Goal: Task Accomplishment & Management: Manage account settings

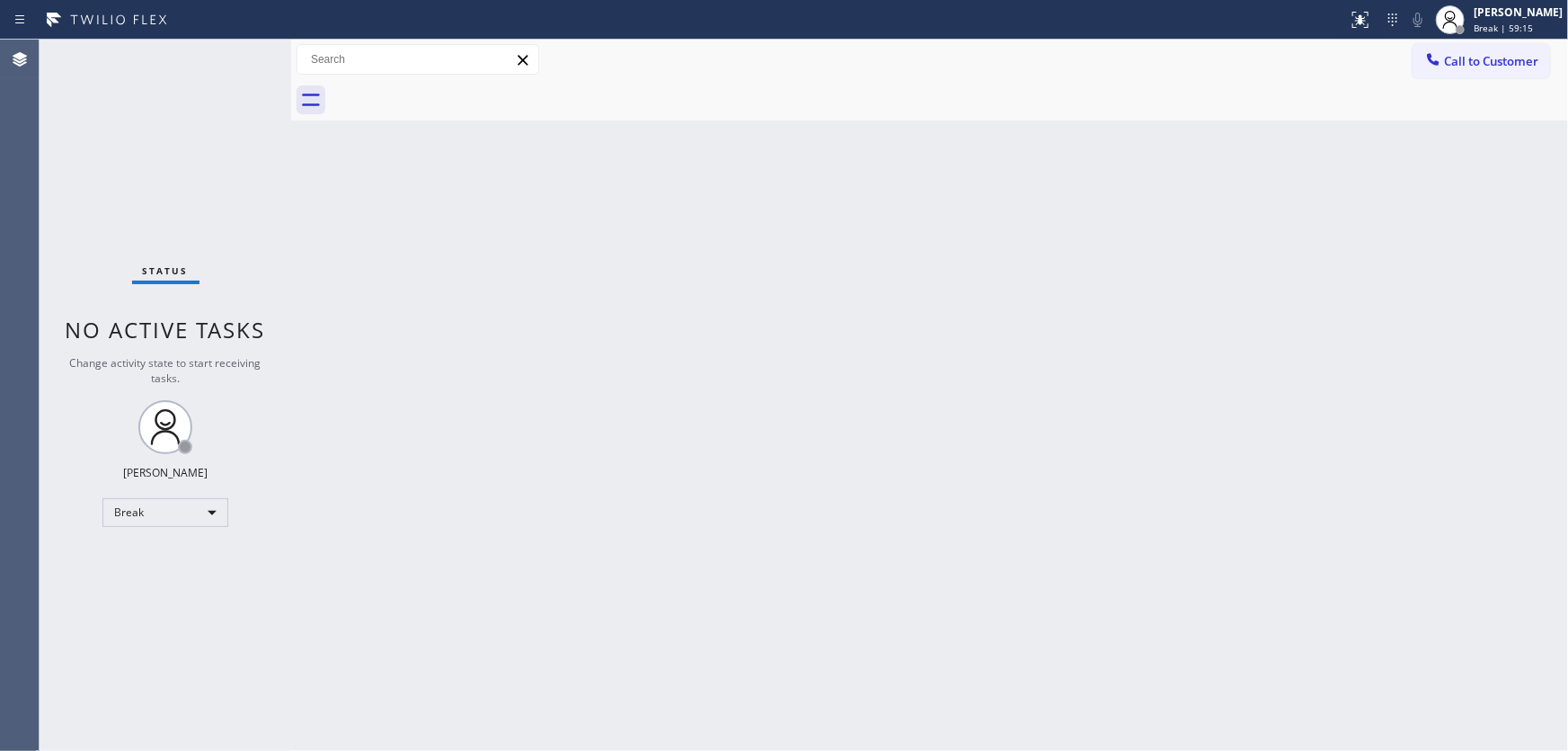
drag, startPoint x: 1417, startPoint y: 310, endPoint x: 1402, endPoint y: 289, distance: 25.8
click at [1413, 309] on div "Back to Dashboard Change Sender ID Customers Technicians Select a contact Outbo…" at bounding box center [930, 395] width 1277 height 711
click at [1458, 333] on div "Back to Dashboard Change Sender ID Customers Technicians Select a contact Outbo…" at bounding box center [930, 395] width 1277 height 711
click at [1533, 24] on span "Break | 59:23" at bounding box center [1504, 27] width 60 height 12
click at [1469, 87] on button "Available" at bounding box center [1478, 96] width 180 height 24
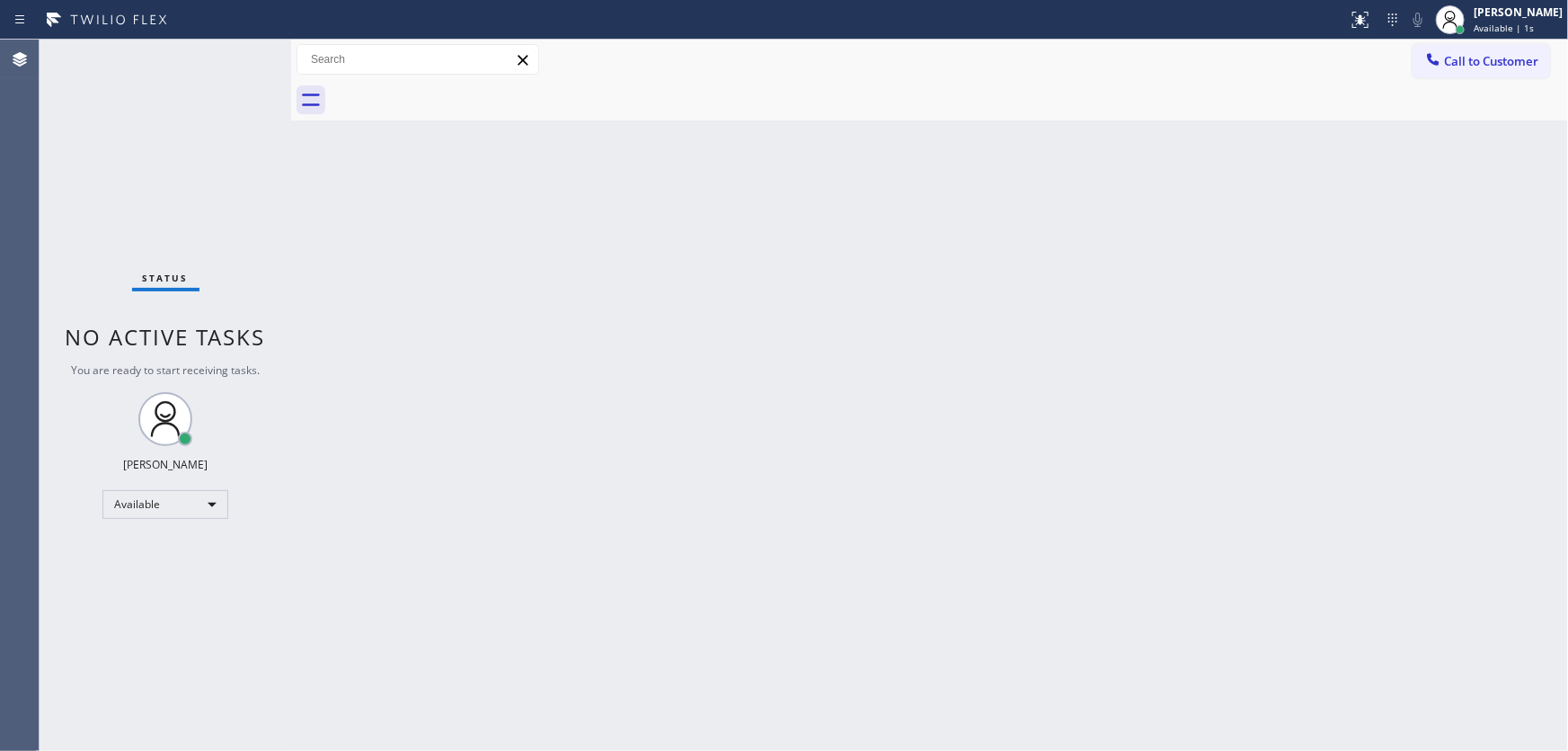
click at [1411, 209] on div "Back to Dashboard Change Sender ID Customers Technicians Select a contact Outbo…" at bounding box center [930, 395] width 1277 height 711
click at [234, 79] on div "Status No active tasks You are ready to start receiving tasks. [PERSON_NAME]" at bounding box center [166, 395] width 252 height 711
click at [218, 83] on div "Status No active tasks You are ready to start receiving tasks. [PERSON_NAME]" at bounding box center [166, 395] width 252 height 711
click at [1481, 310] on div "Back to Dashboard Change Sender ID Customers Technicians Select a contact Outbo…" at bounding box center [930, 395] width 1277 height 711
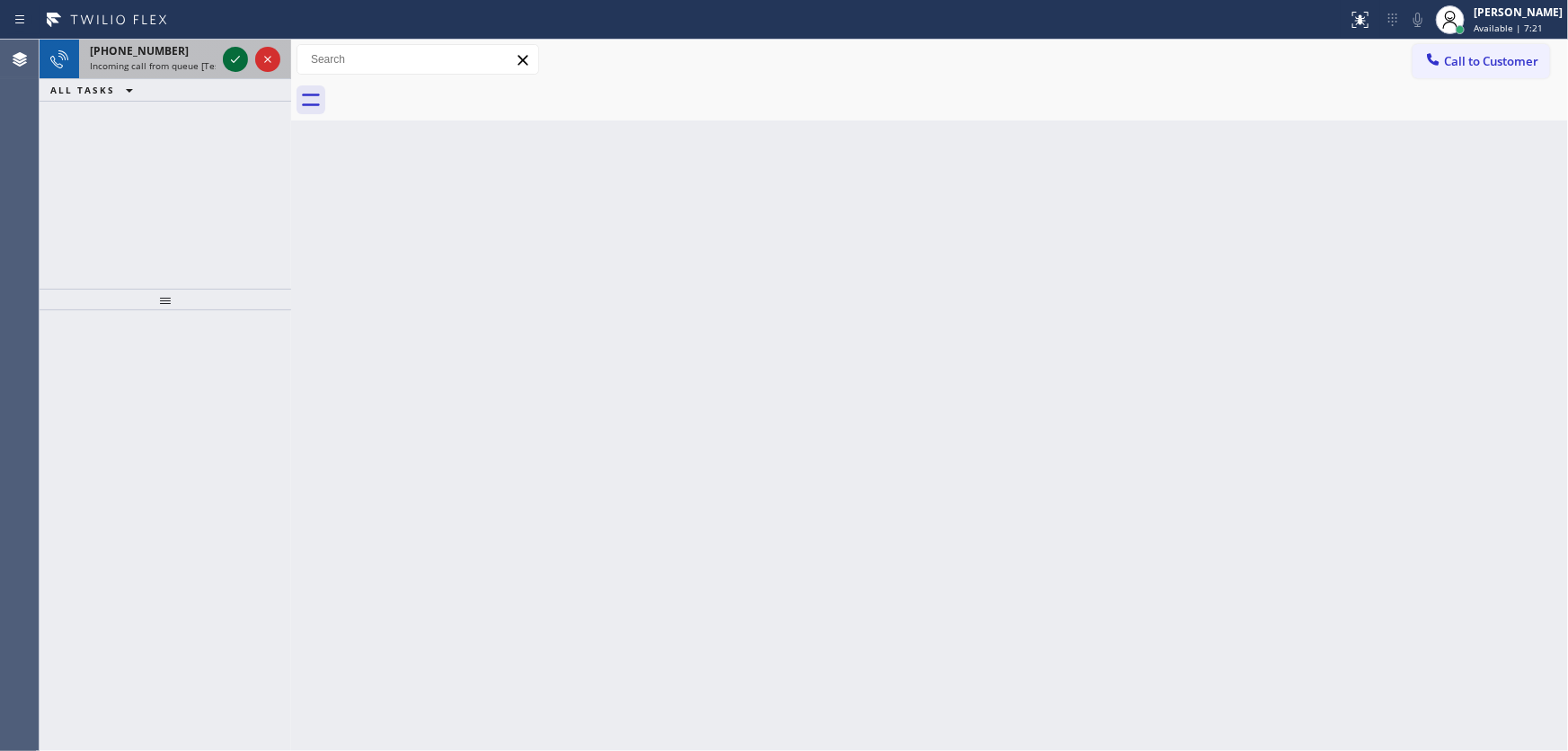
click at [232, 47] on button at bounding box center [235, 59] width 26 height 26
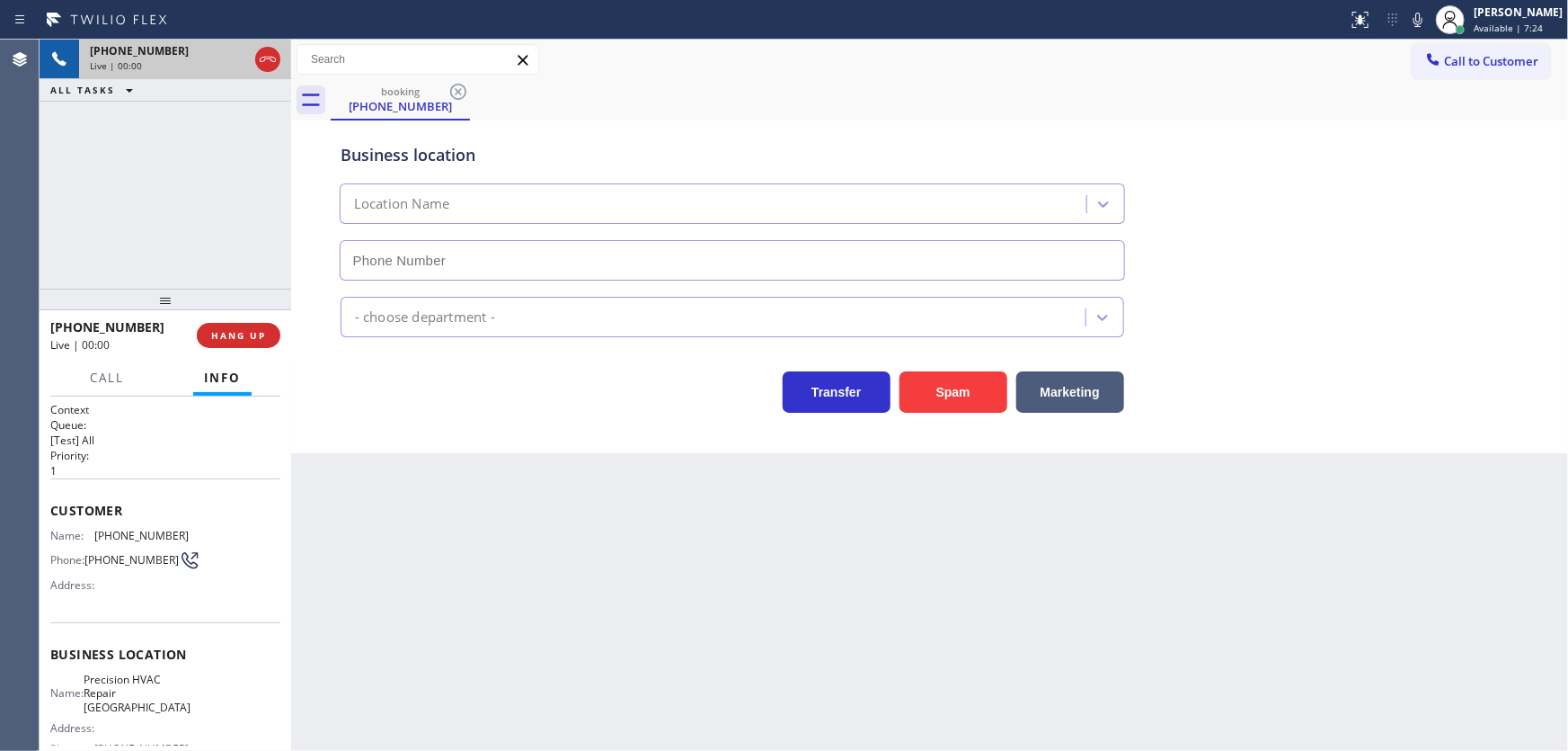
type input "(323) 313-0432"
click at [932, 369] on div "Spam" at bounding box center [950, 387] width 117 height 50
click at [942, 395] on button "Spam" at bounding box center [953, 392] width 108 height 42
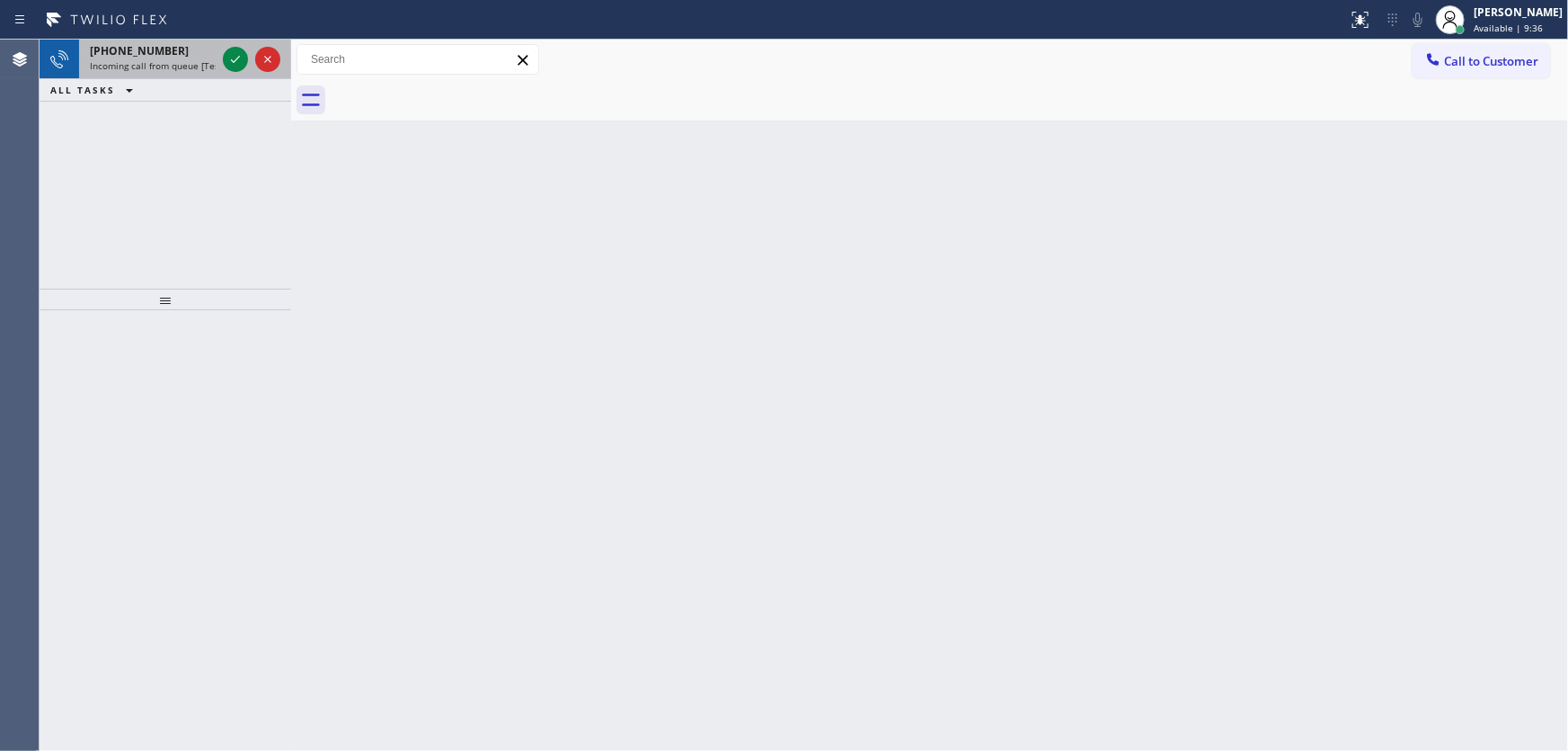
click at [173, 57] on div "+17326105957" at bounding box center [152, 51] width 126 height 15
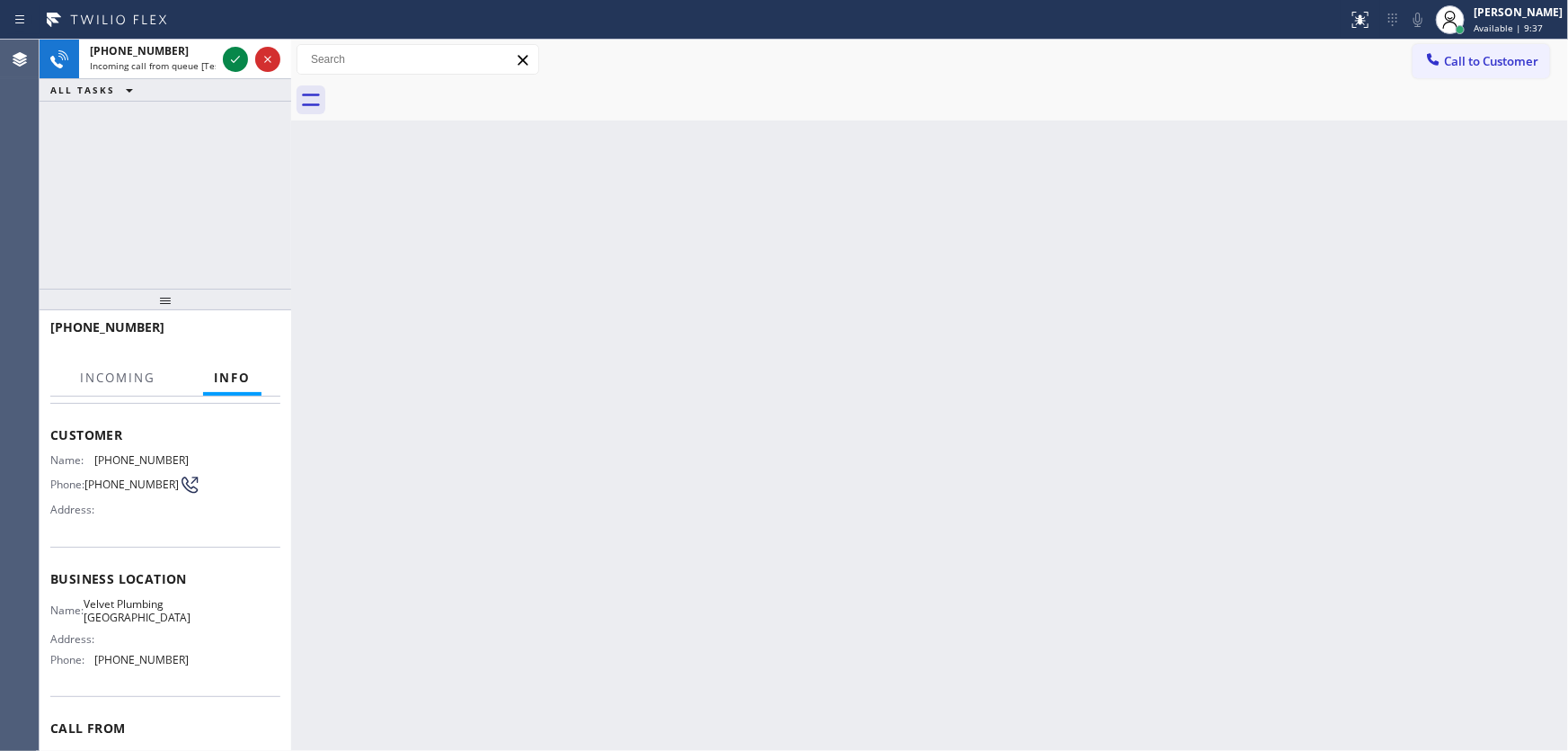
scroll to position [81, 0]
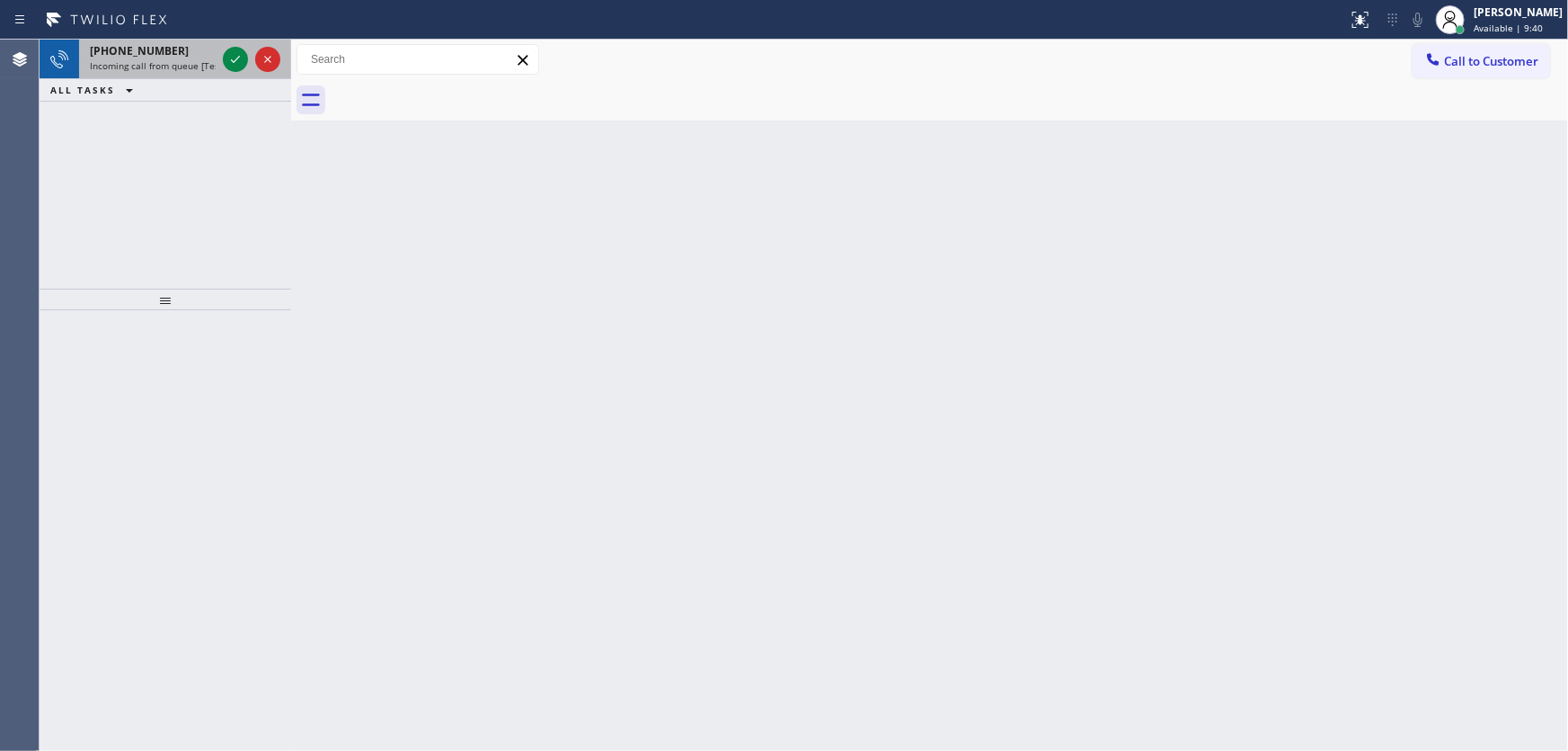
click at [167, 50] on div "+17326105957" at bounding box center [152, 51] width 126 height 15
click at [237, 61] on icon at bounding box center [235, 59] width 22 height 22
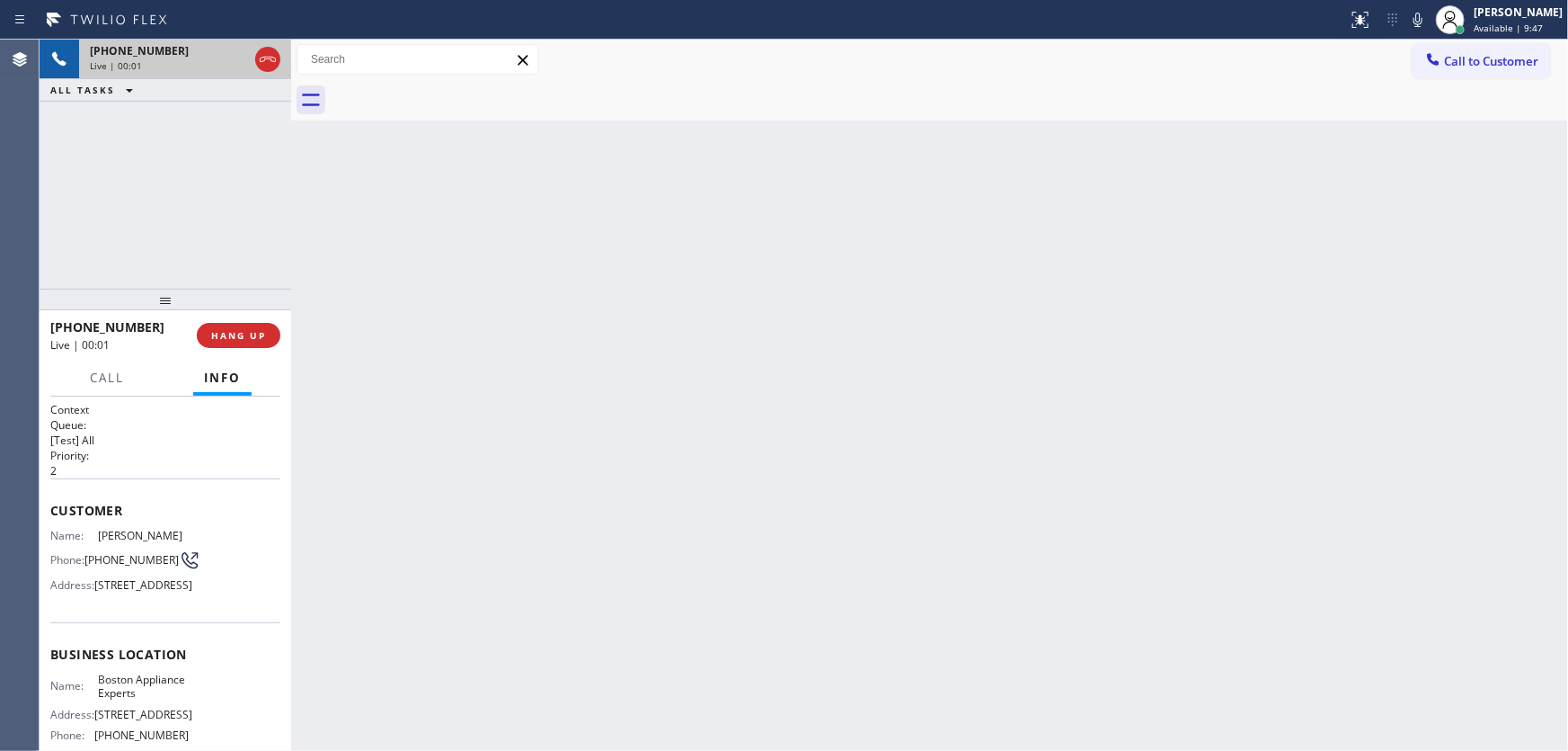
click at [278, 62] on icon at bounding box center [268, 59] width 22 height 22
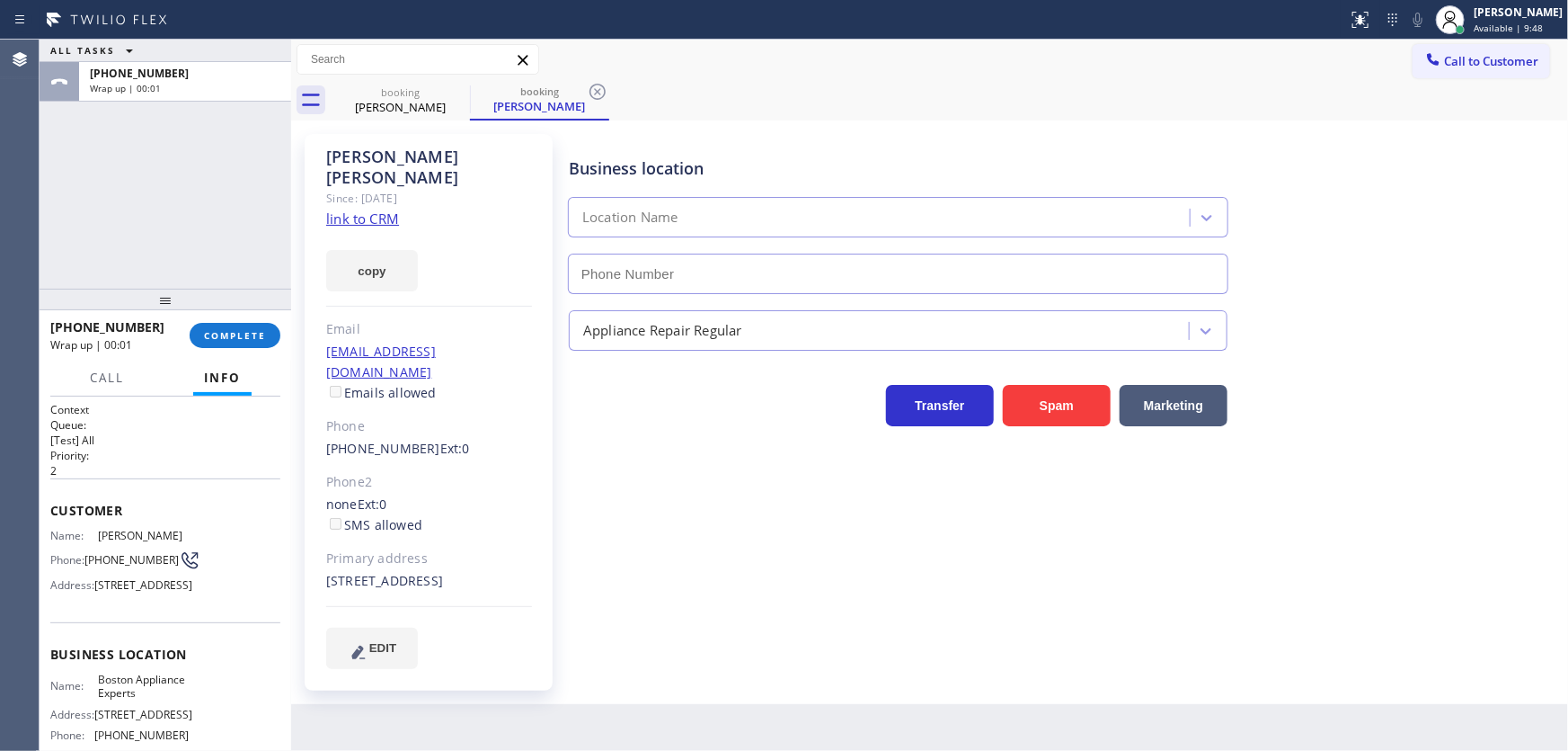
click at [353, 209] on link "link to CRM" at bounding box center [362, 218] width 73 height 18
type input "(617) 275-2257"
click at [235, 341] on button "COMPLETE" at bounding box center [235, 335] width 91 height 26
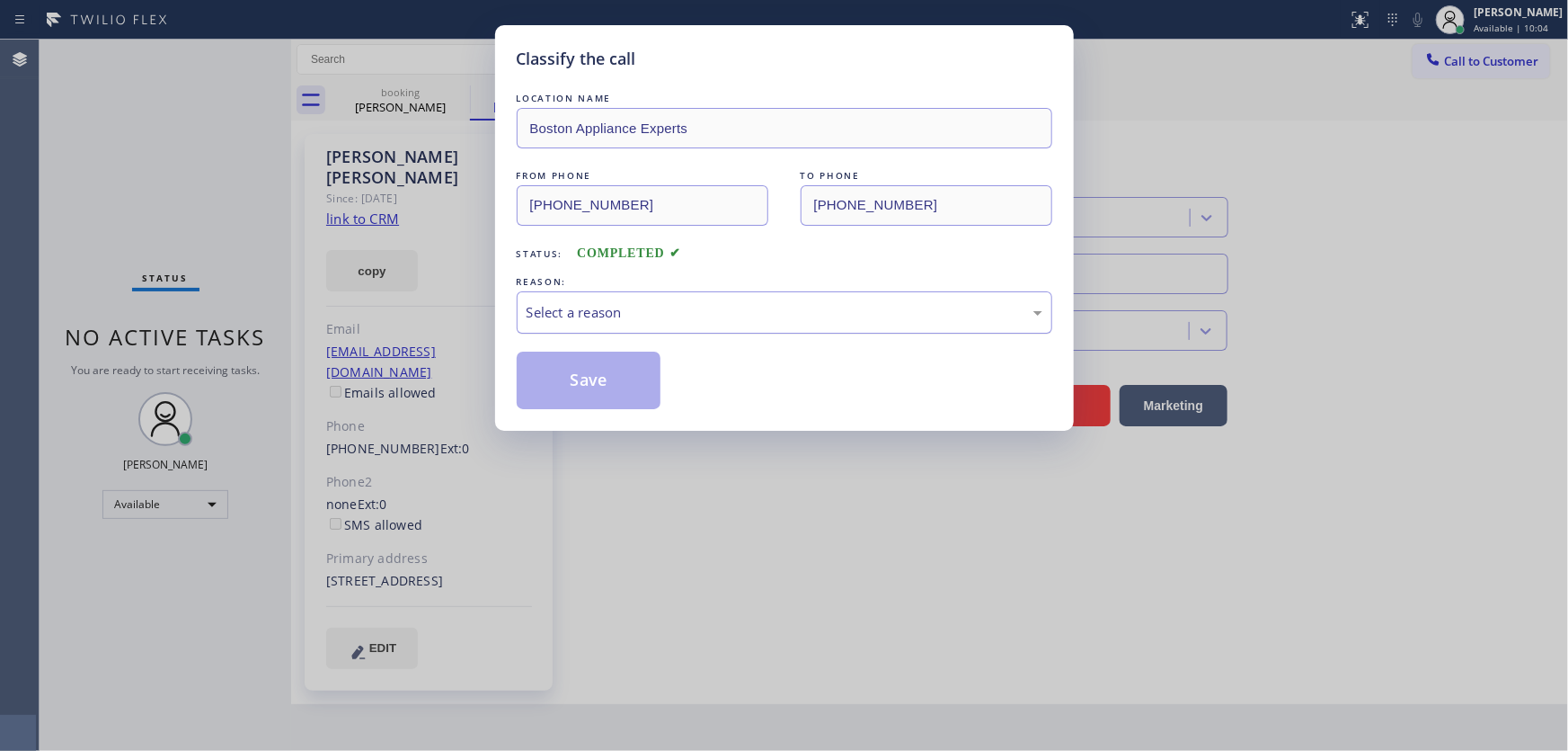
click at [623, 304] on div "Select a reason" at bounding box center [784, 312] width 515 height 21
click at [603, 387] on button "Save" at bounding box center [588, 380] width 145 height 58
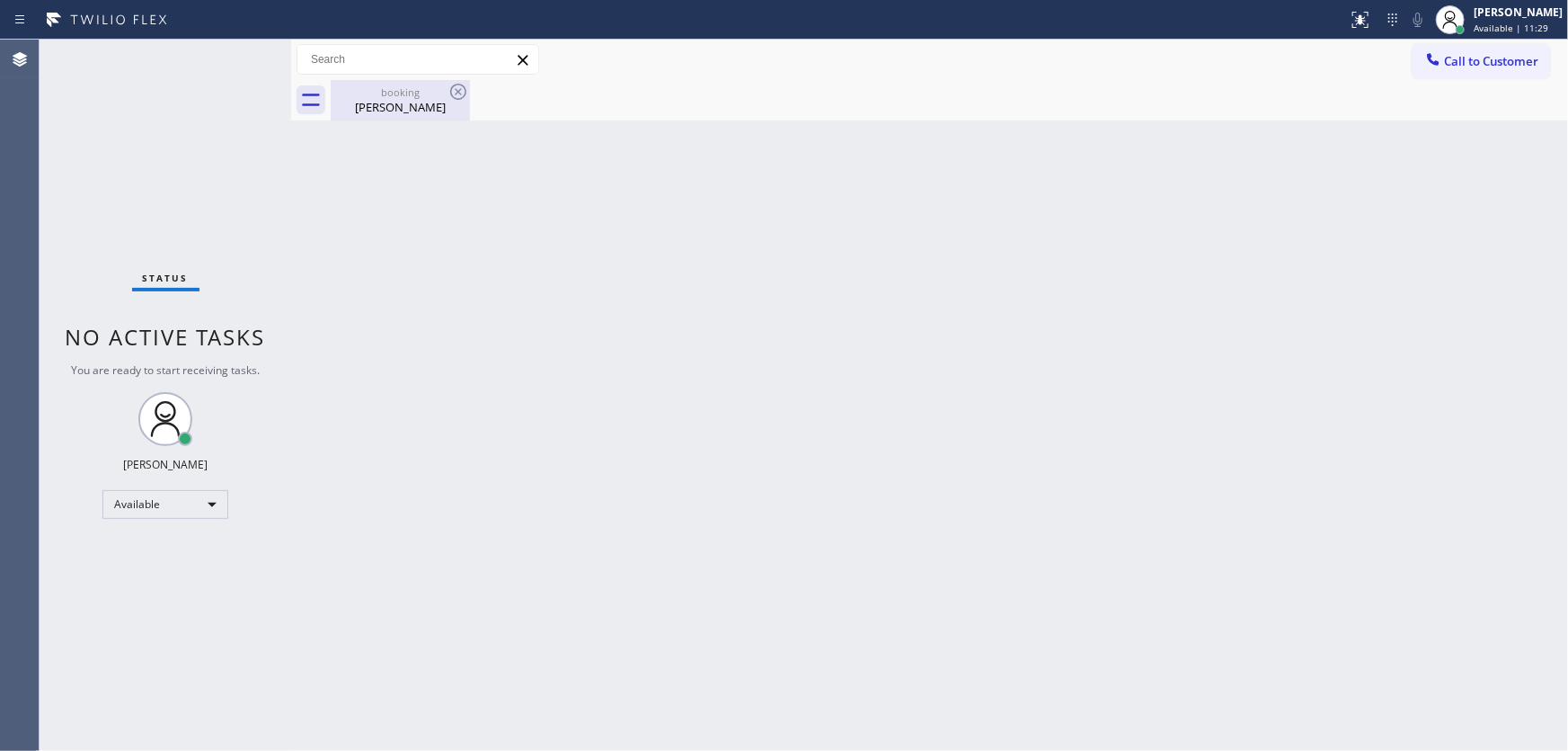
click at [433, 98] on div "booking" at bounding box center [401, 92] width 136 height 13
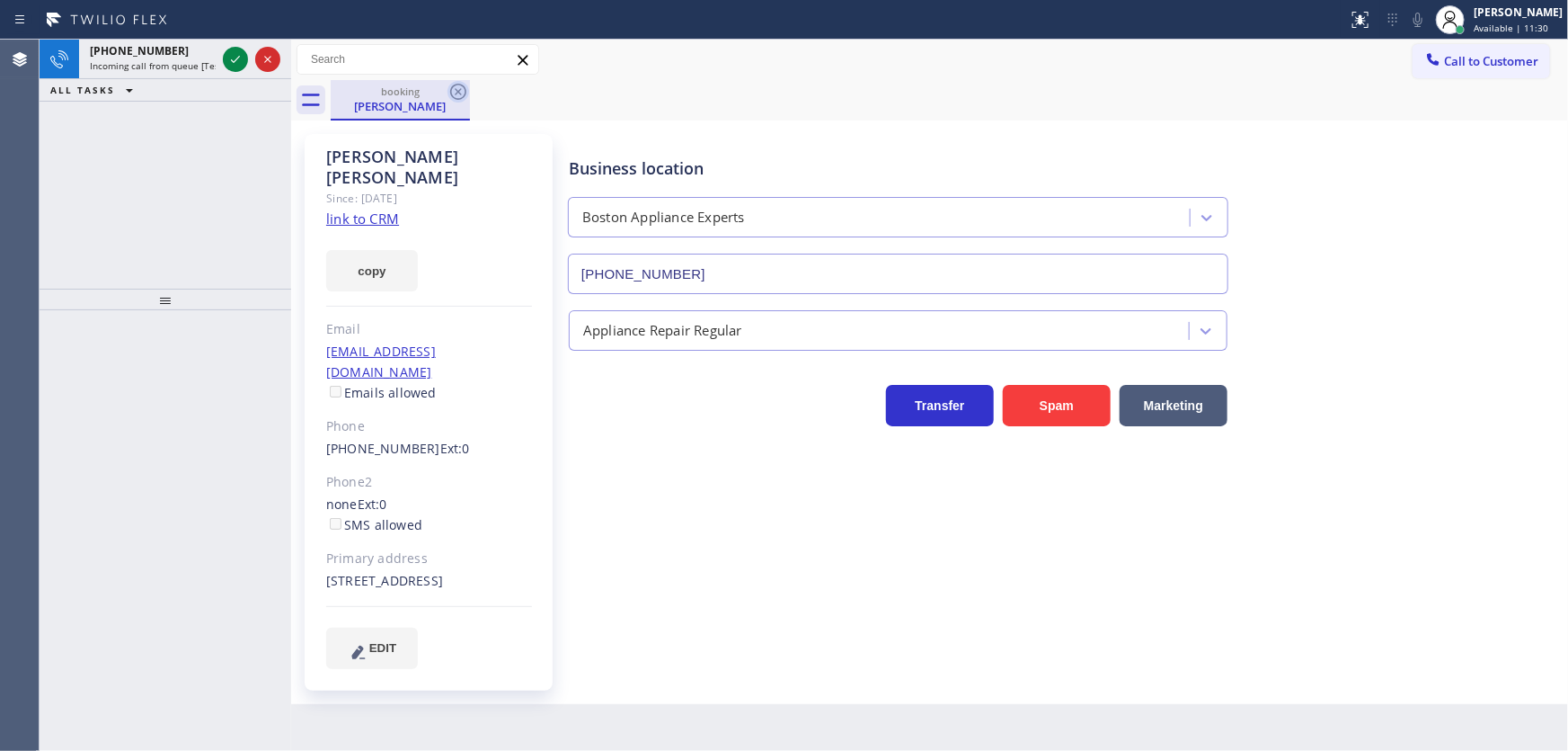
click at [462, 85] on icon at bounding box center [458, 91] width 16 height 16
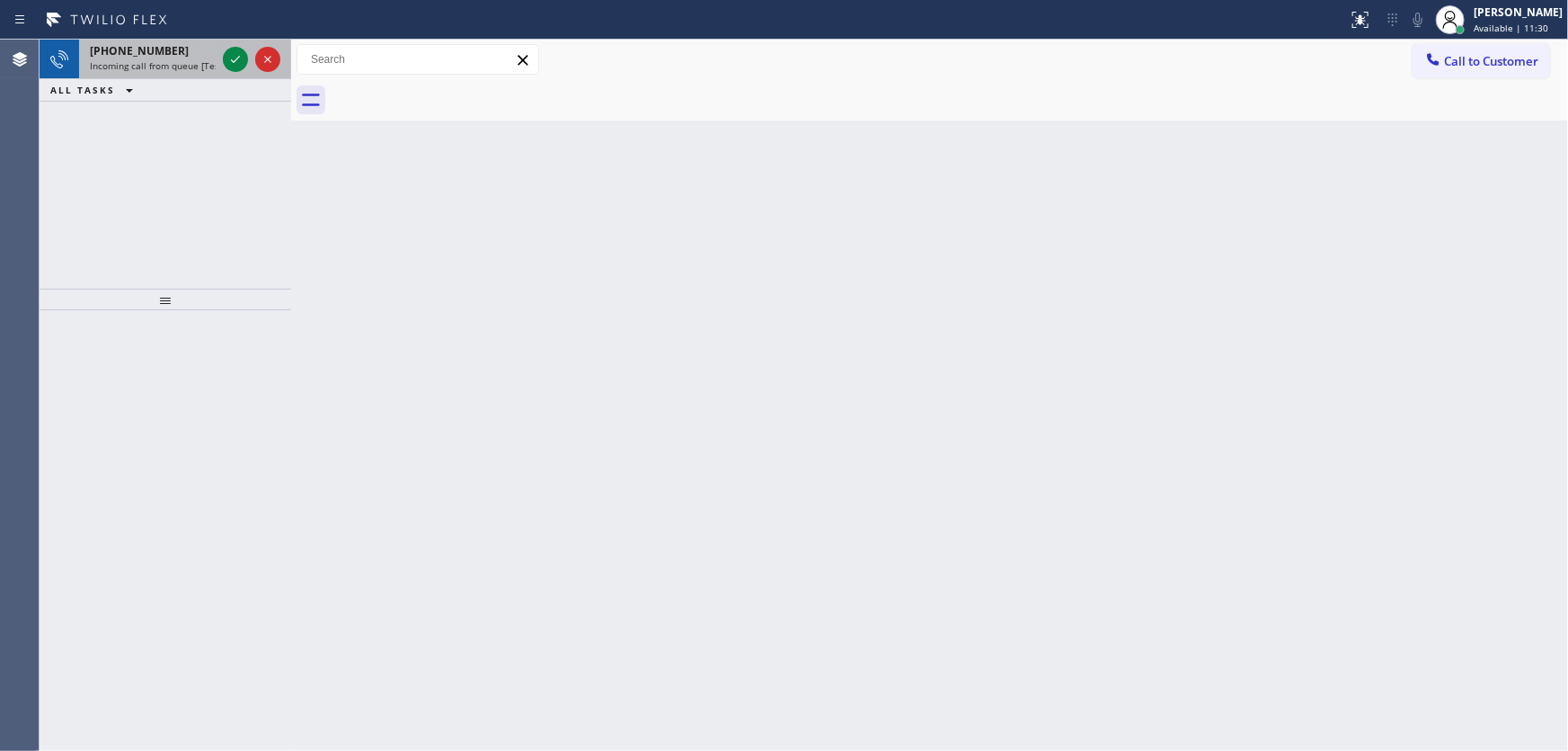
drag, startPoint x: 165, startPoint y: 51, endPoint x: 215, endPoint y: 62, distance: 51.2
click at [166, 53] on div "+15027671427" at bounding box center [152, 51] width 126 height 15
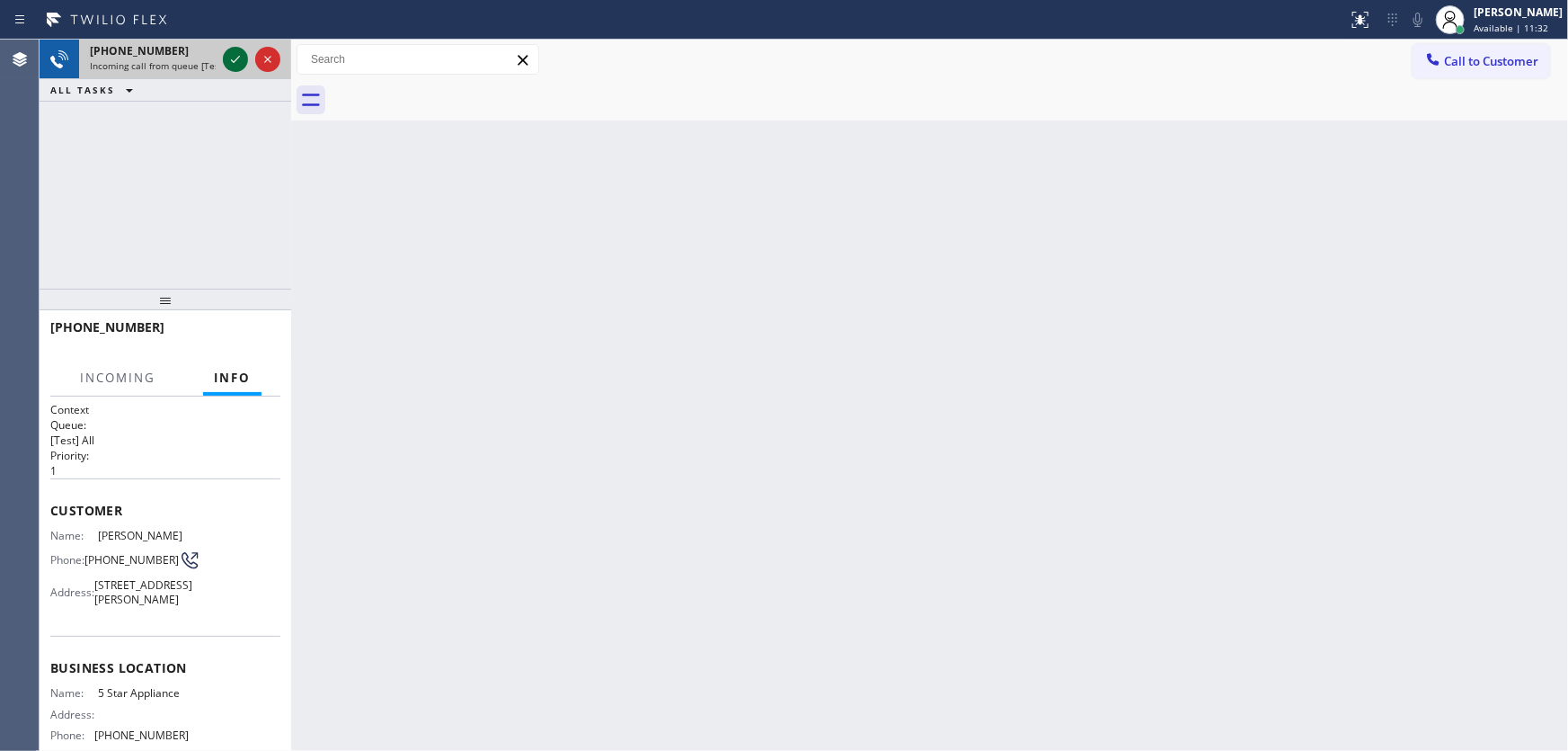
click at [228, 56] on icon at bounding box center [235, 59] width 22 height 22
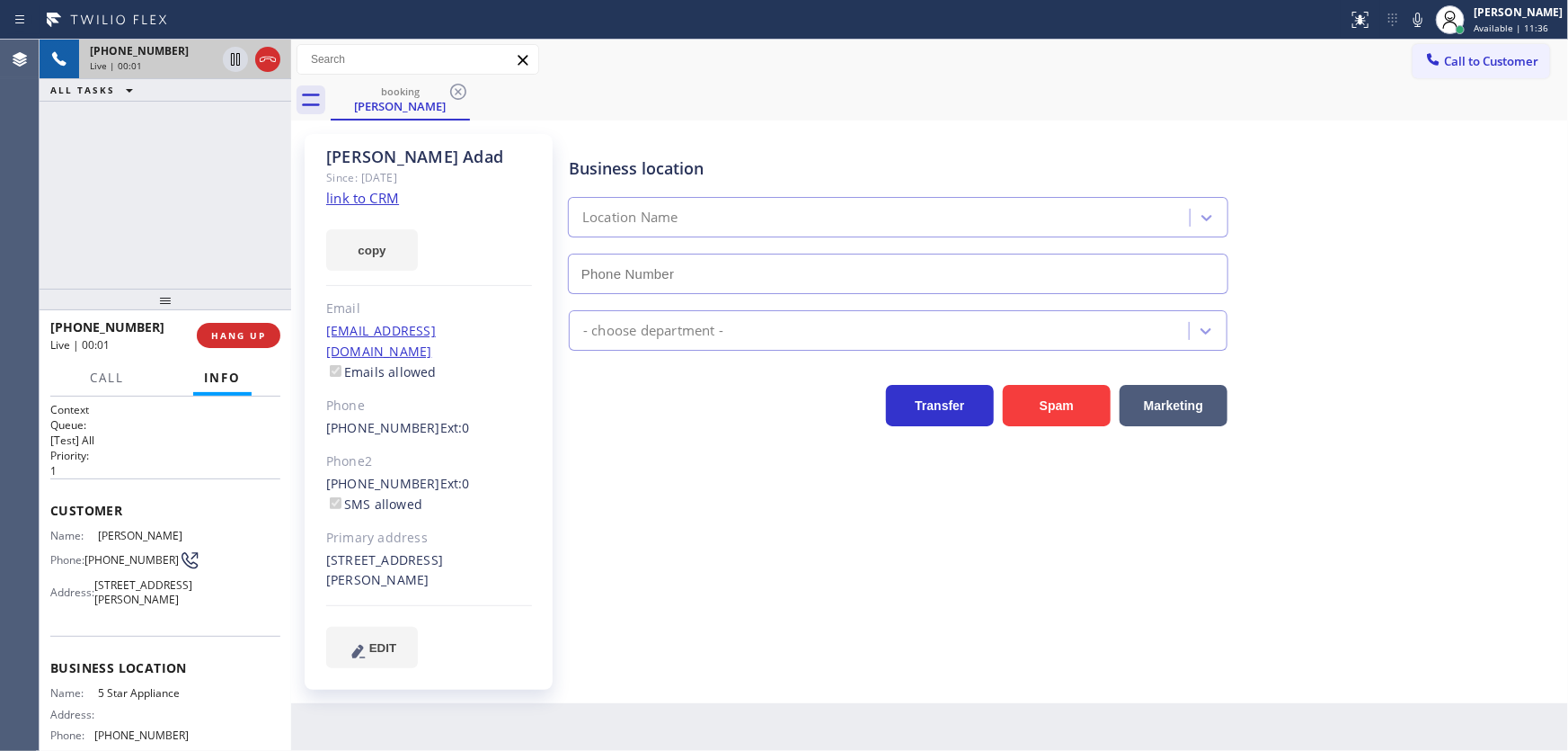
type input "(323) 870-7123"
click at [368, 198] on link "link to CRM" at bounding box center [362, 198] width 73 height 18
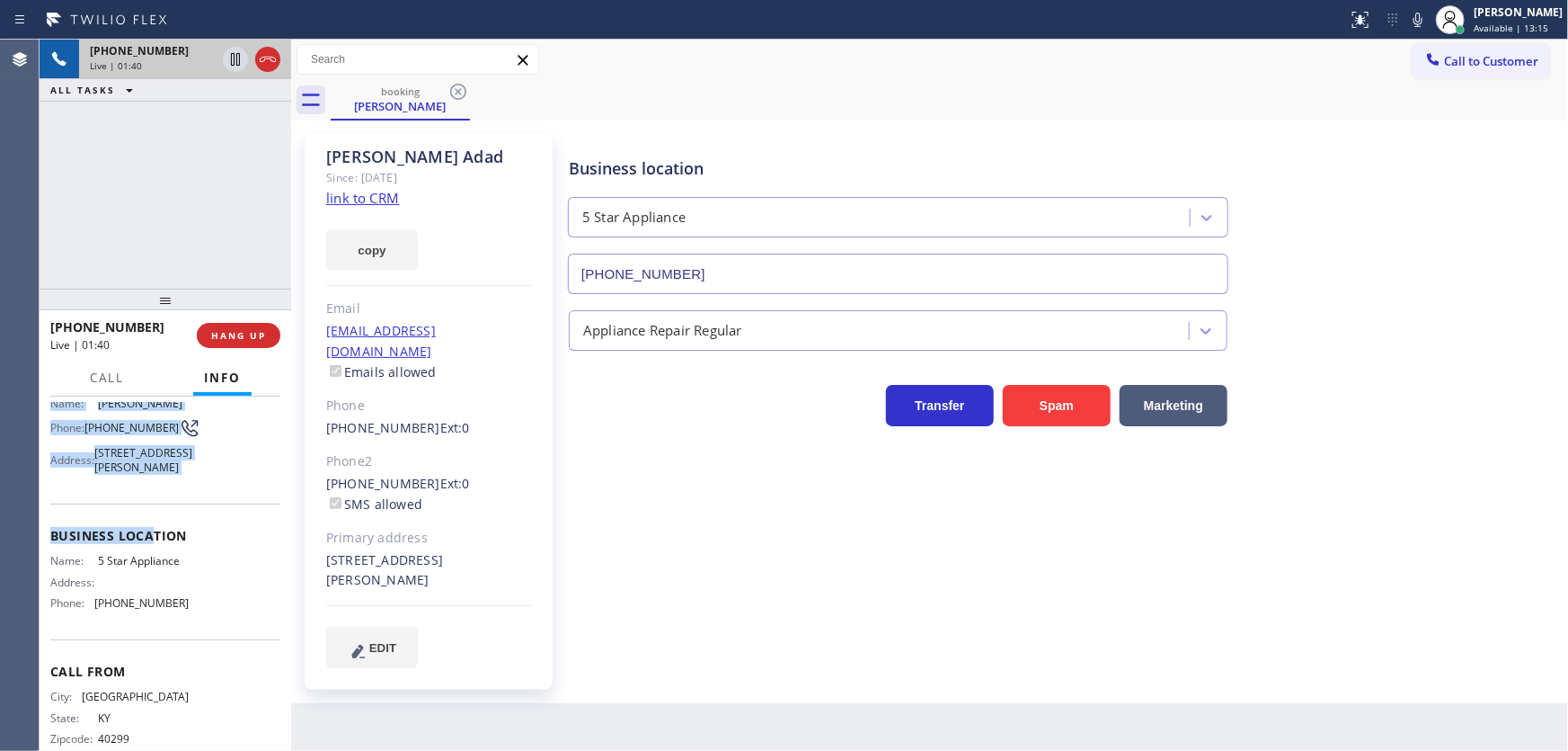
scroll to position [163, 0]
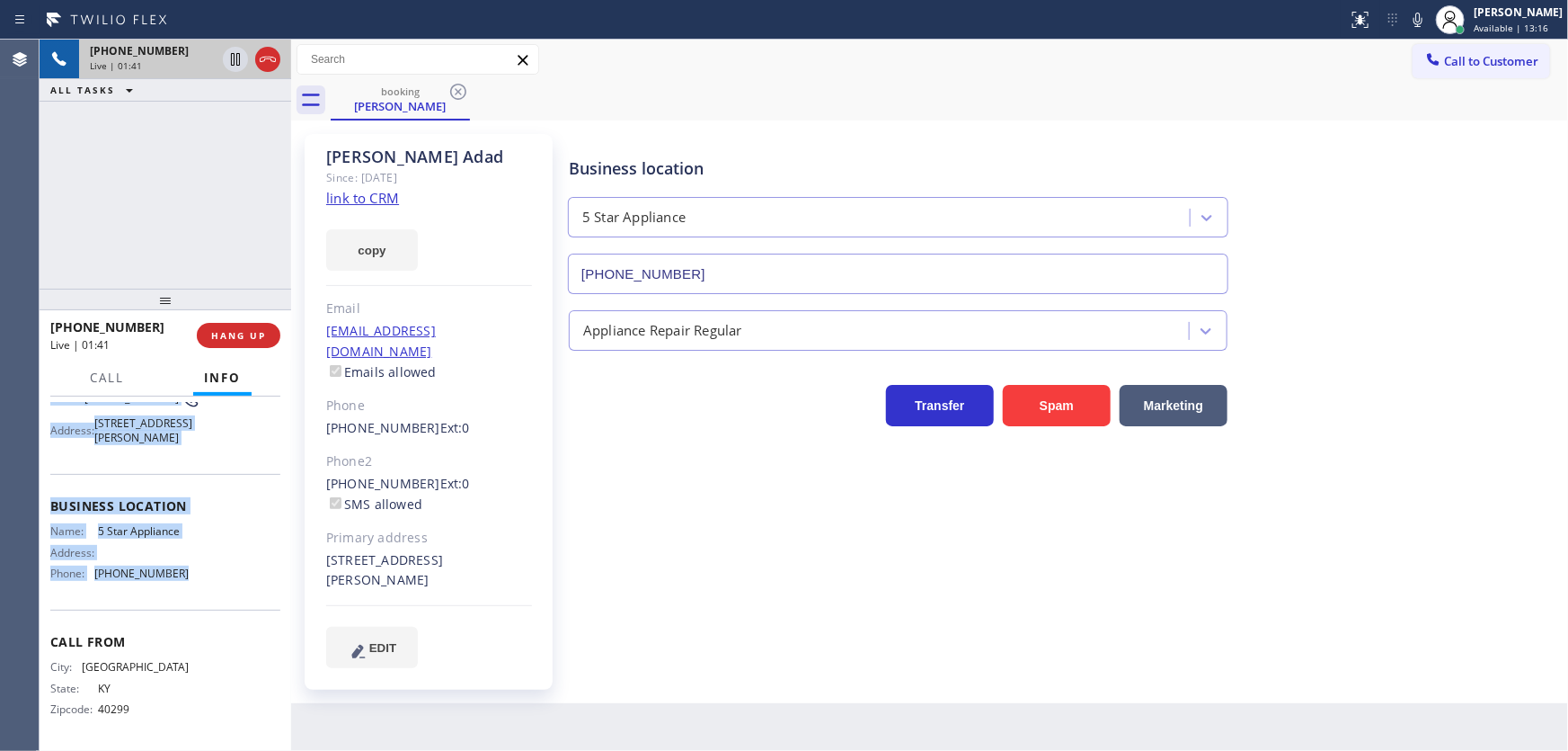
drag, startPoint x: 50, startPoint y: 504, endPoint x: 225, endPoint y: 504, distance: 175.0
click at [189, 599] on div "Context Queue: [Test] All Priority: 1 Customer Name: Regina Adad Phone: (502) 7…" at bounding box center [165, 493] width 230 height 506
copy div "Customer Name: Regina Adad Phone: (502) 767-1427 Address: 8123 Kelvin Avenue, W…"
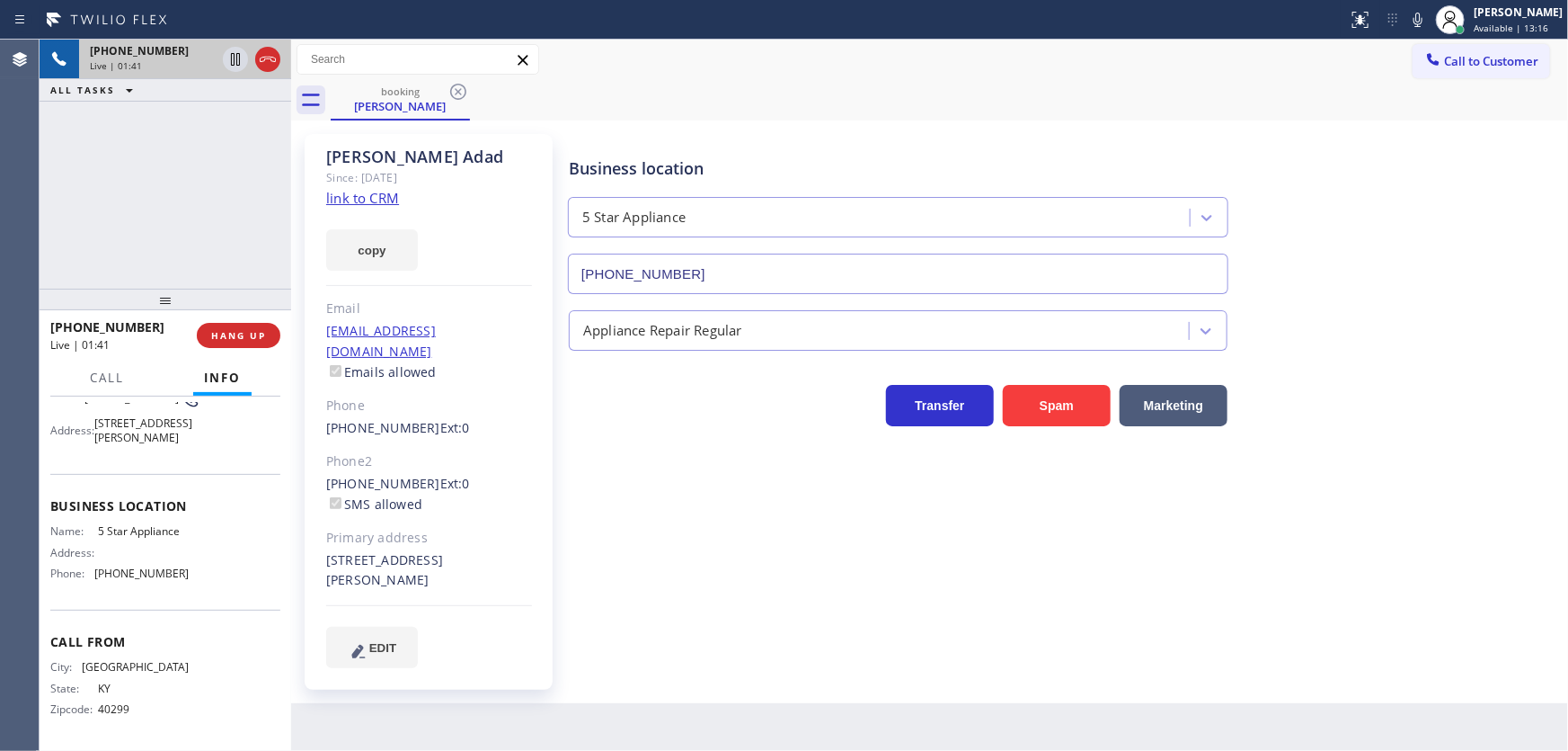
click at [173, 222] on div "+15027671427 Live | 01:41 ALL TASKS ALL TASKS ACTIVE TASKS TASKS IN WRAP UP" at bounding box center [166, 164] width 252 height 249
click at [1130, 83] on div "booking Regina Adad" at bounding box center [950, 100] width 1238 height 41
click at [1147, 56] on div "Call to Customer Outbound call Location Search location Your caller id phone nu…" at bounding box center [930, 60] width 1277 height 31
click at [1425, 25] on icon at bounding box center [1418, 20] width 22 height 22
click at [235, 57] on icon at bounding box center [235, 59] width 22 height 22
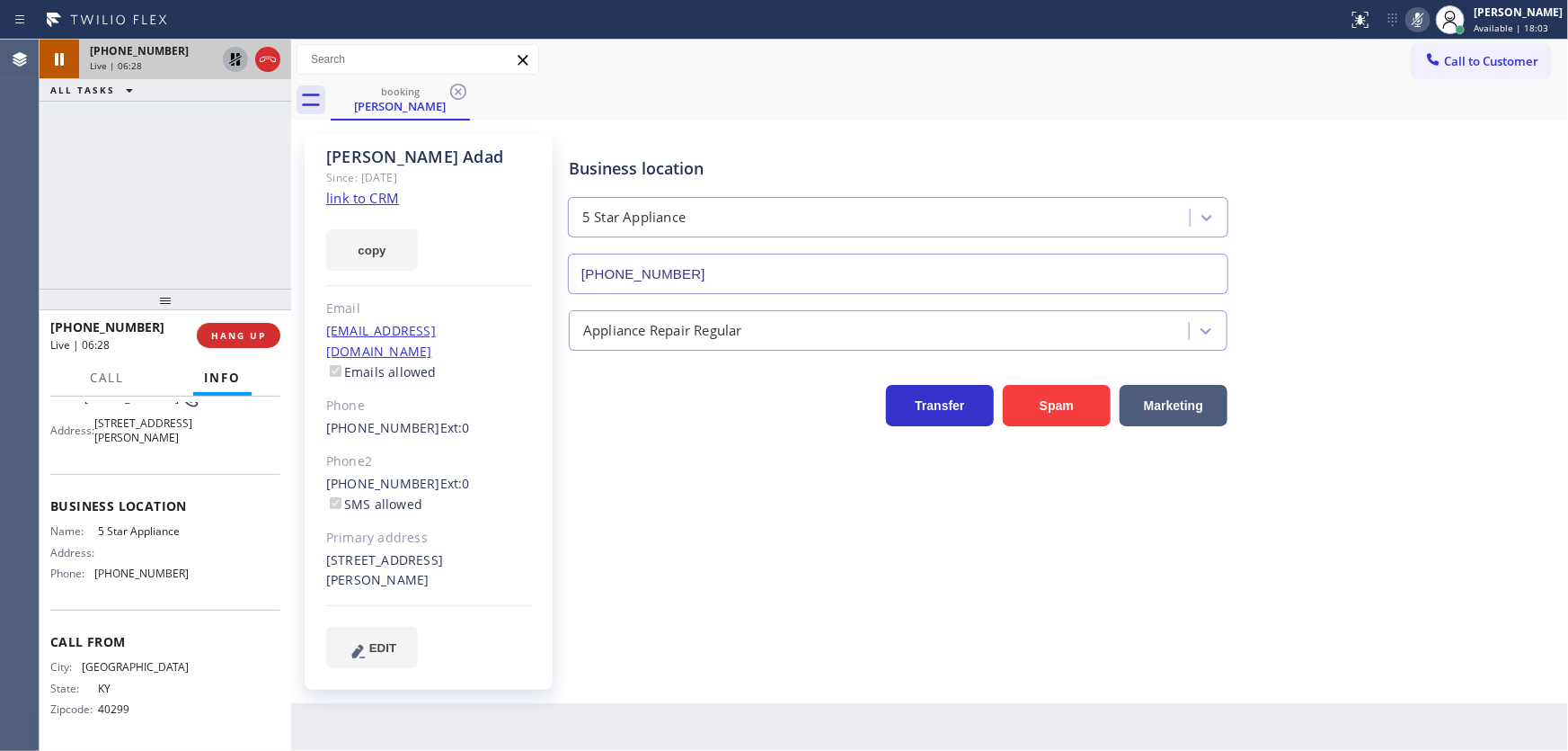
click at [1429, 17] on icon at bounding box center [1418, 20] width 22 height 22
click at [230, 60] on icon at bounding box center [235, 59] width 22 height 22
click at [203, 203] on div "+15027671427 Live | 06:32 ALL TASKS ALL TASKS ACTIVE TASKS TASKS IN WRAP UP" at bounding box center [166, 164] width 252 height 249
click at [63, 236] on div "+15027671427 Live | 06:42 ALL TASKS ALL TASKS ACTIVE TASKS TASKS IN WRAP UP" at bounding box center [166, 164] width 252 height 249
click at [154, 182] on div "+15027671427 Live | 06:47 ALL TASKS ALL TASKS ACTIVE TASKS TASKS IN WRAP UP" at bounding box center [166, 164] width 252 height 249
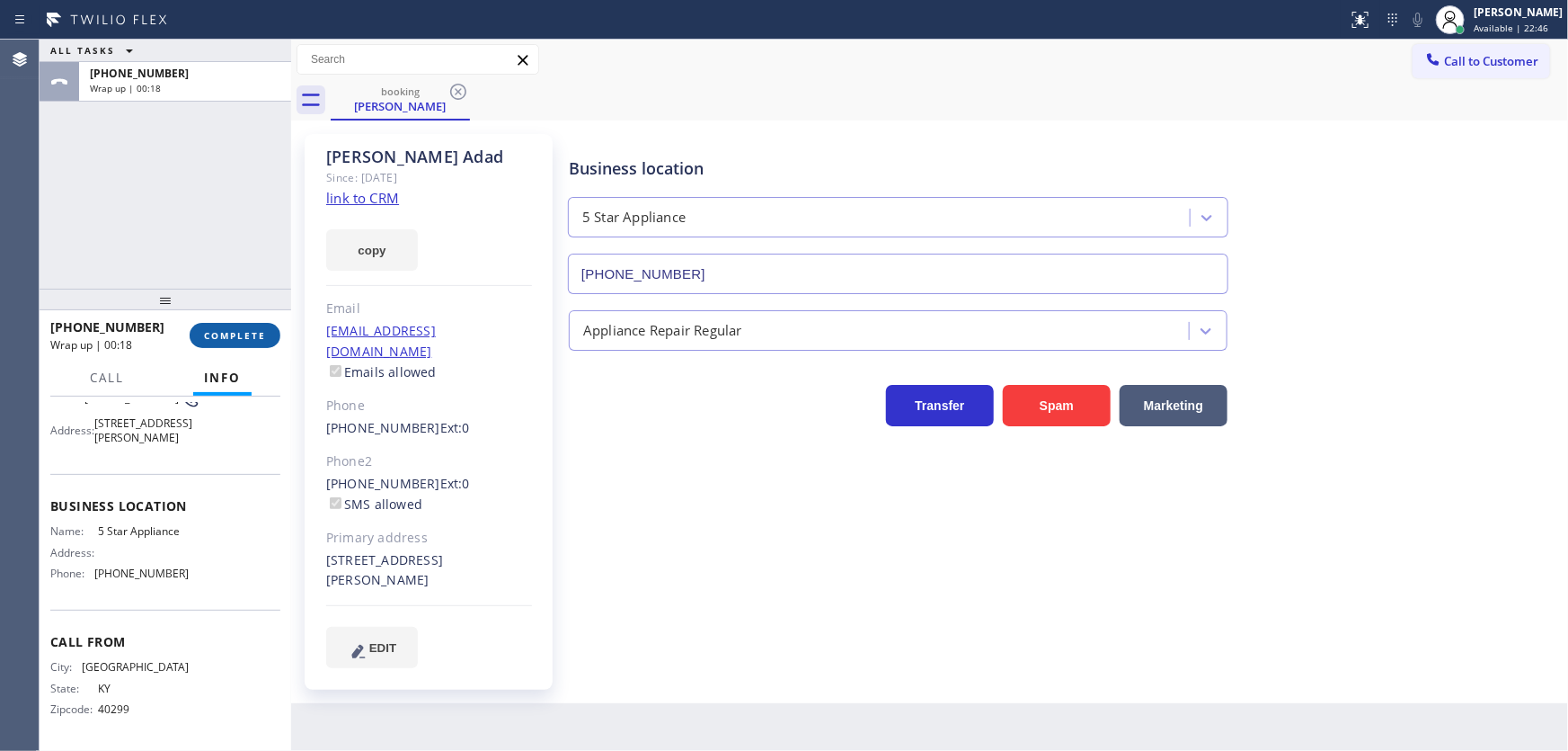
click at [241, 335] on span "COMPLETE" at bounding box center [235, 335] width 62 height 12
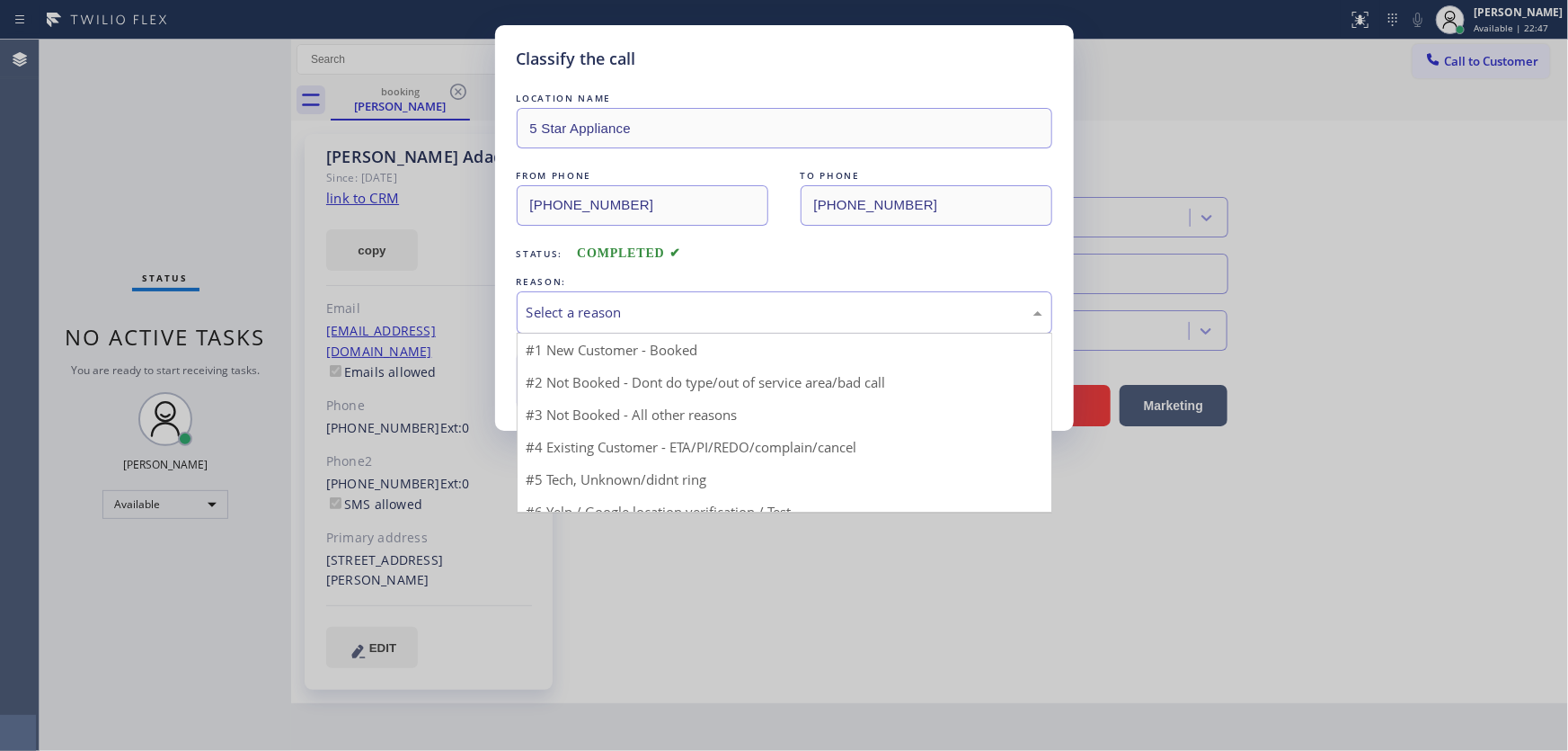
click at [603, 315] on div "Select a reason" at bounding box center [784, 312] width 515 height 21
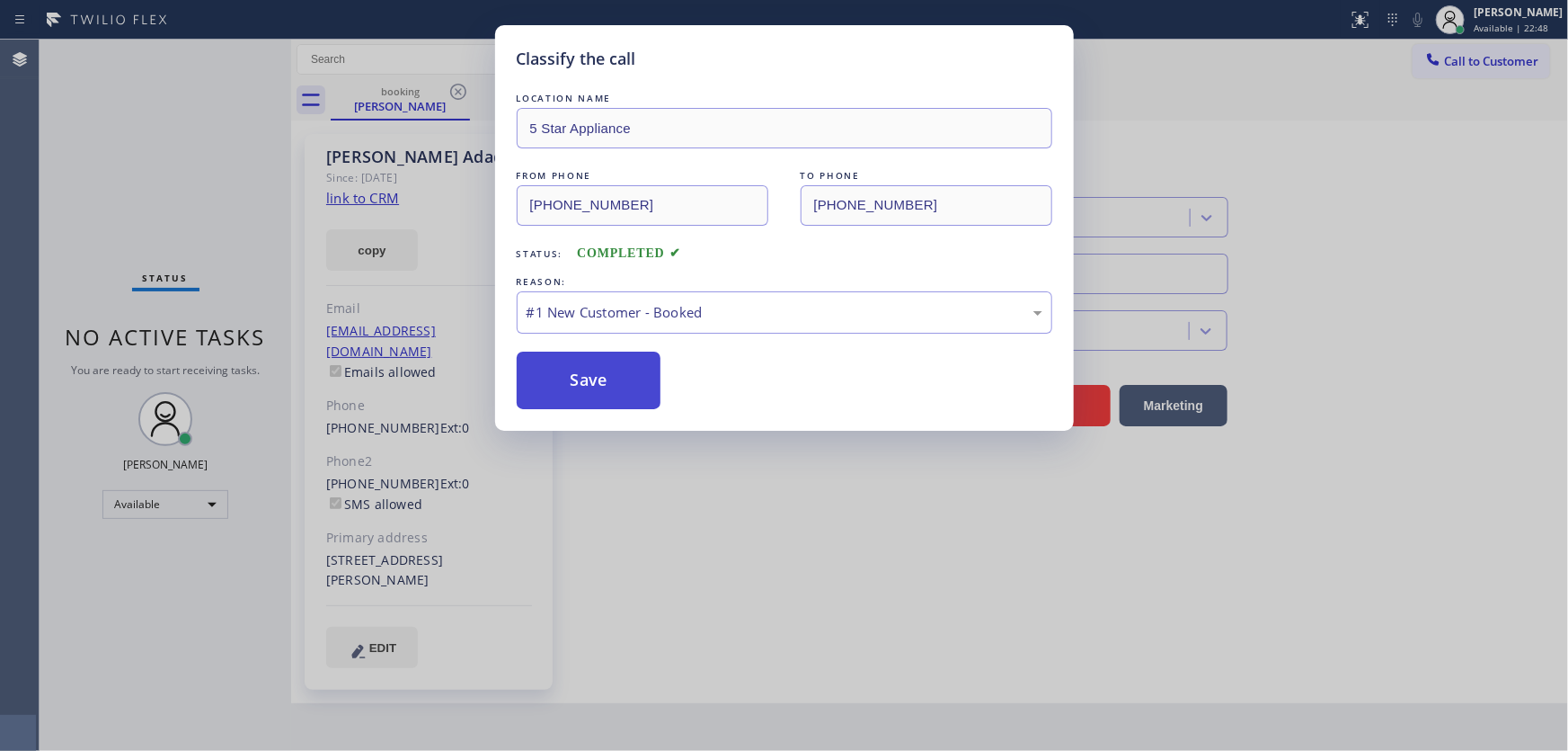
drag, startPoint x: 592, startPoint y: 350, endPoint x: 587, endPoint y: 376, distance: 26.5
click at [587, 376] on button "Save" at bounding box center [588, 380] width 145 height 58
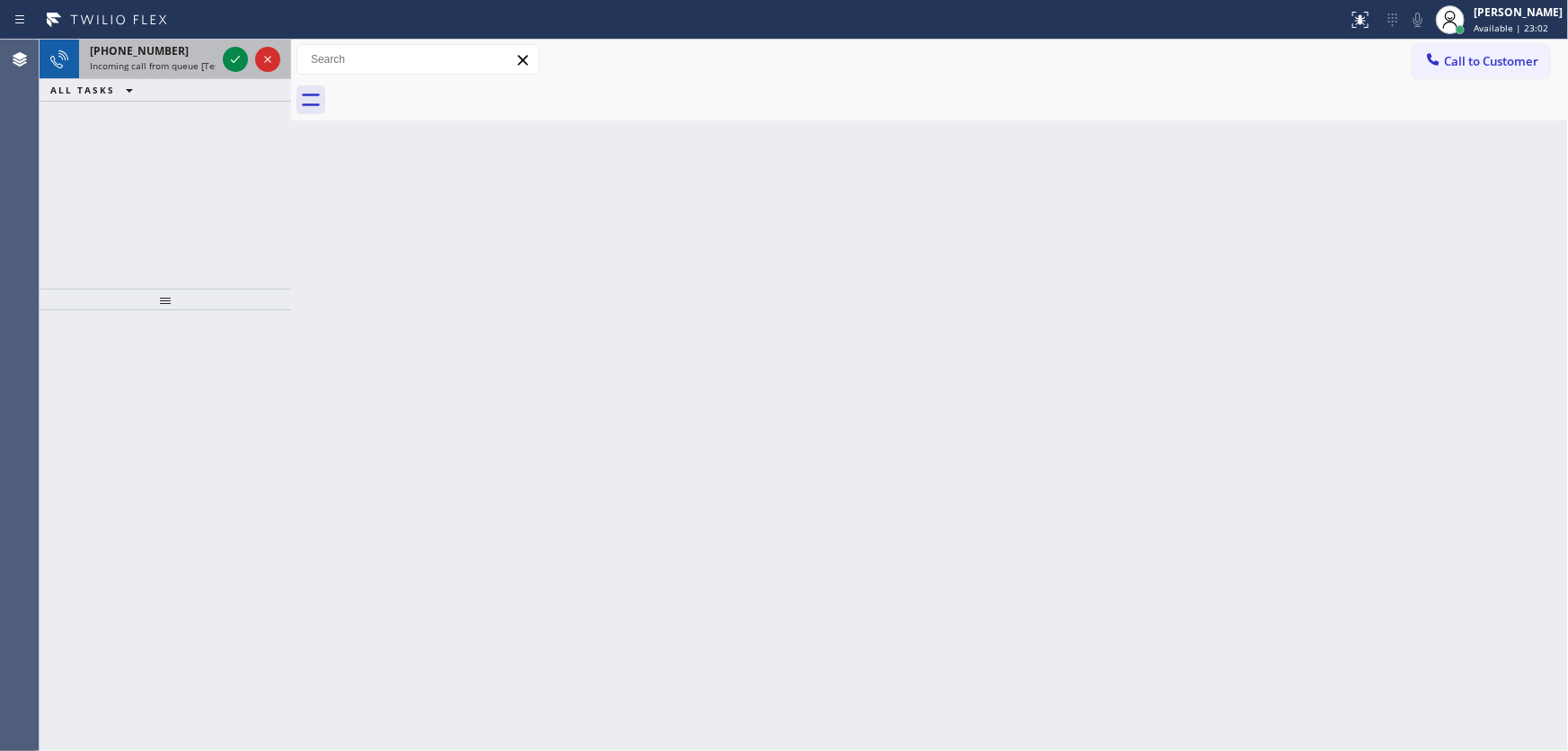
click at [192, 65] on span "Incoming call from queue [Test] All" at bounding box center [165, 65] width 149 height 12
click at [197, 62] on span "Incoming call from queue [Test] All" at bounding box center [165, 65] width 149 height 12
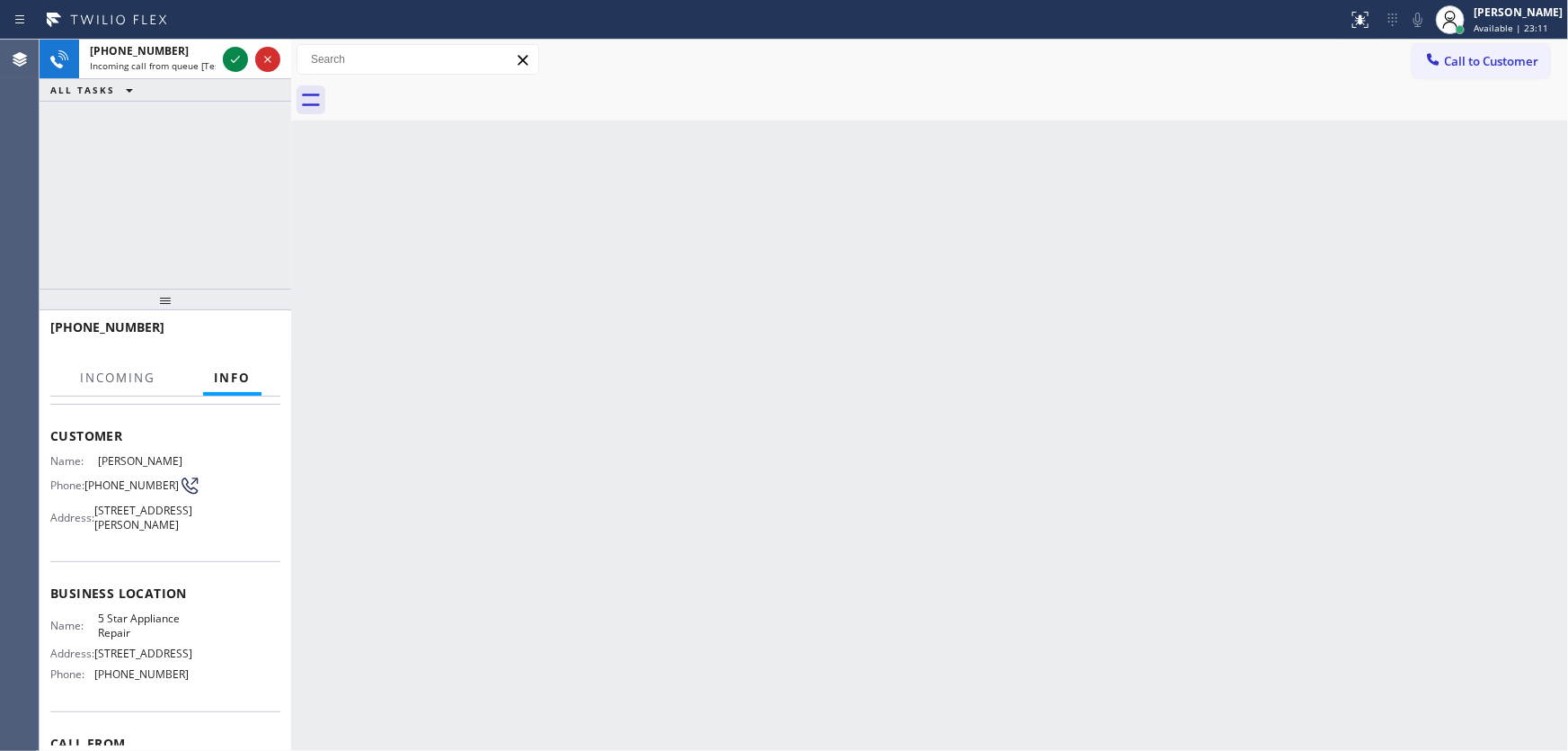
scroll to position [81, 0]
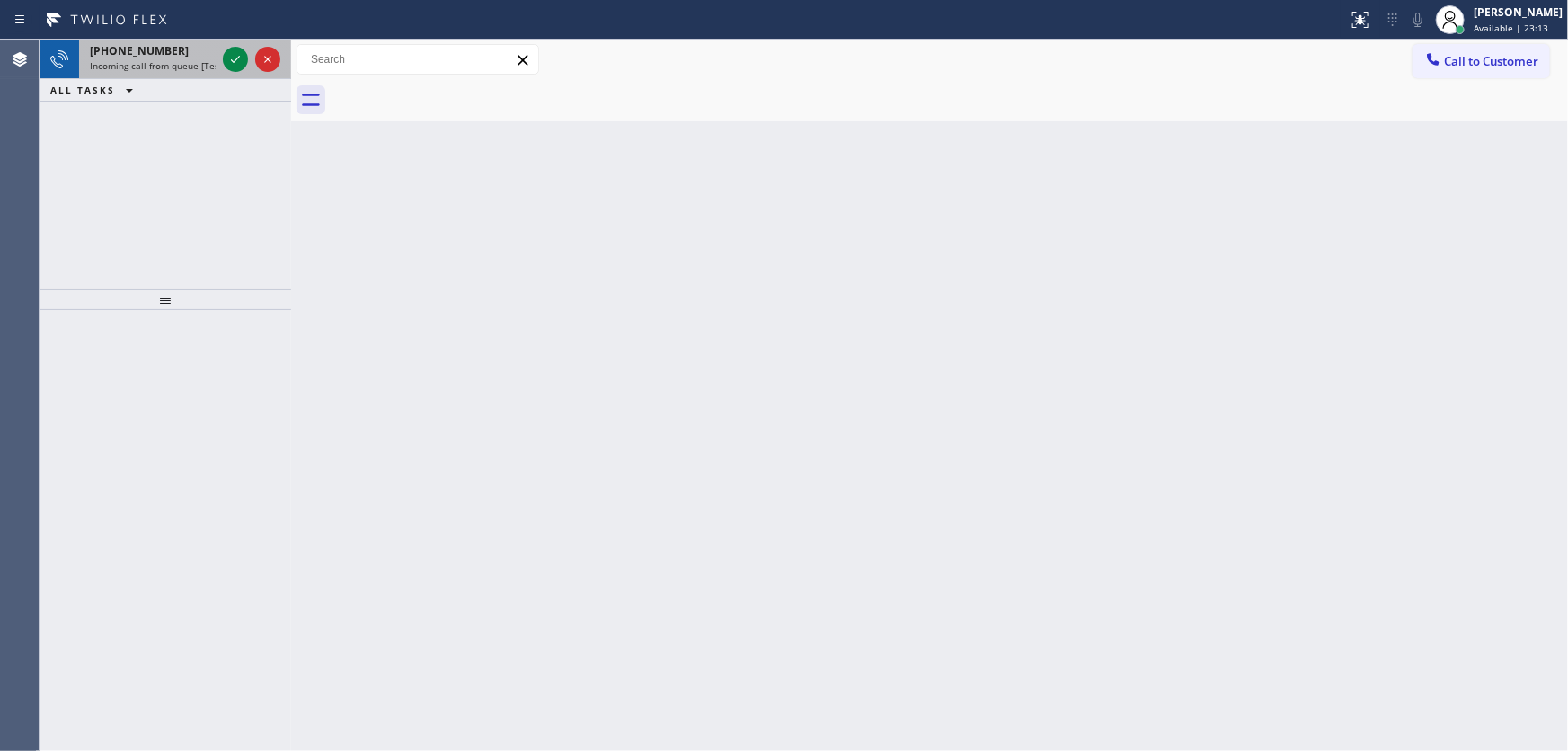
click at [185, 61] on span "Incoming call from queue [Test] All" at bounding box center [165, 65] width 149 height 12
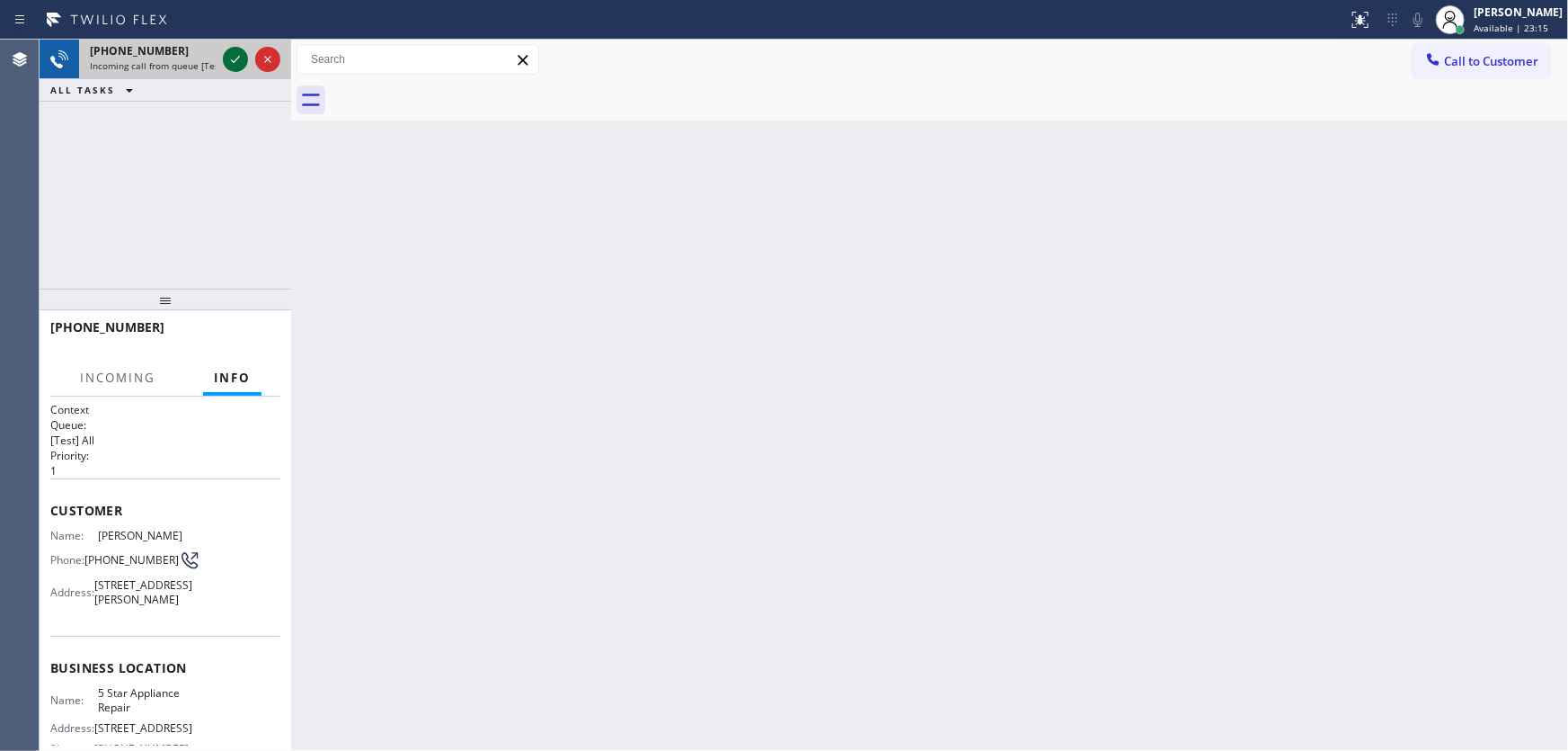
click at [237, 59] on icon at bounding box center [235, 60] width 9 height 8
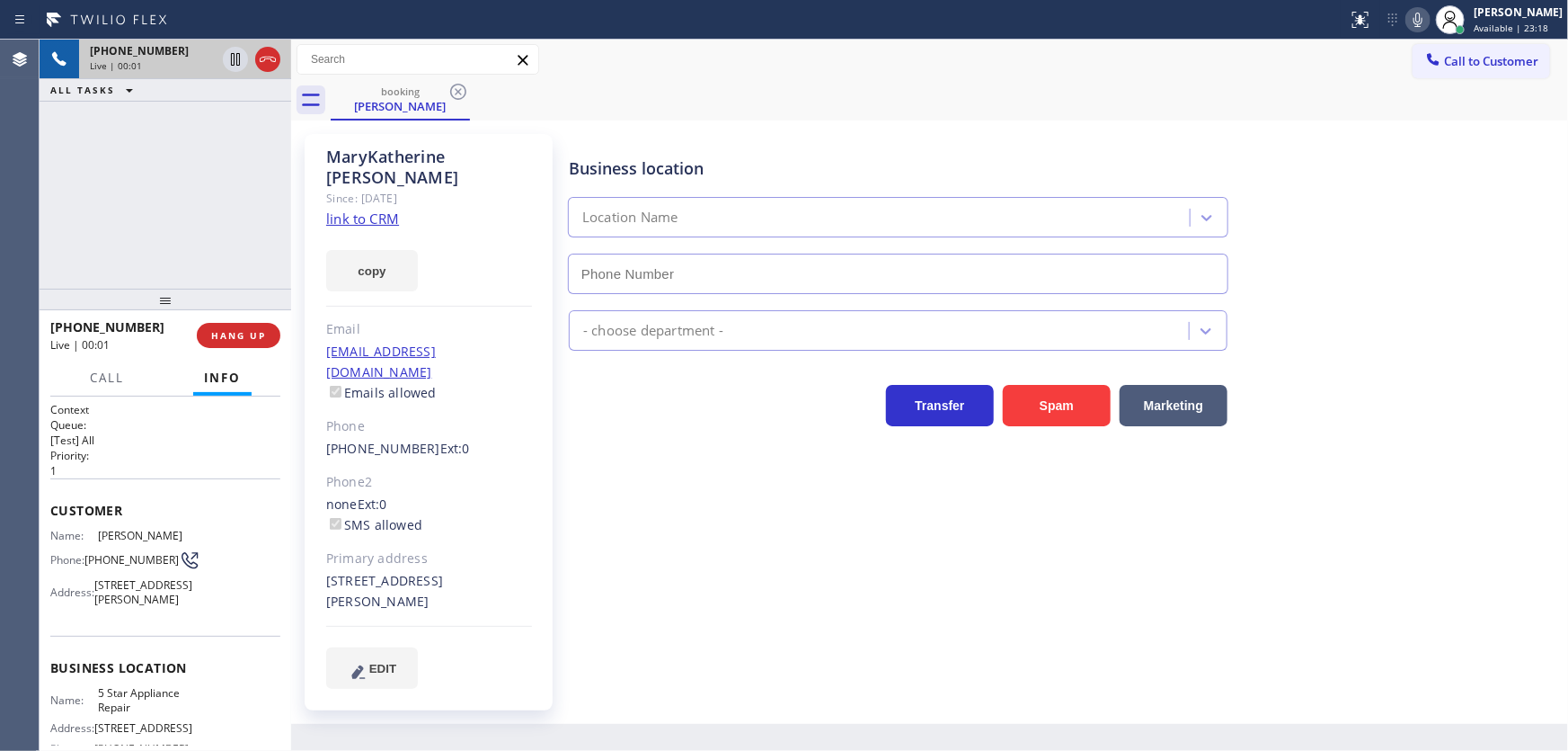
type input "(855) 731-4952"
click at [232, 54] on icon at bounding box center [235, 59] width 22 height 22
click at [1422, 24] on icon at bounding box center [1419, 19] width 9 height 14
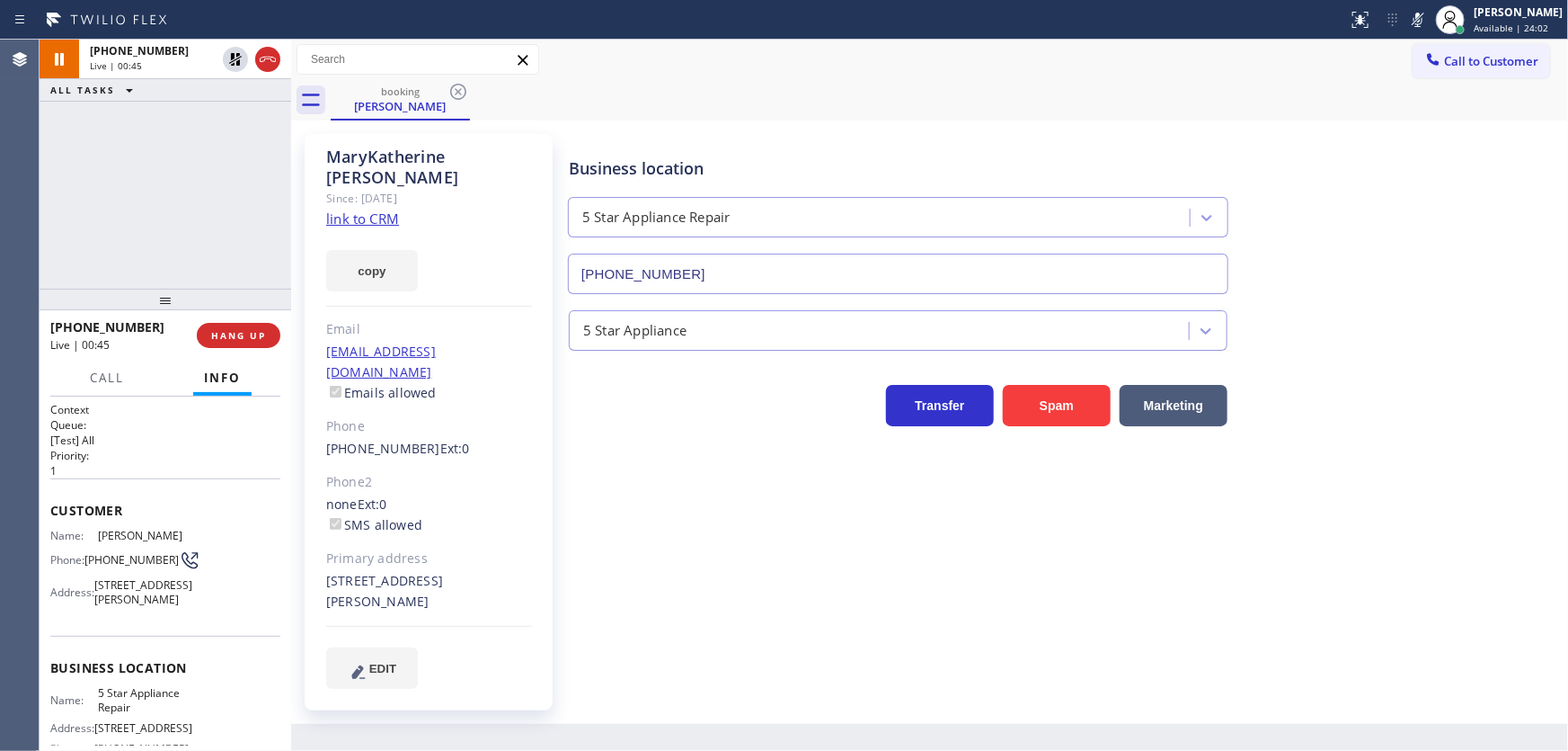
click at [371, 209] on link "link to CRM" at bounding box center [362, 218] width 73 height 18
click at [236, 64] on icon at bounding box center [235, 59] width 12 height 12
click at [1420, 26] on icon at bounding box center [1418, 20] width 22 height 22
click at [1228, 98] on div "booking MaryKatherine Kelly" at bounding box center [950, 100] width 1238 height 41
click at [1429, 24] on icon at bounding box center [1418, 20] width 22 height 22
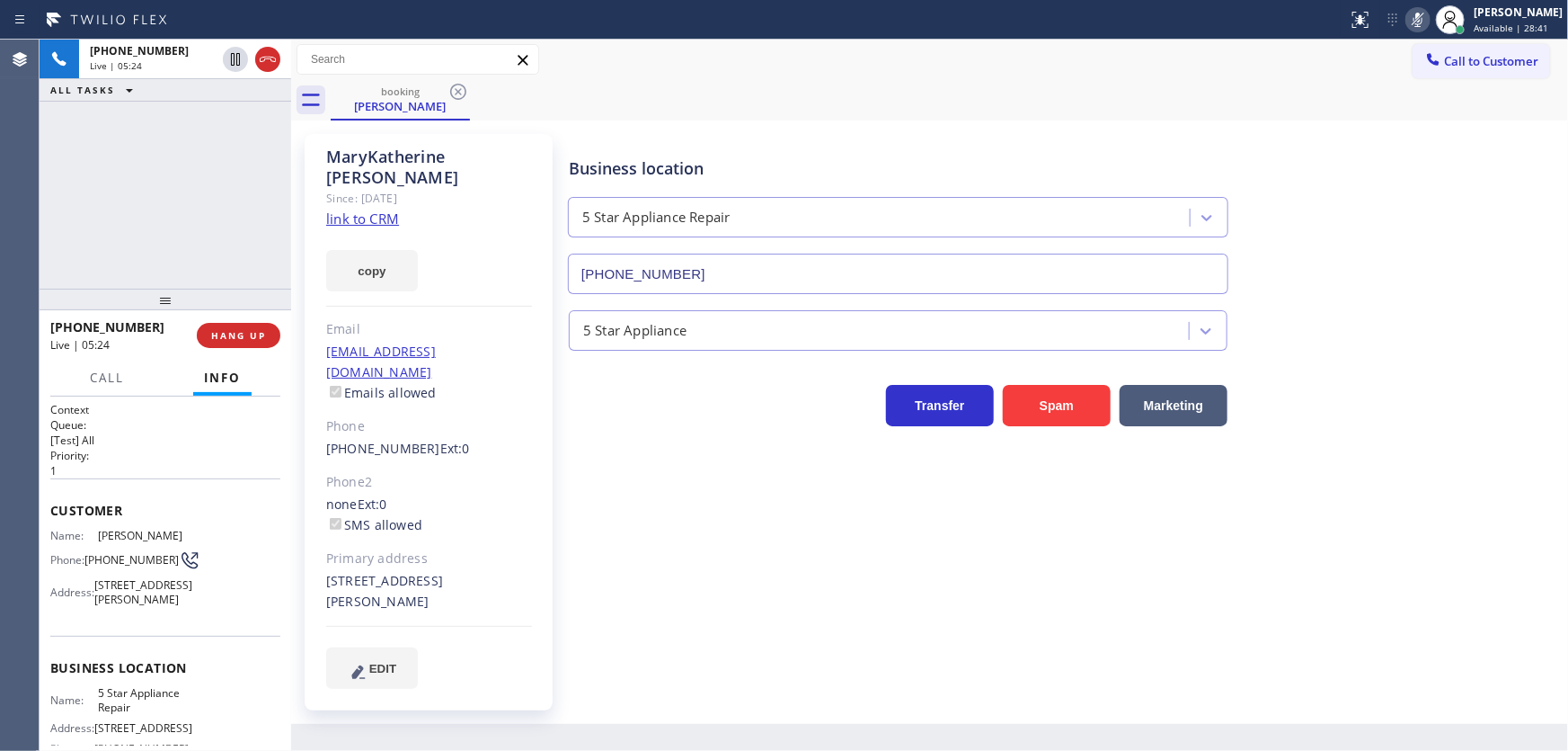
click at [1429, 24] on icon at bounding box center [1418, 20] width 22 height 22
click at [84, 189] on div "+14153070818 Live | 05:38 ALL TASKS ALL TASKS ACTIVE TASKS TASKS IN WRAP UP" at bounding box center [166, 164] width 252 height 249
click at [1422, 24] on icon at bounding box center [1419, 19] width 9 height 14
click at [236, 60] on icon at bounding box center [235, 59] width 9 height 12
click at [111, 172] on div "+14153070818 Live | 09:20 ALL TASKS ALL TASKS ACTIVE TASKS TASKS IN WRAP UP" at bounding box center [166, 164] width 252 height 249
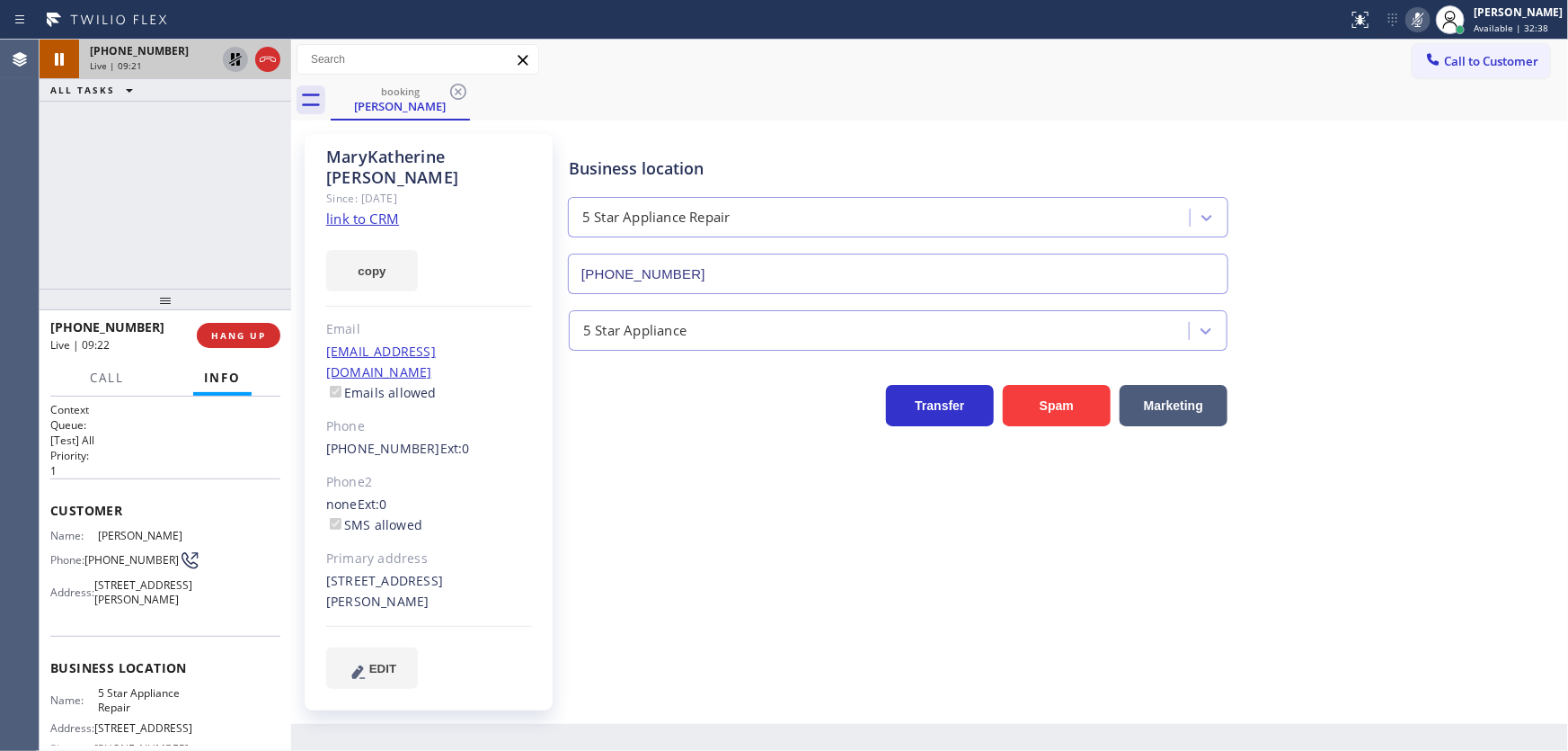
click at [239, 54] on icon at bounding box center [235, 59] width 12 height 12
click at [1429, 20] on icon at bounding box center [1418, 20] width 22 height 22
click at [1323, 79] on div "Call to Customer Outbound call Location Search location Your caller id phone nu…" at bounding box center [930, 60] width 1277 height 41
drag, startPoint x: 126, startPoint y: 577, endPoint x: 88, endPoint y: 563, distance: 40.5
click at [88, 563] on span "(415) 307-0818" at bounding box center [131, 559] width 95 height 13
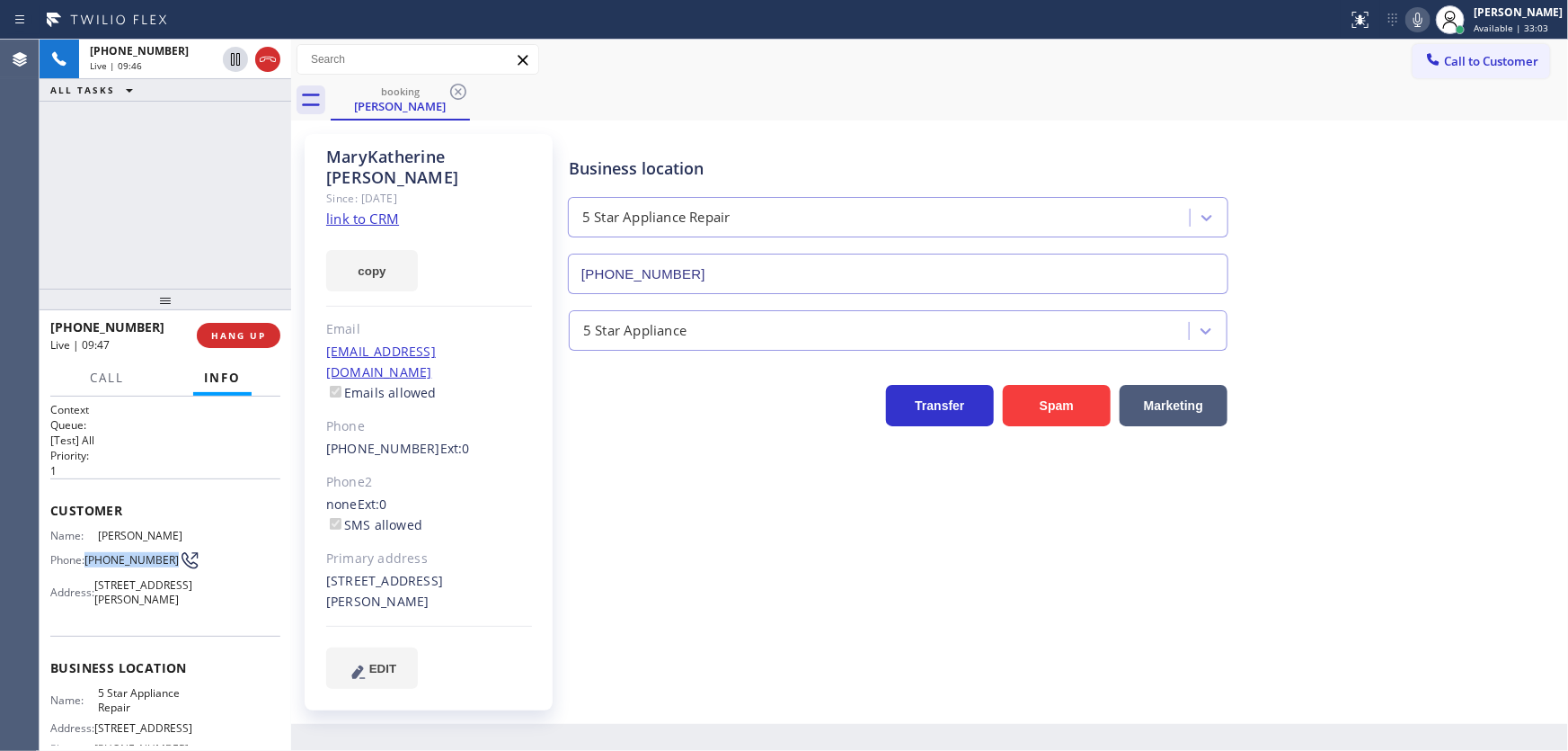
copy span "(415) 307-0818"
click at [202, 202] on div "+14153070818 Live | 09:47 ALL TASKS ALL TASKS ACTIVE TASKS TASKS IN WRAP UP" at bounding box center [166, 164] width 252 height 249
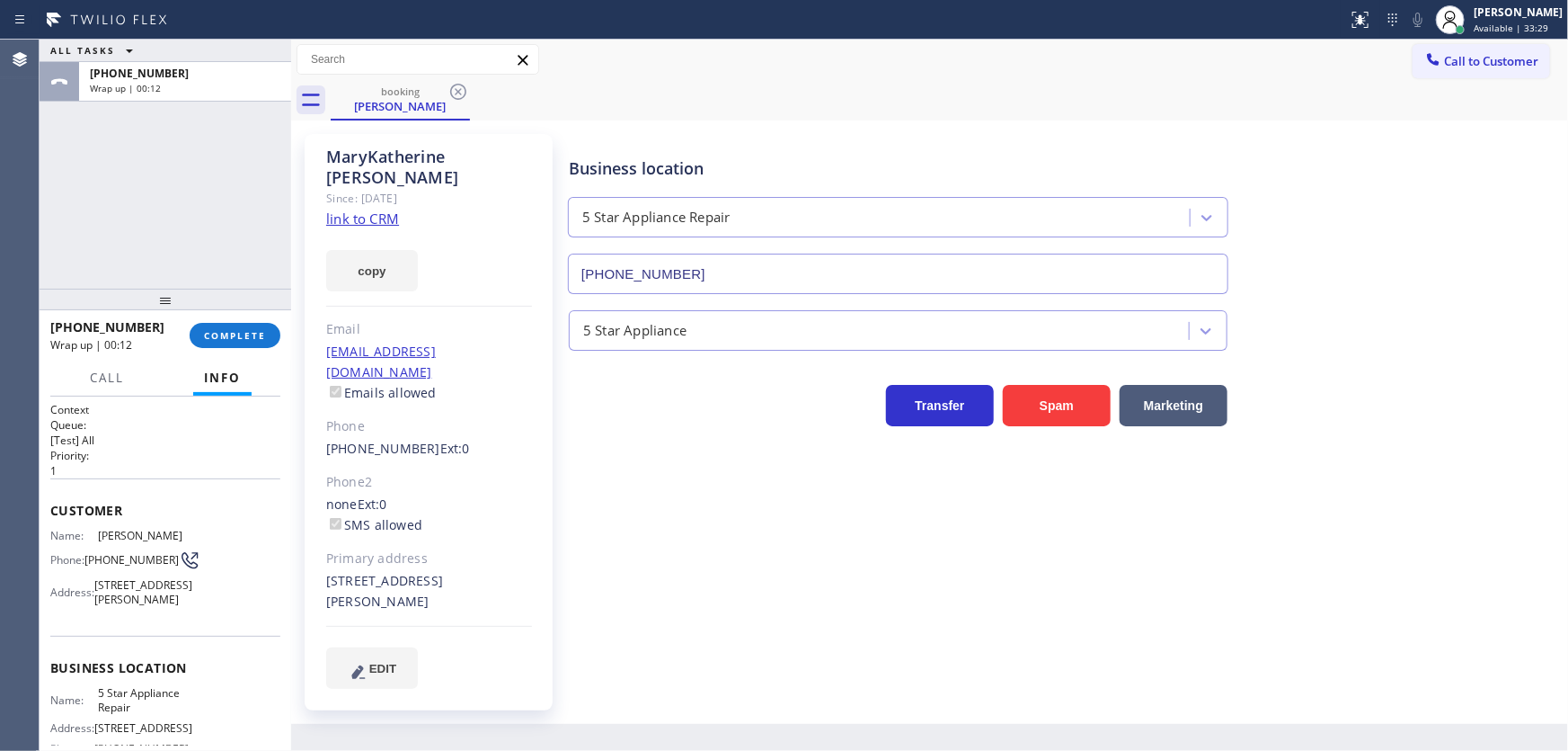
click at [91, 235] on div "ALL TASKS ALL TASKS ACTIVE TASKS TASKS IN WRAP UP +14153070818 Wrap up | 00:12" at bounding box center [166, 164] width 252 height 249
click at [218, 310] on div at bounding box center [166, 299] width 252 height 22
click at [234, 340] on span "COMPLETE" at bounding box center [235, 339] width 62 height 12
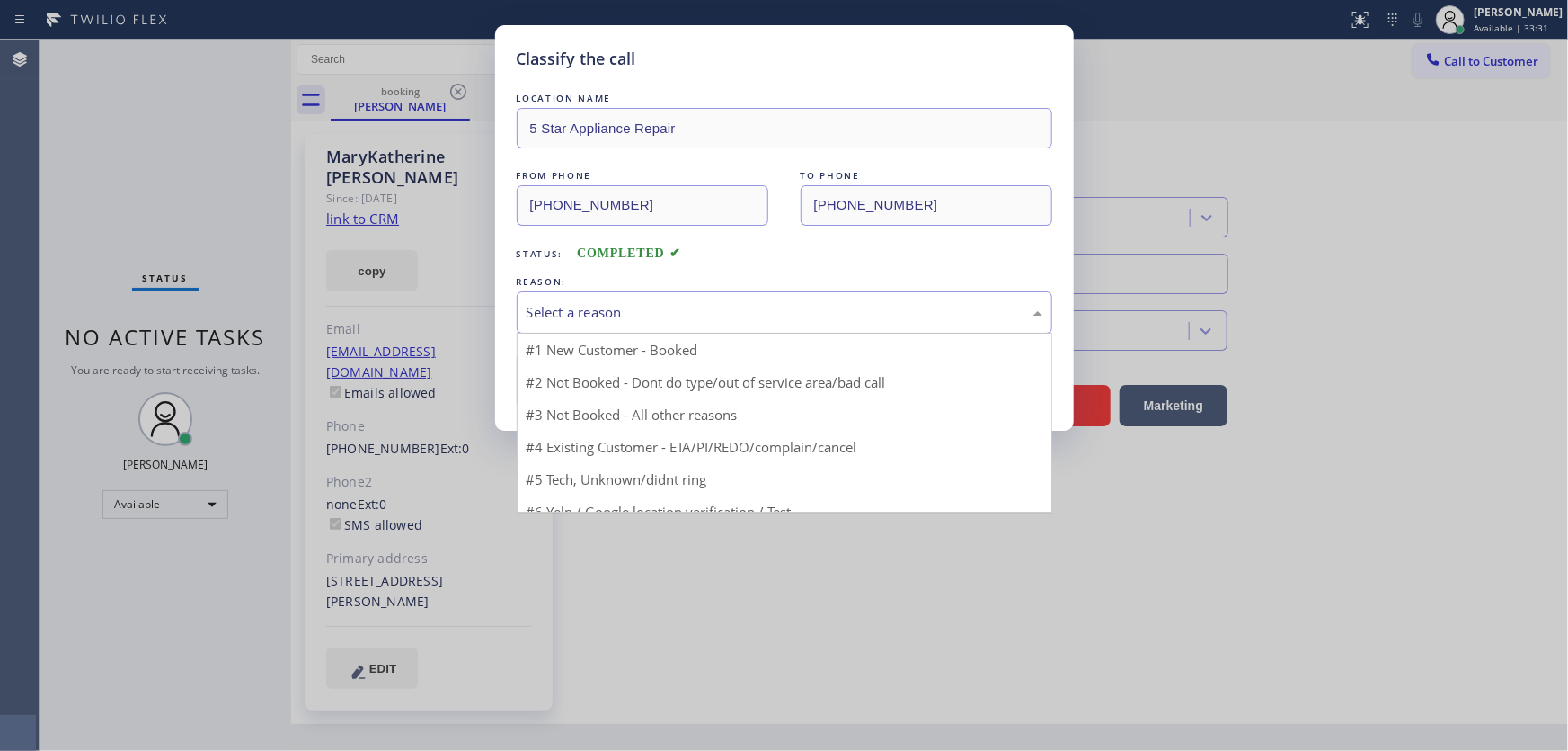
click at [581, 320] on div "Select a reason" at bounding box center [784, 312] width 515 height 21
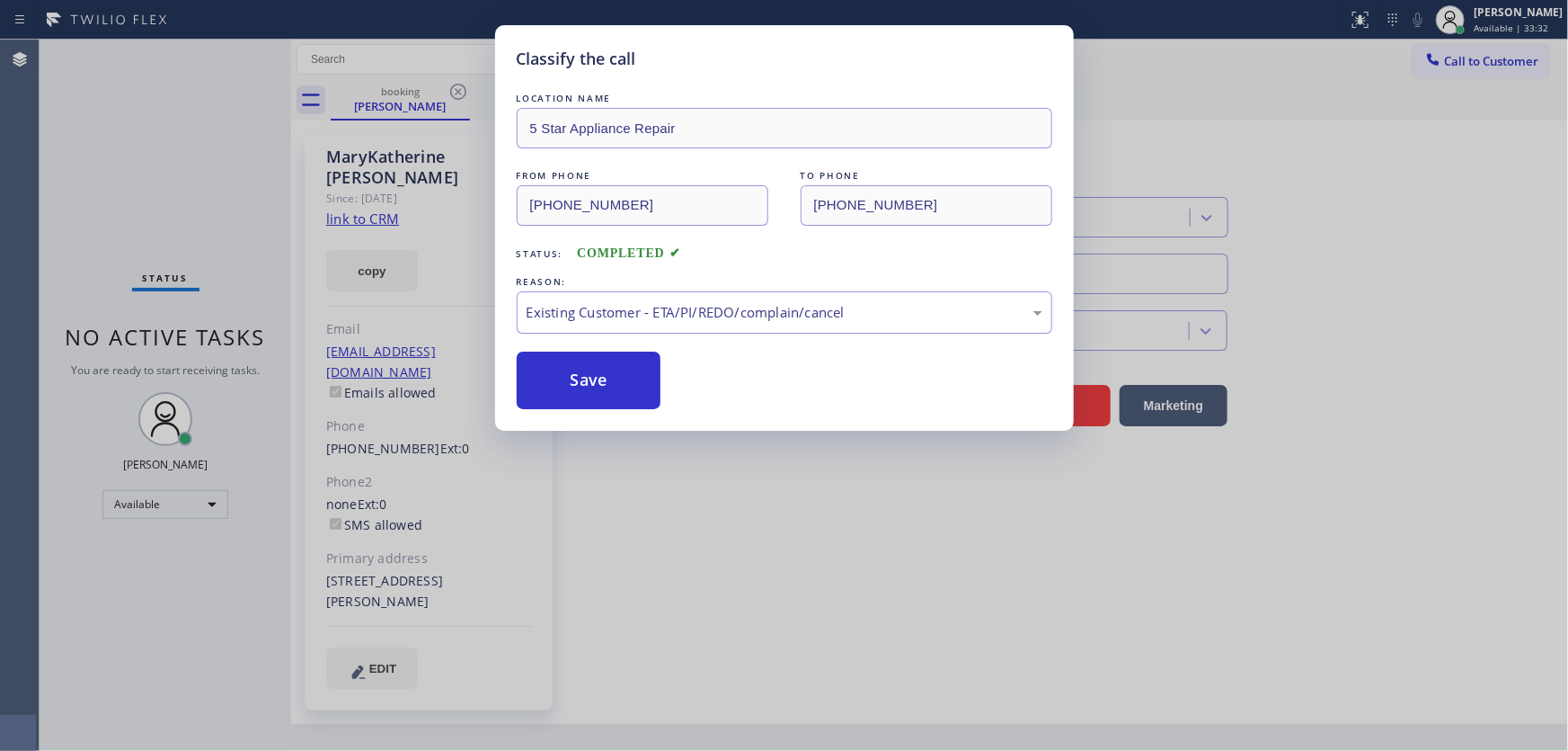
click at [610, 308] on div "Existing Customer - ETA/PI/REDO/complain/cancel" at bounding box center [784, 312] width 515 height 21
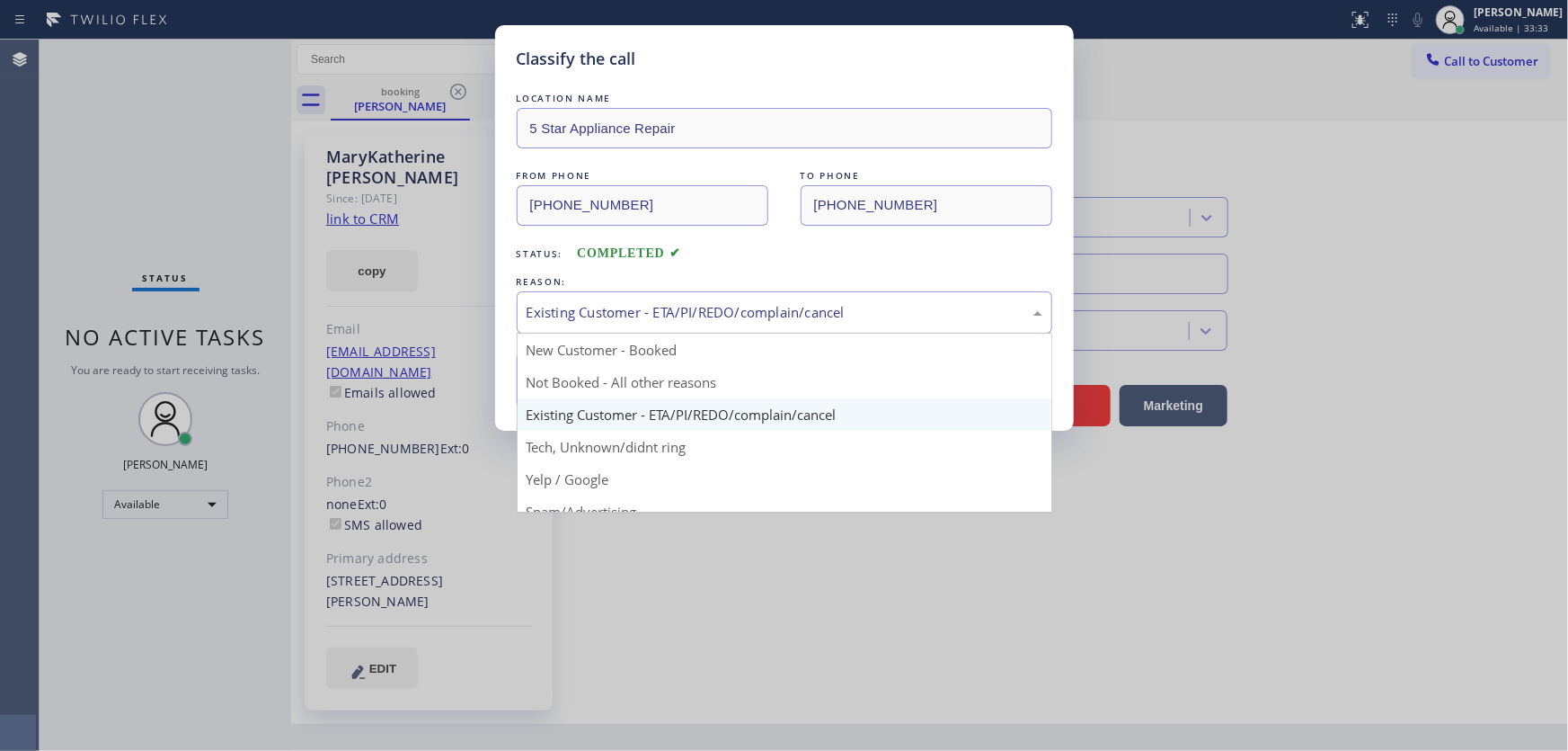
drag, startPoint x: 606, startPoint y: 415, endPoint x: 607, endPoint y: 404, distance: 11.0
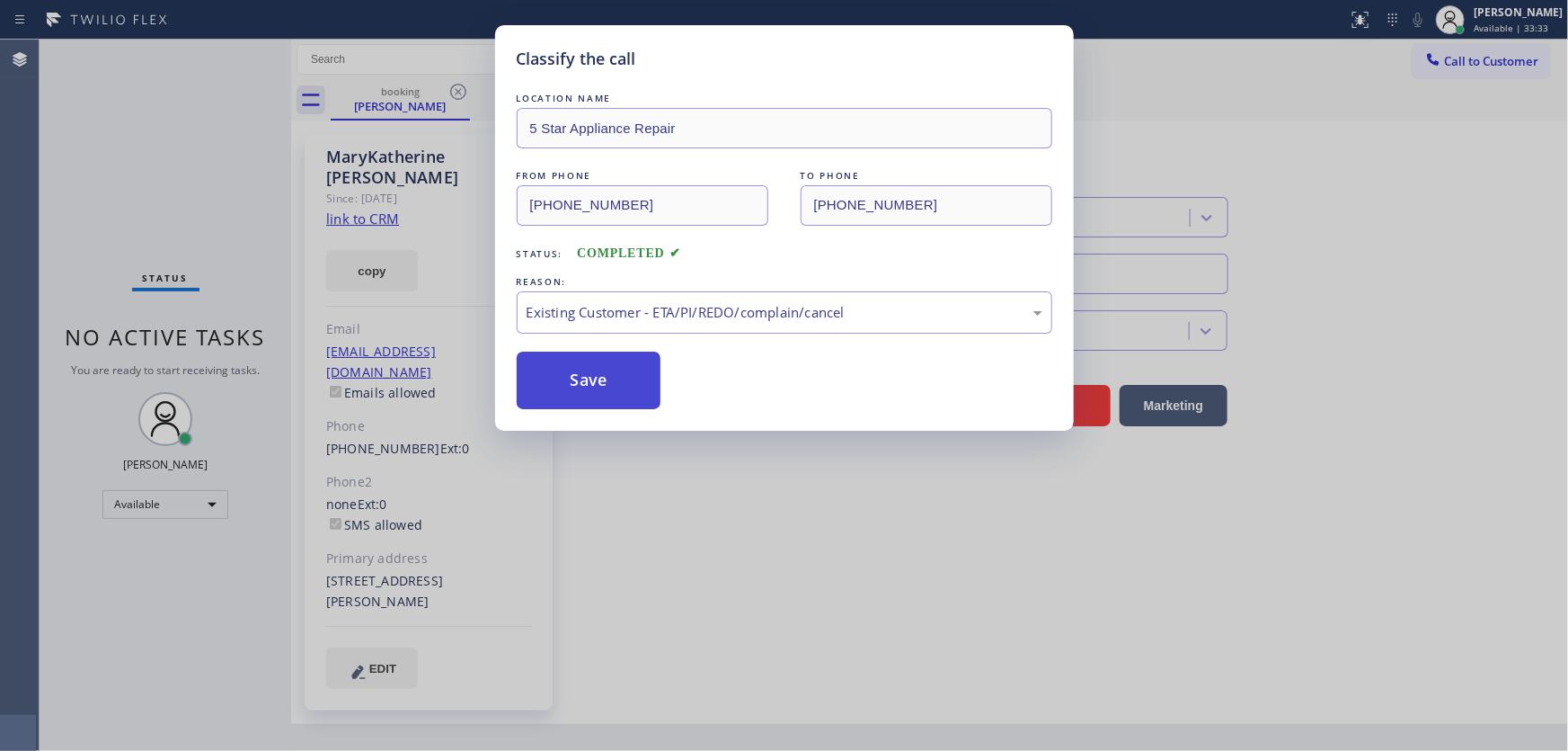
click at [603, 394] on button "Save" at bounding box center [588, 380] width 145 height 58
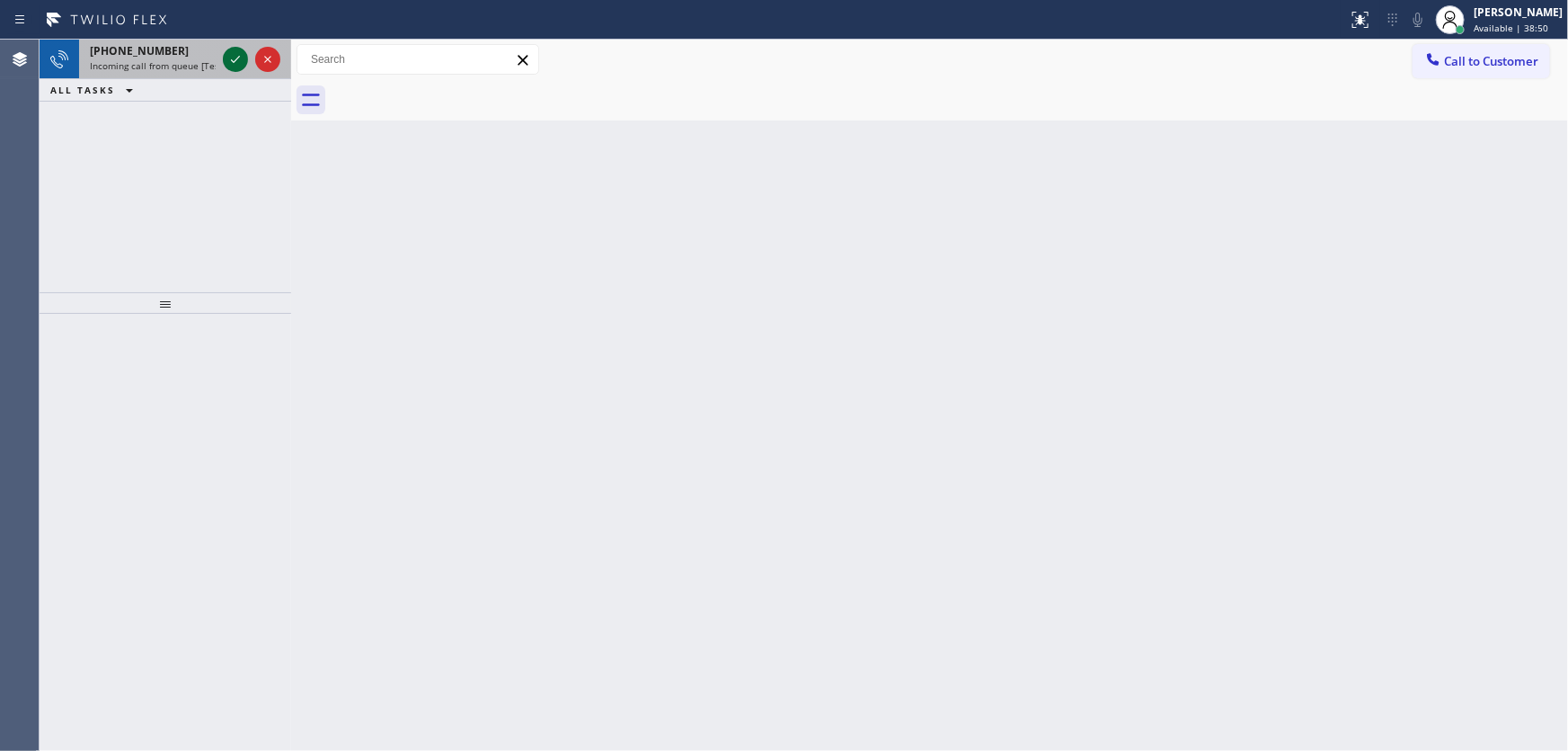
click at [235, 58] on icon at bounding box center [235, 59] width 22 height 22
click at [232, 54] on icon at bounding box center [235, 59] width 22 height 22
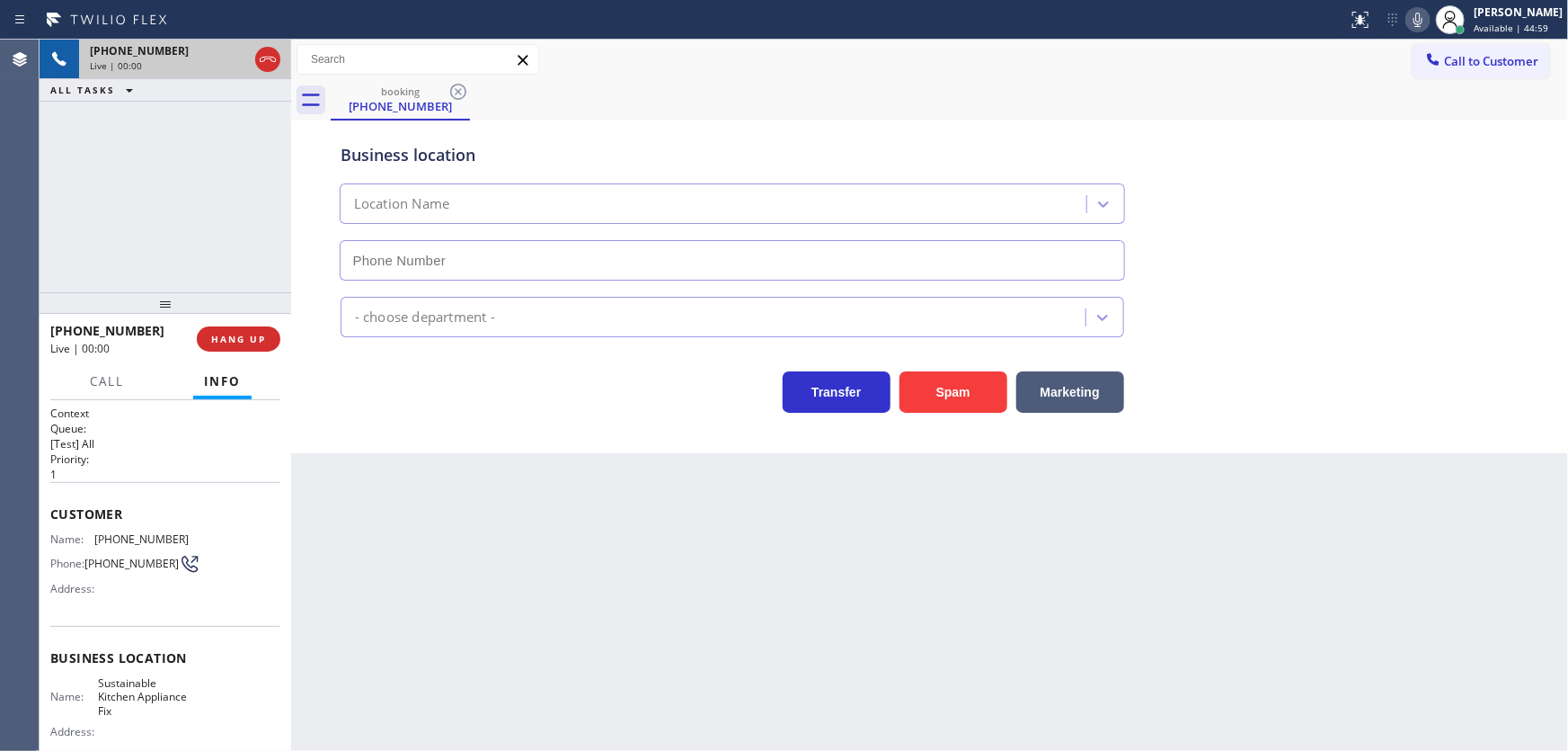
type input "(719) 624-4236"
click at [915, 376] on button "Spam" at bounding box center [953, 392] width 108 height 42
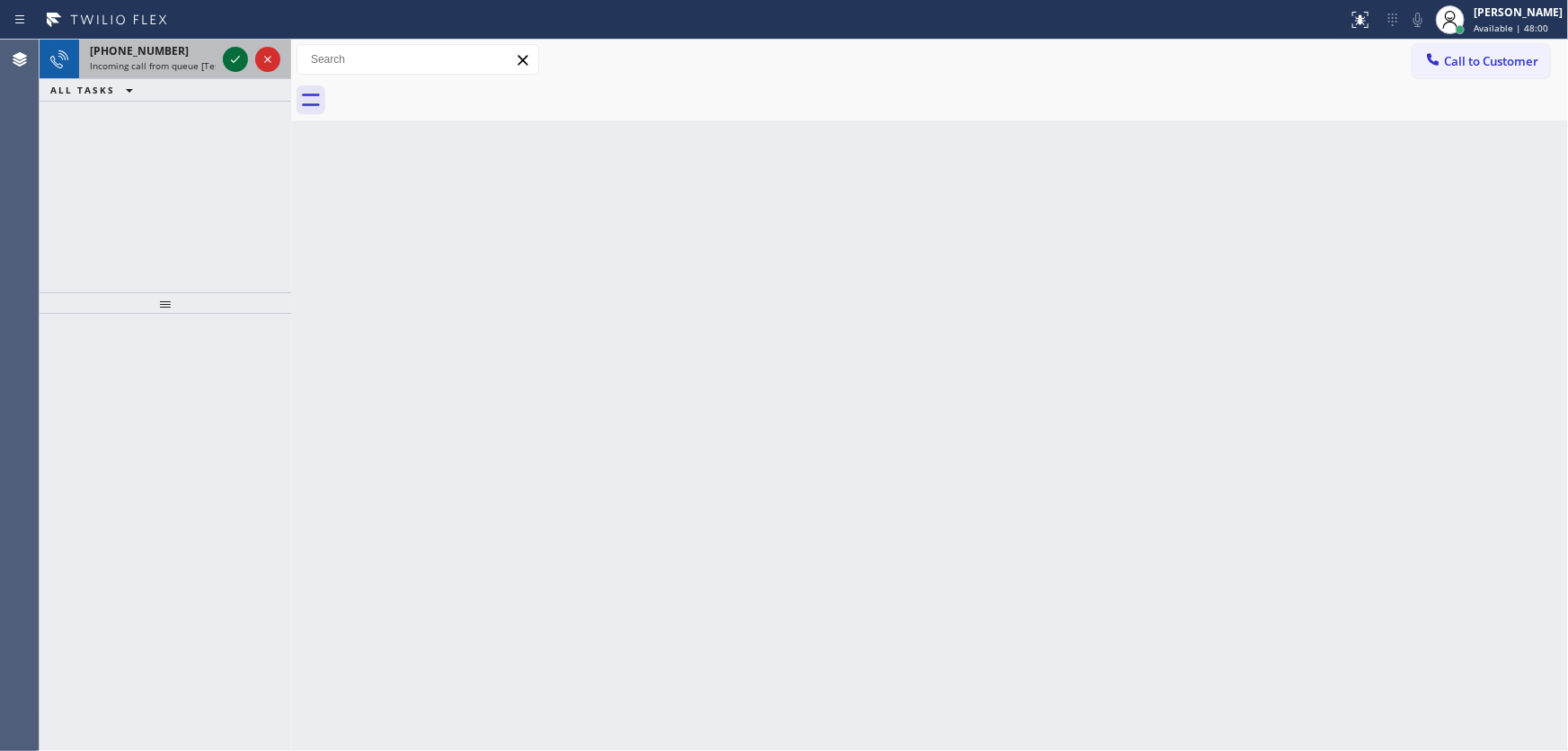
click at [238, 46] on button at bounding box center [235, 59] width 26 height 26
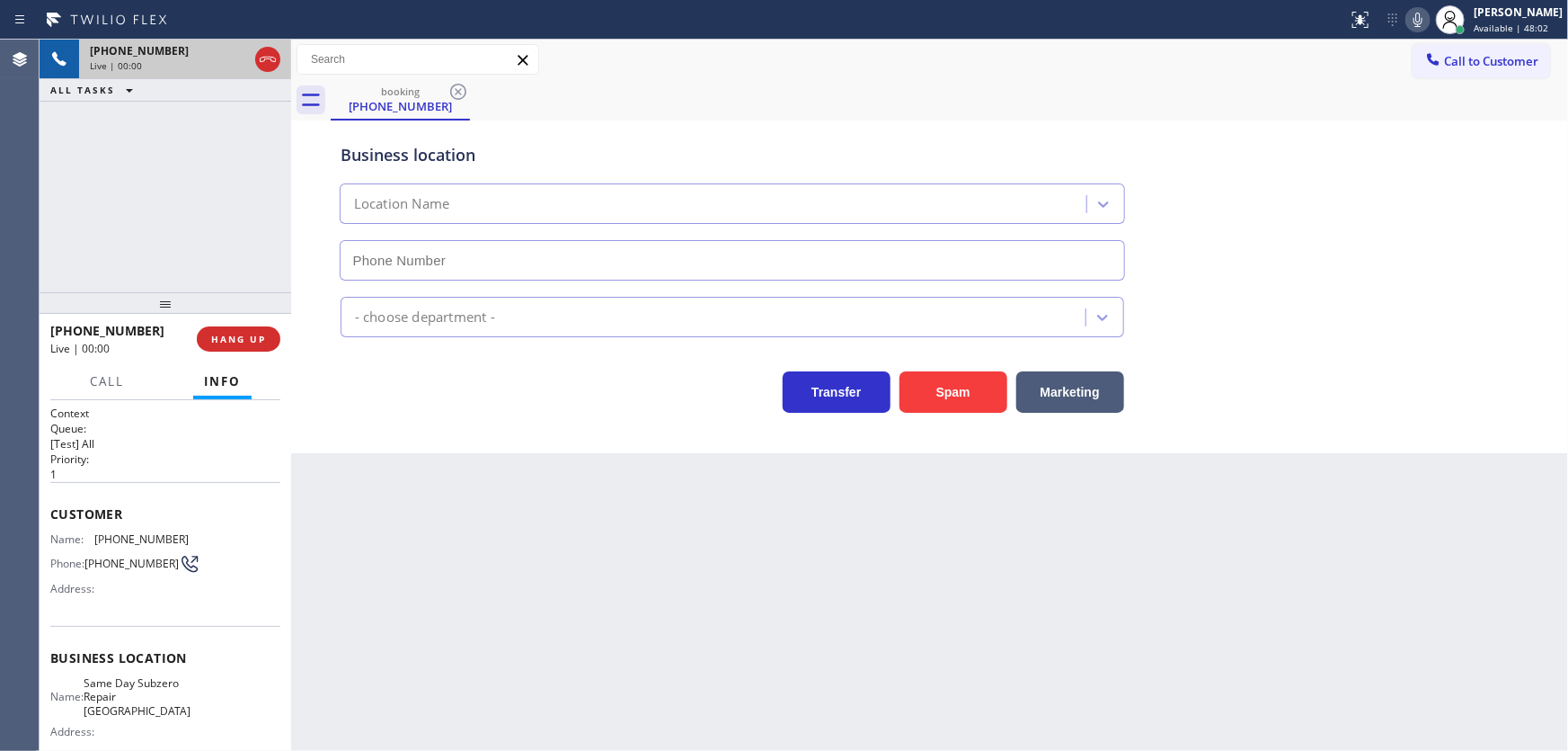
type input "(650) 822-1575"
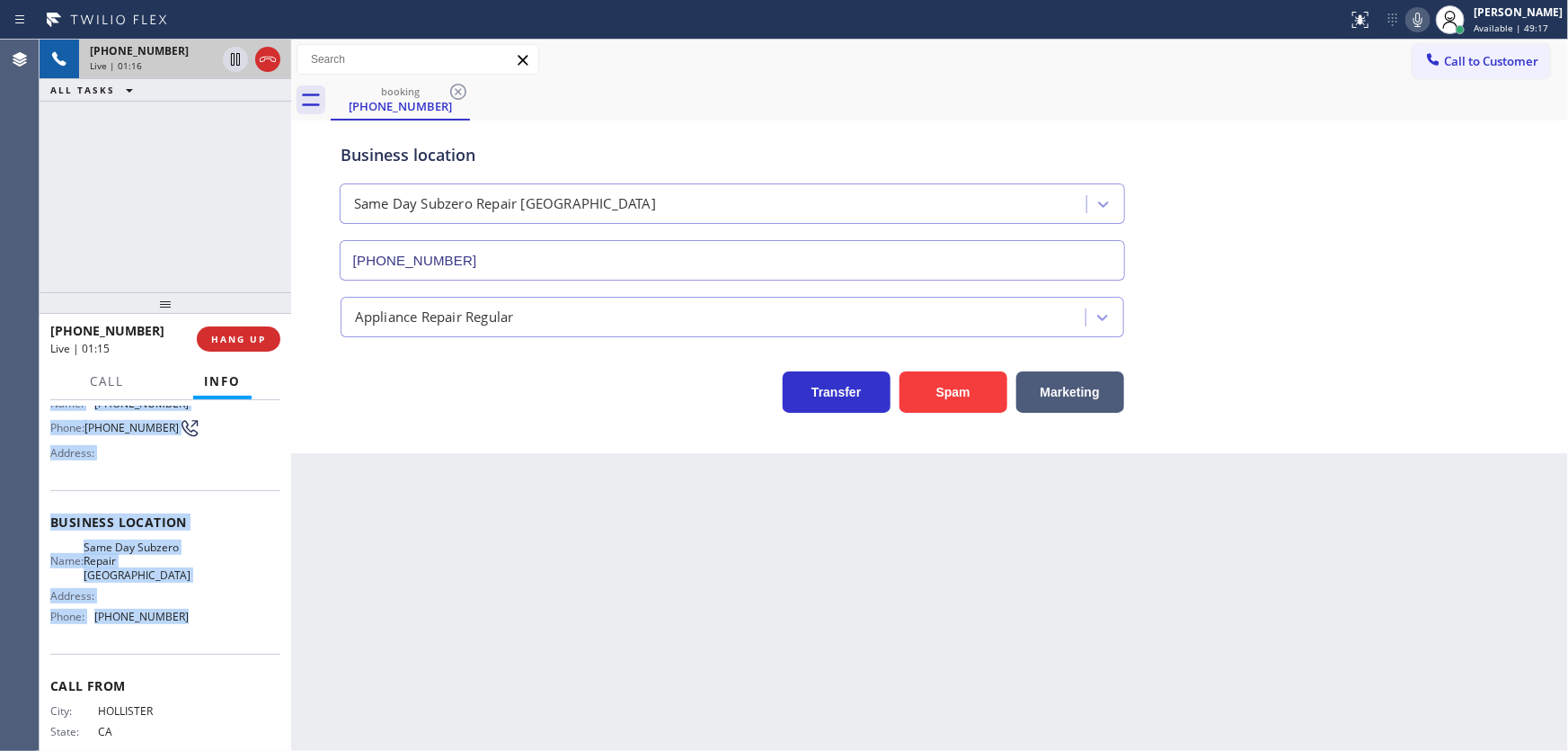
scroll to position [183, 0]
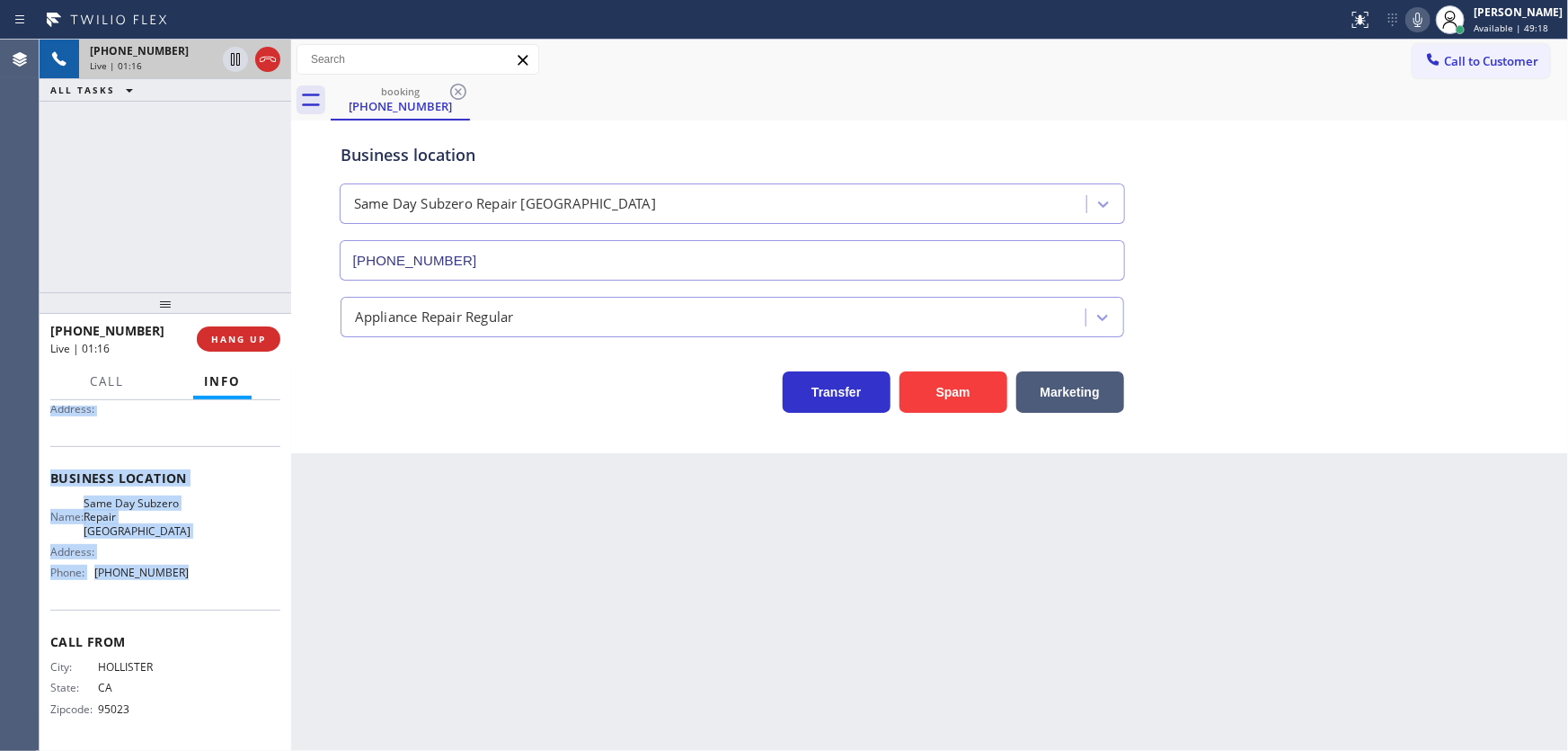
drag, startPoint x: 45, startPoint y: 503, endPoint x: 183, endPoint y: 577, distance: 156.6
click at [183, 577] on div "Context Queue: [Test] All Priority: 1 Customer Name: (831) 630-3805 Phone: (831…" at bounding box center [166, 576] width 252 height 352
copy div "Customer Name: (831) 630-3805 Phone: (831) 630-3805 Address: Business location …"
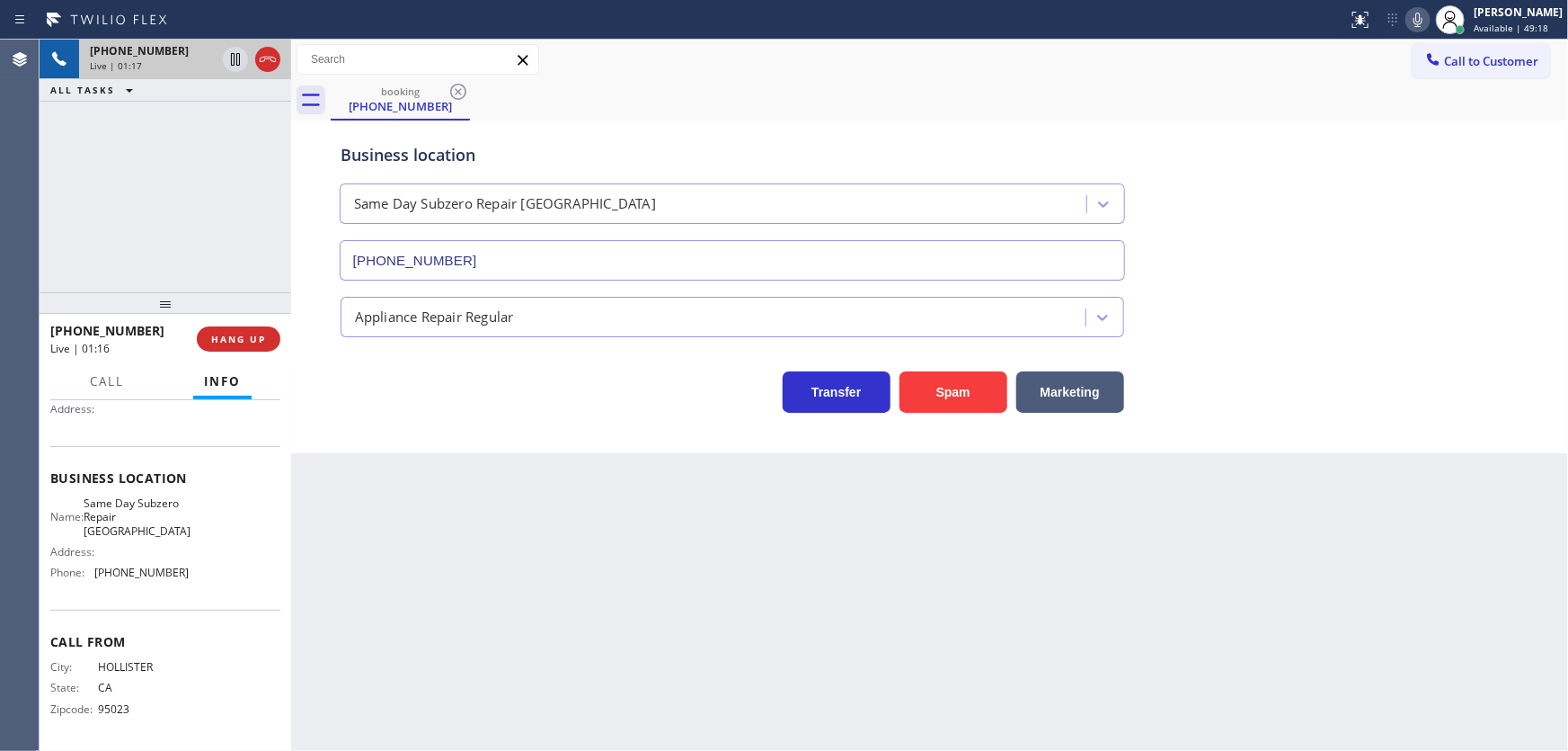
click at [190, 250] on div "+18316303805 Live | 01:17 ALL TASKS ALL TASKS ACTIVE TASKS TASKS IN WRAP UP" at bounding box center [166, 166] width 252 height 253
click at [166, 173] on div "+18316303805 Live | 01:19 ALL TASKS ALL TASKS ACTIVE TASKS TASKS IN WRAP UP" at bounding box center [166, 166] width 252 height 253
click at [227, 129] on icon at bounding box center [235, 121] width 22 height 22
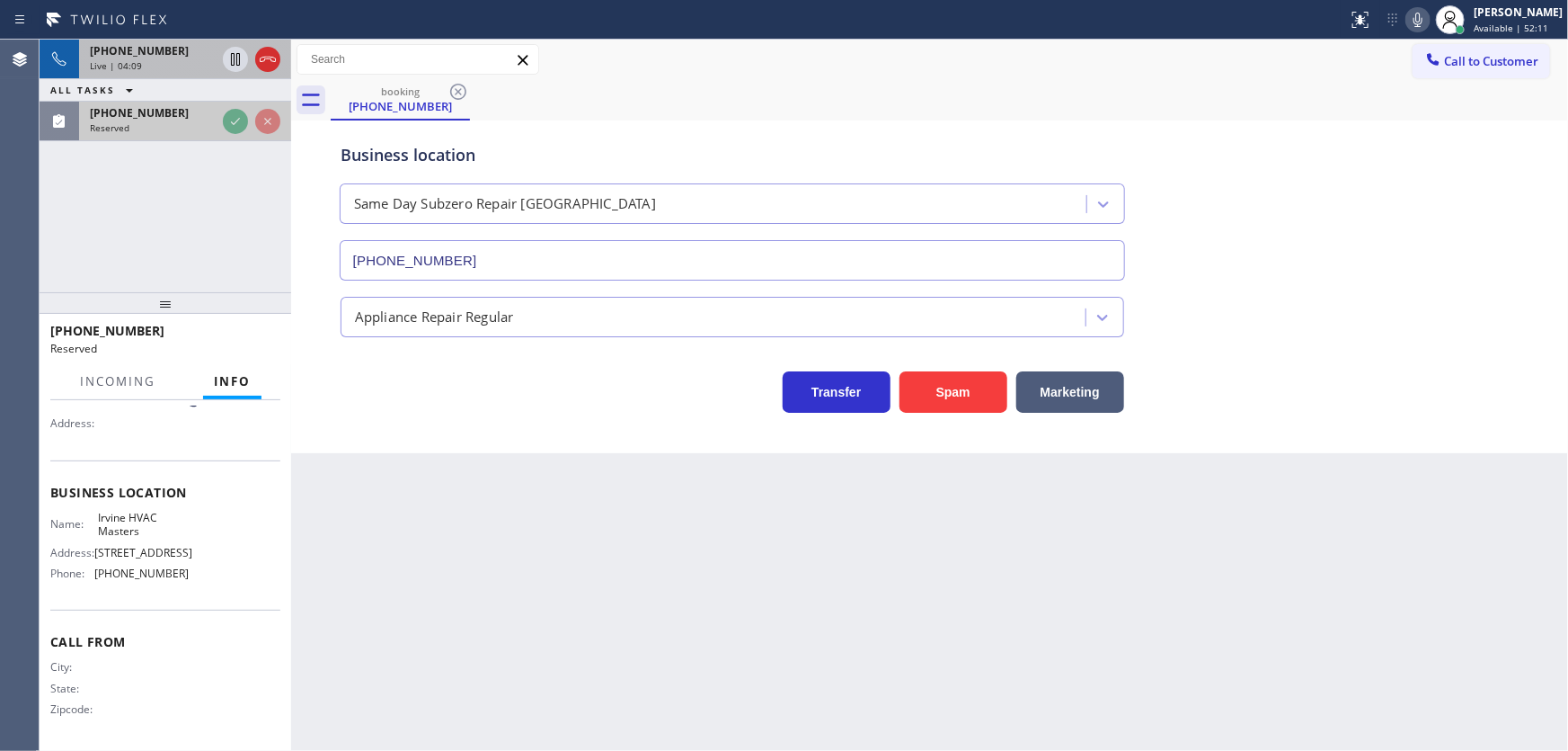
scroll to position [198, 0]
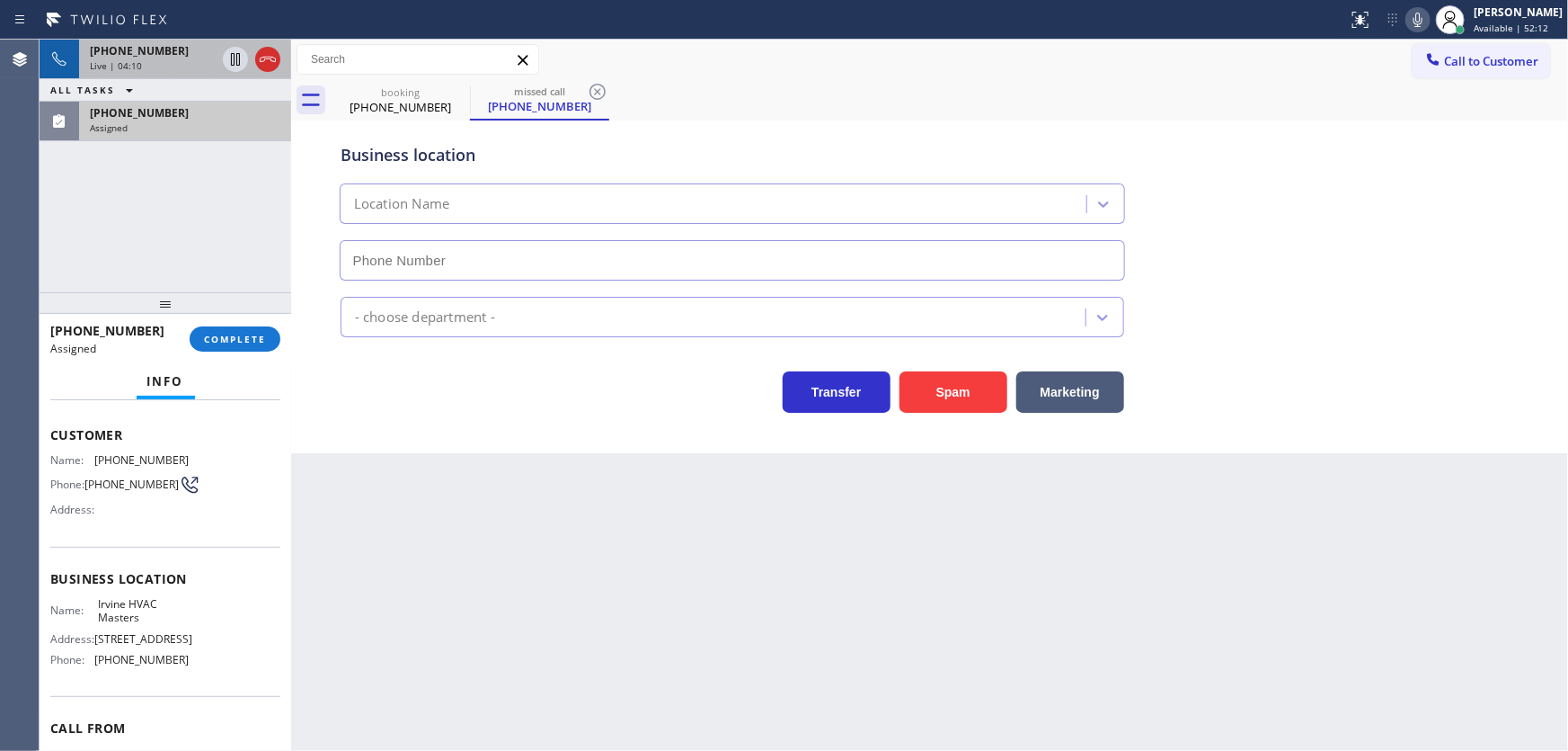
type input "(949) 354-5481"
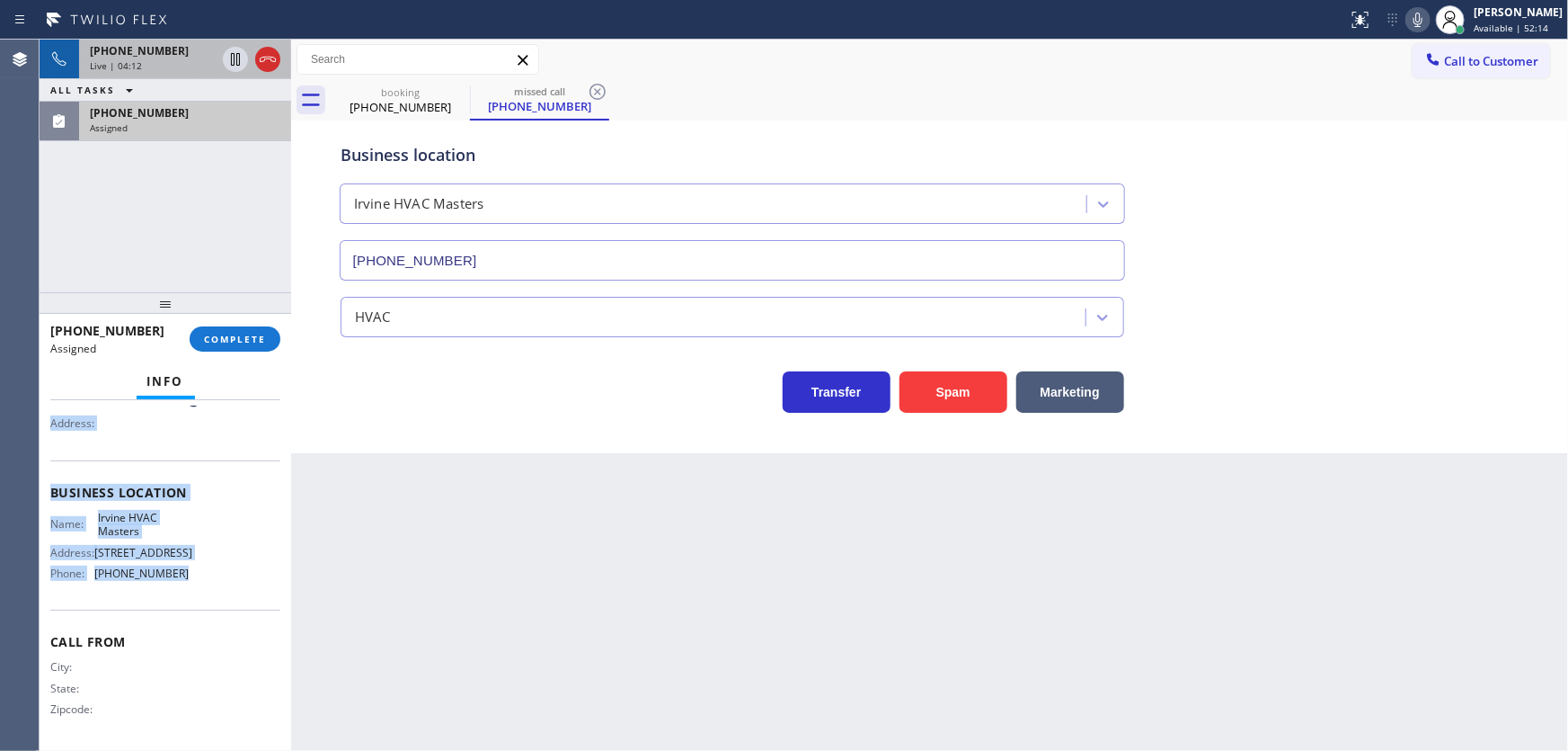
drag, startPoint x: 53, startPoint y: 485, endPoint x: 211, endPoint y: 521, distance: 162.0
click at [194, 567] on div "Context Queue: HVAC Priority: 0 Task Age: Customer Name: (949) 367-2248 Phone: …" at bounding box center [165, 485] width 230 height 521
copy div "Customer Name: (949) 367-2248 Phone: (949) 367-2248 Address: Business location …"
click at [230, 341] on span "COMPLETE" at bounding box center [235, 339] width 62 height 12
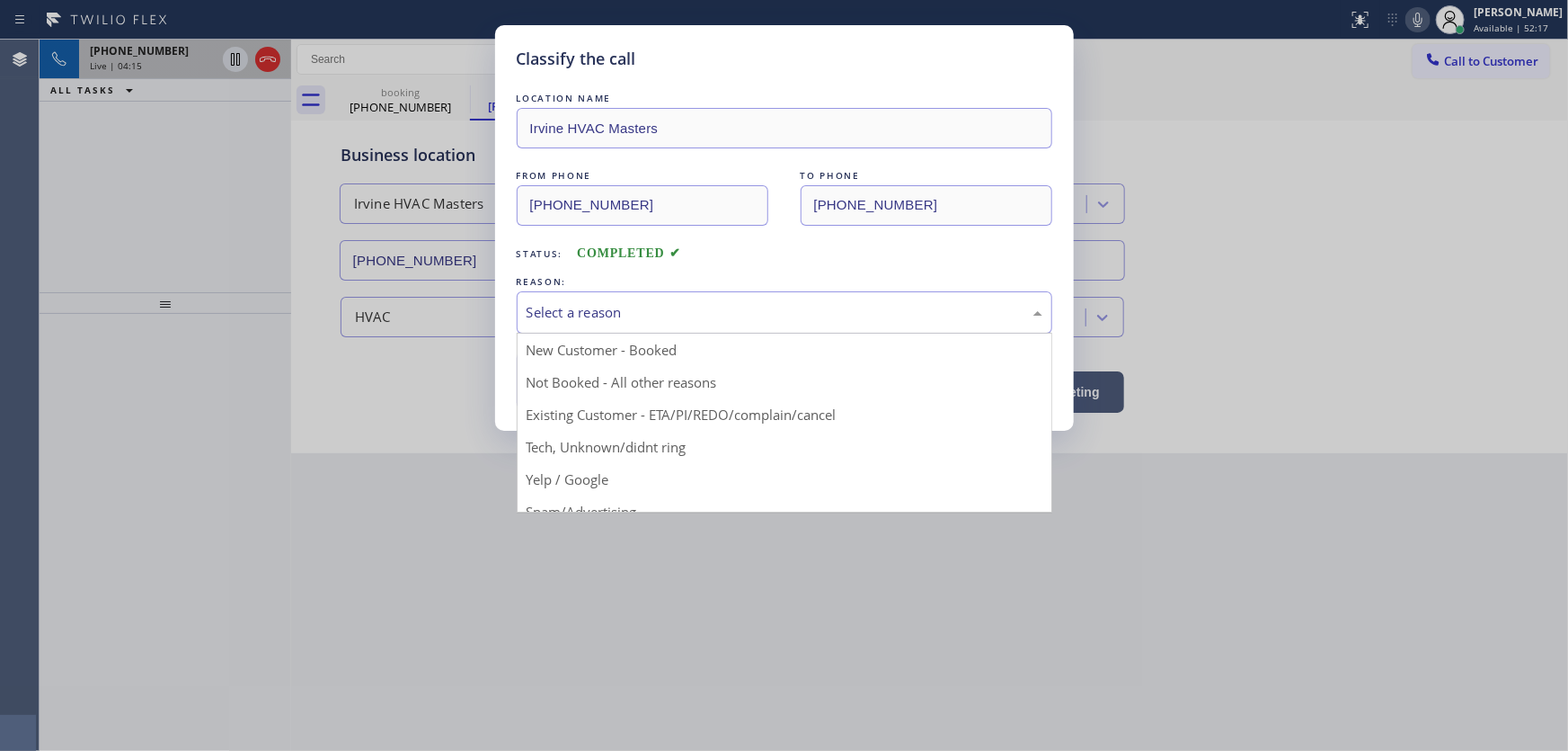
click at [565, 307] on div "Select a reason" at bounding box center [784, 312] width 515 height 21
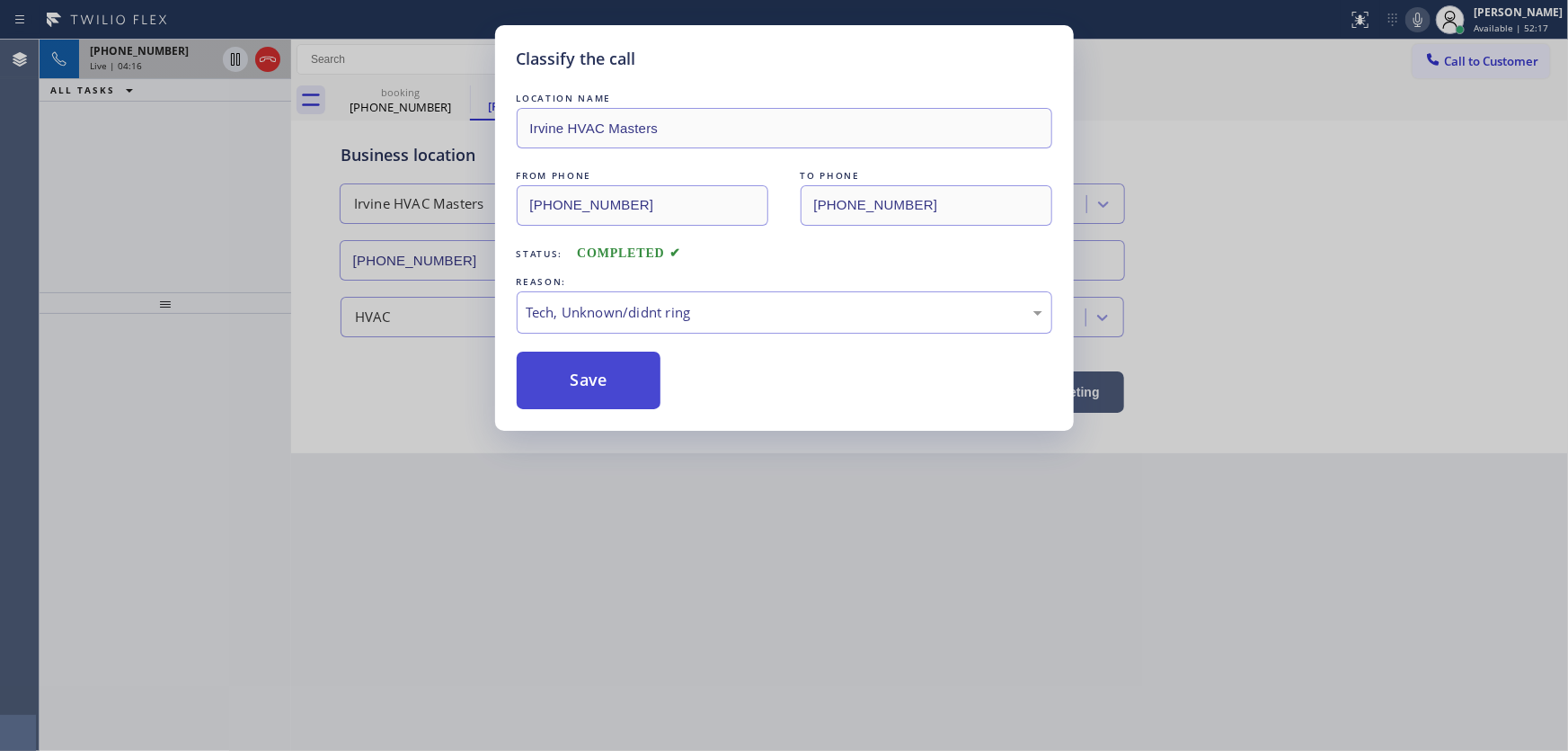
click at [610, 373] on button "Save" at bounding box center [588, 380] width 145 height 58
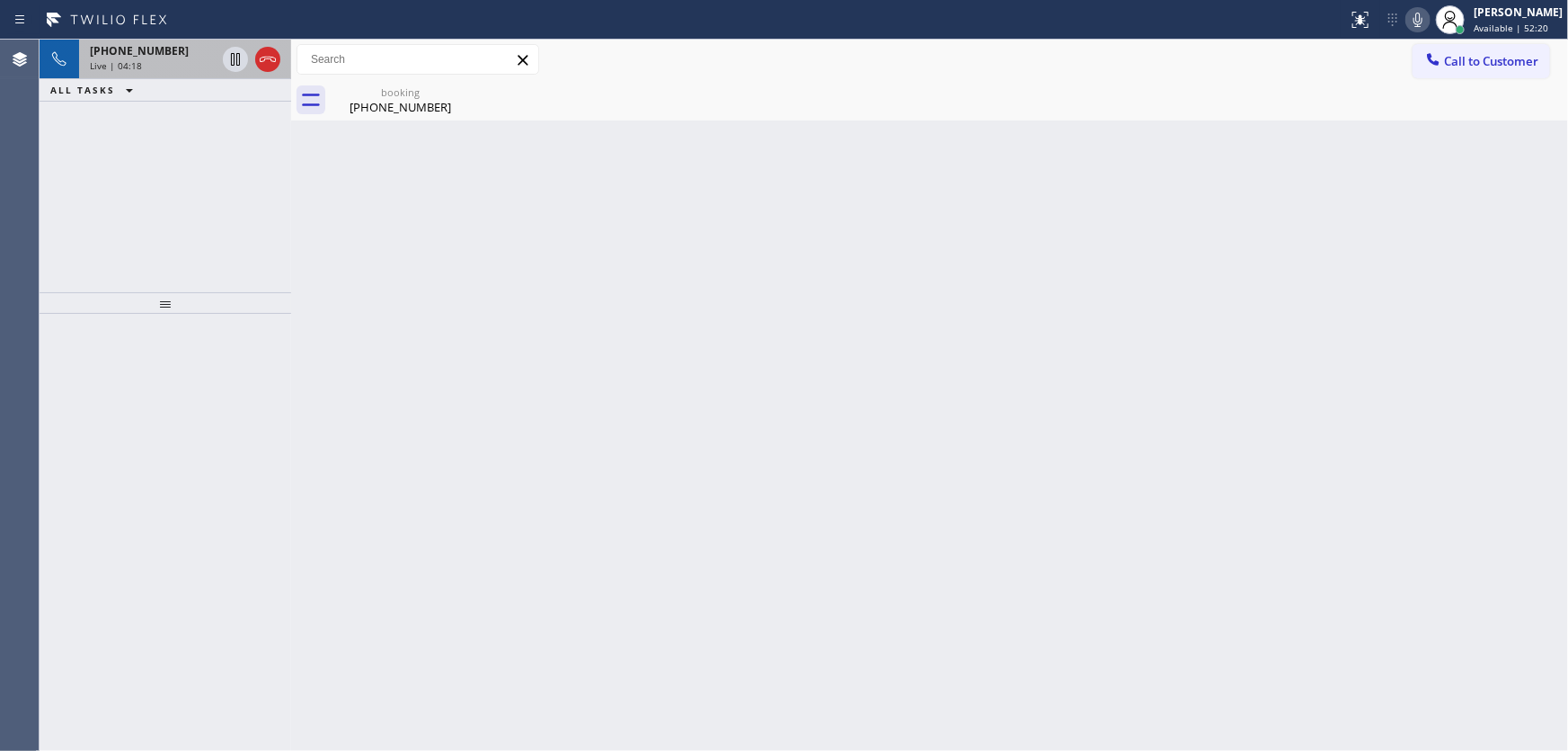
click at [157, 206] on div "+18316303805 Live | 04:18 ALL TASKS ALL TASKS ACTIVE TASKS TASKS IN WRAP UP" at bounding box center [166, 166] width 252 height 253
click at [374, 99] on div "(831) 630-3805" at bounding box center [401, 107] width 136 height 16
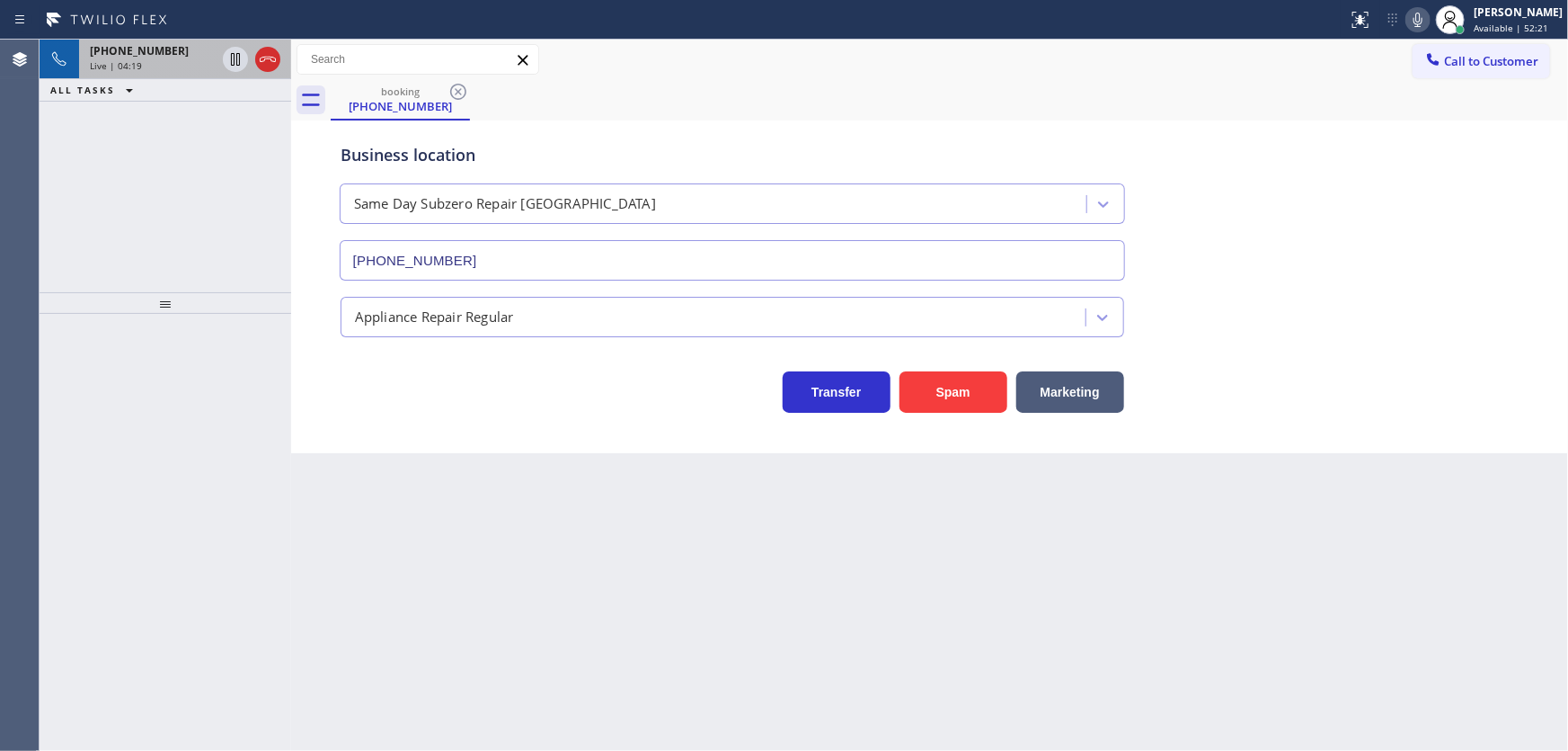
click at [171, 55] on div "+18316303805" at bounding box center [152, 51] width 126 height 15
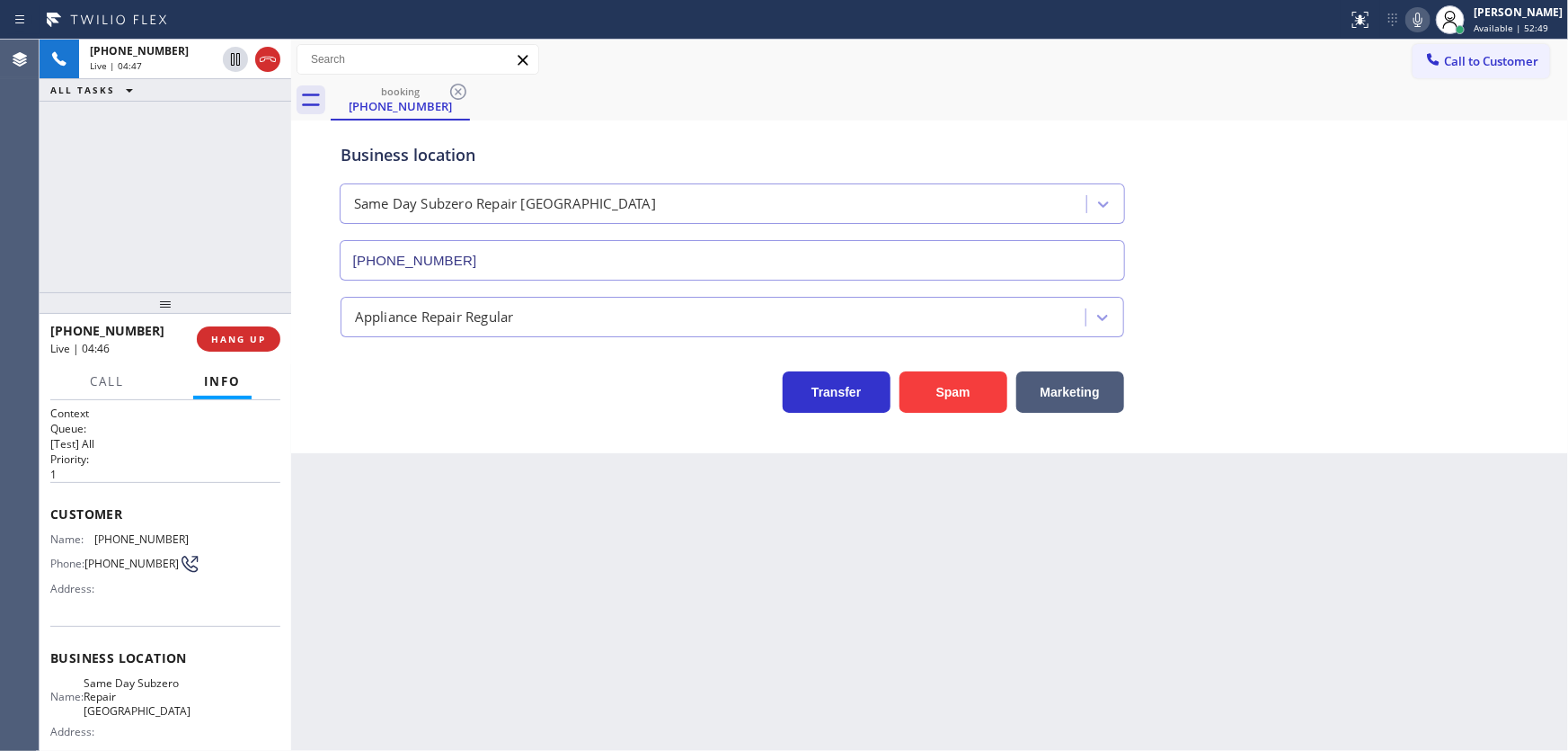
click at [225, 172] on div "+18316303805 Live | 04:47 ALL TASKS ALL TASKS ACTIVE TASKS TASKS IN WRAP UP" at bounding box center [166, 166] width 252 height 253
click at [253, 331] on button "HANG UP" at bounding box center [238, 339] width 83 height 26
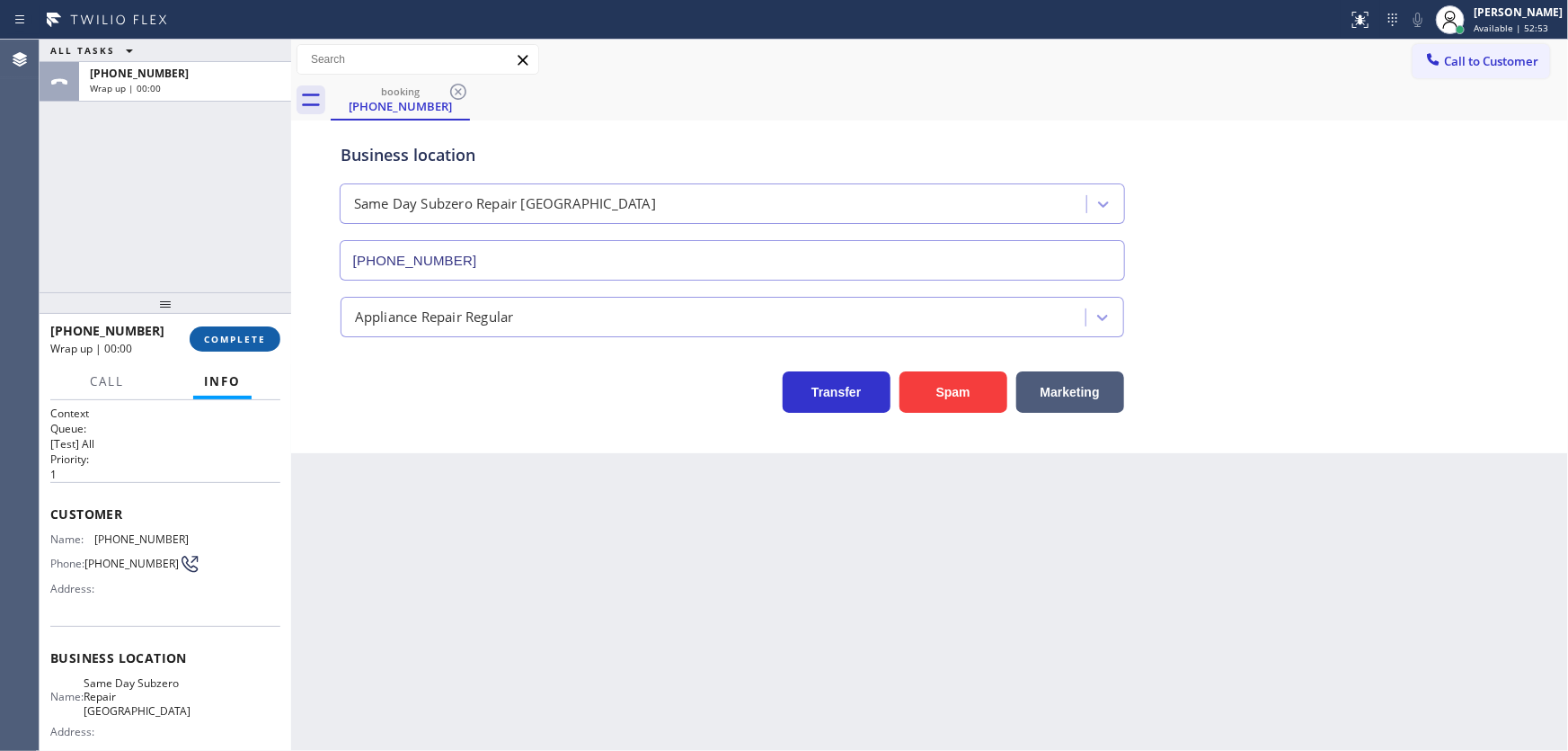
click at [252, 333] on span "COMPLETE" at bounding box center [235, 339] width 62 height 12
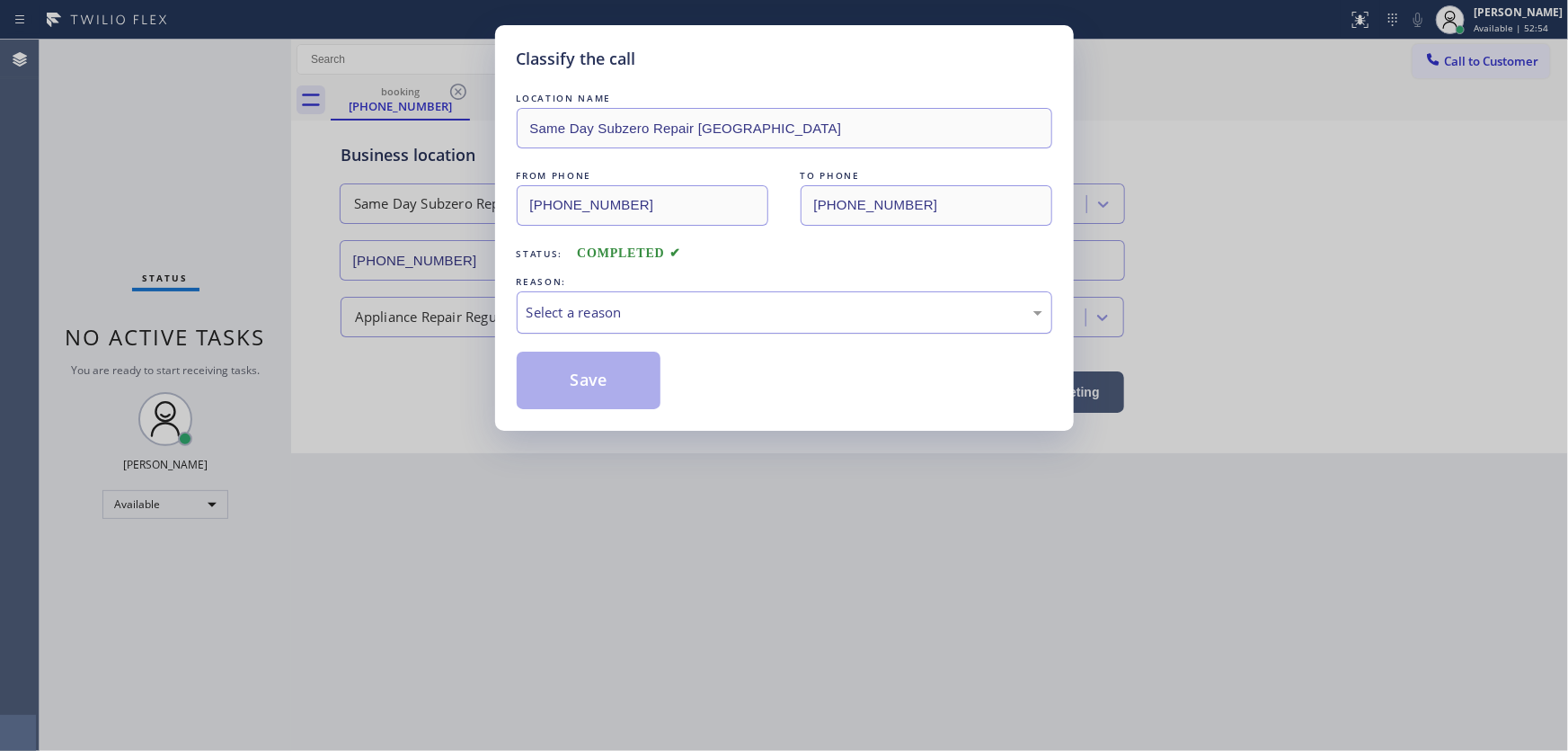
click at [596, 314] on div "Select a reason" at bounding box center [784, 312] width 515 height 21
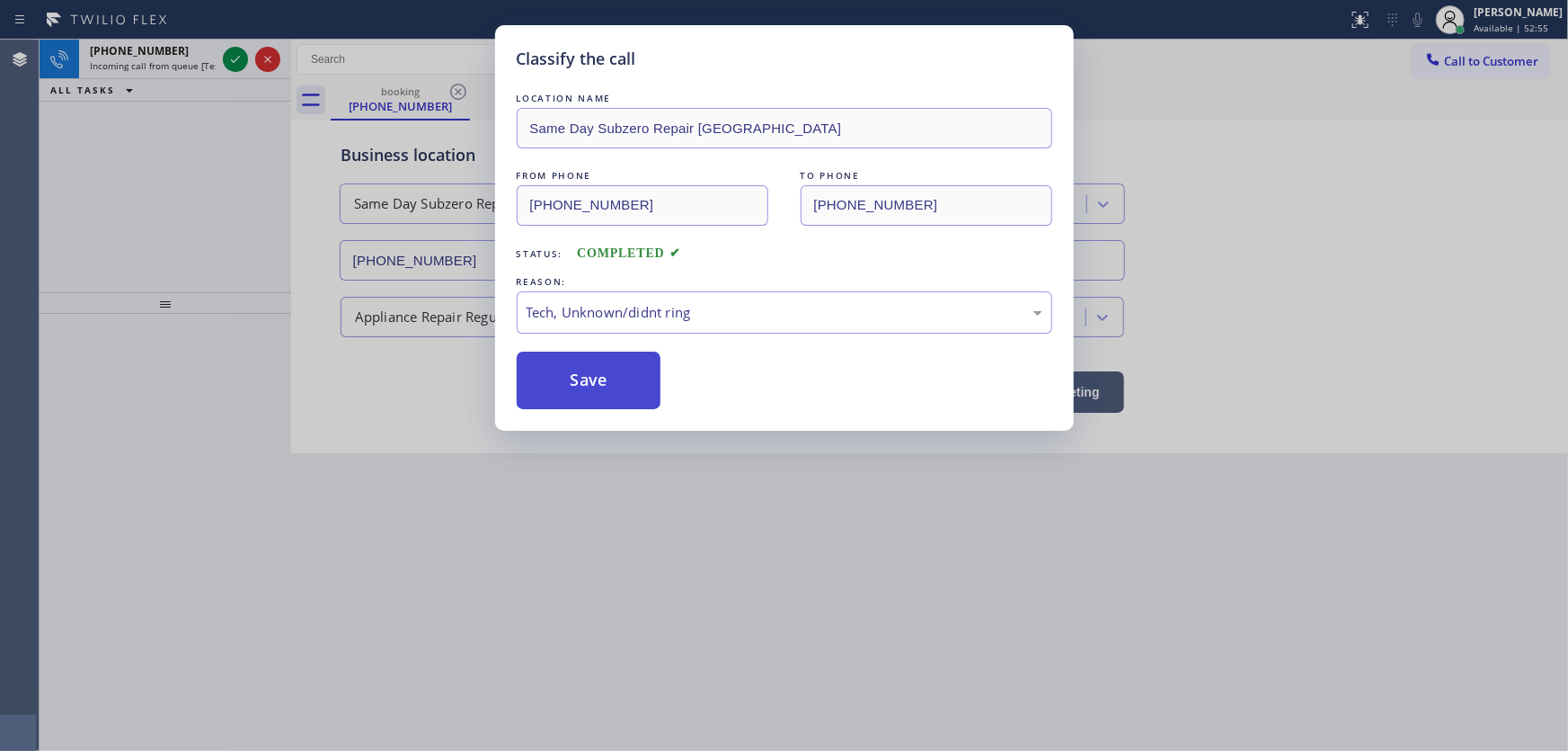
click at [602, 374] on button "Save" at bounding box center [588, 380] width 145 height 58
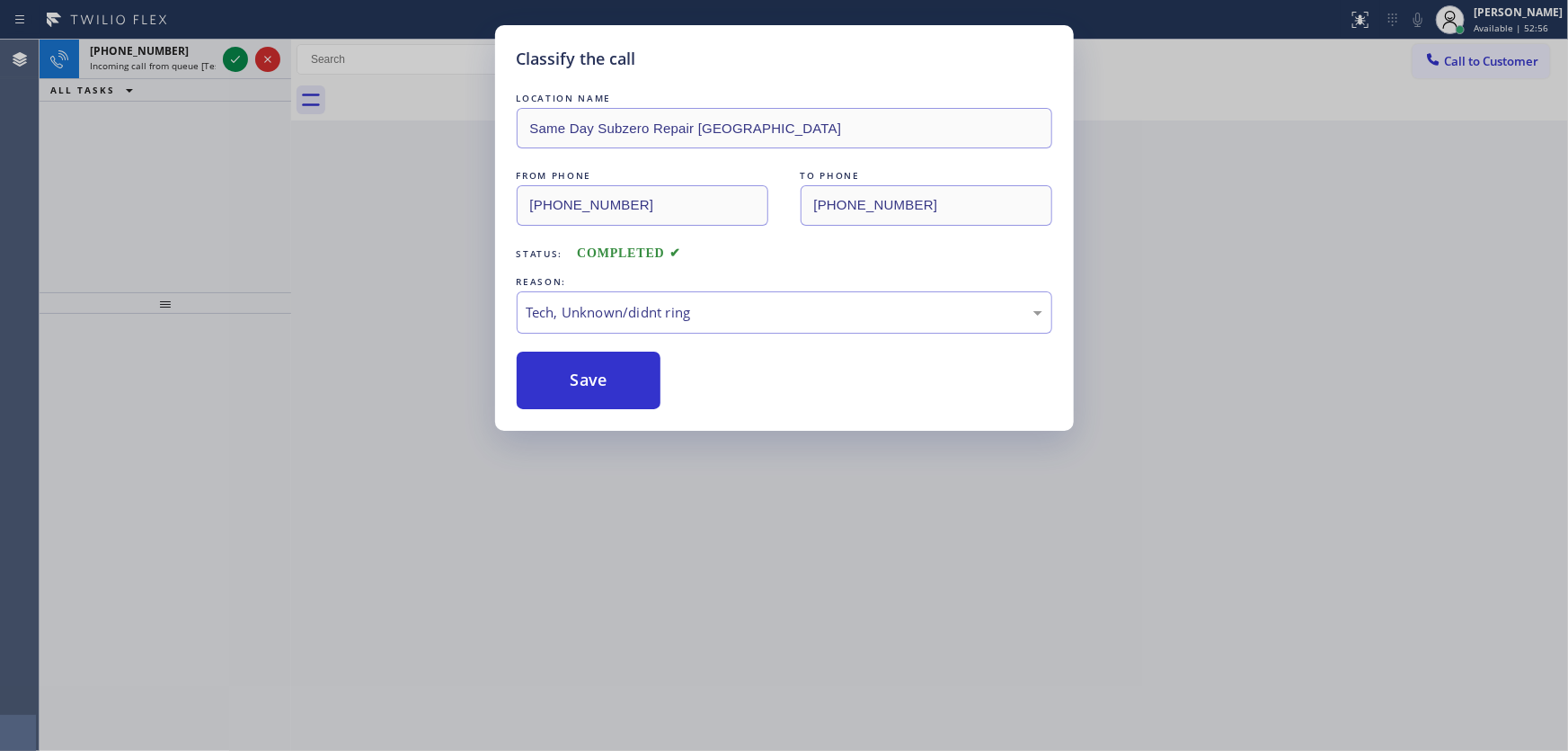
click at [206, 212] on div "Classify the call LOCATION NAME Same Day Subzero Repair San Mateo FROM PHONE (8…" at bounding box center [784, 376] width 1568 height 751
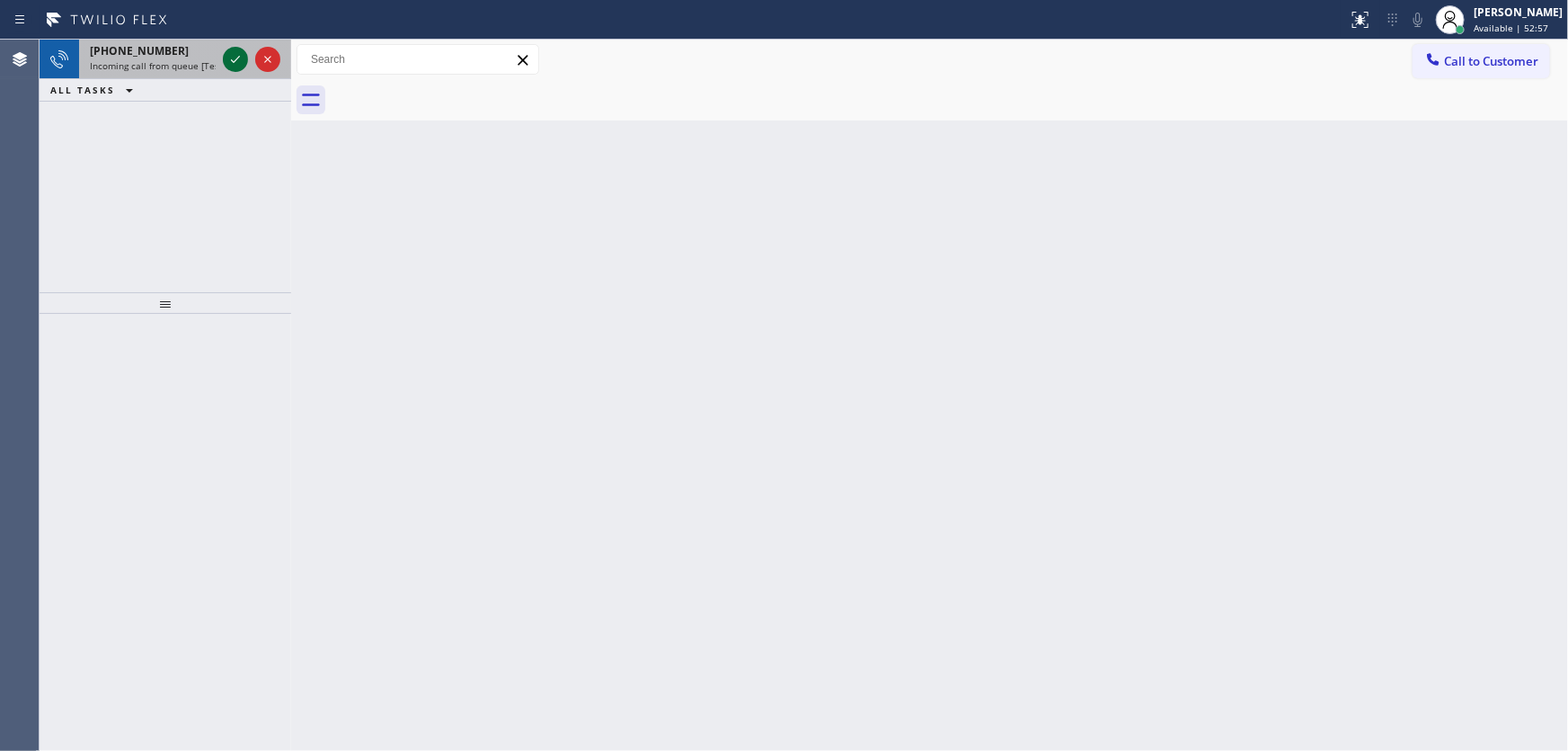
click at [230, 66] on icon at bounding box center [235, 59] width 22 height 22
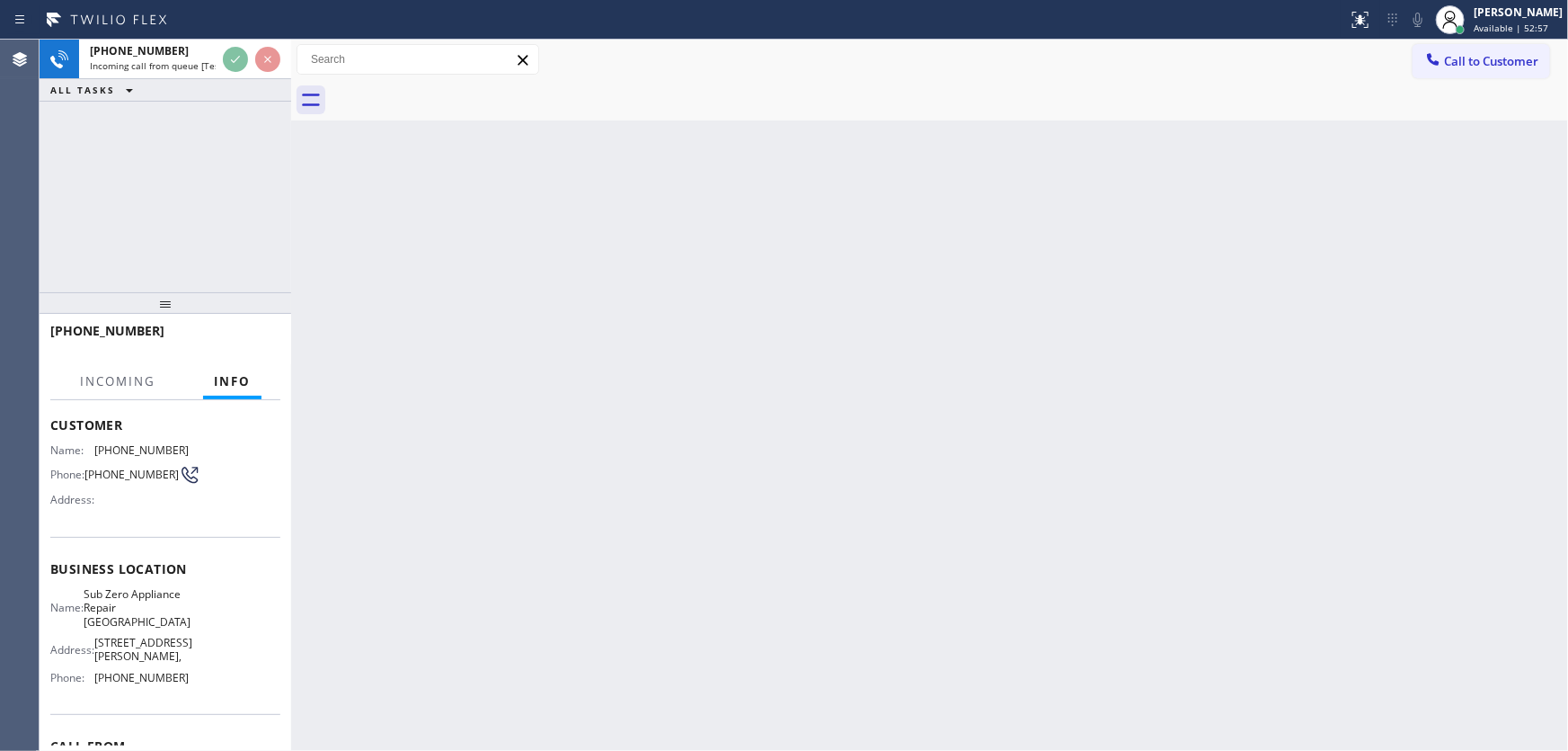
scroll to position [163, 0]
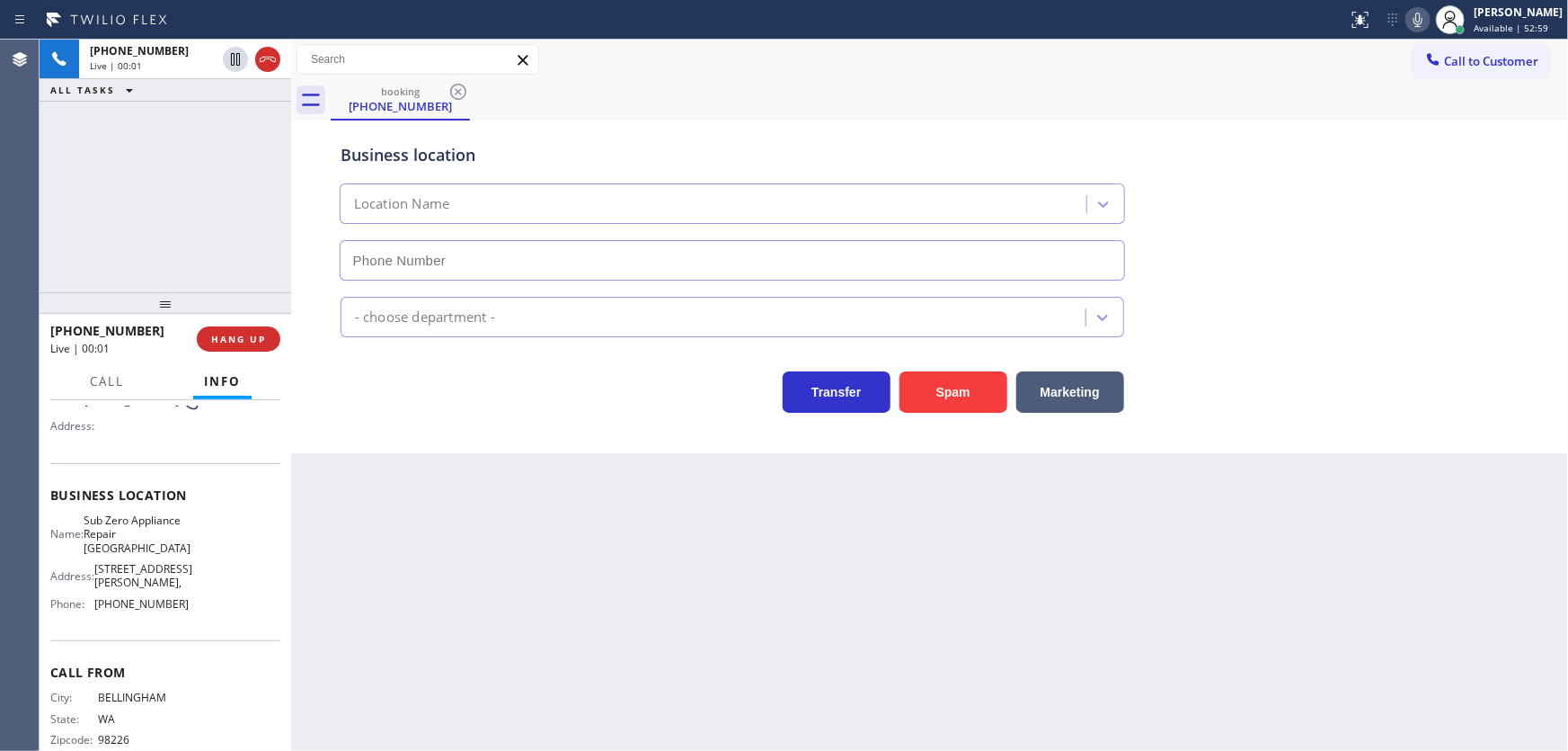
type input "(360) 205-1831"
click at [177, 188] on div "+13605275406 Live | 00:02 ALL TASKS ALL TASKS ACTIVE TASKS TASKS IN WRAP UP" at bounding box center [166, 166] width 252 height 253
click at [166, 228] on div "+13605275406 Live | 01:32 ALL TASKS ALL TASKS ACTIVE TASKS TASKS IN WRAP UP" at bounding box center [166, 166] width 252 height 253
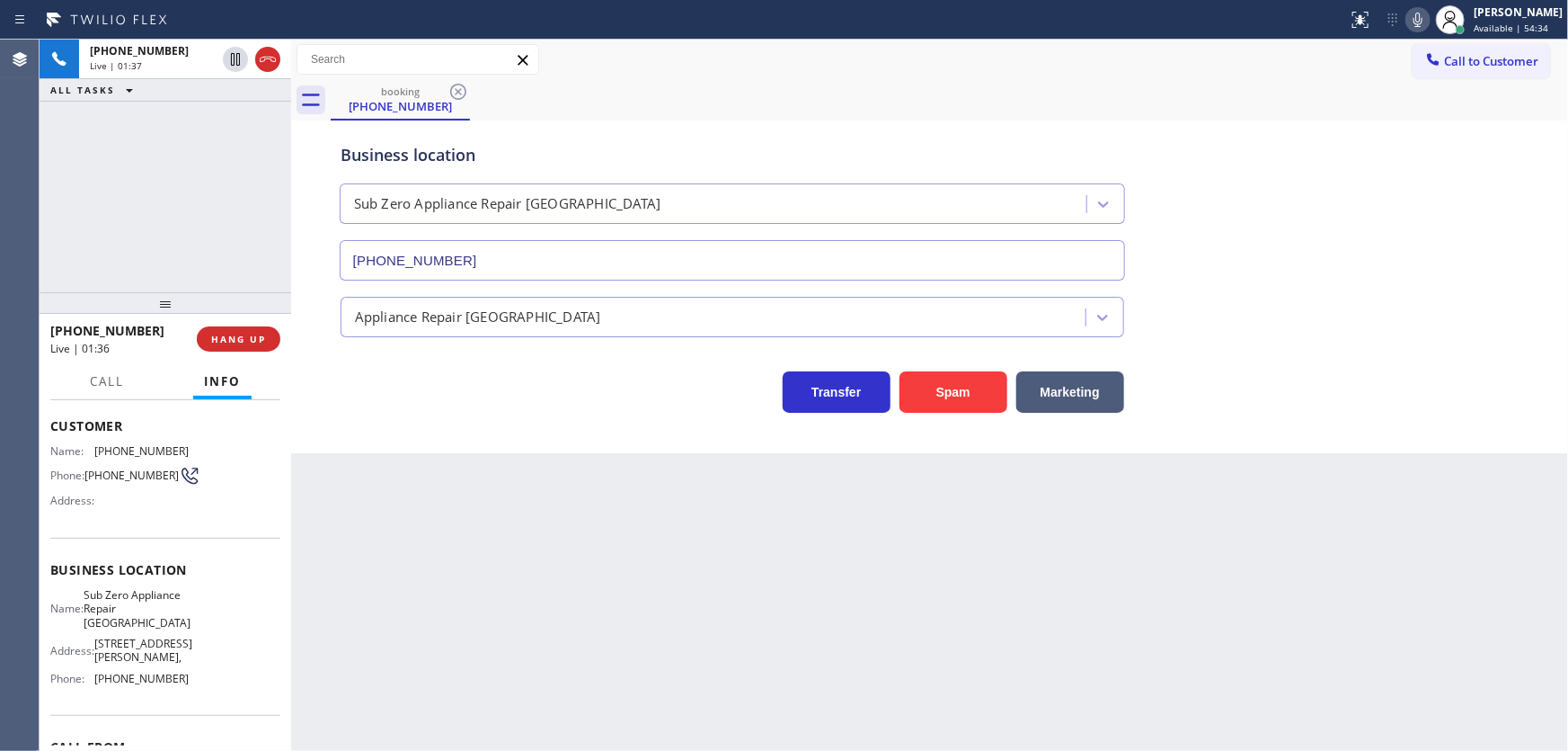
scroll to position [81, 0]
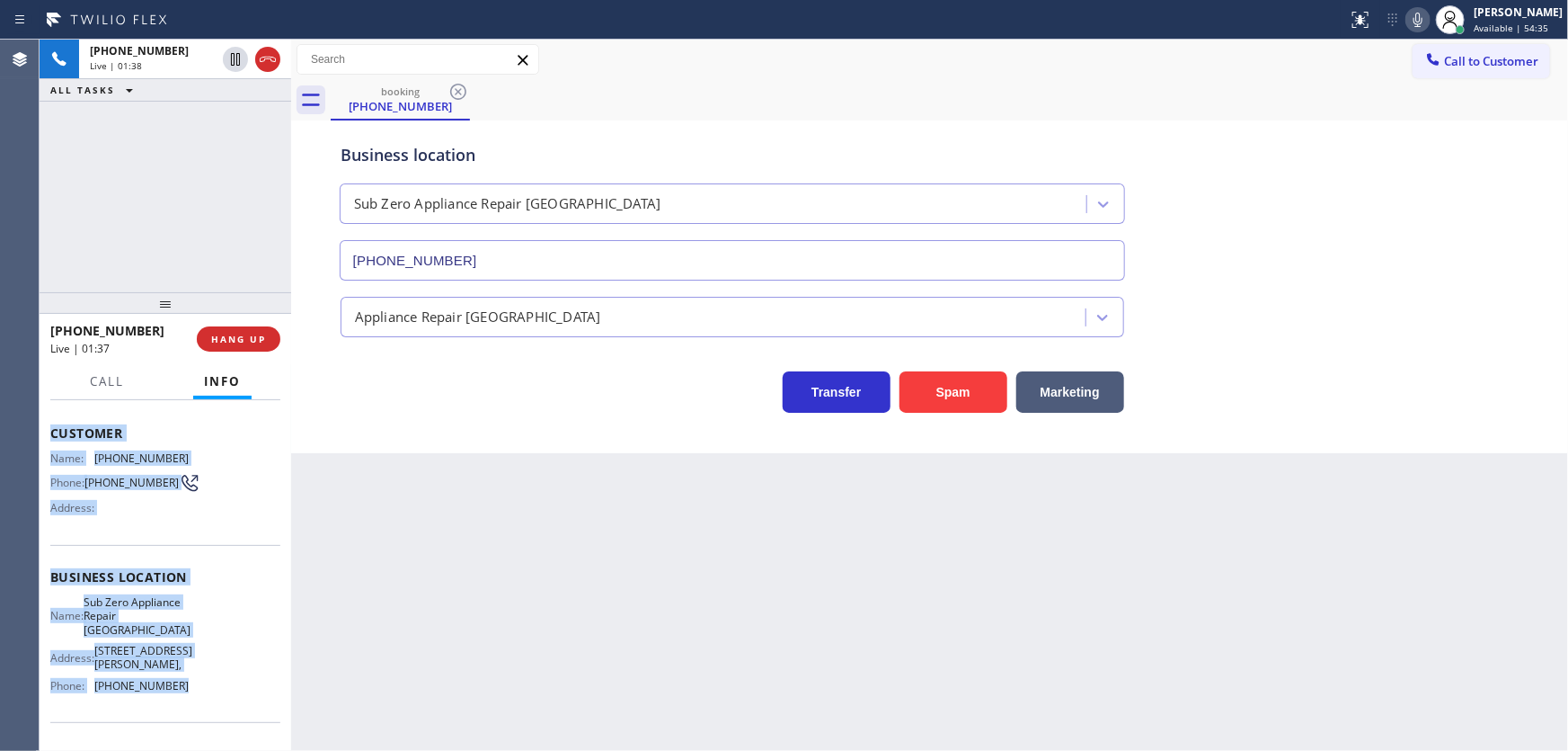
drag, startPoint x: 48, startPoint y: 428, endPoint x: 190, endPoint y: 665, distance: 276.3
click at [188, 668] on div "Context Queue: [Test] All Priority: 2 Customer Name: (360) 527-5406 Phone: (360…" at bounding box center [166, 576] width 252 height 352
copy div "Customer Name: (360) 527-5406 Phone: (360) 527-5406 Address: Business location …"
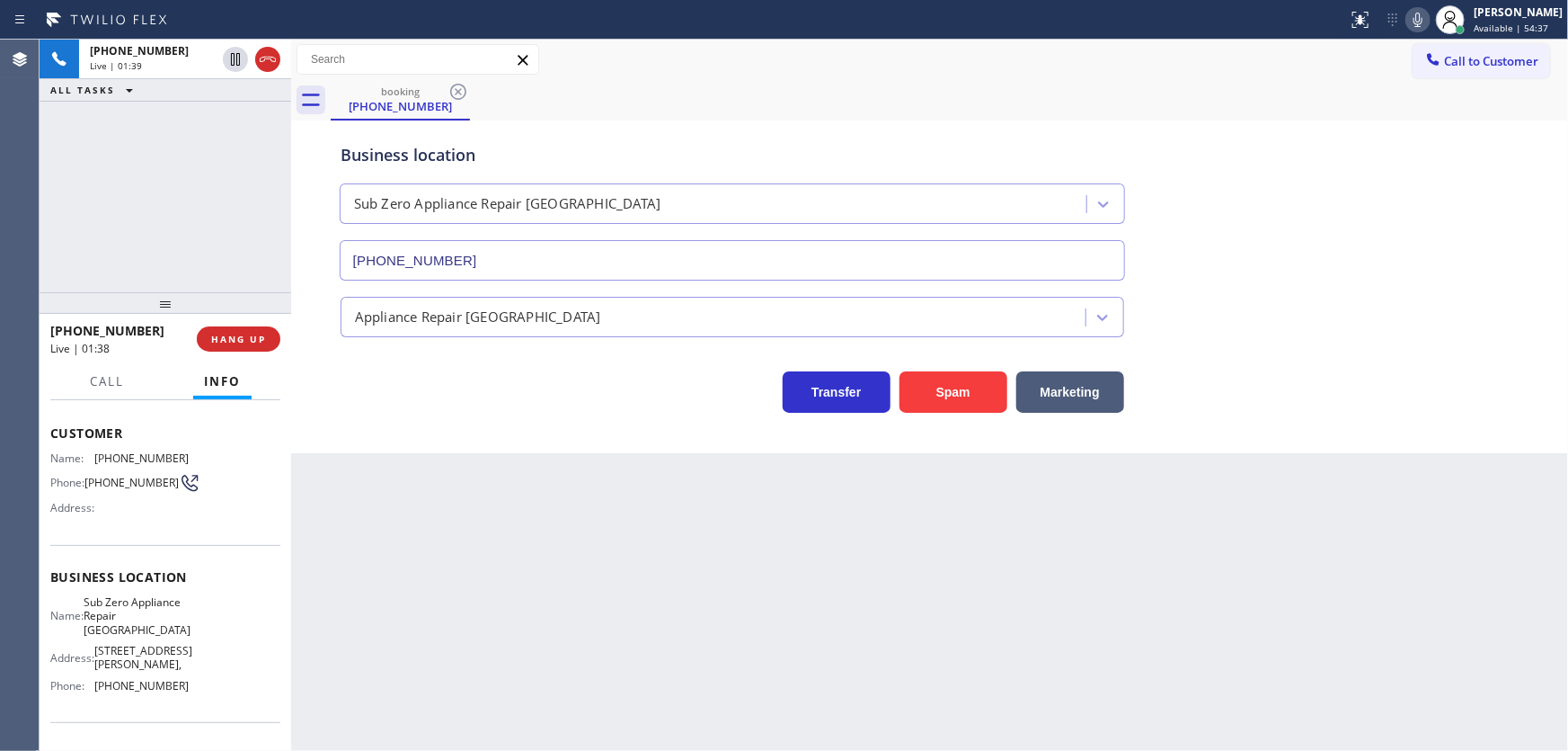
click at [171, 218] on div "+13605275406 Live | 01:39 ALL TASKS ALL TASKS ACTIVE TASKS TASKS IN WRAP UP" at bounding box center [166, 166] width 252 height 253
click at [153, 229] on div "+13605275406 Live | 06:01 ALL TASKS ALL TASKS ACTIVE TASKS TASKS IN WRAP UP" at bounding box center [166, 166] width 252 height 253
click at [90, 154] on div "+13605275406 Live | 07:00 ALL TASKS ALL TASKS ACTIVE TASKS TASKS IN WRAP UP" at bounding box center [166, 166] width 252 height 253
click at [270, 61] on icon at bounding box center [268, 59] width 22 height 22
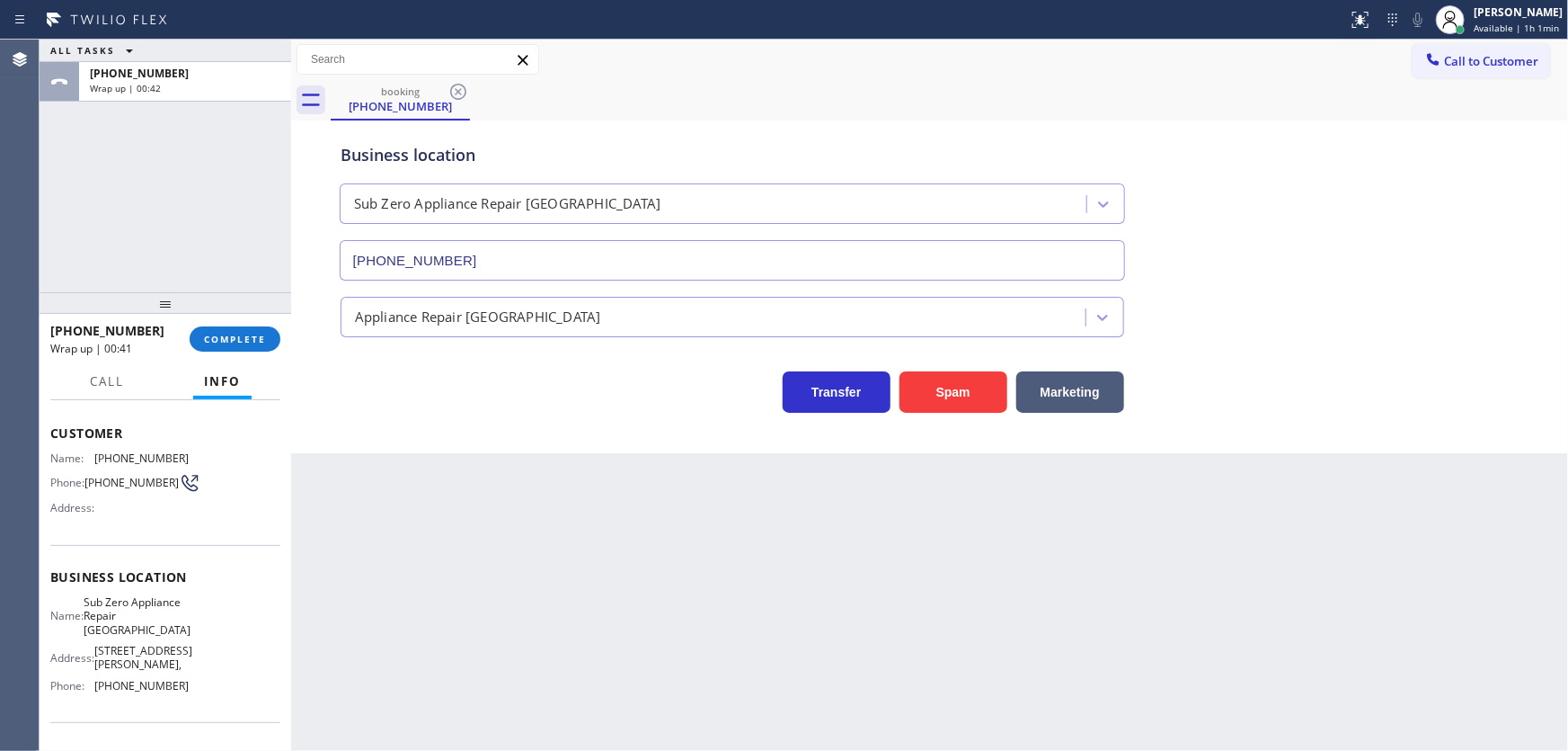
click at [245, 324] on div "+13605275406 Wrap up | 00:41 COMPLETE" at bounding box center [165, 339] width 230 height 46
click at [249, 336] on span "COMPLETE" at bounding box center [235, 339] width 62 height 12
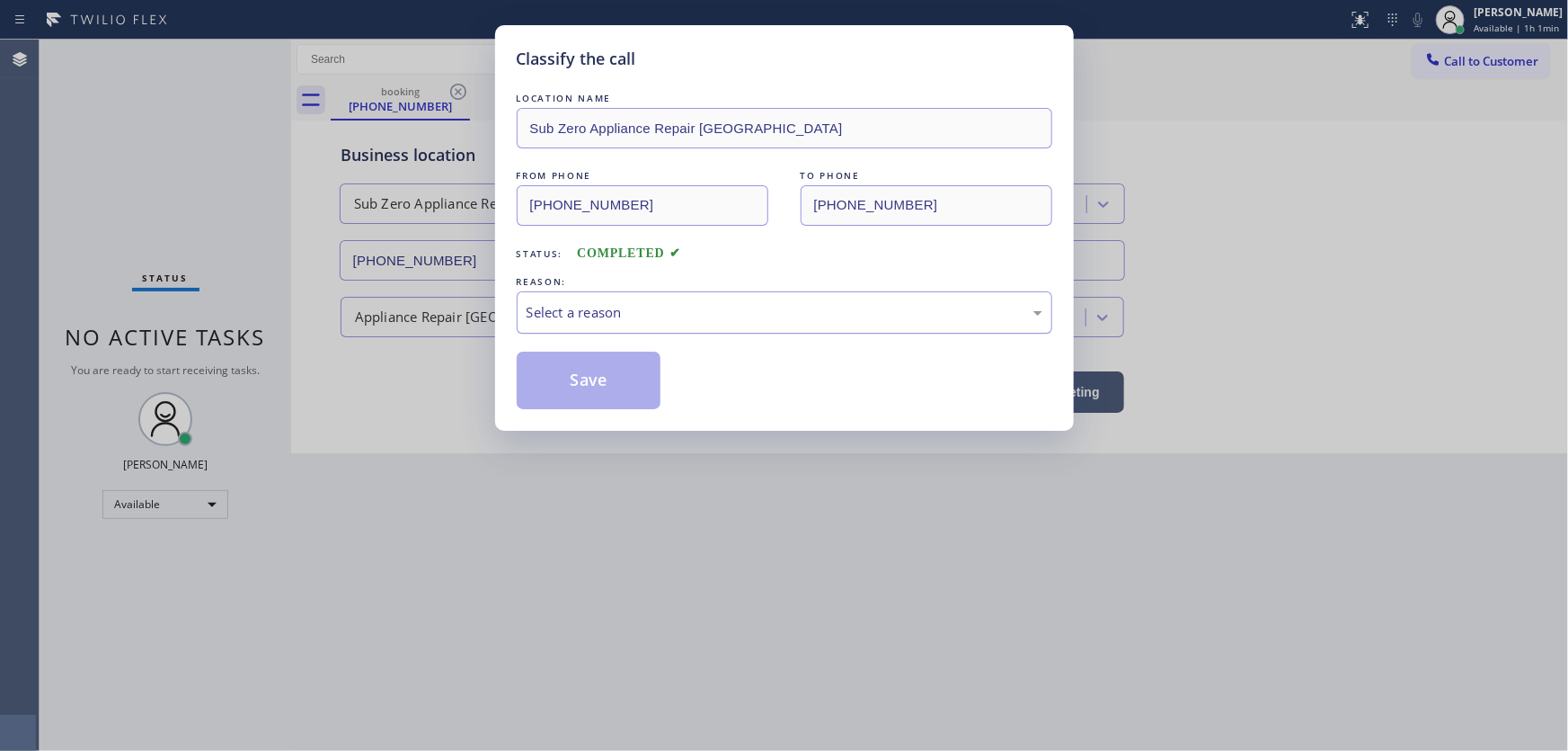
click at [593, 309] on div "Select a reason" at bounding box center [784, 312] width 515 height 21
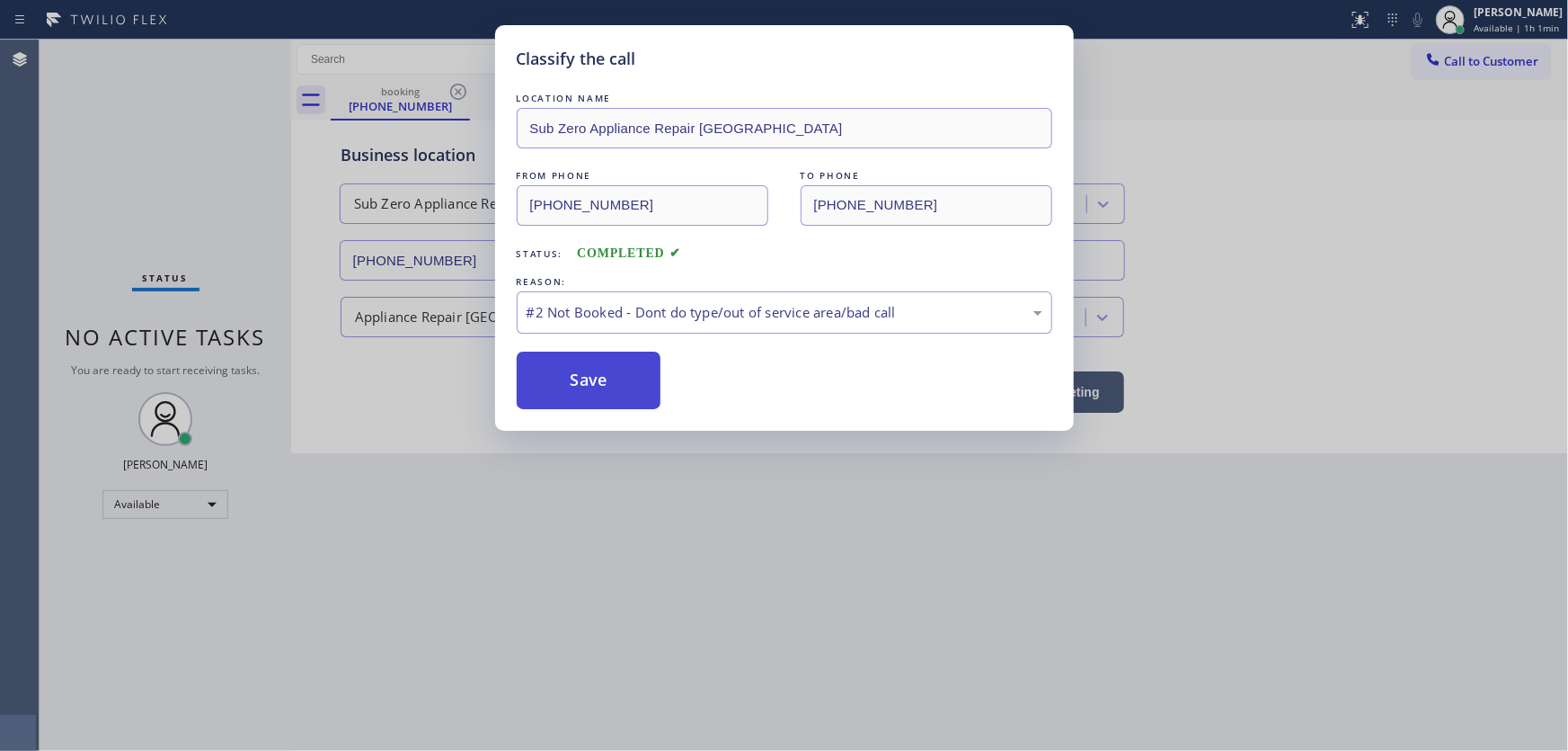
click at [584, 377] on button "Save" at bounding box center [588, 380] width 145 height 58
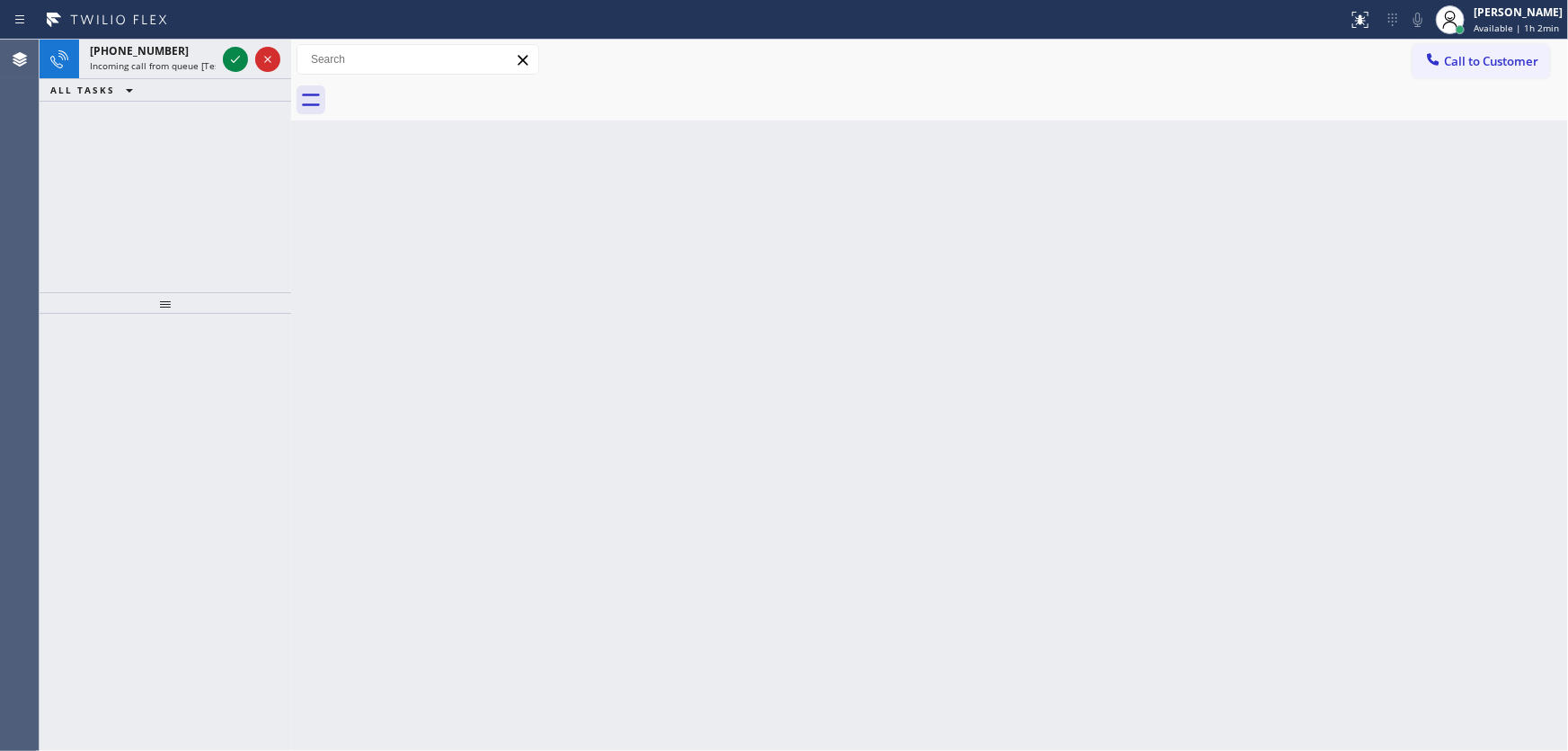
click at [73, 178] on div "+13502197246 Incoming call from queue [Test] All ALL TASKS ALL TASKS ACTIVE TAS…" at bounding box center [166, 166] width 252 height 253
click at [234, 57] on icon at bounding box center [235, 59] width 22 height 22
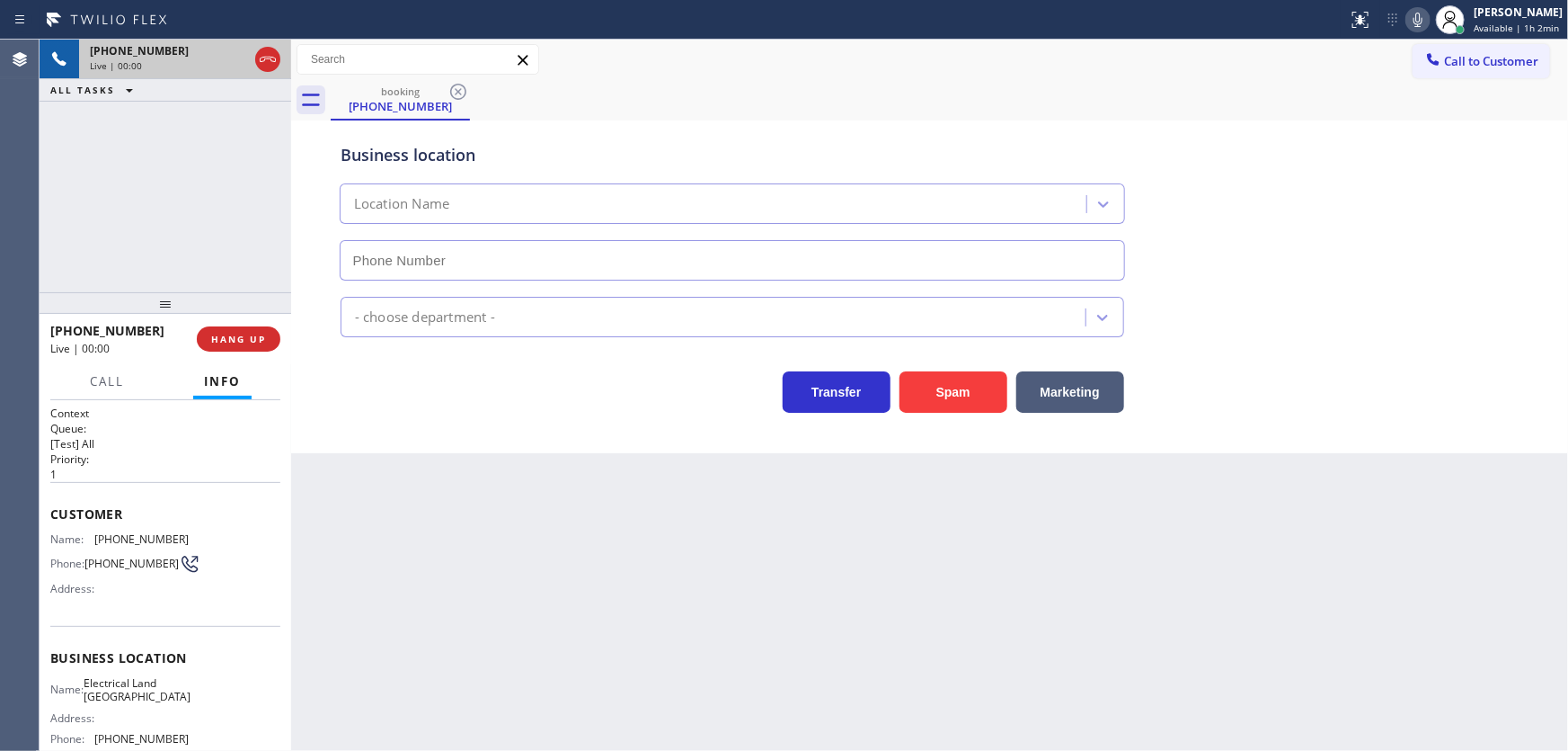
type input "(510) 880-3442"
click at [1429, 18] on icon at bounding box center [1418, 20] width 22 height 22
click at [957, 389] on button "Spam" at bounding box center [953, 392] width 108 height 42
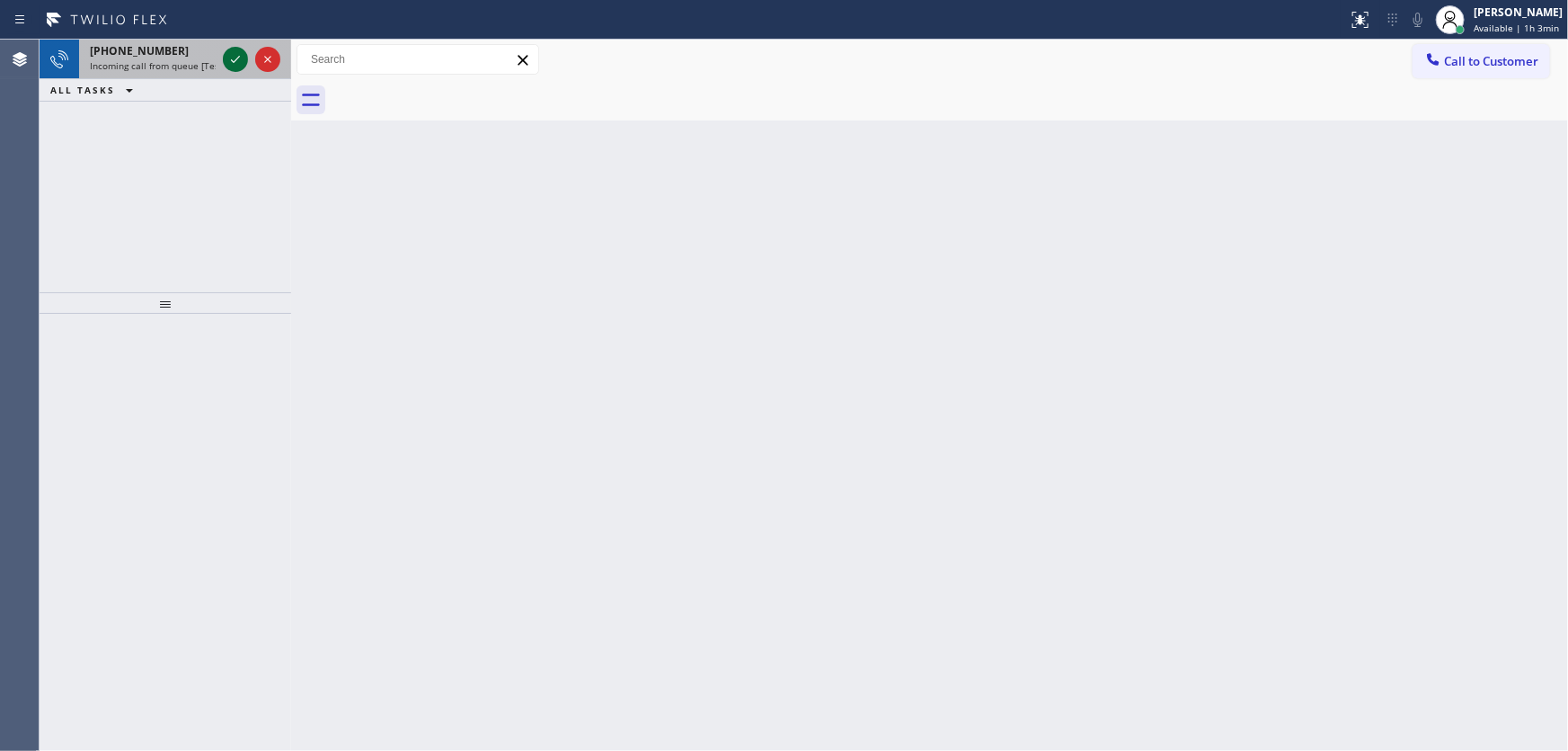
click at [240, 63] on icon at bounding box center [235, 59] width 22 height 22
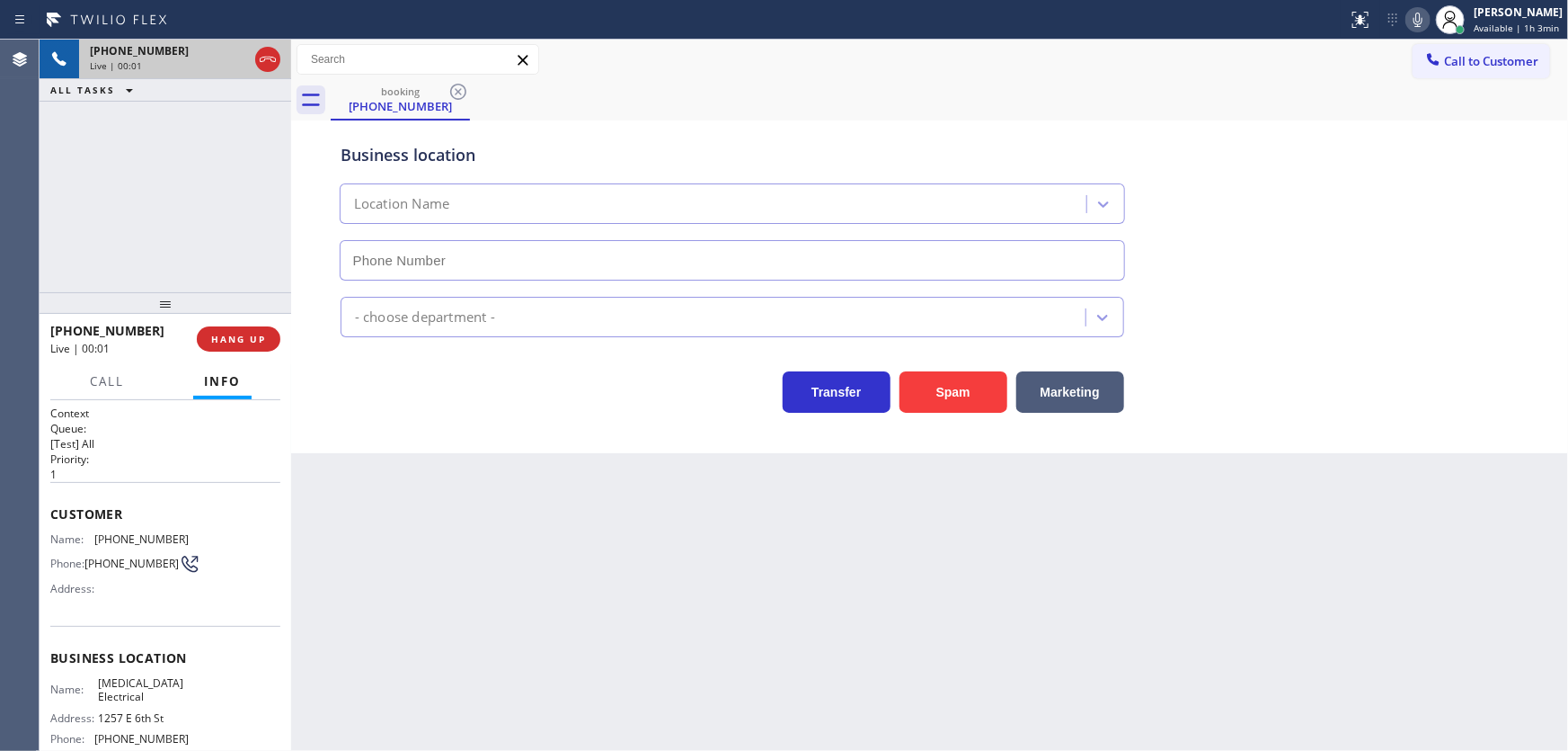
type input "(855) 501-7800"
click at [177, 253] on div "+18183577094 Live | 00:02 ALL TASKS ALL TASKS ACTIVE TASKS TASKS IN WRAP UP" at bounding box center [166, 166] width 252 height 253
click at [244, 334] on span "HANG UP" at bounding box center [238, 339] width 55 height 12
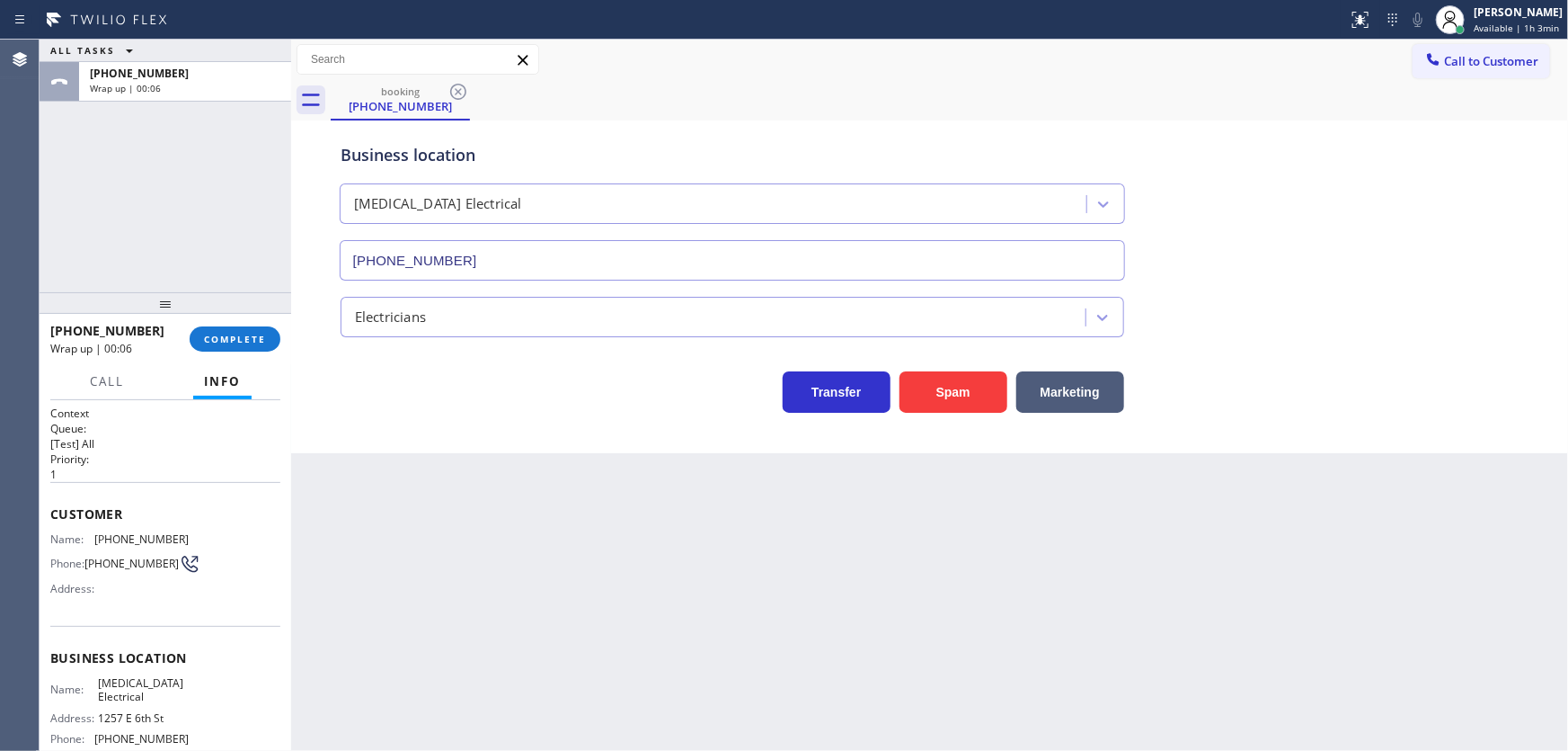
click at [145, 225] on div "ALL TASKS ALL TASKS ACTIVE TASKS TASKS IN WRAP UP +18183577094 Wrap up | 00:06" at bounding box center [166, 166] width 252 height 253
click at [243, 335] on span "COMPLETE" at bounding box center [235, 339] width 62 height 12
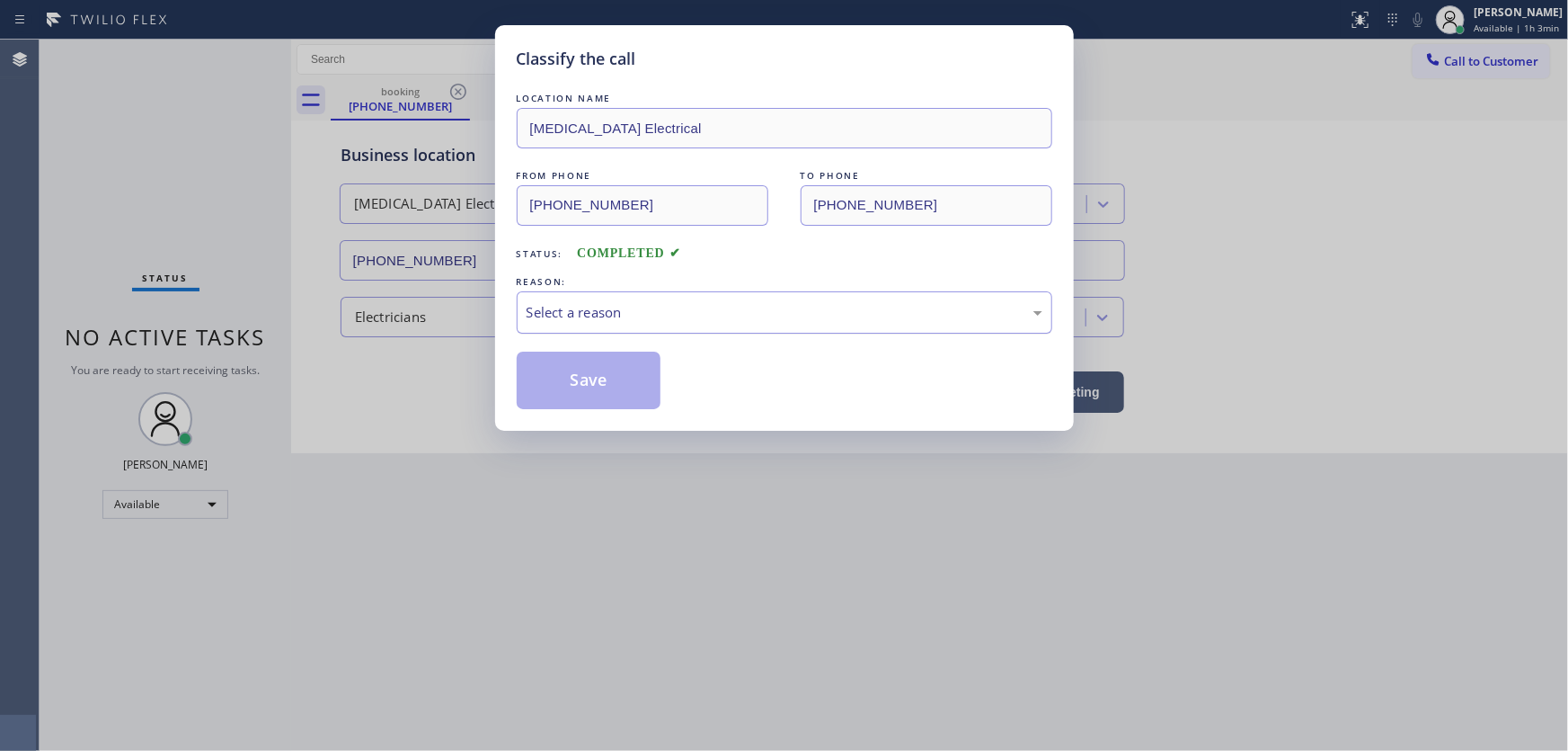
drag, startPoint x: 587, startPoint y: 306, endPoint x: 601, endPoint y: 325, distance: 23.6
click at [588, 309] on div "Select a reason" at bounding box center [784, 312] width 515 height 21
click at [587, 379] on button "Save" at bounding box center [588, 380] width 145 height 58
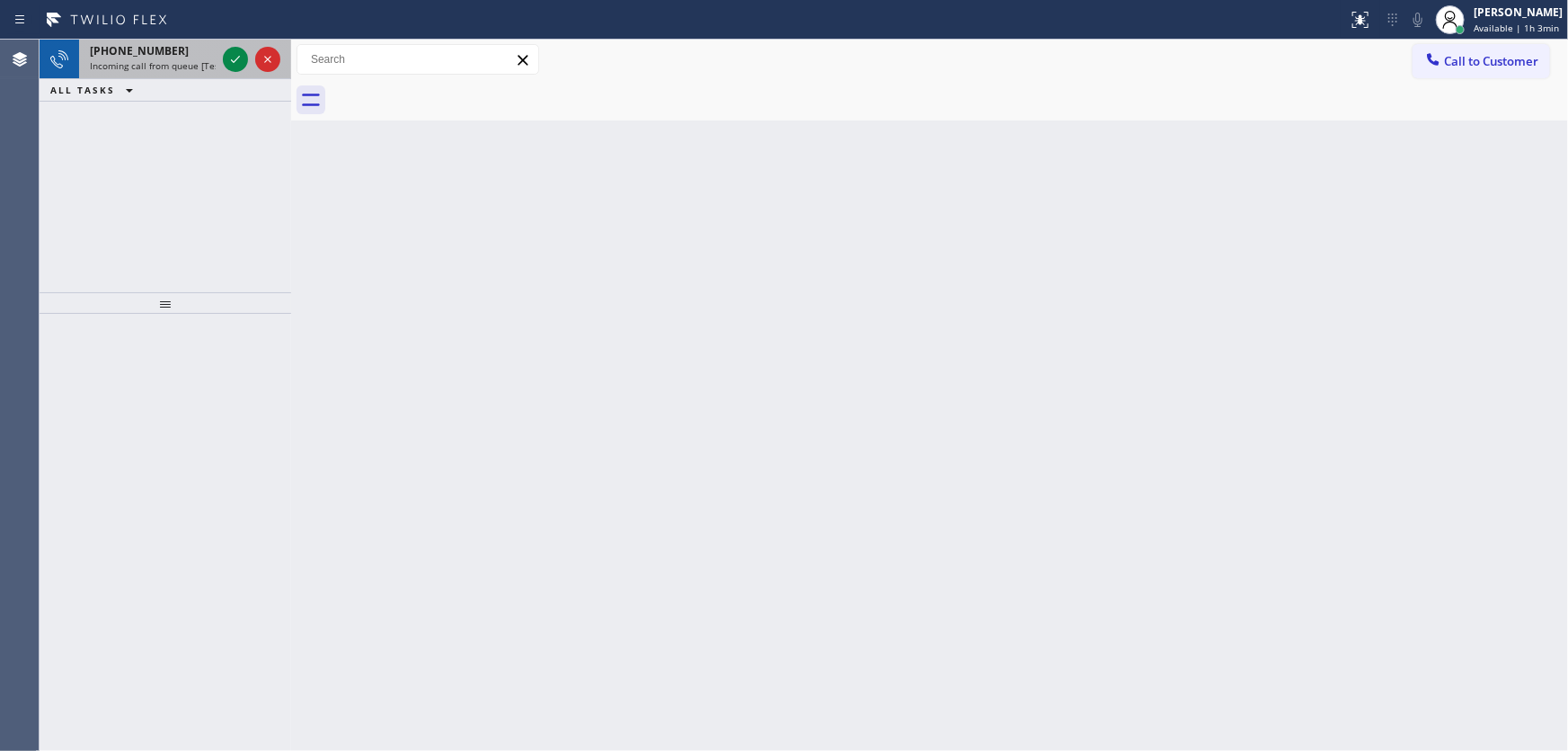
click at [166, 46] on div "+18183577094" at bounding box center [152, 51] width 126 height 15
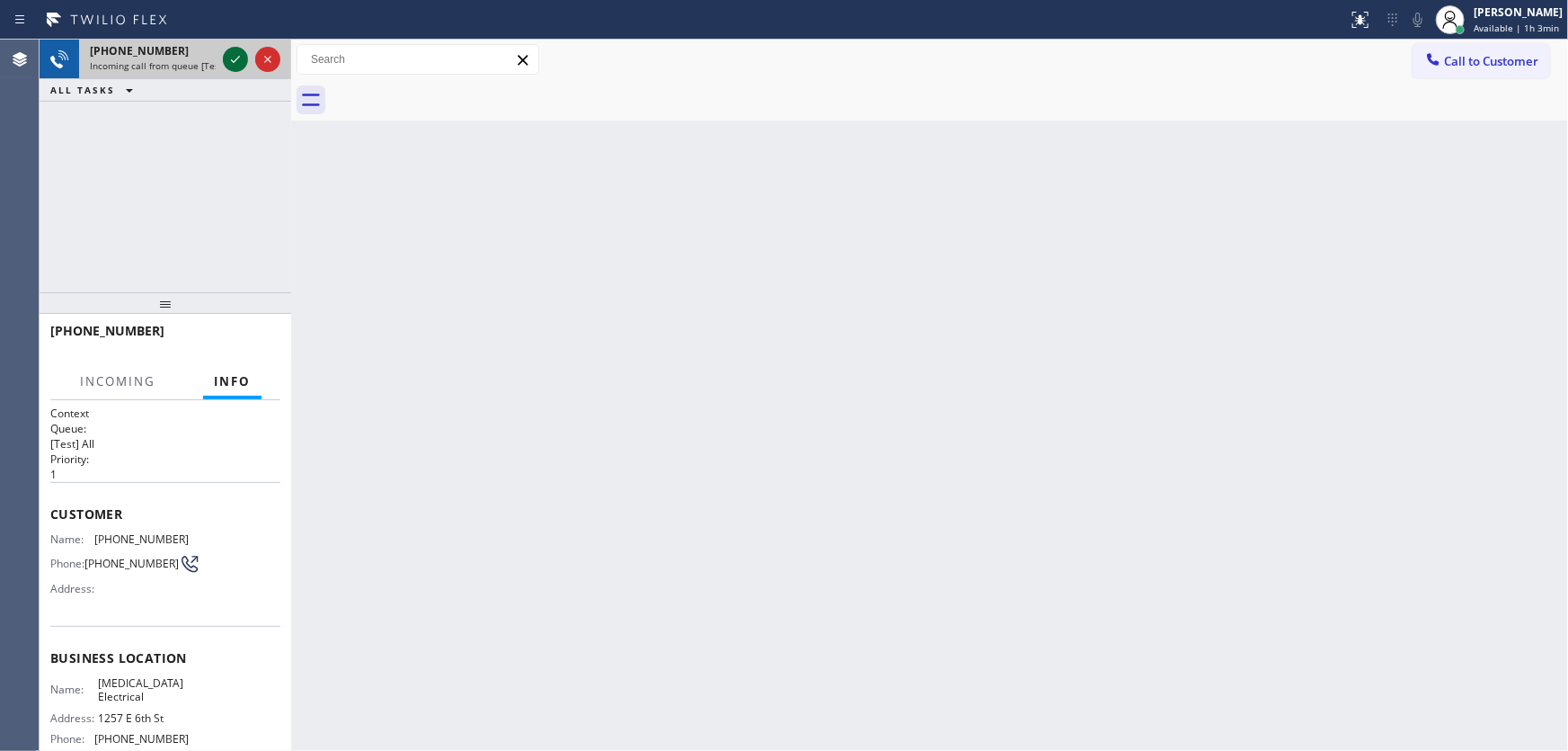
click at [230, 59] on icon at bounding box center [235, 59] width 22 height 22
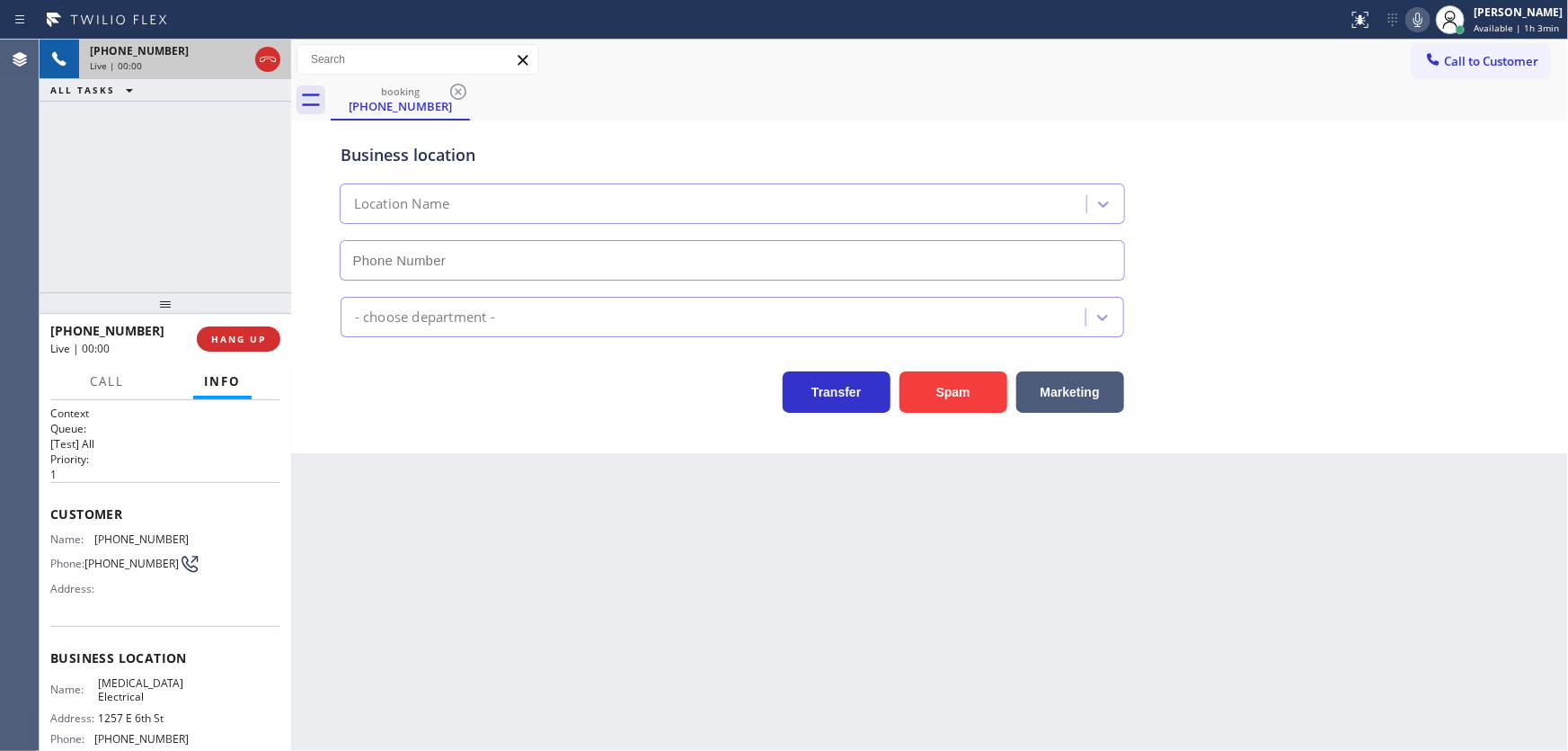
type input "(855) 501-7800"
click at [227, 485] on div "Customer Name: (818) 357-7094 Phone: (818) 357-7094 Address:" at bounding box center [165, 553] width 230 height 144
click at [168, 242] on div "+18183577094 Live | 00:52 ALL TASKS ALL TASKS ACTIVE TASKS TASKS IN WRAP UP" at bounding box center [166, 166] width 252 height 253
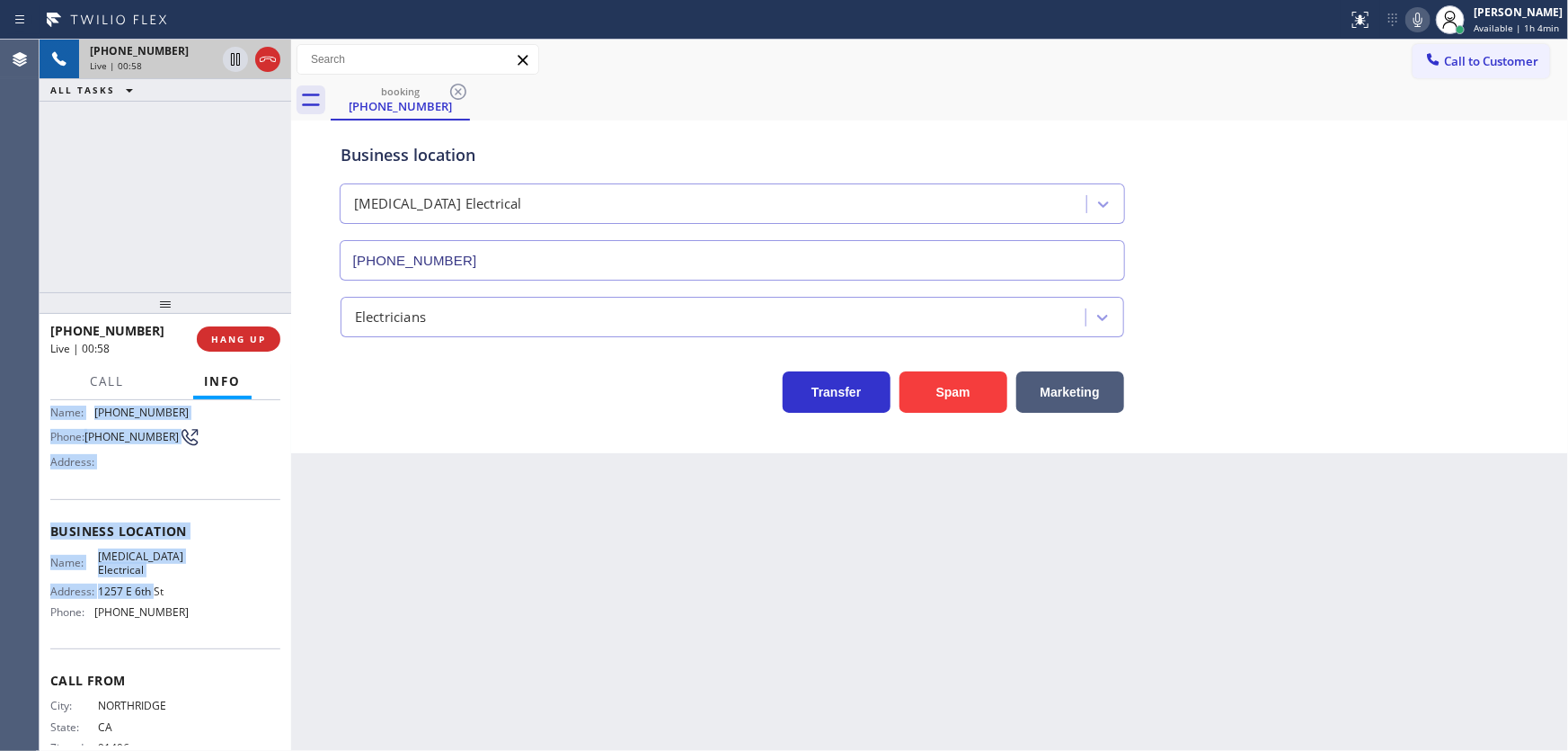
scroll to position [169, 0]
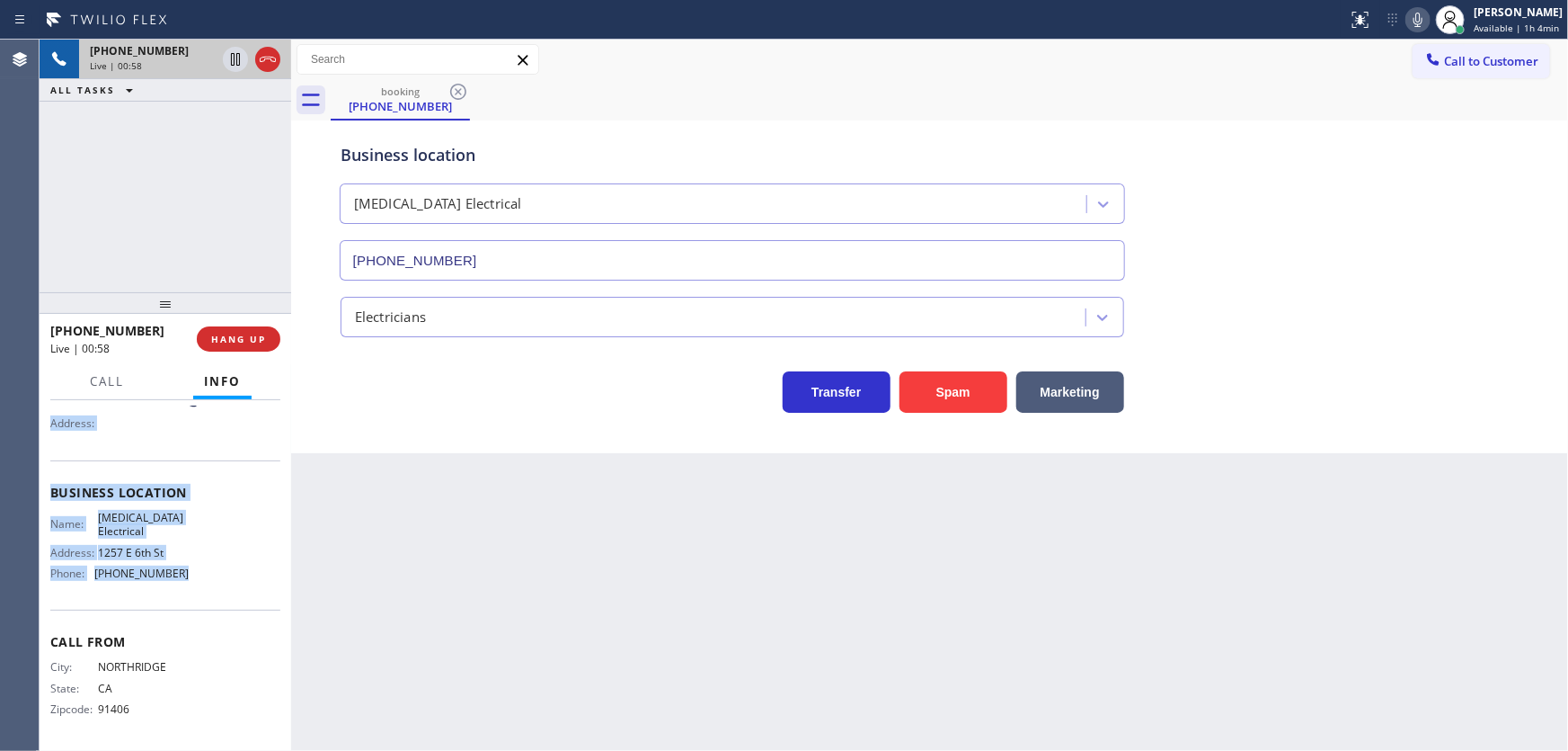
drag, startPoint x: 47, startPoint y: 502, endPoint x: 206, endPoint y: 580, distance: 177.1
click at [206, 583] on div "Context Queue: [Test] All Priority: 1 Customer Name: (818) 357-7094 Phone: (818…" at bounding box center [166, 576] width 252 height 352
copy div "Customer Name: (818) 357-7094 Phone: (818) 357-7094 Address: Business location …"
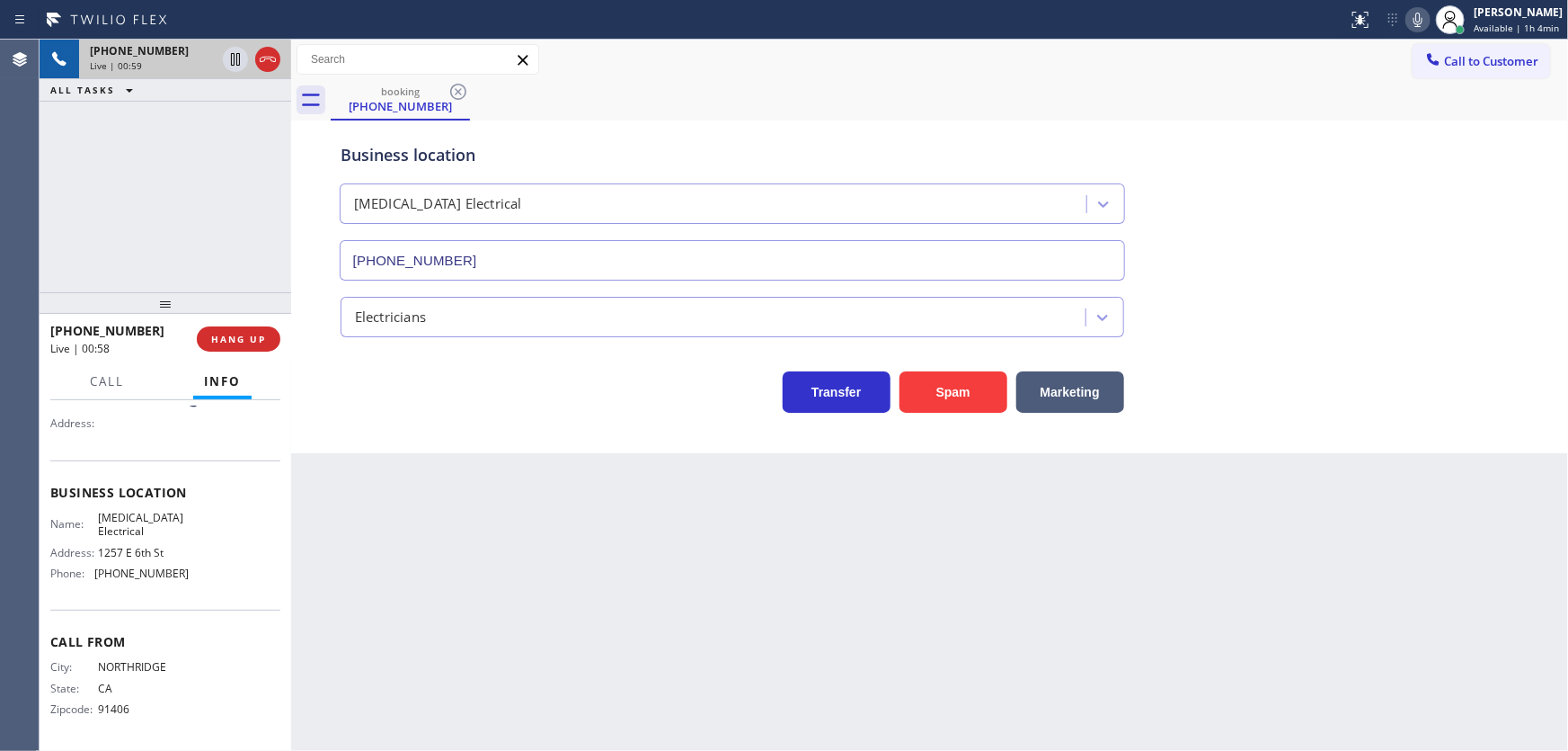
click at [163, 230] on div "+18183577094 Live | 00:59 ALL TASKS ALL TASKS ACTIVE TASKS TASKS IN WRAP UP" at bounding box center [166, 166] width 252 height 253
click at [175, 240] on div "+18183577094 Live | 01:00 ALL TASKS ALL TASKS ACTIVE TASKS TASKS IN WRAP UP" at bounding box center [166, 166] width 252 height 253
click at [230, 63] on icon at bounding box center [235, 59] width 22 height 22
click at [1426, 18] on icon at bounding box center [1418, 20] width 22 height 22
click at [54, 257] on div "+18183577094 Live | 02:31 ALL TASKS ALL TASKS ACTIVE TASKS TASKS IN WRAP UP" at bounding box center [166, 166] width 252 height 253
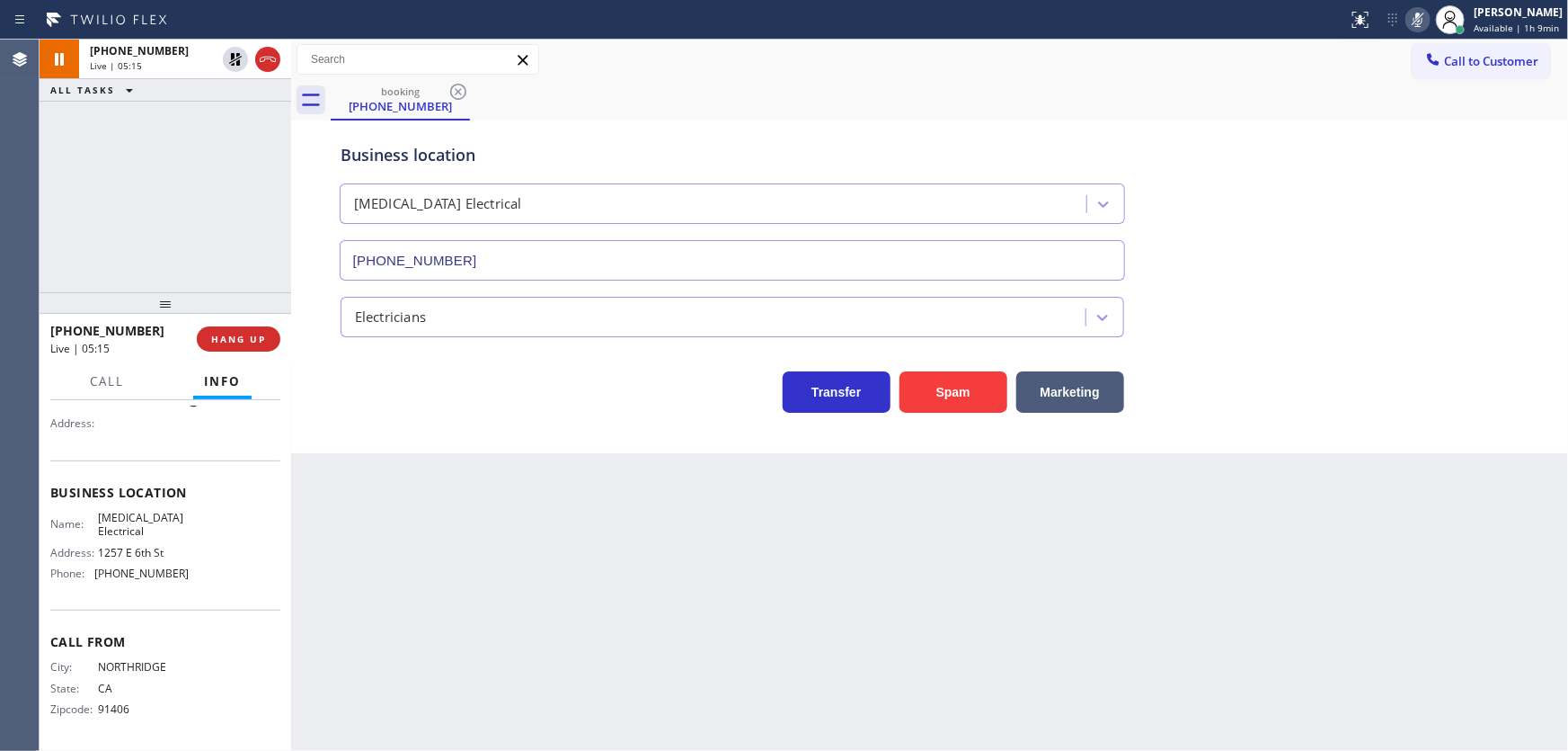
click at [117, 261] on div "+18183577094 Live | 05:15 ALL TASKS ALL TASKS ACTIVE TASKS TASKS IN WRAP UP" at bounding box center [166, 166] width 252 height 253
click at [226, 62] on icon at bounding box center [235, 59] width 22 height 22
click at [1429, 14] on icon at bounding box center [1418, 20] width 22 height 22
click at [166, 182] on div "+18183577094 Live | 05:19 ALL TASKS ALL TASKS ACTIVE TASKS TASKS IN WRAP UP" at bounding box center [166, 166] width 252 height 253
click at [140, 215] on div "+18183577094 Live | 06:47 ALL TASKS ALL TASKS ACTIVE TASKS TASKS IN WRAP UP" at bounding box center [166, 166] width 252 height 253
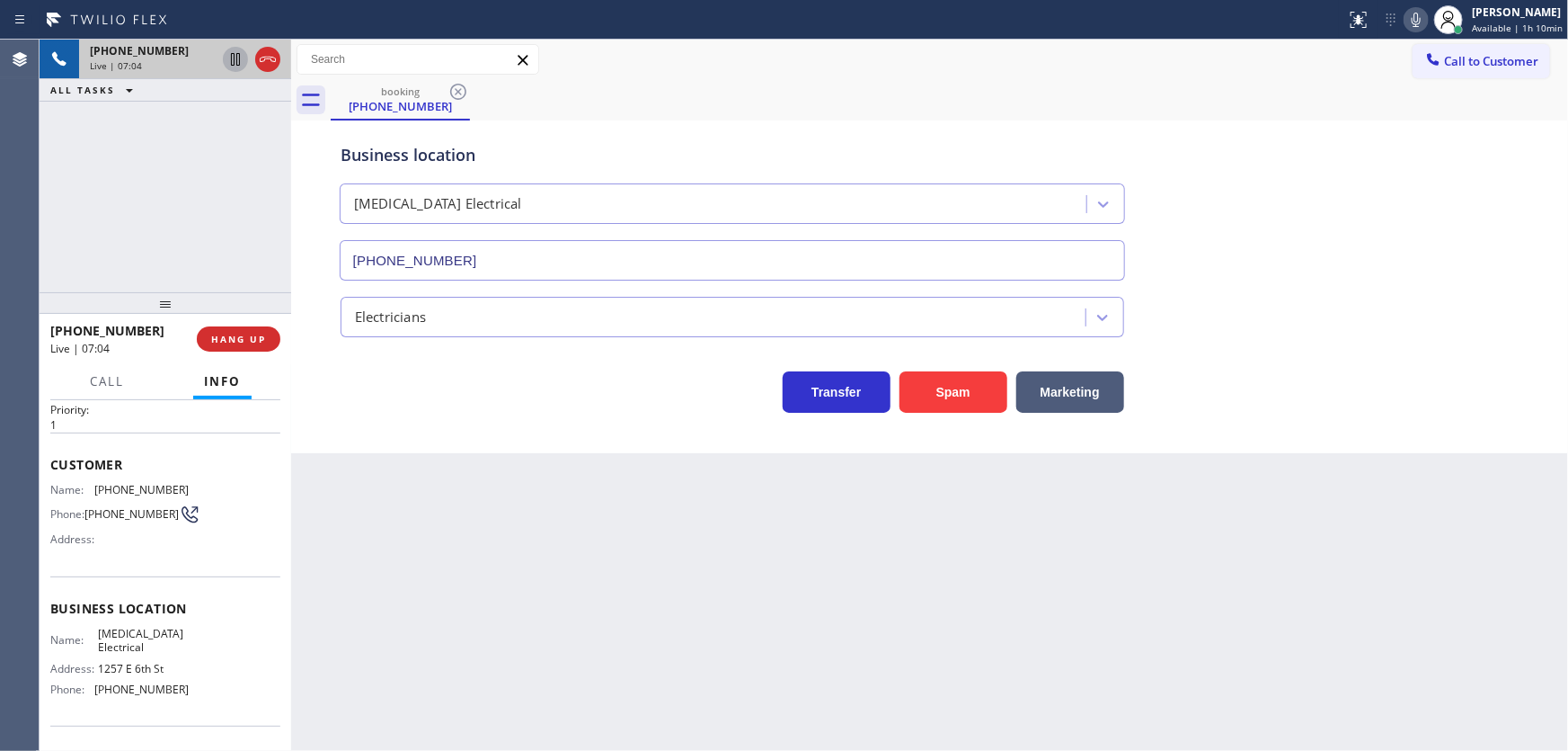
scroll to position [41, 0]
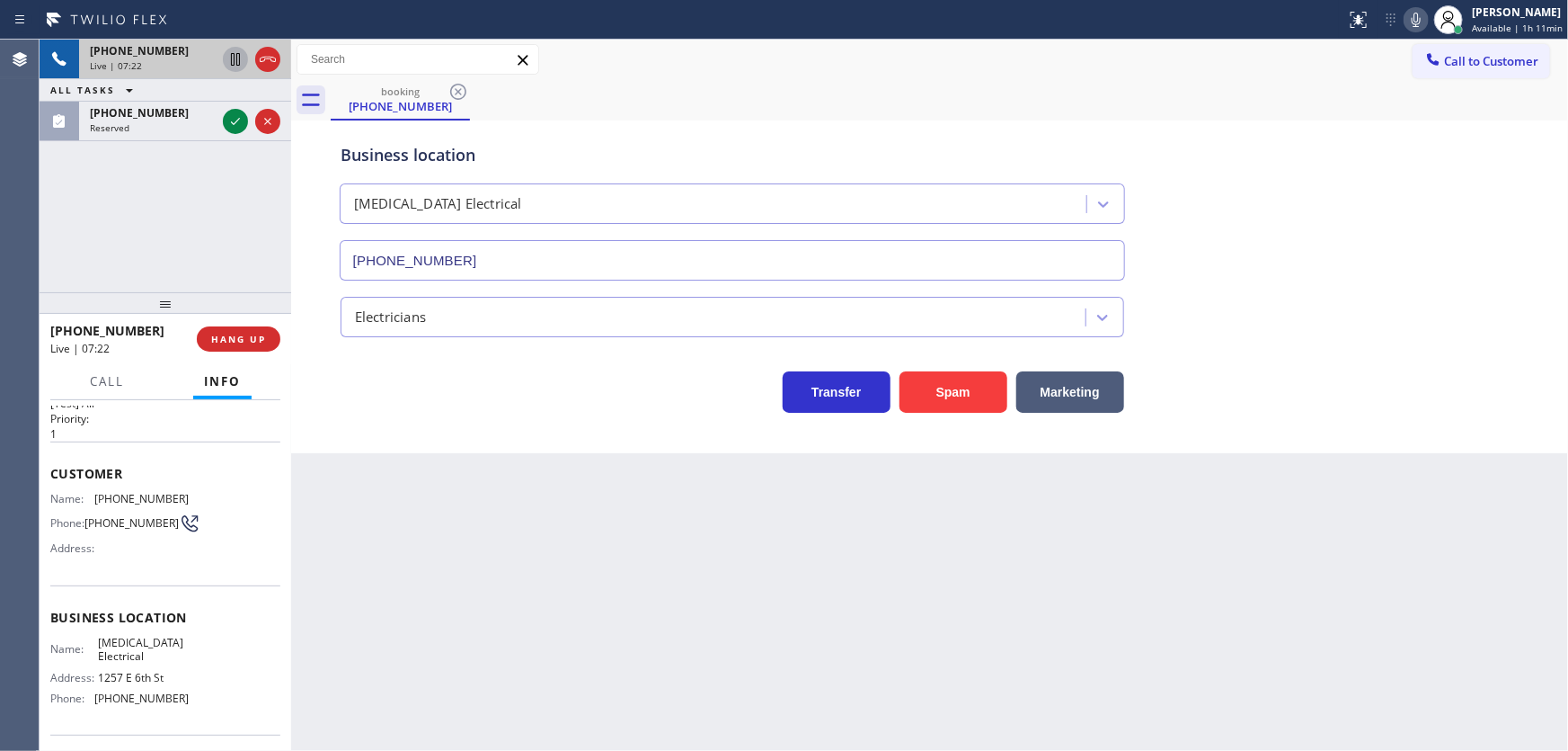
click at [125, 210] on div "+18183577094 Live | 07:22 ALL TASKS ALL TASKS ACTIVE TASKS TASKS IN WRAP UP (84…" at bounding box center [166, 166] width 252 height 253
click at [232, 116] on icon at bounding box center [235, 121] width 22 height 22
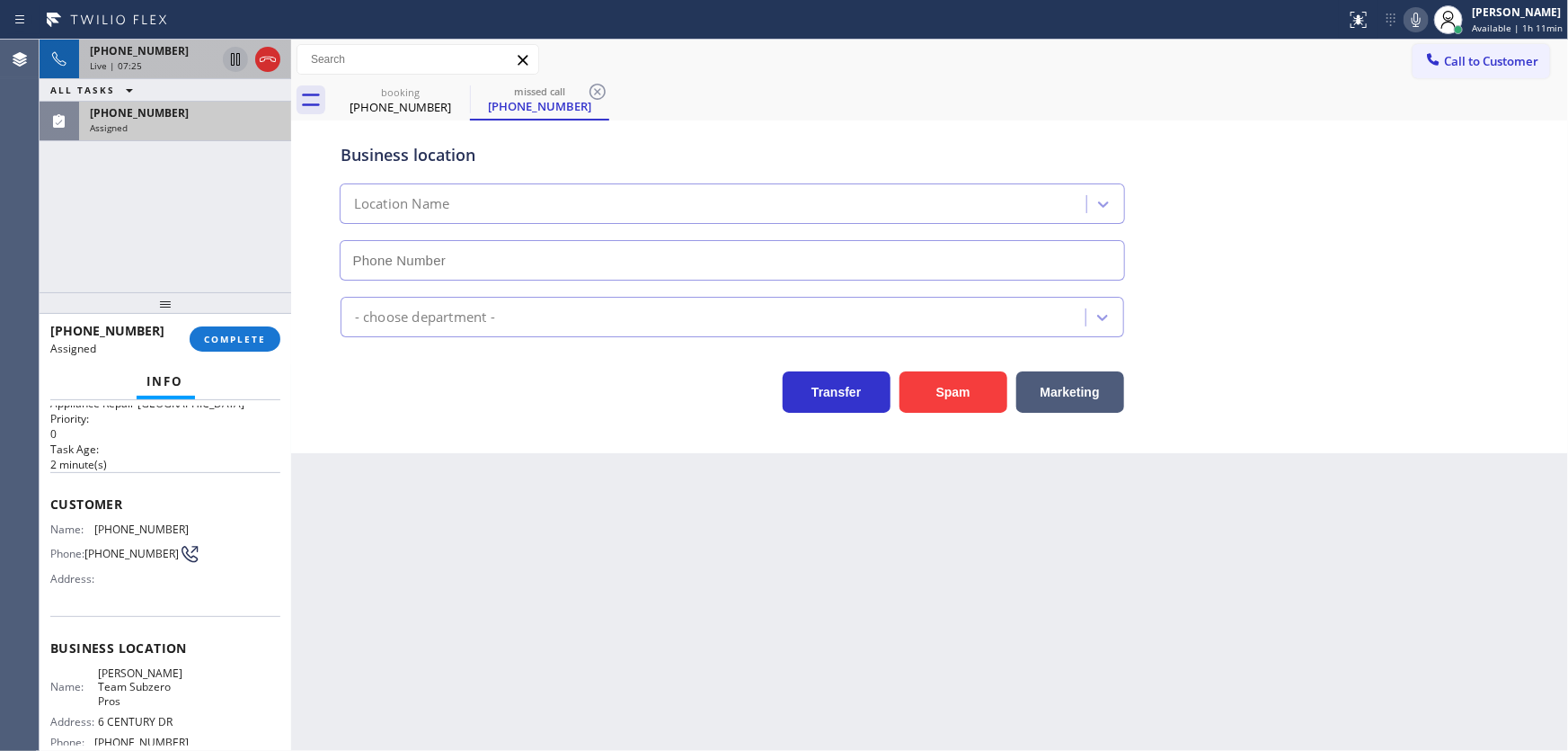
type input "(848) 206-6150"
click at [1425, 25] on icon at bounding box center [1416, 20] width 22 height 22
click at [234, 346] on button "COMPLETE" at bounding box center [235, 339] width 91 height 26
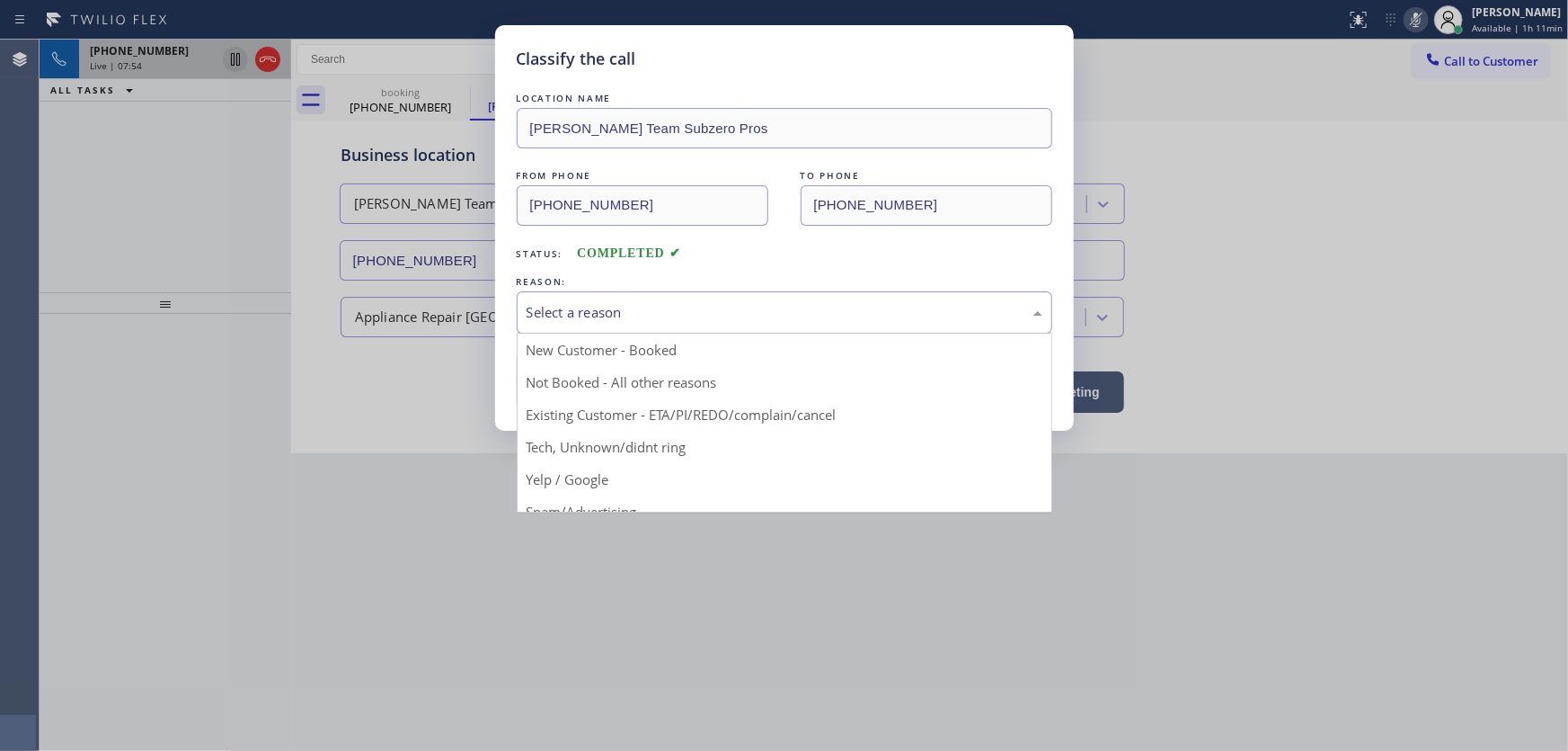
click at [618, 325] on div "Select a reason" at bounding box center [784, 312] width 535 height 43
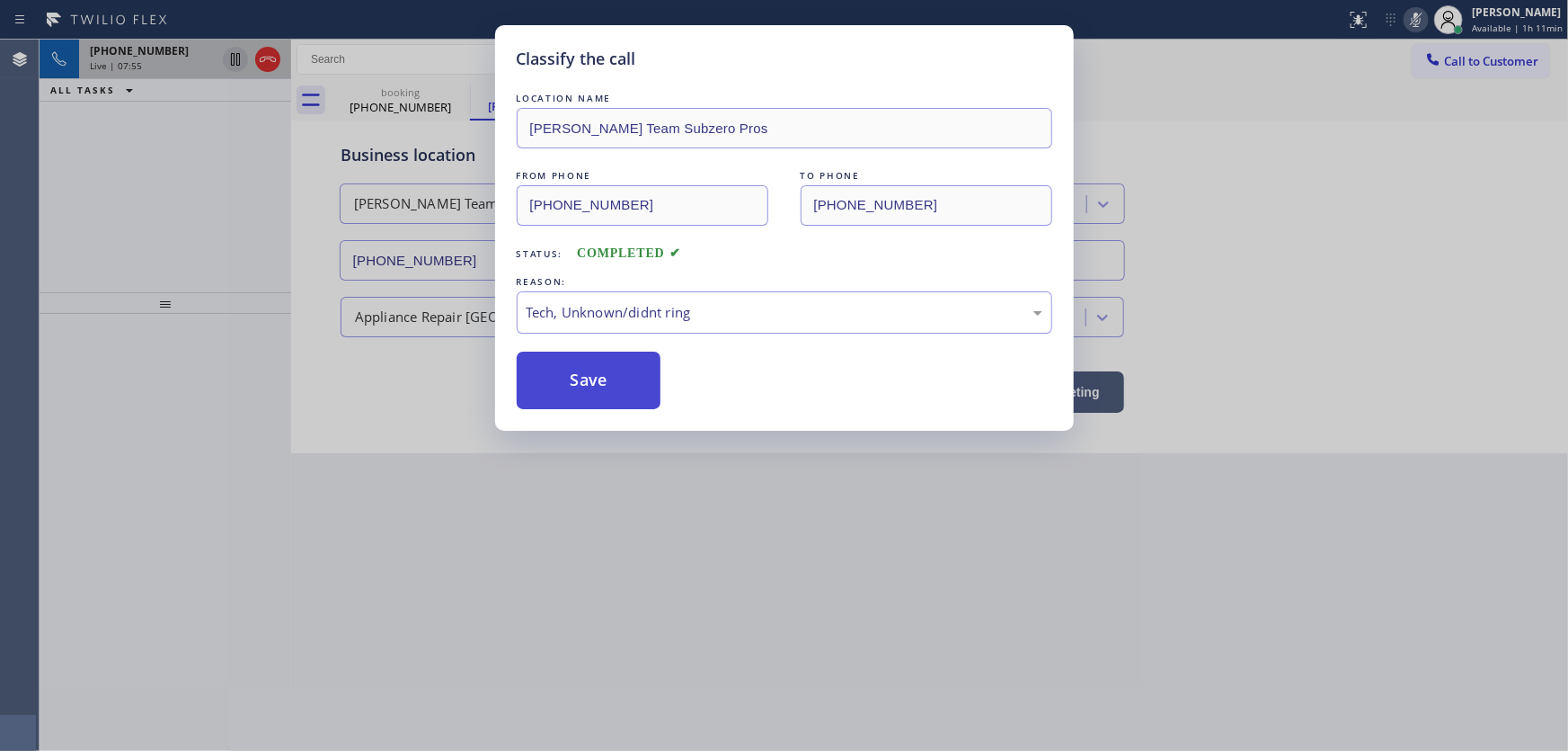
click at [599, 358] on button "Save" at bounding box center [588, 380] width 145 height 58
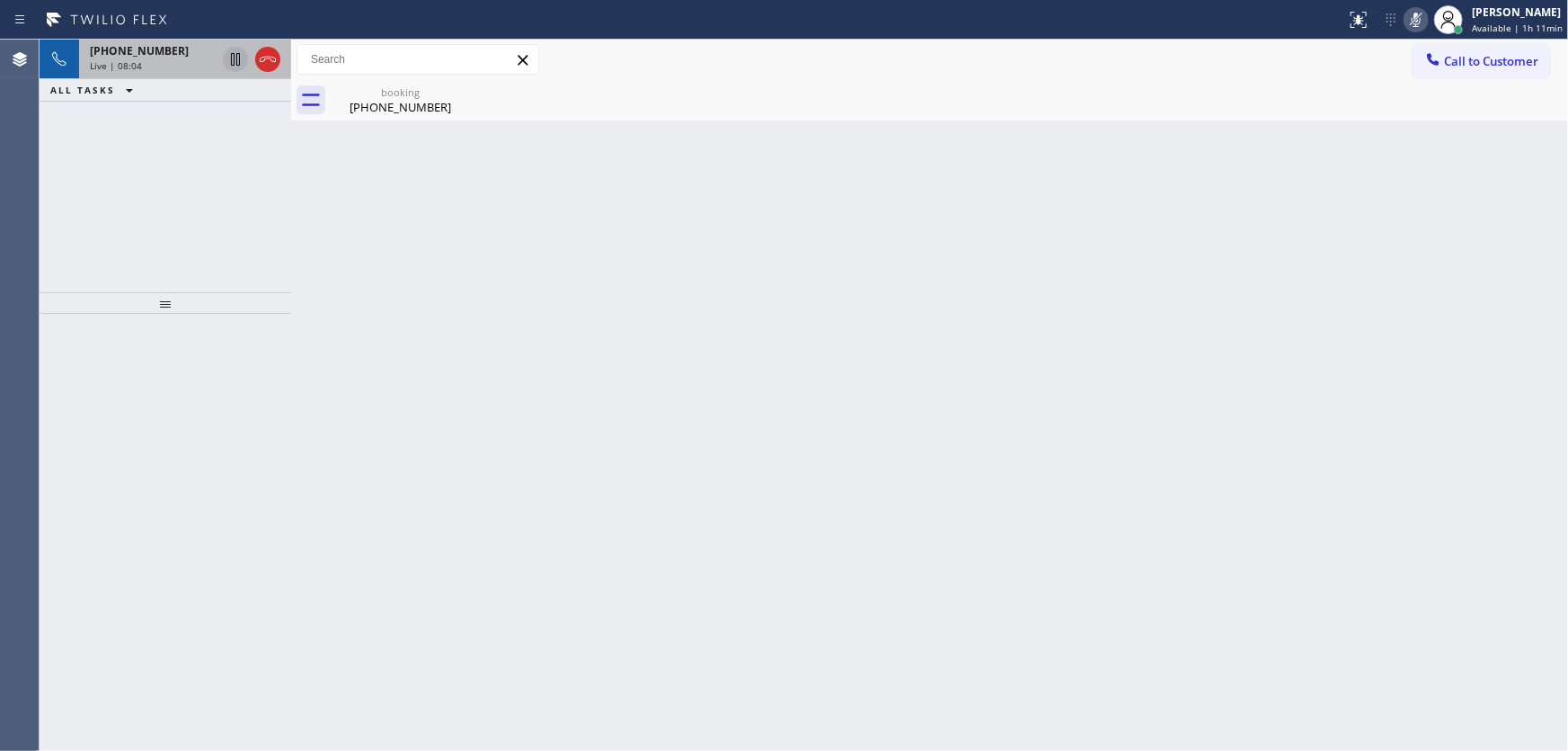
click at [1420, 21] on icon at bounding box center [1416, 20] width 22 height 22
click at [369, 105] on div "(818) 357-7094" at bounding box center [401, 107] width 136 height 16
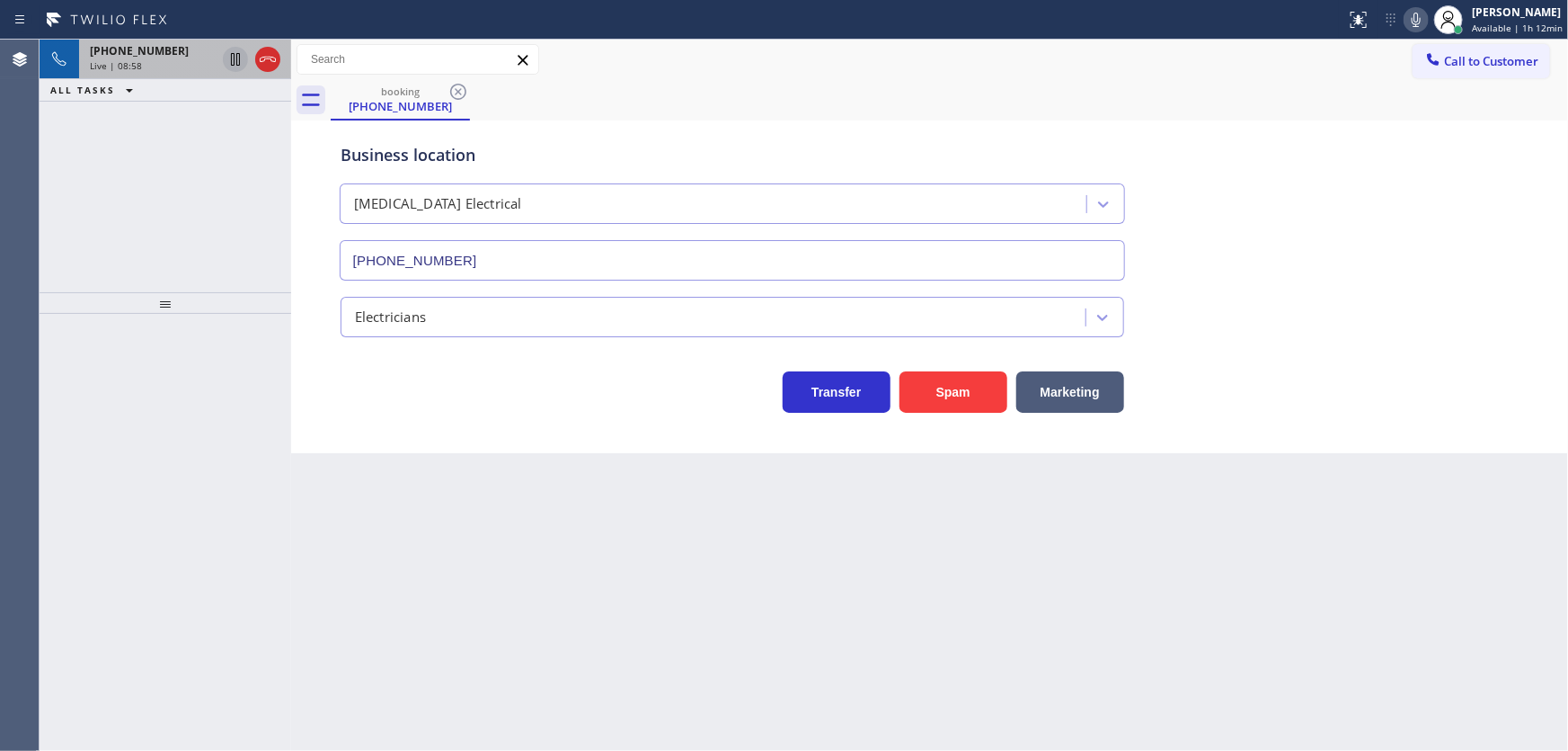
click at [144, 53] on span "+18183577094" at bounding box center [139, 51] width 99 height 15
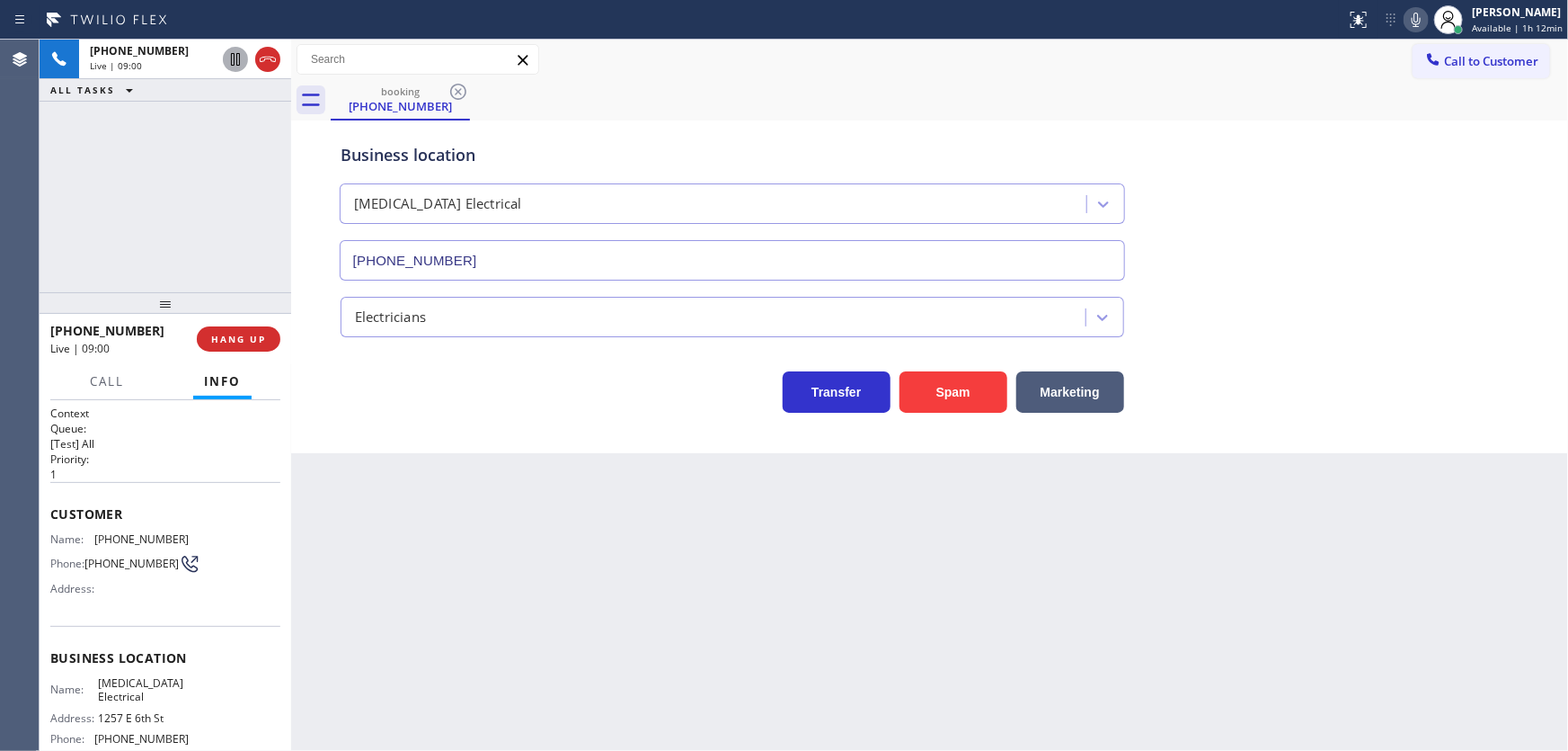
click at [1410, 22] on icon at bounding box center [1416, 20] width 22 height 22
click at [1408, 18] on div "Status report No issues detected If you experience an issue, please download th…" at bounding box center [1454, 20] width 229 height 40
click at [1413, 21] on icon at bounding box center [1416, 20] width 22 height 22
click at [170, 206] on div "+18183577094 Live | 10:13 ALL TASKS ALL TASKS ACTIVE TASKS TASKS IN WRAP UP" at bounding box center [166, 166] width 252 height 253
click at [224, 157] on div "+18183577094 Live | 11:55 ALL TASKS ALL TASKS ACTIVE TASKS TASKS IN WRAP UP" at bounding box center [166, 166] width 252 height 253
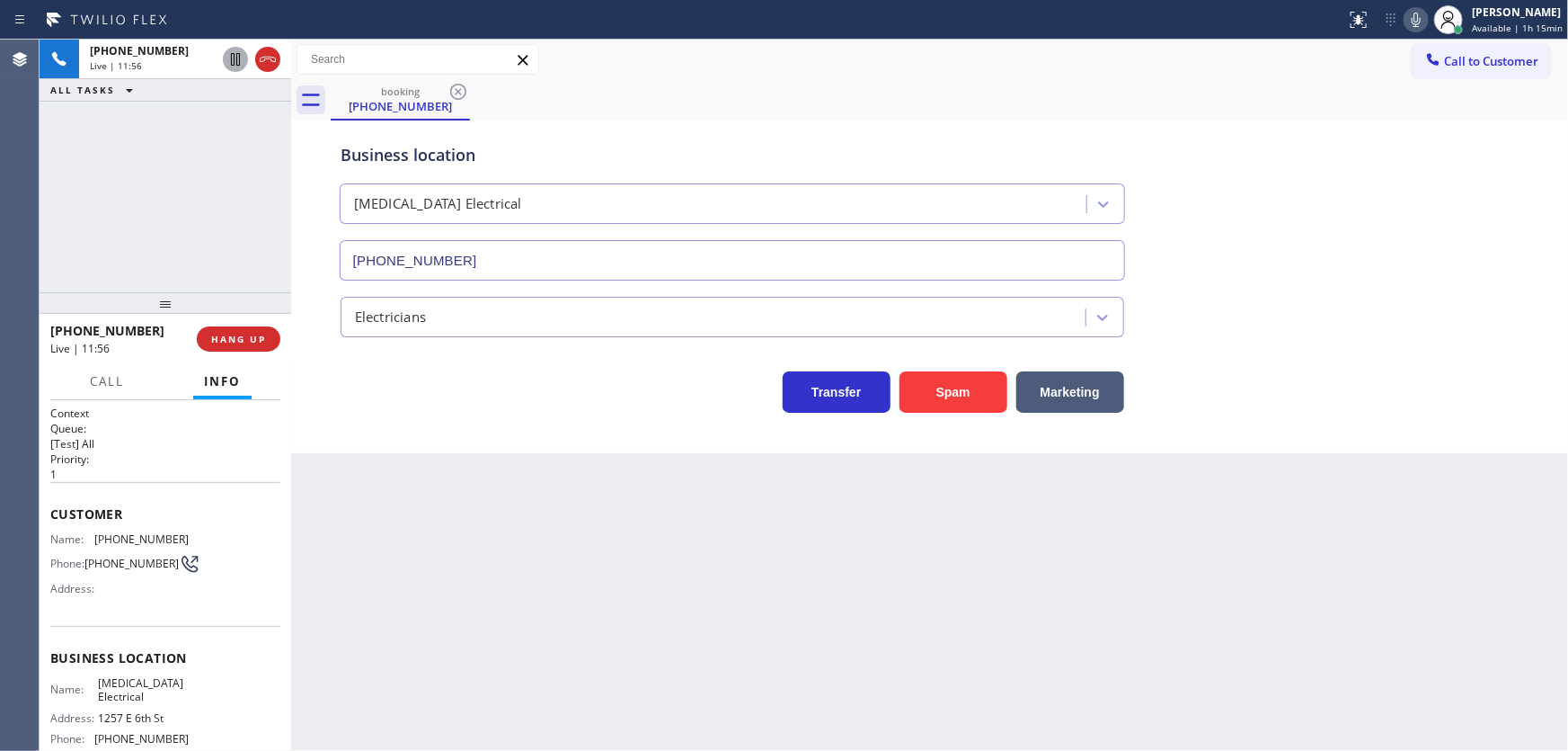
click at [1420, 18] on icon at bounding box center [1417, 19] width 9 height 14
drag, startPoint x: 210, startPoint y: 146, endPoint x: 241, endPoint y: 84, distance: 69.3
click at [210, 145] on div "+18183577094 Live | 11:57 ALL TASKS ALL TASKS ACTIVE TASKS TASKS IN WRAP UP" at bounding box center [166, 166] width 252 height 253
click at [241, 56] on icon at bounding box center [235, 59] width 22 height 22
click at [69, 240] on div "+18183577094 Live | 12:28 ALL TASKS ALL TASKS ACTIVE TASKS TASKS IN WRAP UP (30…" at bounding box center [166, 166] width 252 height 253
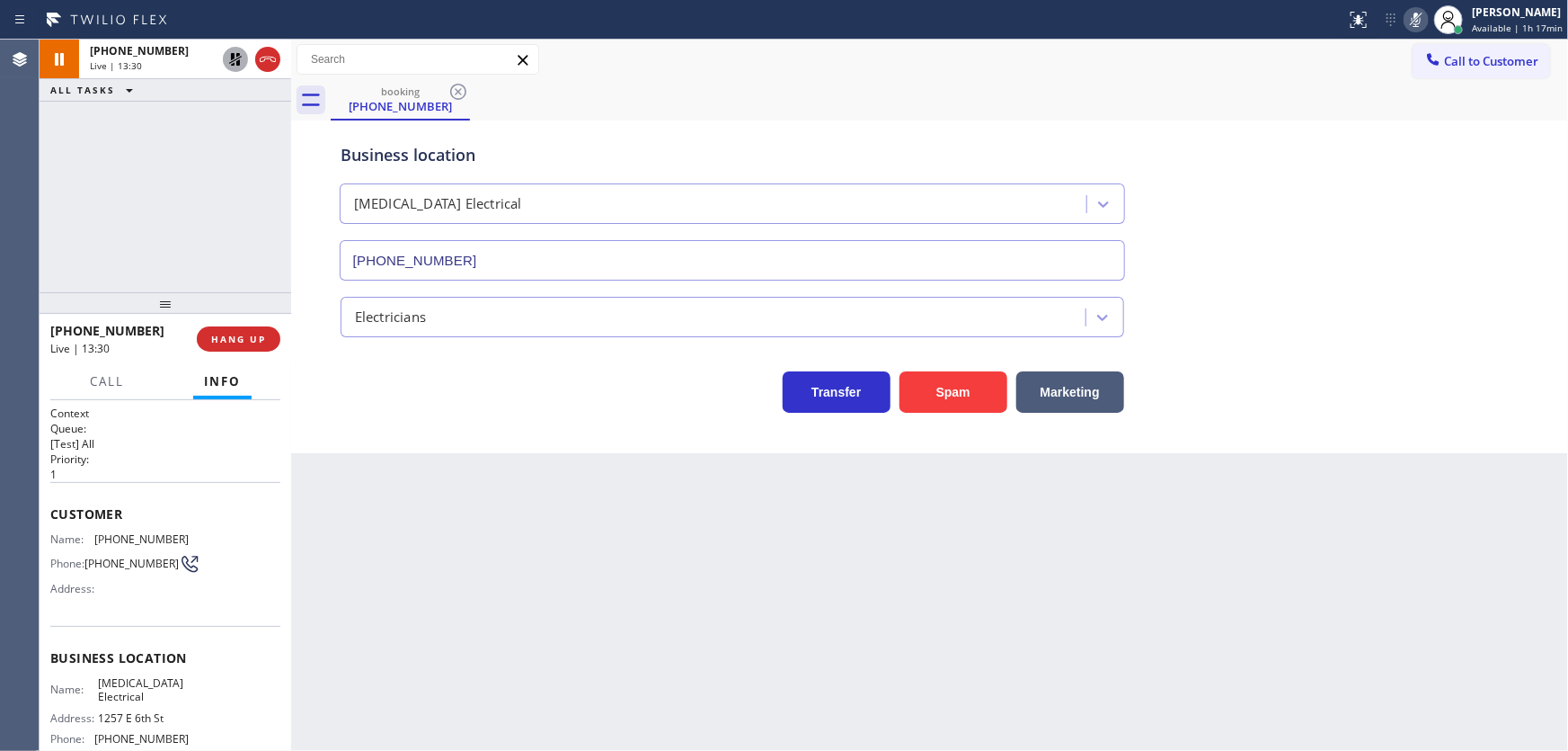
click at [121, 116] on div "+18183577094 Live | 13:30 ALL TASKS ALL TASKS ACTIVE TASKS TASKS IN WRAP UP" at bounding box center [166, 166] width 252 height 253
click at [236, 57] on icon at bounding box center [235, 59] width 22 height 22
click at [1420, 16] on icon at bounding box center [1416, 20] width 22 height 22
click at [1275, 107] on div "booking (818) 357-7094" at bounding box center [950, 100] width 1238 height 41
drag, startPoint x: 141, startPoint y: 234, endPoint x: 152, endPoint y: 234, distance: 11.0
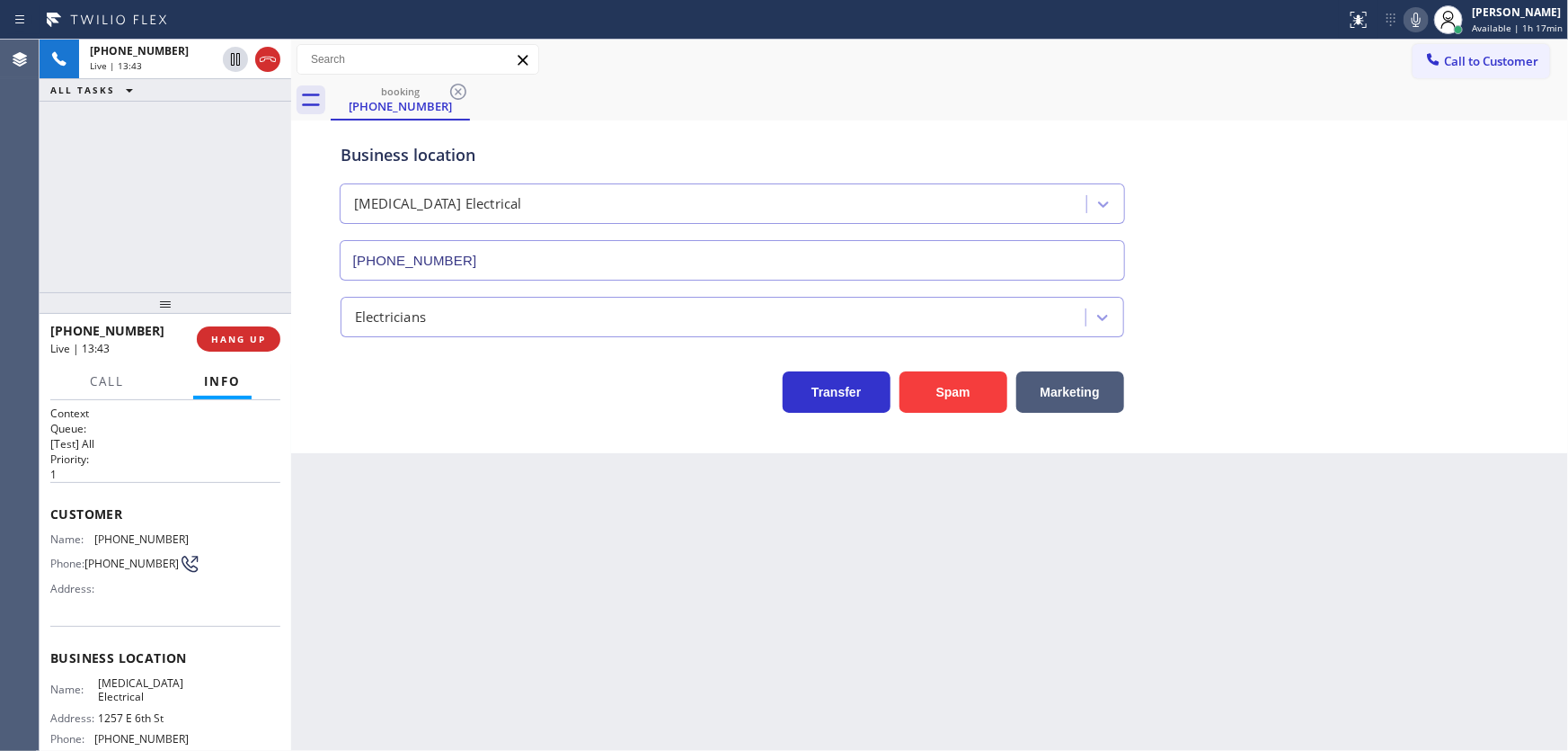
click at [141, 234] on div "+18183577094 Live | 13:43 ALL TASKS ALL TASKS ACTIVE TASKS TASKS IN WRAP UP" at bounding box center [166, 166] width 252 height 253
click at [1422, 27] on icon at bounding box center [1416, 20] width 22 height 22
click at [235, 60] on icon at bounding box center [235, 59] width 22 height 22
drag, startPoint x: 72, startPoint y: 200, endPoint x: 198, endPoint y: 151, distance: 135.2
click at [78, 199] on div "+18183577094 Live | 16:52 ALL TASKS ALL TASKS ACTIVE TASKS TASKS IN WRAP UP" at bounding box center [166, 166] width 252 height 253
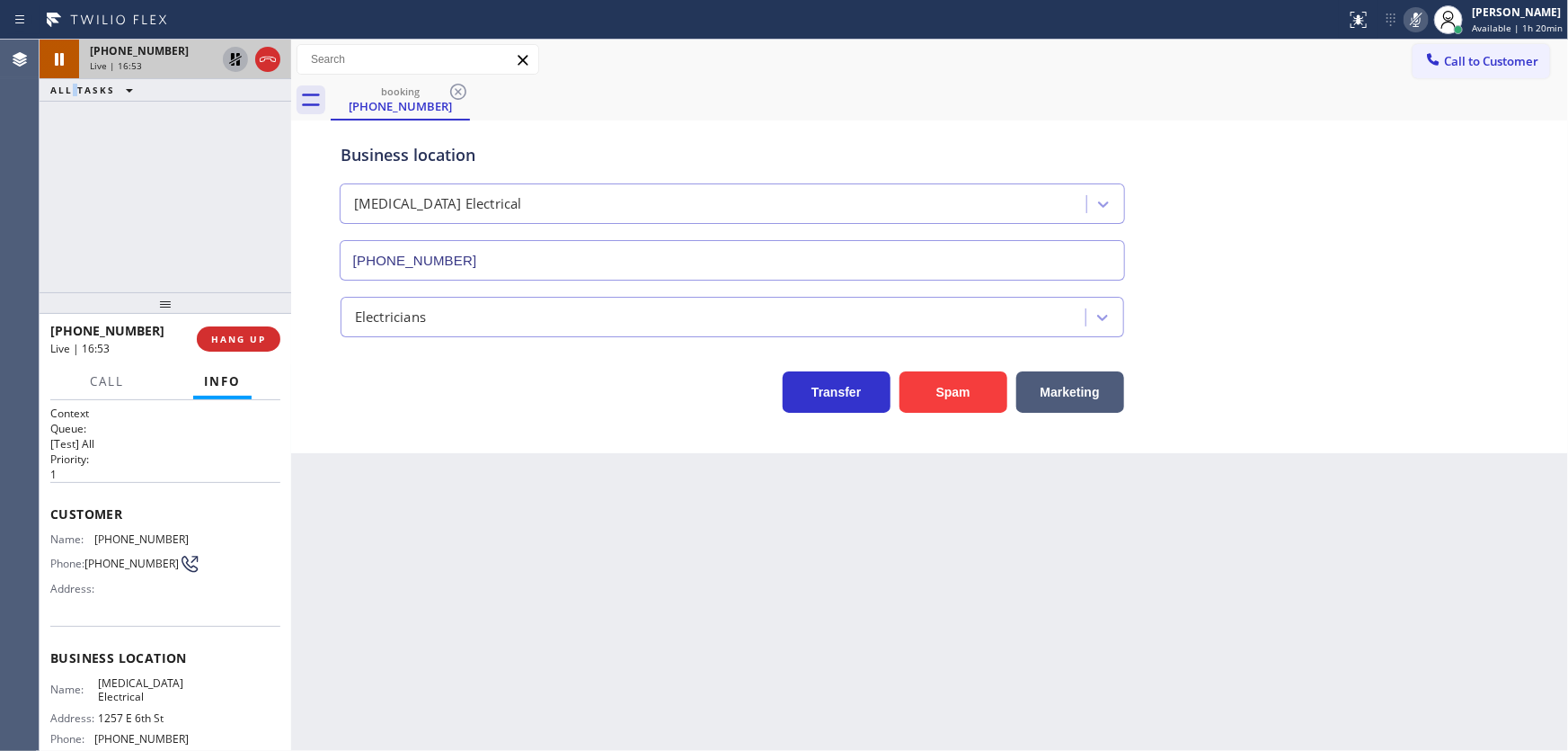
click at [227, 61] on icon at bounding box center [235, 59] width 22 height 22
click at [1420, 15] on icon at bounding box center [1417, 19] width 9 height 14
drag, startPoint x: 1385, startPoint y: 115, endPoint x: 1116, endPoint y: 163, distance: 273.2
click at [1382, 119] on div "booking (818) 357-7094 Call to Customer Outbound call Location Search location …" at bounding box center [930, 246] width 1277 height 413
click at [207, 190] on div "+18183577094 Live | 16:55 ALL TASKS ALL TASKS ACTIVE TASKS TASKS IN WRAP UP" at bounding box center [166, 166] width 252 height 253
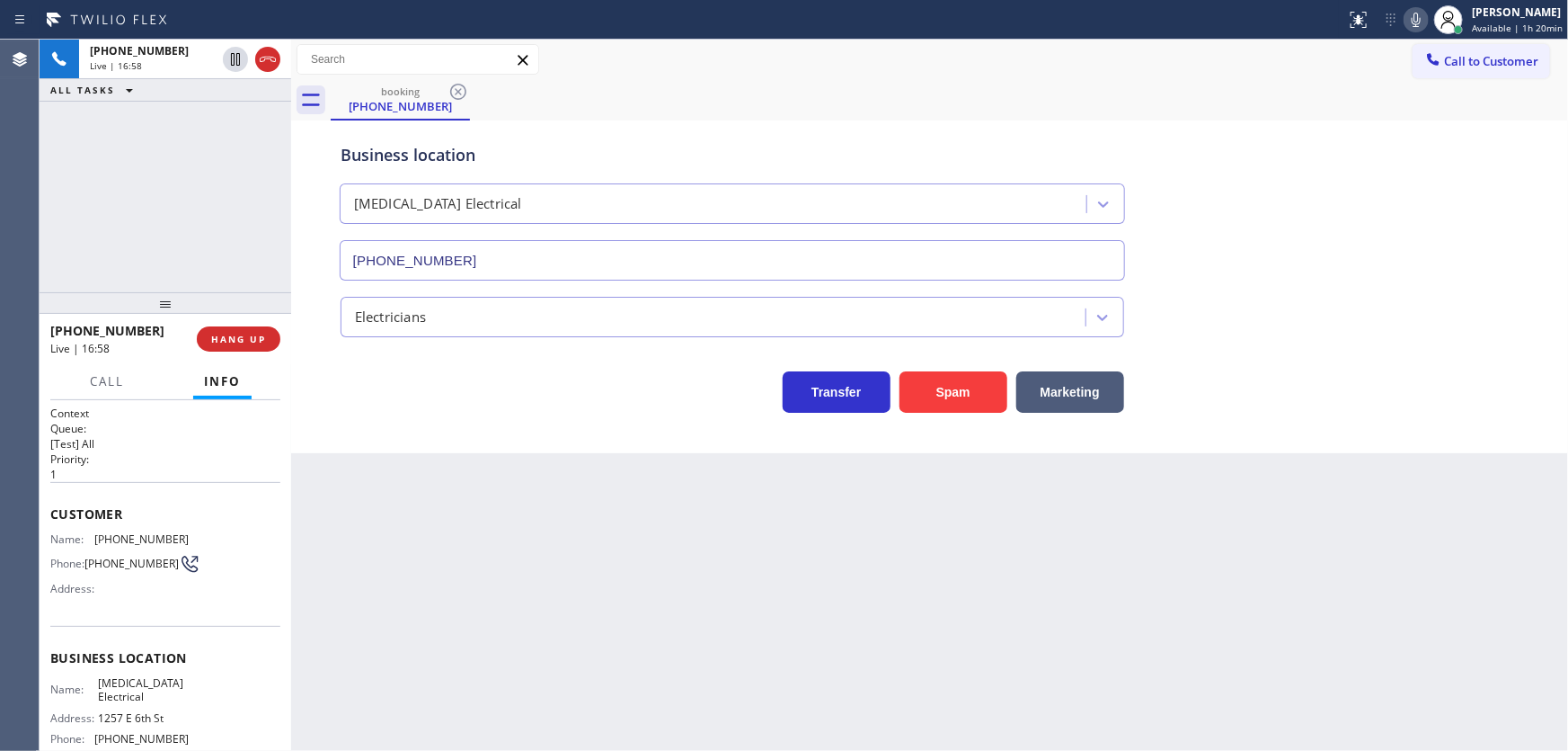
click at [22, 236] on div "Agent Desktop" at bounding box center [19, 395] width 39 height 711
click at [134, 207] on div "+18183577094 Live | 18:15 ALL TASKS ALL TASKS ACTIVE TASKS TASKS IN WRAP UP" at bounding box center [166, 166] width 252 height 253
drag, startPoint x: 113, startPoint y: 196, endPoint x: 318, endPoint y: 192, distance: 205.0
click at [113, 196] on div "+18183577094 Live | 18:24 ALL TASKS ALL TASKS ACTIVE TASKS TASKS IN WRAP UP" at bounding box center [166, 166] width 252 height 253
click at [1417, 21] on icon at bounding box center [1417, 19] width 9 height 14
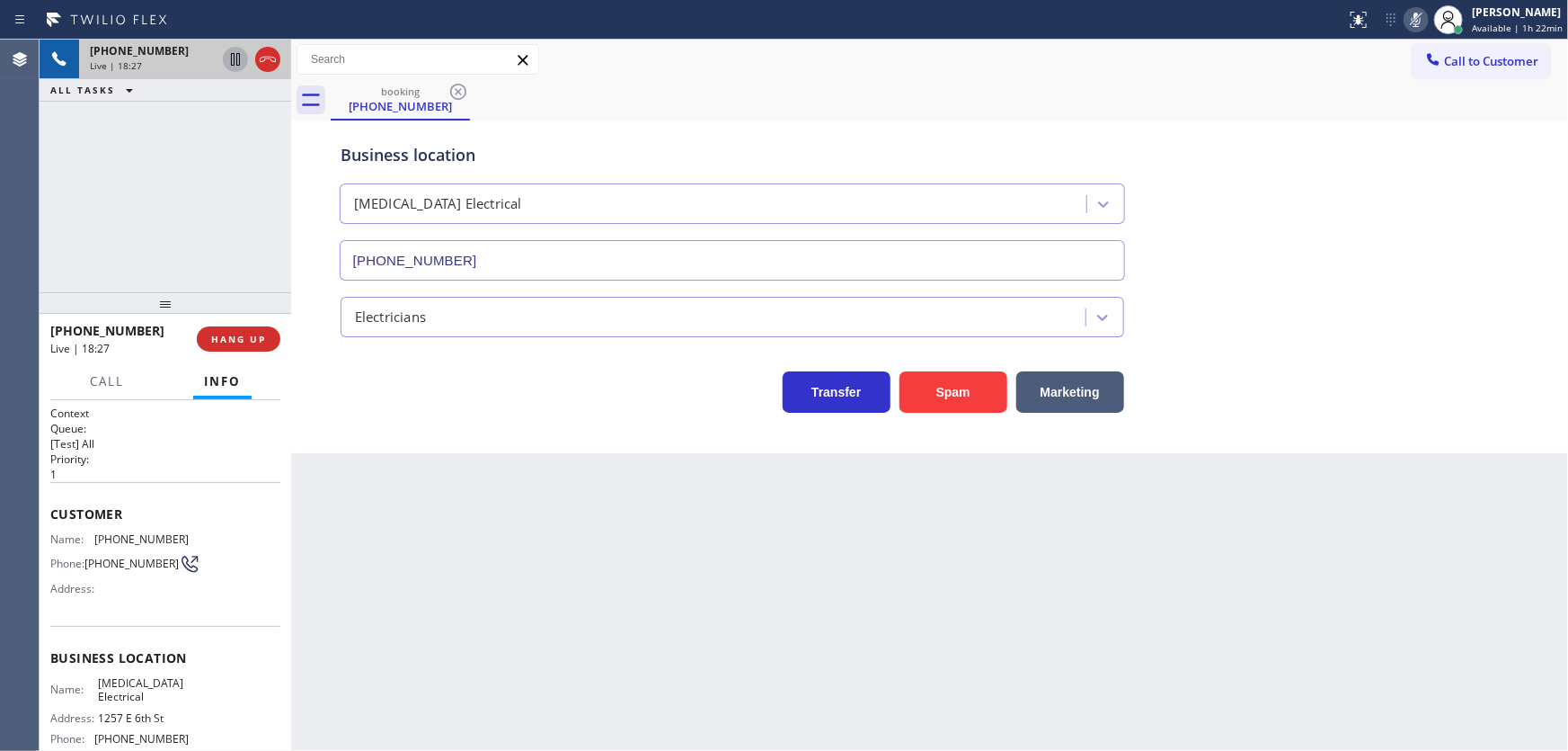
click at [235, 56] on icon at bounding box center [235, 59] width 22 height 22
click at [116, 183] on div "+18183577094 Live | 21:50 ALL TASKS ALL TASKS ACTIVE TASKS TASKS IN WRAP UP (61…" at bounding box center [166, 166] width 252 height 253
click at [226, 63] on icon at bounding box center [235, 59] width 22 height 22
click at [1419, 21] on icon at bounding box center [1416, 20] width 22 height 22
click at [1420, 24] on icon at bounding box center [1417, 19] width 9 height 14
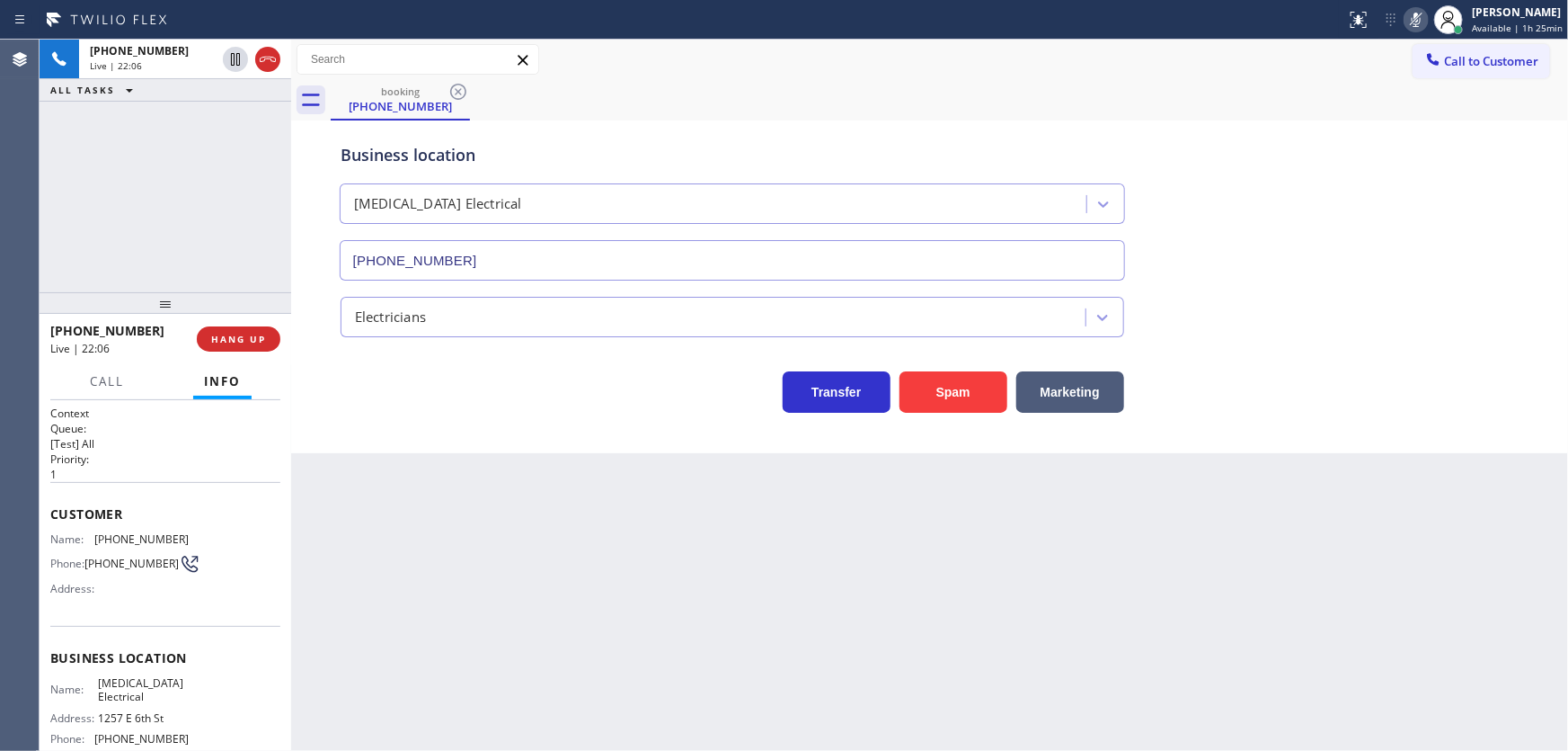
click at [190, 153] on div "+18183577094 Live | 22:06 ALL TASKS ALL TASKS ACTIVE TASKS TASKS IN WRAP UP" at bounding box center [166, 166] width 252 height 253
click at [239, 48] on icon at bounding box center [235, 59] width 22 height 22
drag, startPoint x: 1416, startPoint y: 22, endPoint x: 1350, endPoint y: 45, distance: 69.9
click at [1418, 22] on icon at bounding box center [1416, 20] width 22 height 22
drag, startPoint x: 215, startPoint y: 115, endPoint x: 227, endPoint y: 71, distance: 45.6
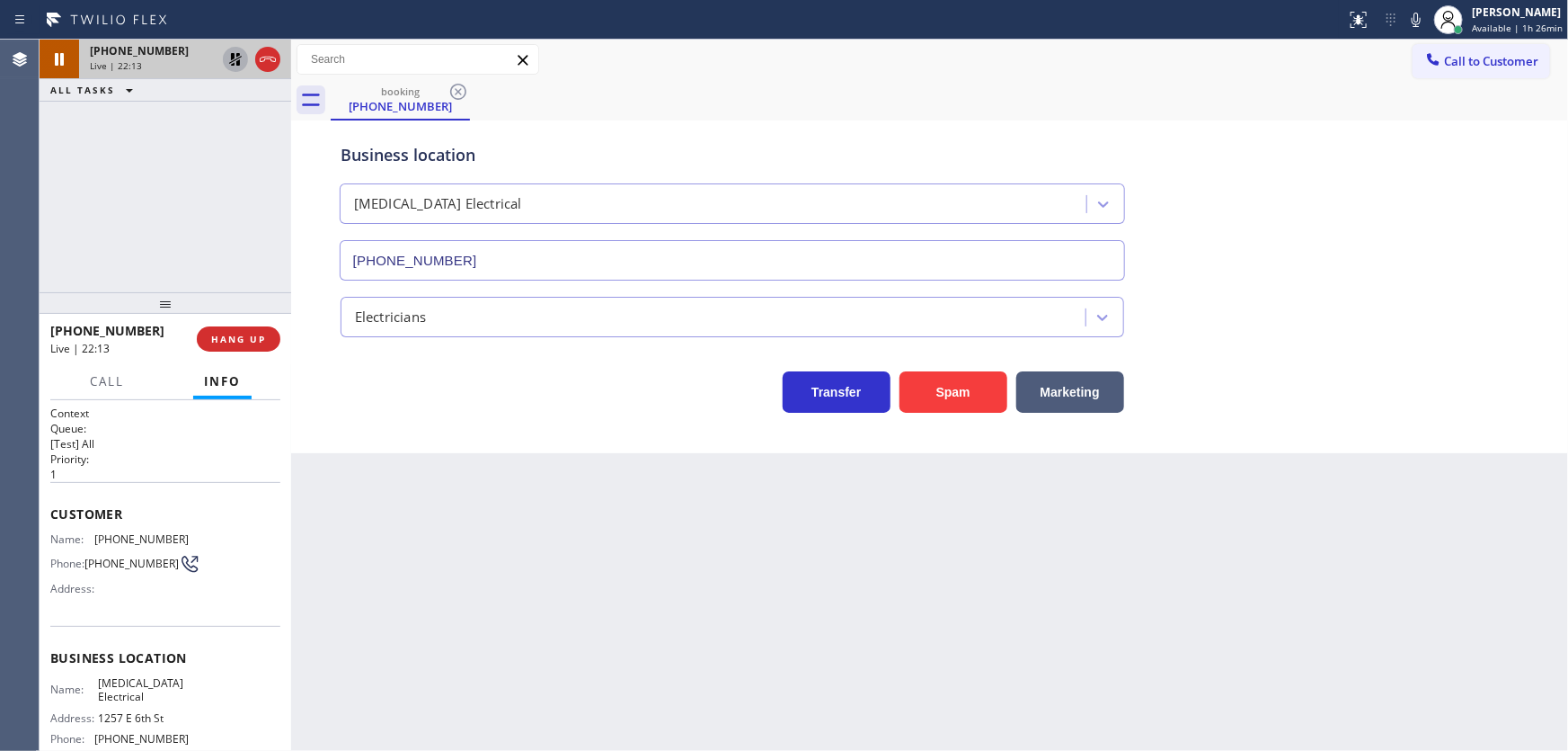
click at [215, 107] on div "+18183577094 Live | 22:13 ALL TASKS ALL TASKS ACTIVE TASKS TASKS IN WRAP UP" at bounding box center [166, 166] width 252 height 253
click at [233, 63] on icon at bounding box center [235, 59] width 12 height 12
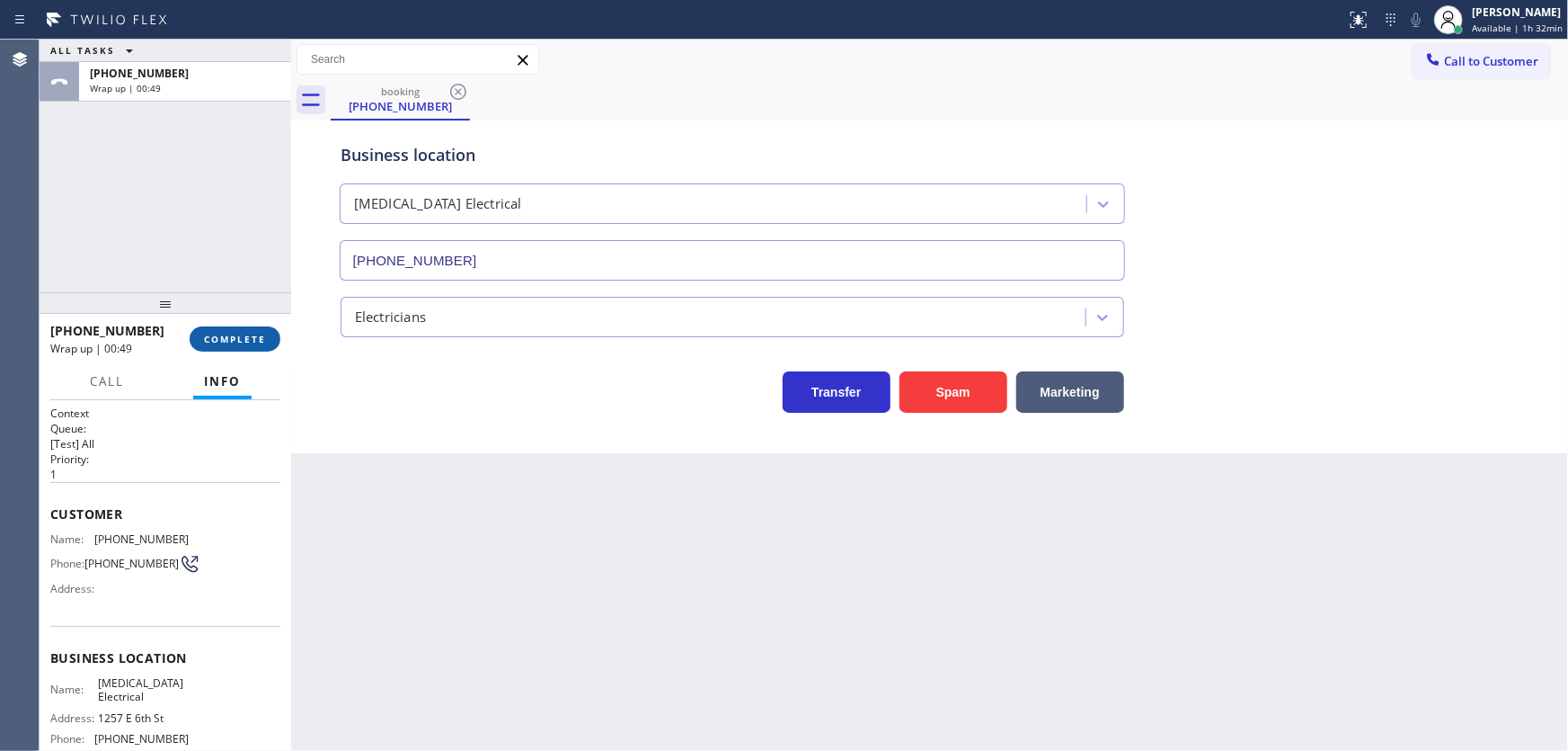
click at [249, 338] on span "COMPLETE" at bounding box center [235, 339] width 62 height 12
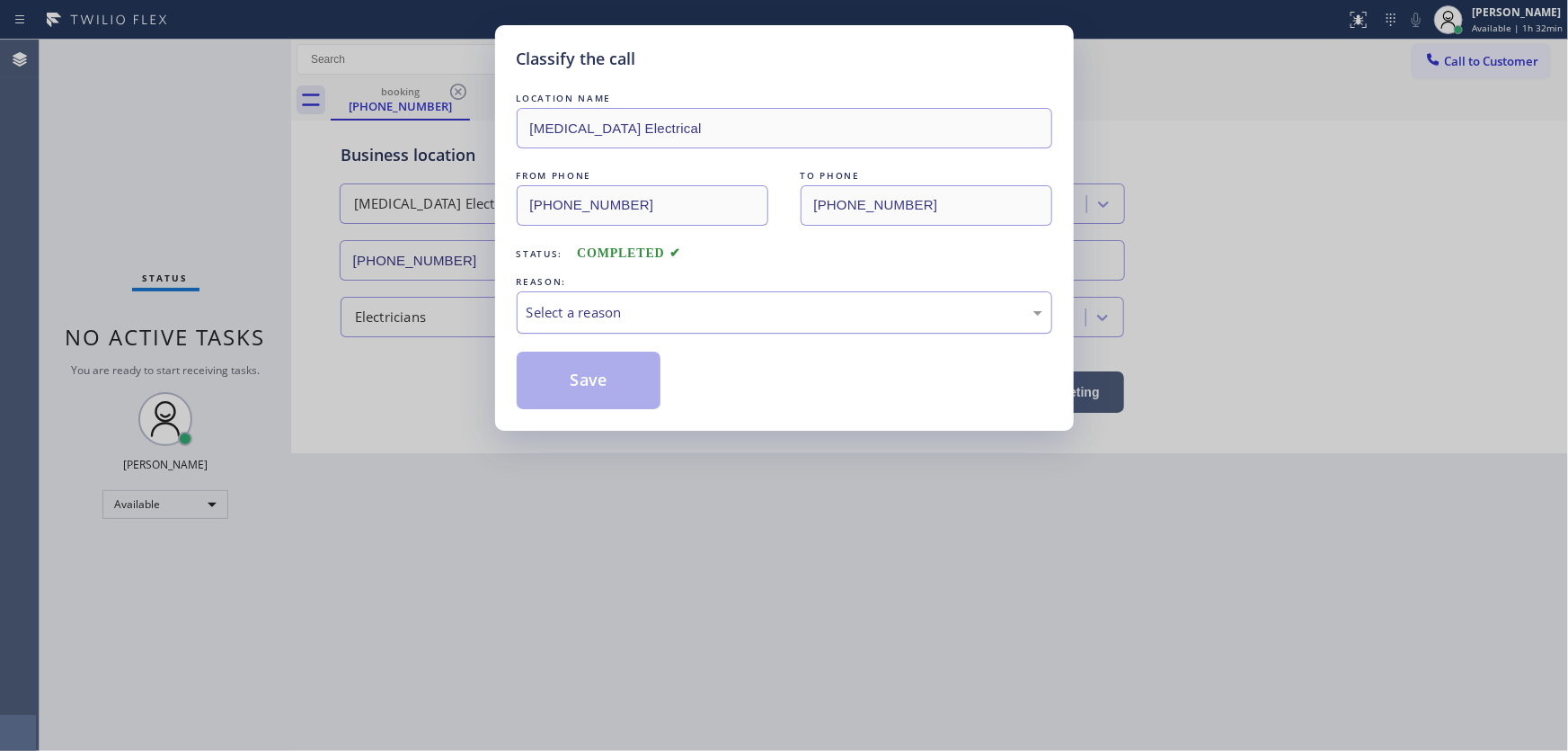
drag, startPoint x: 549, startPoint y: 306, endPoint x: 562, endPoint y: 330, distance: 27.3
click at [550, 307] on div "Select a reason" at bounding box center [784, 312] width 515 height 21
click at [575, 379] on button "Save" at bounding box center [588, 380] width 145 height 58
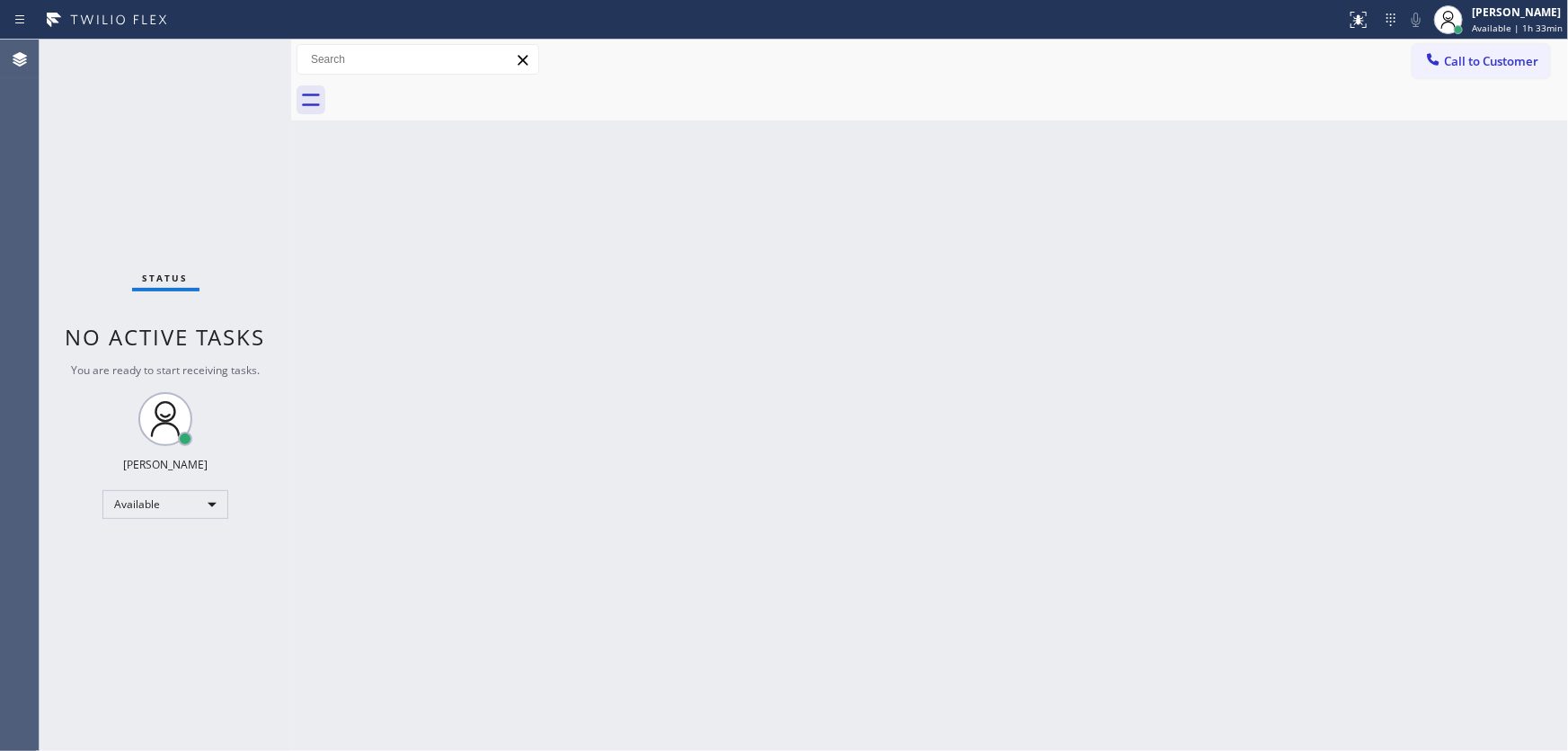
click at [106, 288] on div "Status No active tasks You are ready to start receiving tasks. Michael Javier A…" at bounding box center [166, 395] width 252 height 711
click at [109, 458] on div "Status No active tasks You are ready to start receiving tasks. Michael Javier A…" at bounding box center [166, 395] width 252 height 711
click at [162, 513] on div "Available" at bounding box center [165, 504] width 126 height 28
click at [169, 585] on li "Break" at bounding box center [164, 596] width 122 height 22
click at [319, 575] on div "Back to Dashboard Change Sender ID Customers Technicians Select a contact Outbo…" at bounding box center [930, 395] width 1277 height 711
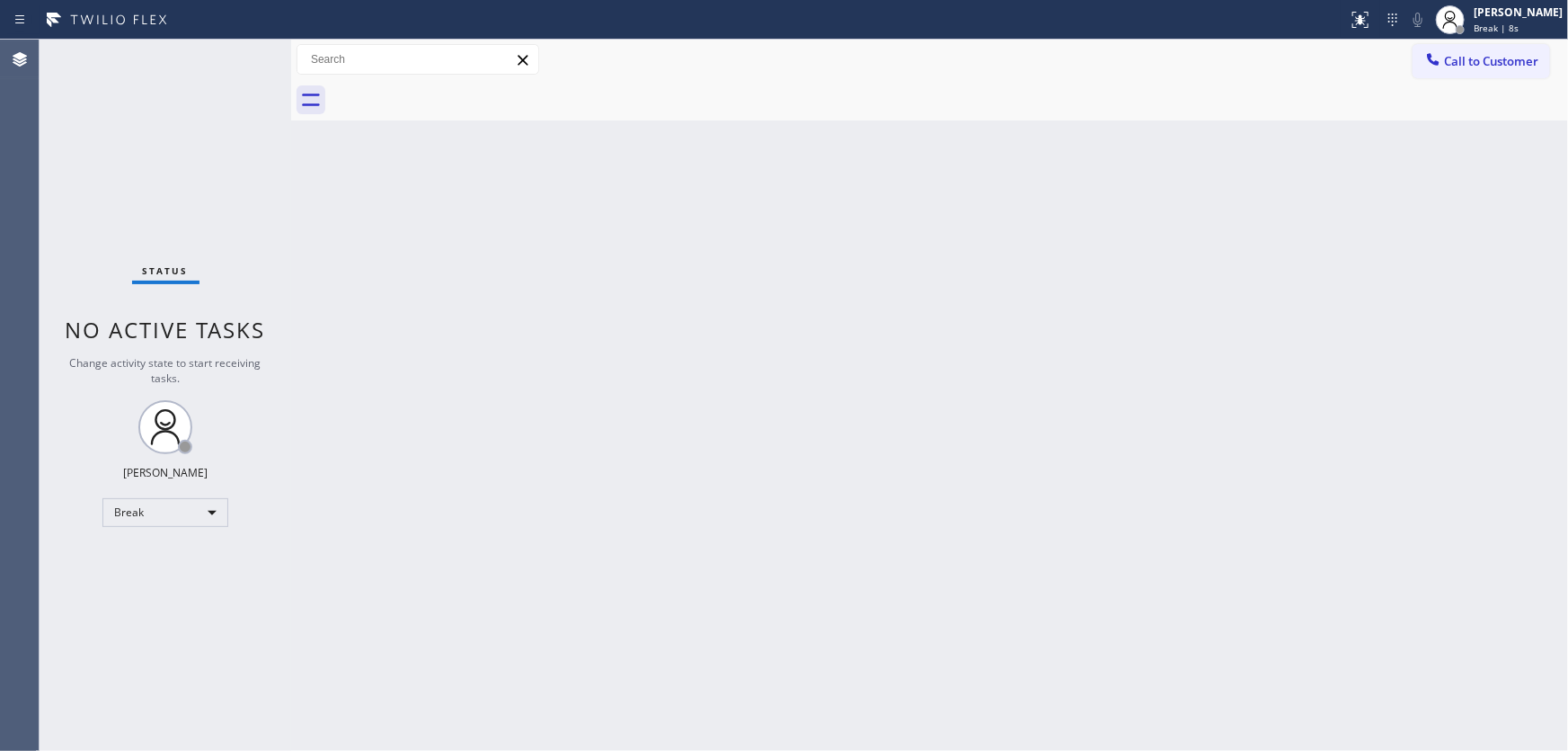
click at [1042, 509] on div "Back to Dashboard Change Sender ID Customers Technicians Select a contact Outbo…" at bounding box center [930, 395] width 1277 height 711
click at [1307, 444] on div "Back to Dashboard Change Sender ID Customers Technicians Select a contact Outbo…" at bounding box center [930, 395] width 1277 height 711
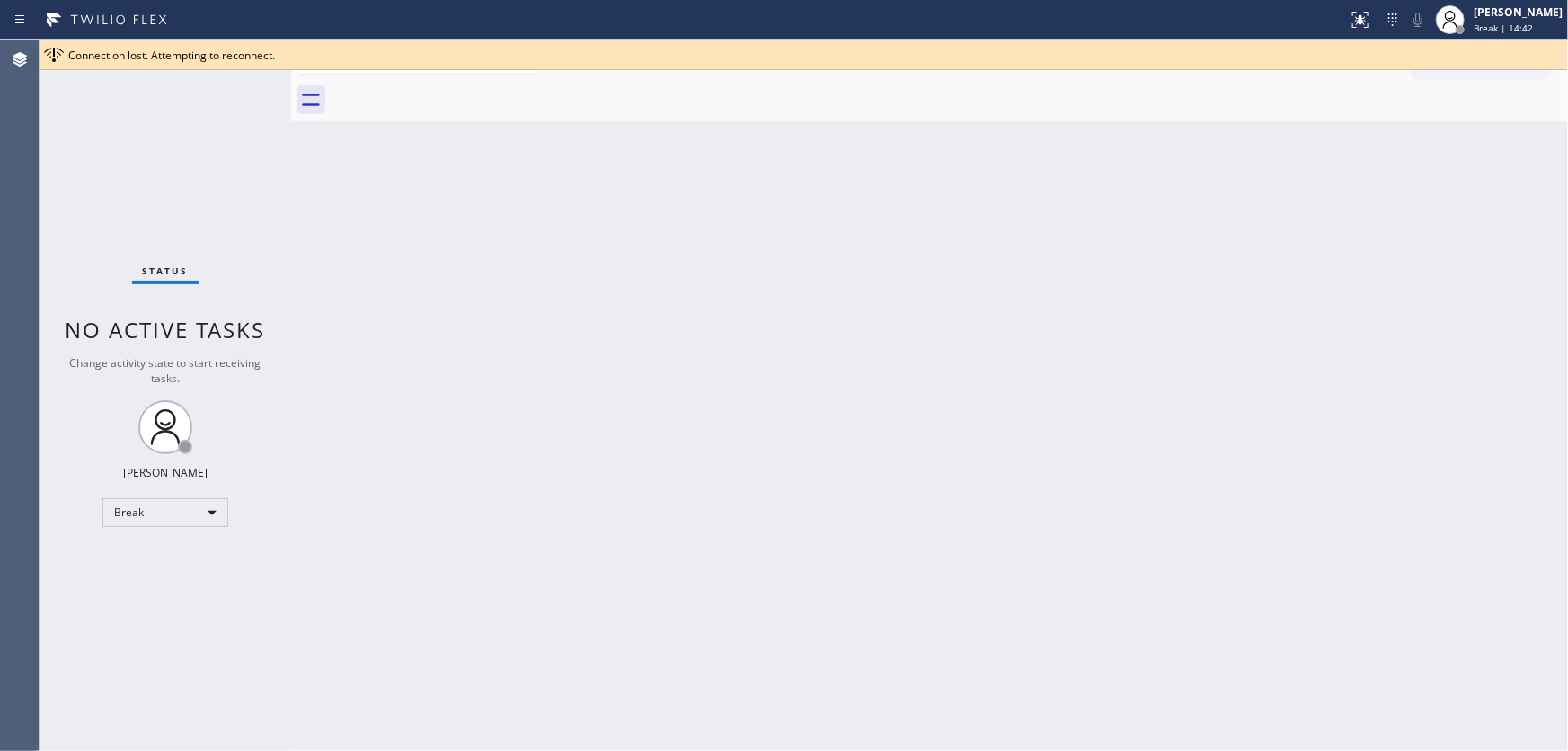
click at [64, 383] on div "Change activity state to start receiving tasks." at bounding box center [166, 370] width 216 height 30
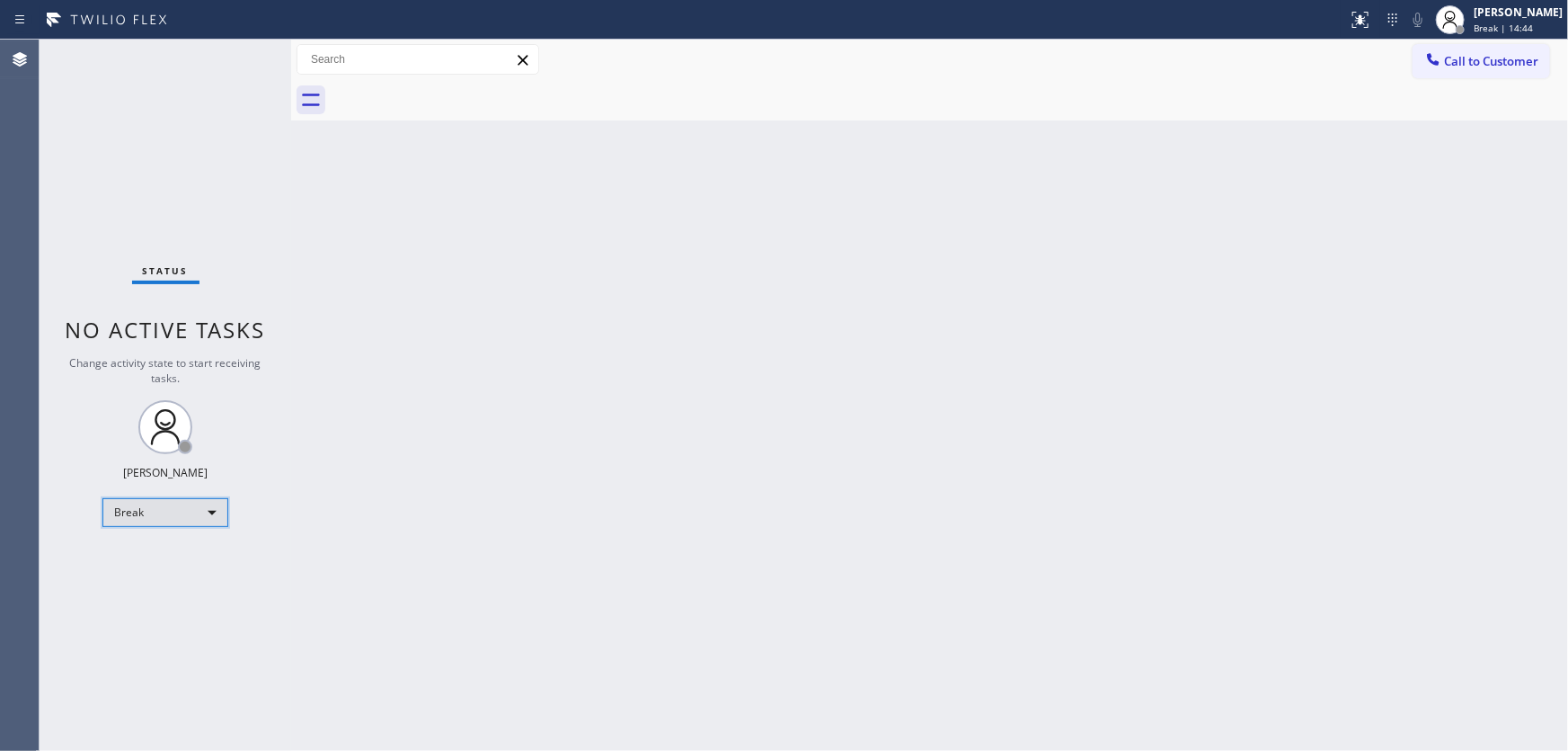
click at [157, 498] on div "Break" at bounding box center [165, 512] width 126 height 28
click at [166, 557] on li "Available" at bounding box center [164, 558] width 122 height 22
click at [371, 542] on div "Back to Dashboard Change Sender ID Customers Technicians Select a contact Outbo…" at bounding box center [930, 395] width 1277 height 711
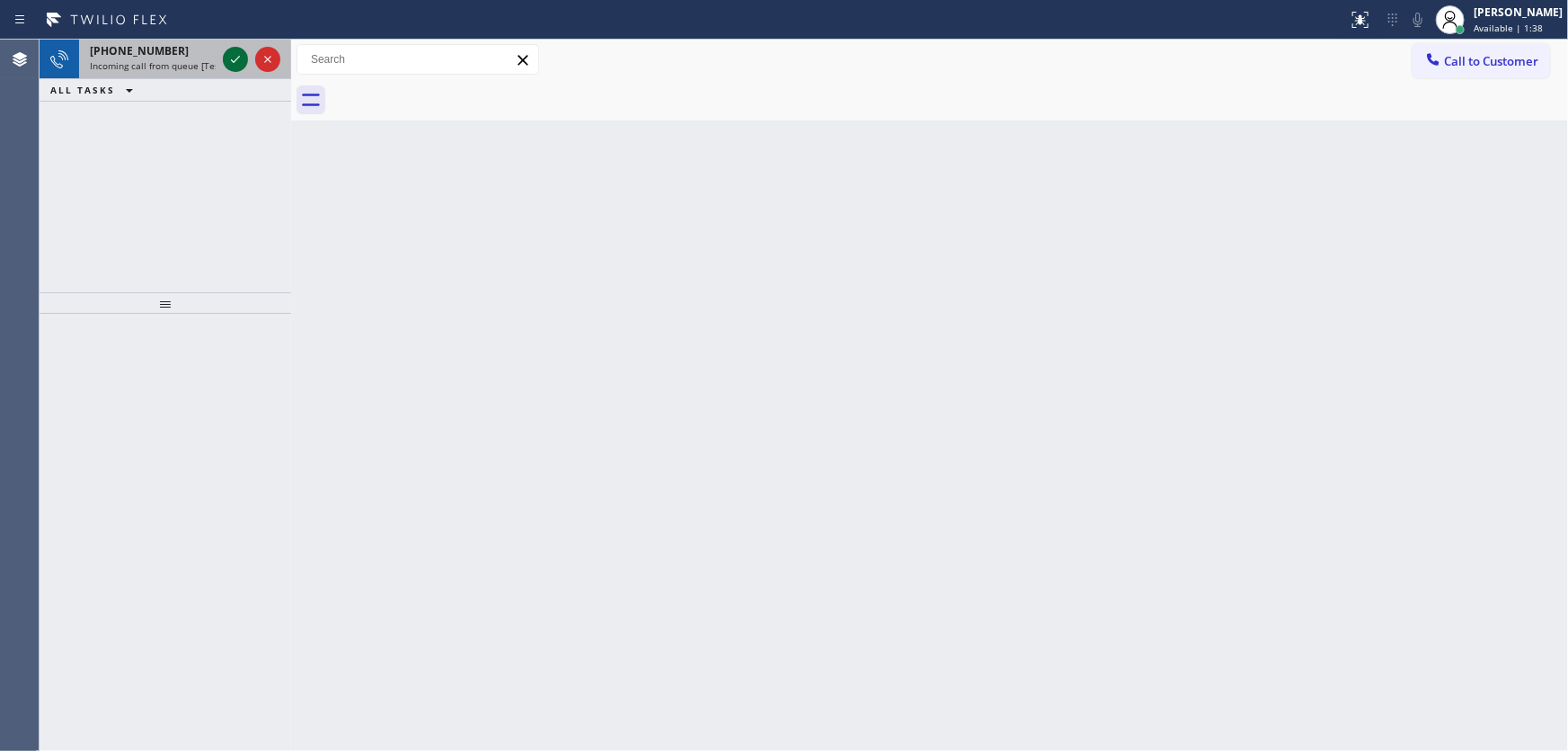
click at [234, 57] on icon at bounding box center [235, 59] width 22 height 22
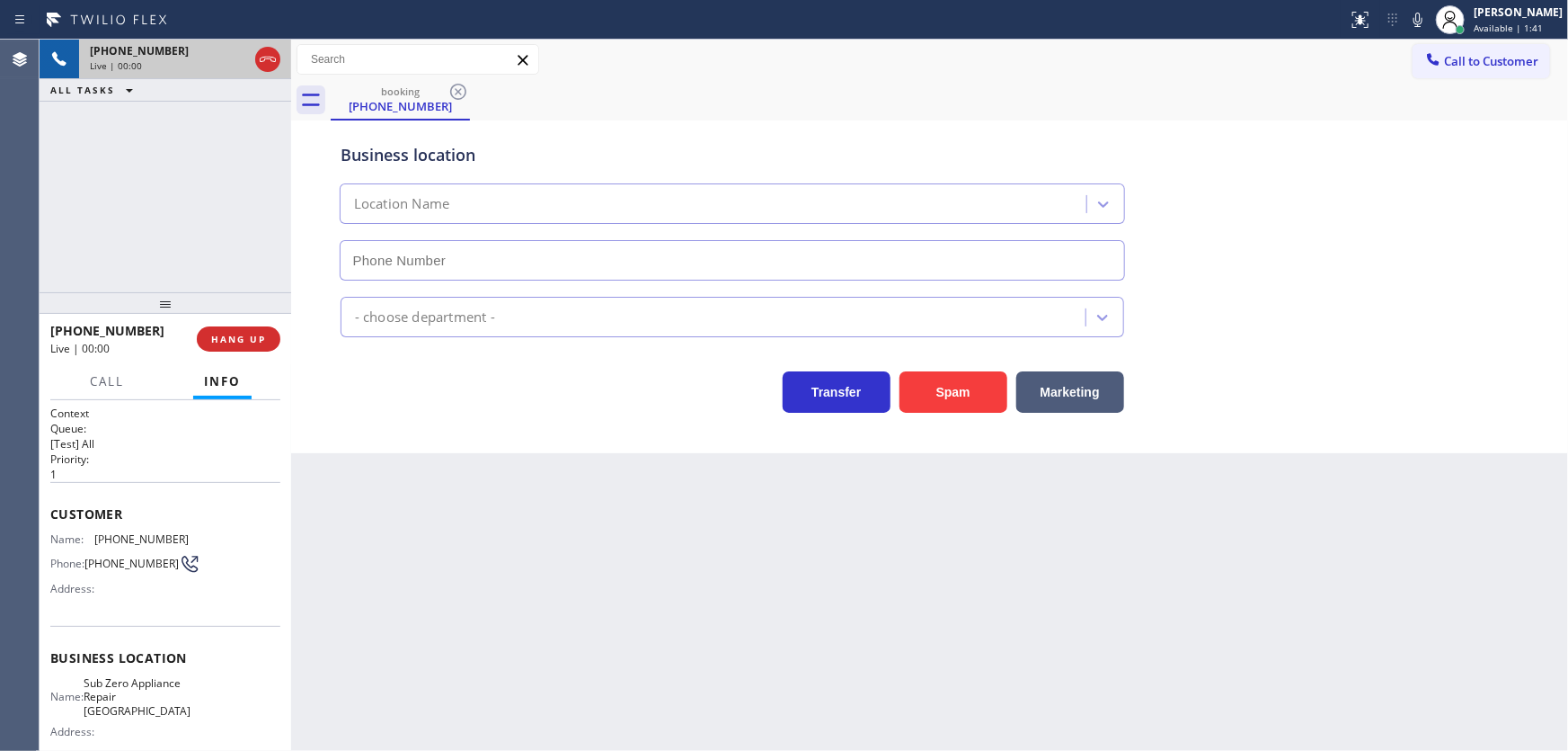
type input "(619) 566-1292"
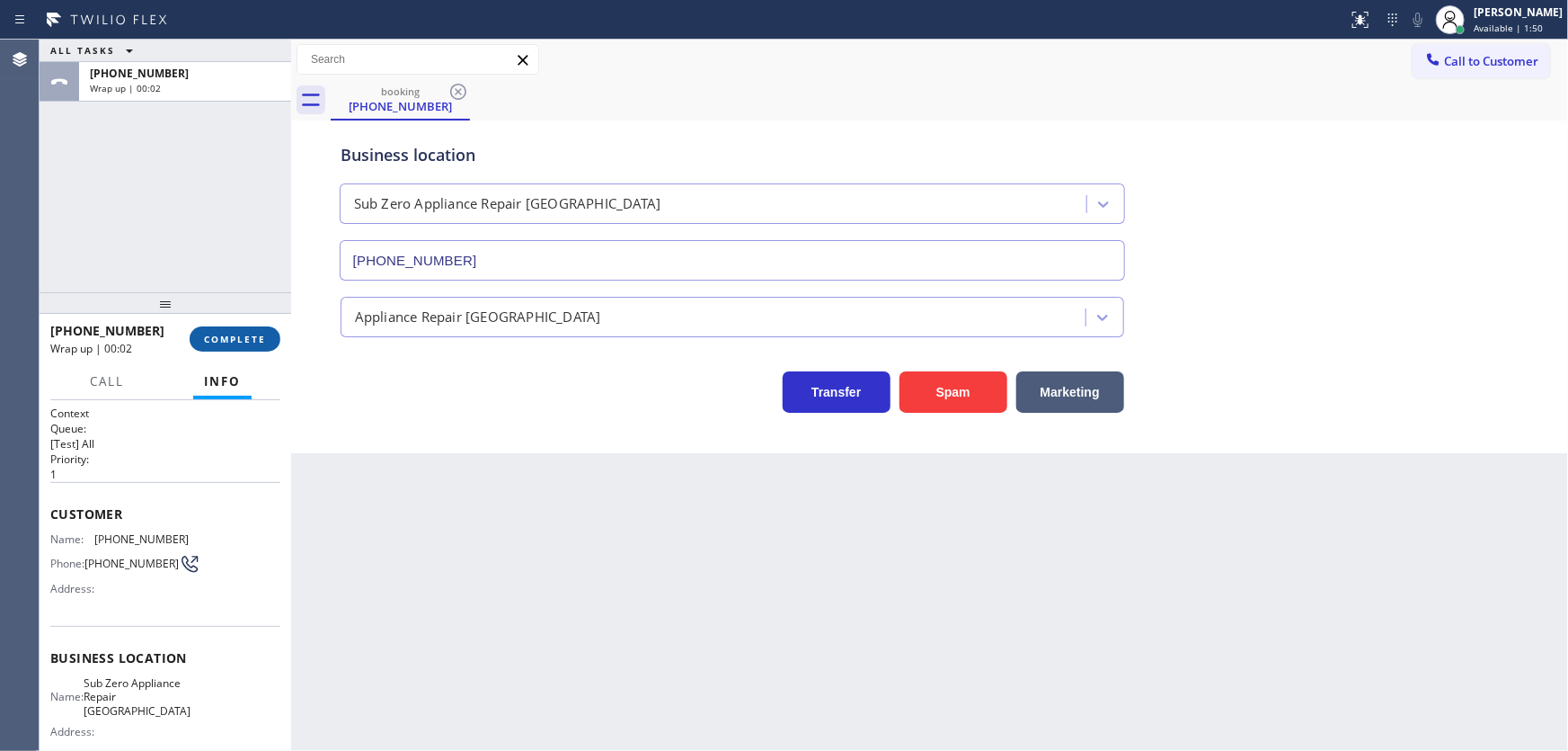
click at [252, 333] on span "COMPLETE" at bounding box center [235, 339] width 62 height 12
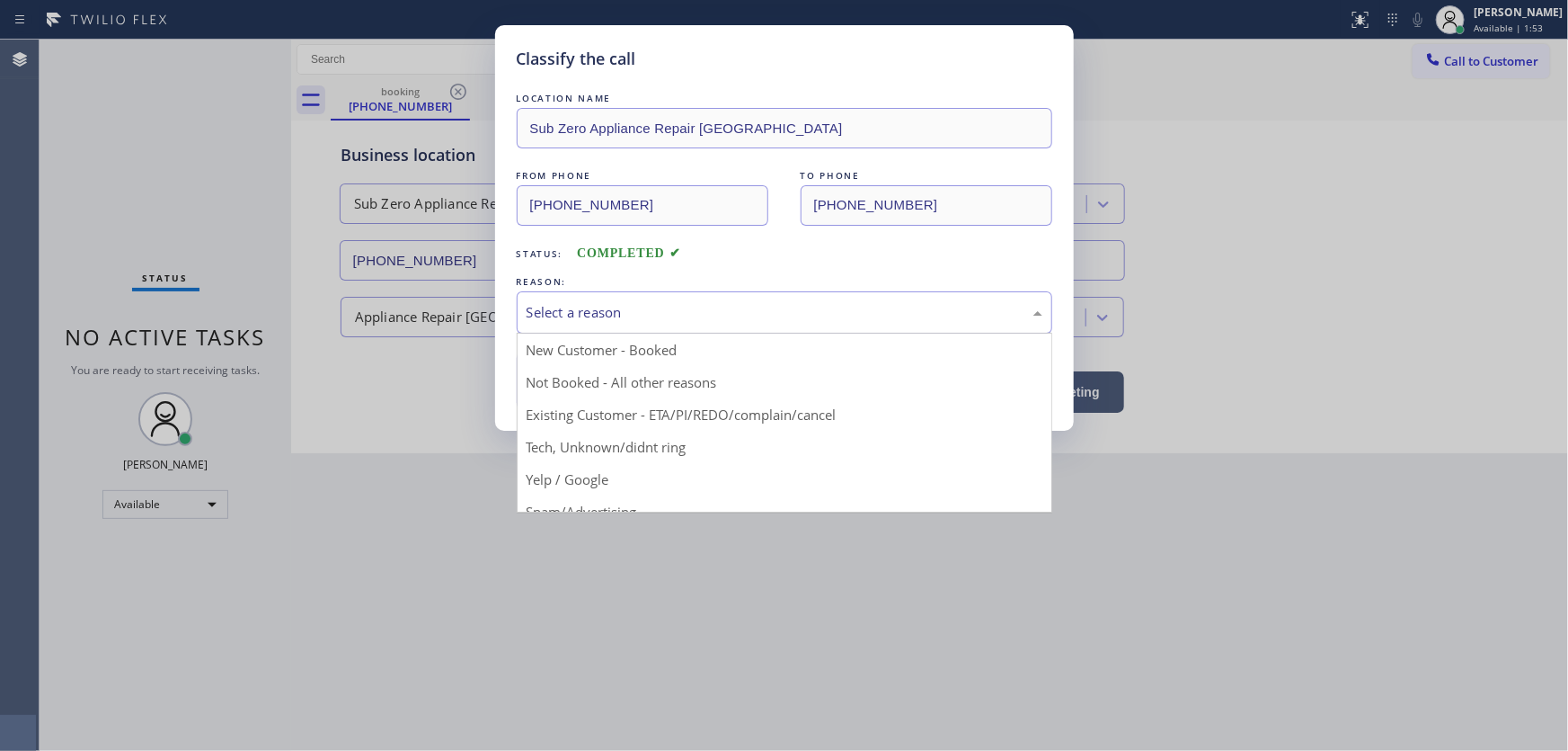
click at [618, 309] on div "Select a reason" at bounding box center [784, 312] width 515 height 21
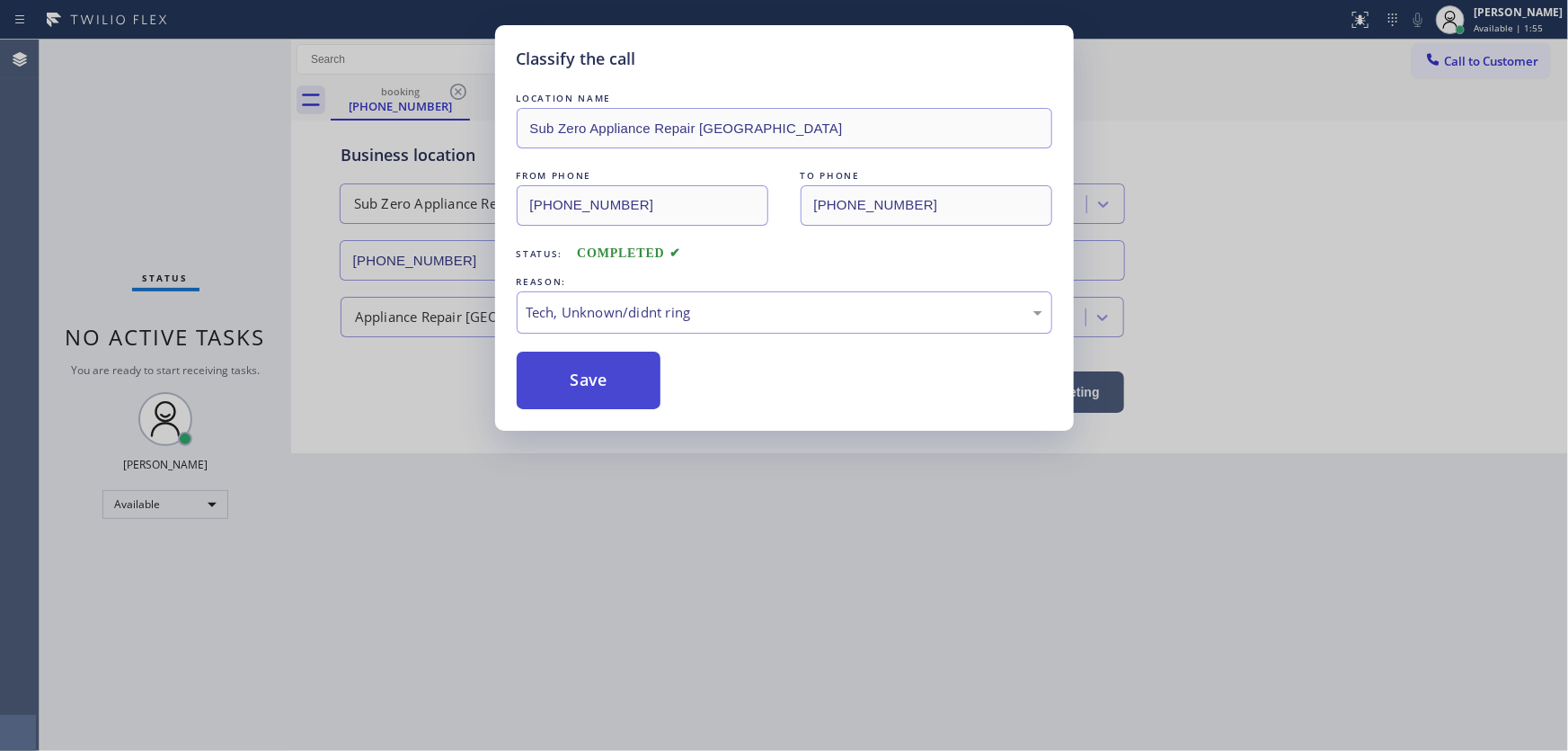
click at [602, 395] on button "Save" at bounding box center [588, 380] width 145 height 58
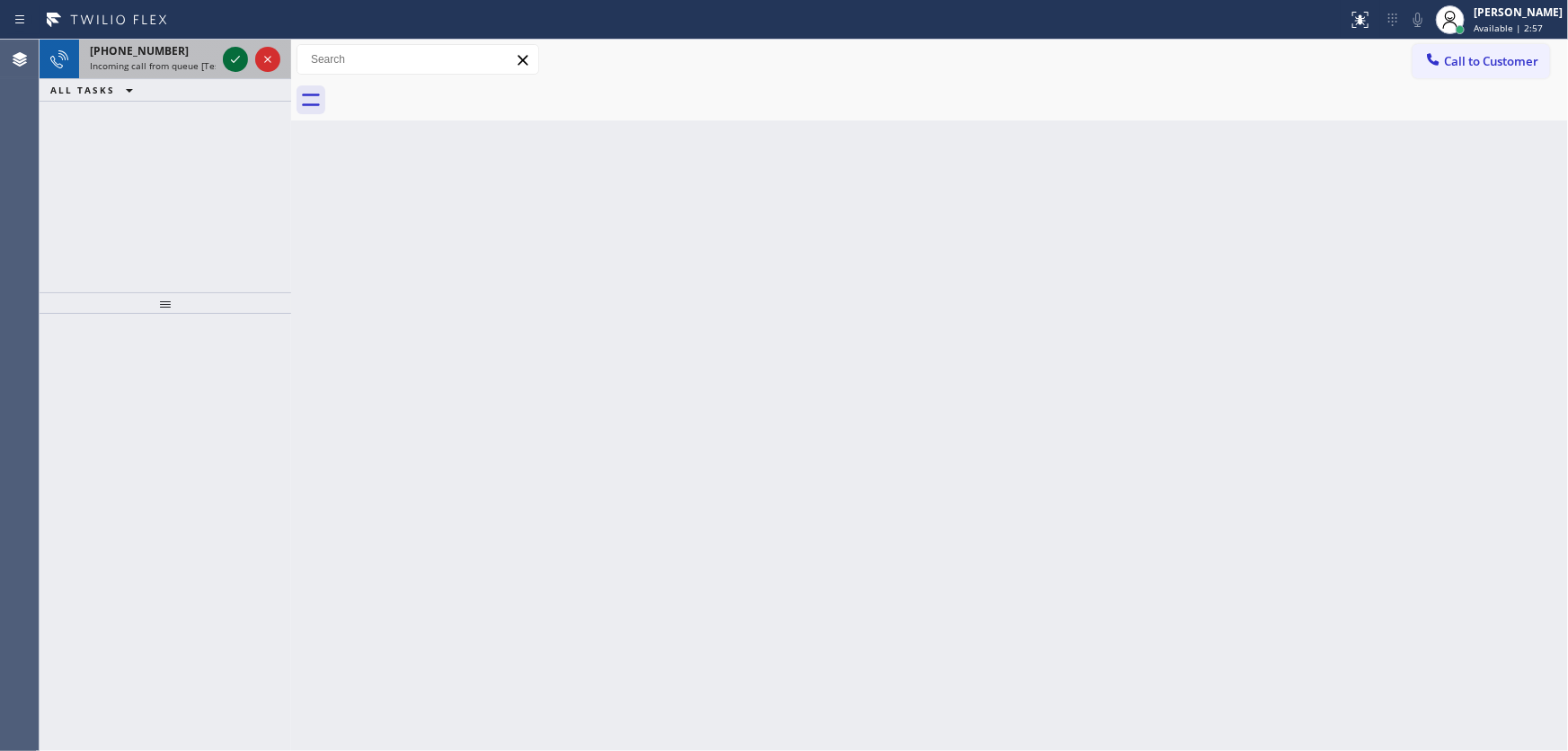
click at [235, 60] on icon at bounding box center [235, 59] width 22 height 22
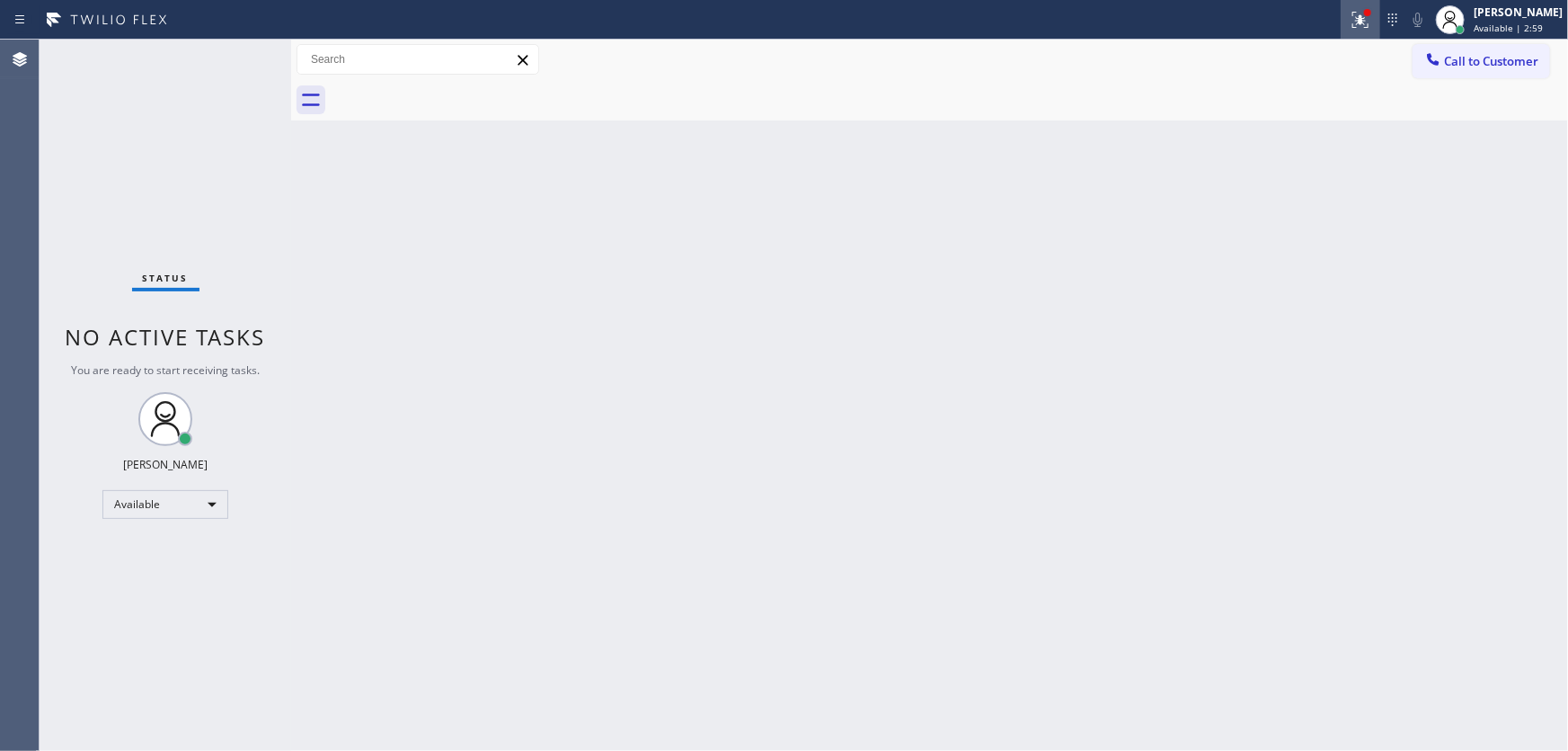
drag, startPoint x: 1368, startPoint y: 11, endPoint x: 1334, endPoint y: 207, distance: 198.9
click at [1368, 12] on icon at bounding box center [1360, 20] width 22 height 22
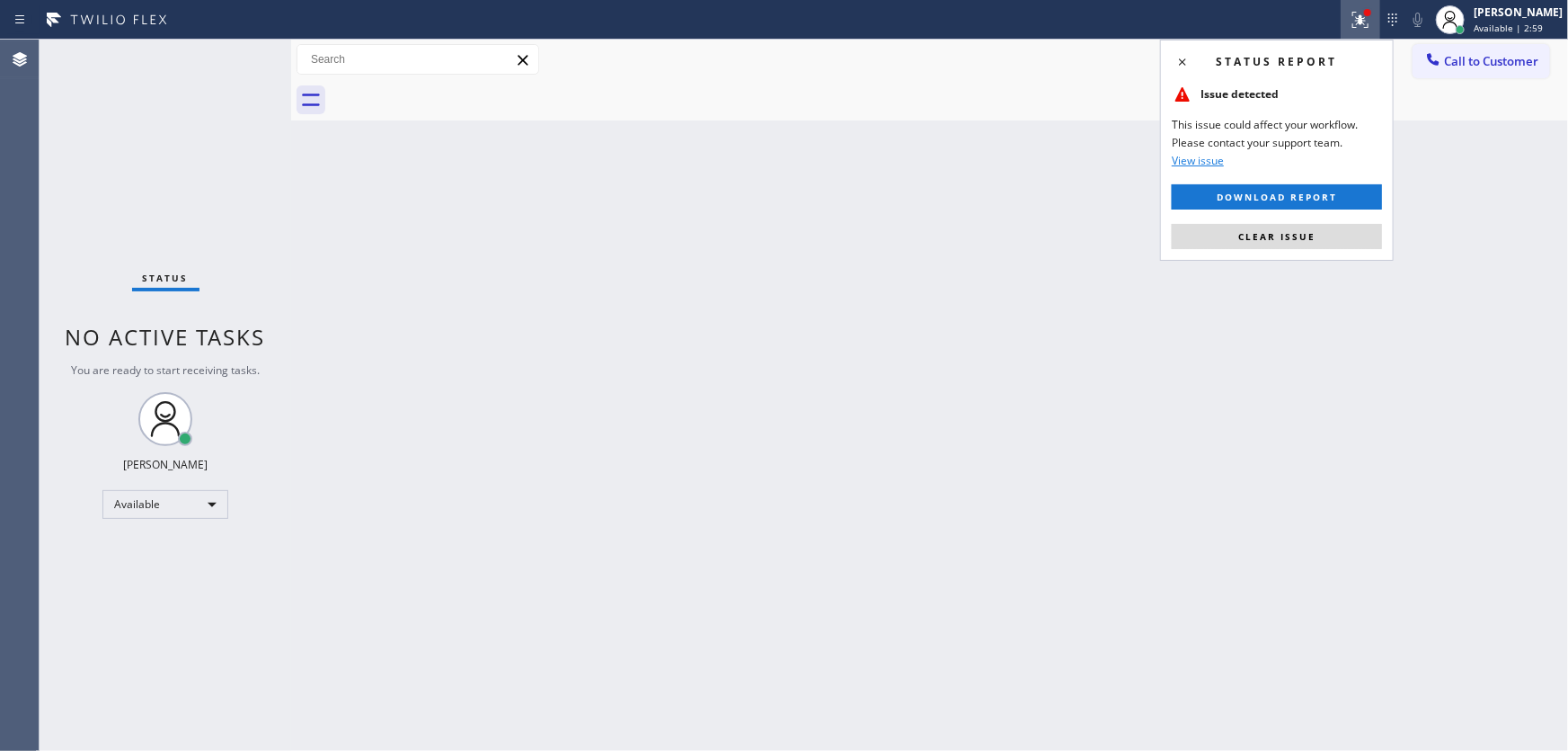
drag, startPoint x: 1307, startPoint y: 239, endPoint x: 1280, endPoint y: 235, distance: 27.3
click at [1307, 237] on span "Clear issue" at bounding box center [1278, 236] width 78 height 12
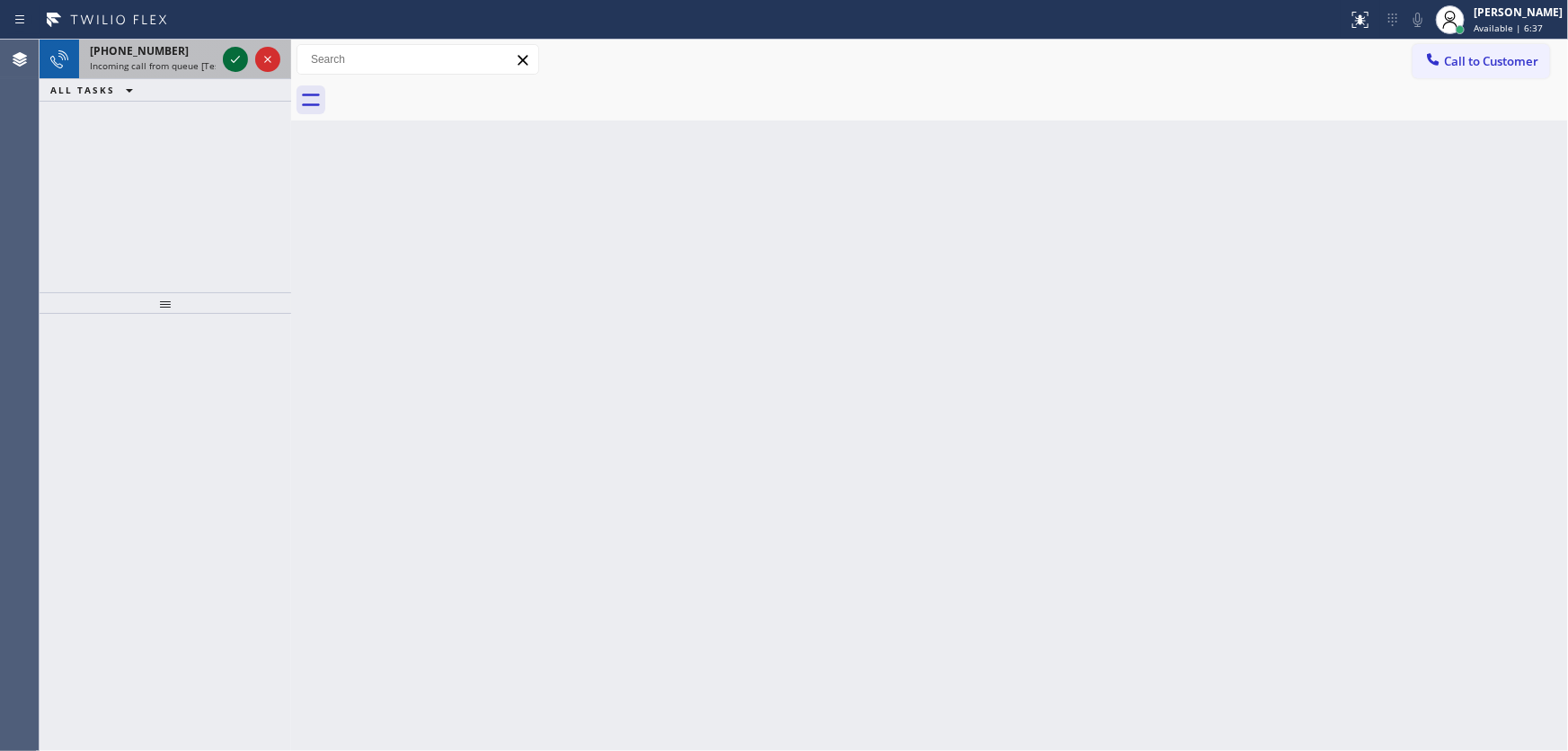
click at [235, 53] on icon at bounding box center [235, 59] width 22 height 22
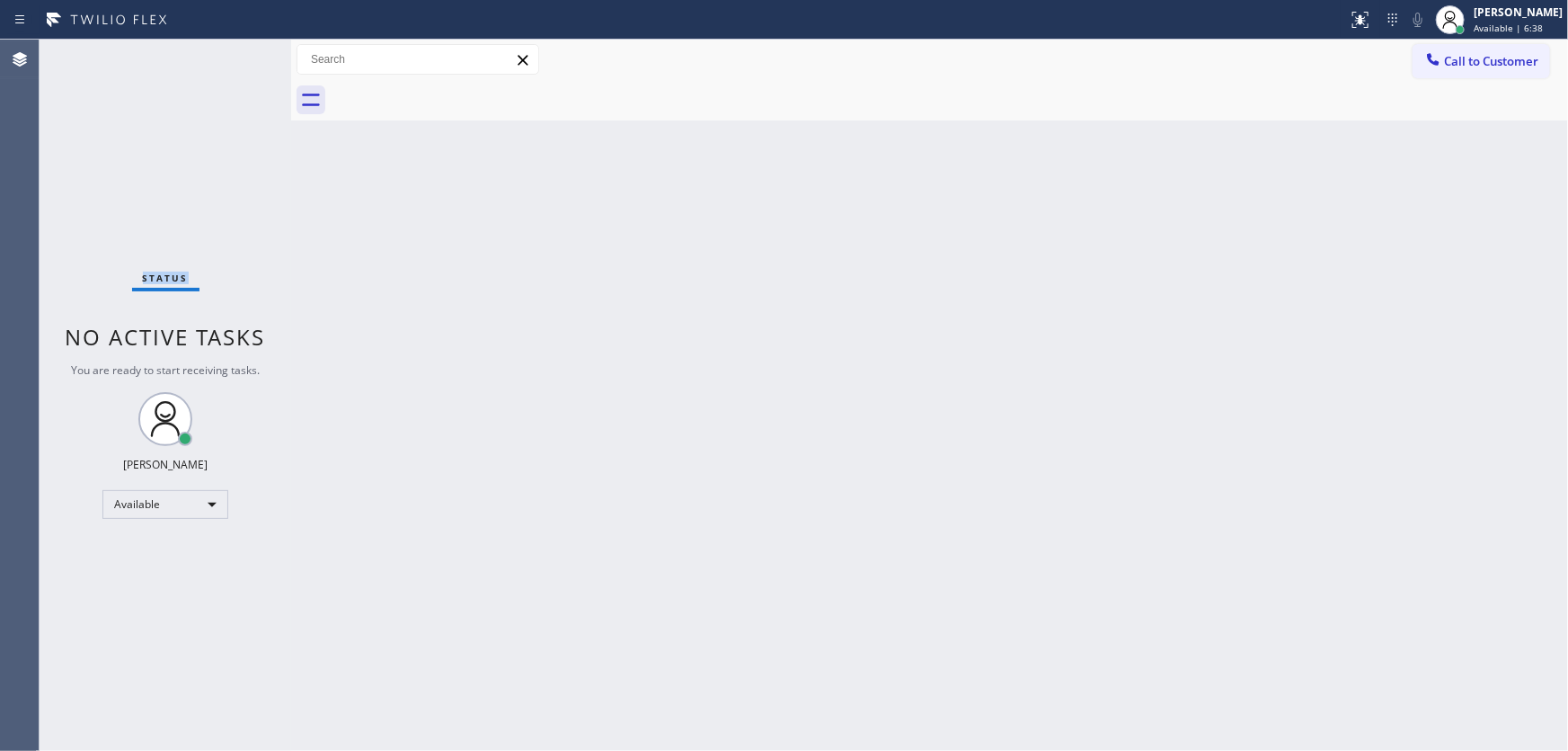
click at [233, 52] on div "Status No active tasks You are ready to start receiving tasks. Michael Javier A…" at bounding box center [166, 395] width 252 height 711
click at [1368, 16] on icon at bounding box center [1360, 20] width 22 height 22
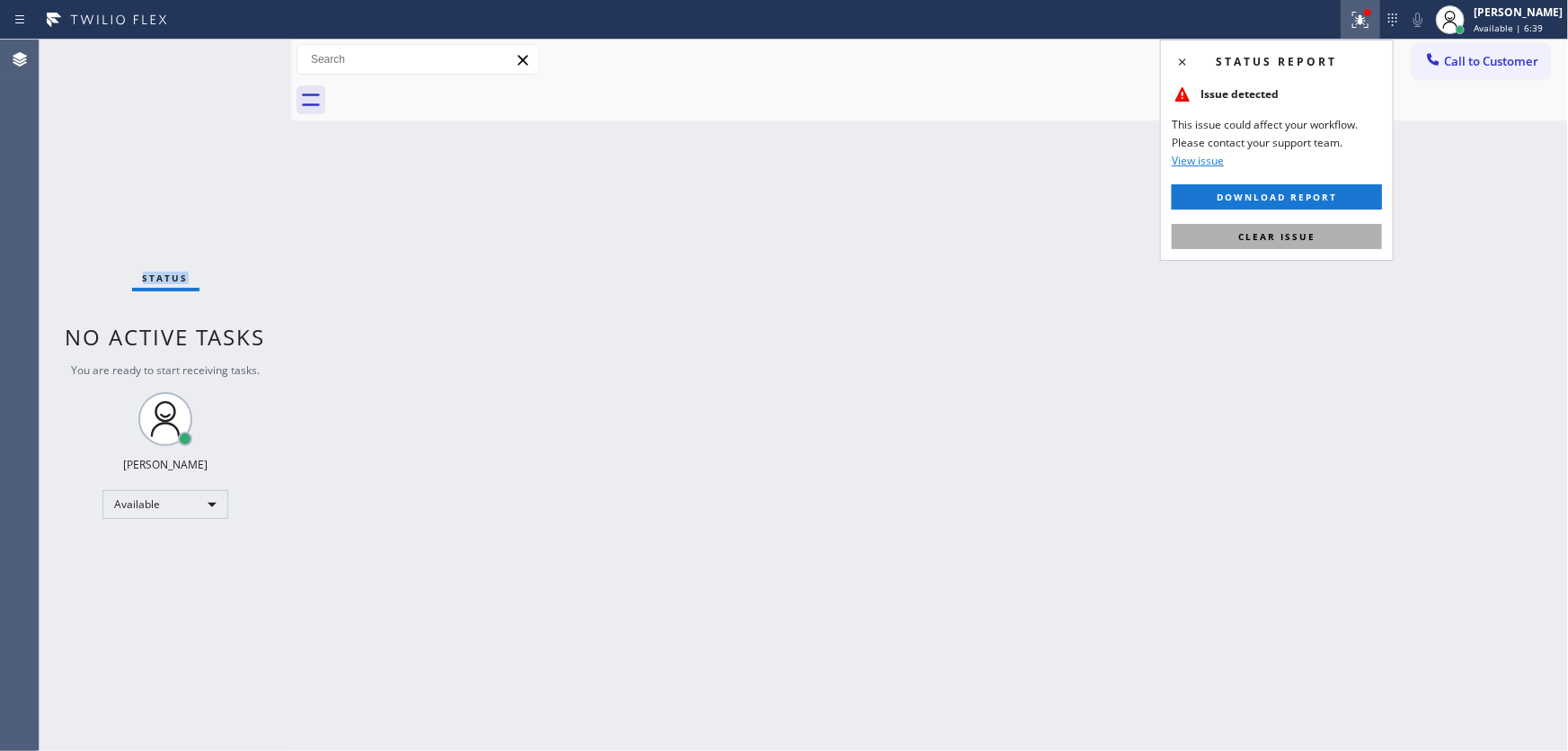
click at [1316, 230] on button "Clear issue" at bounding box center [1277, 236] width 210 height 26
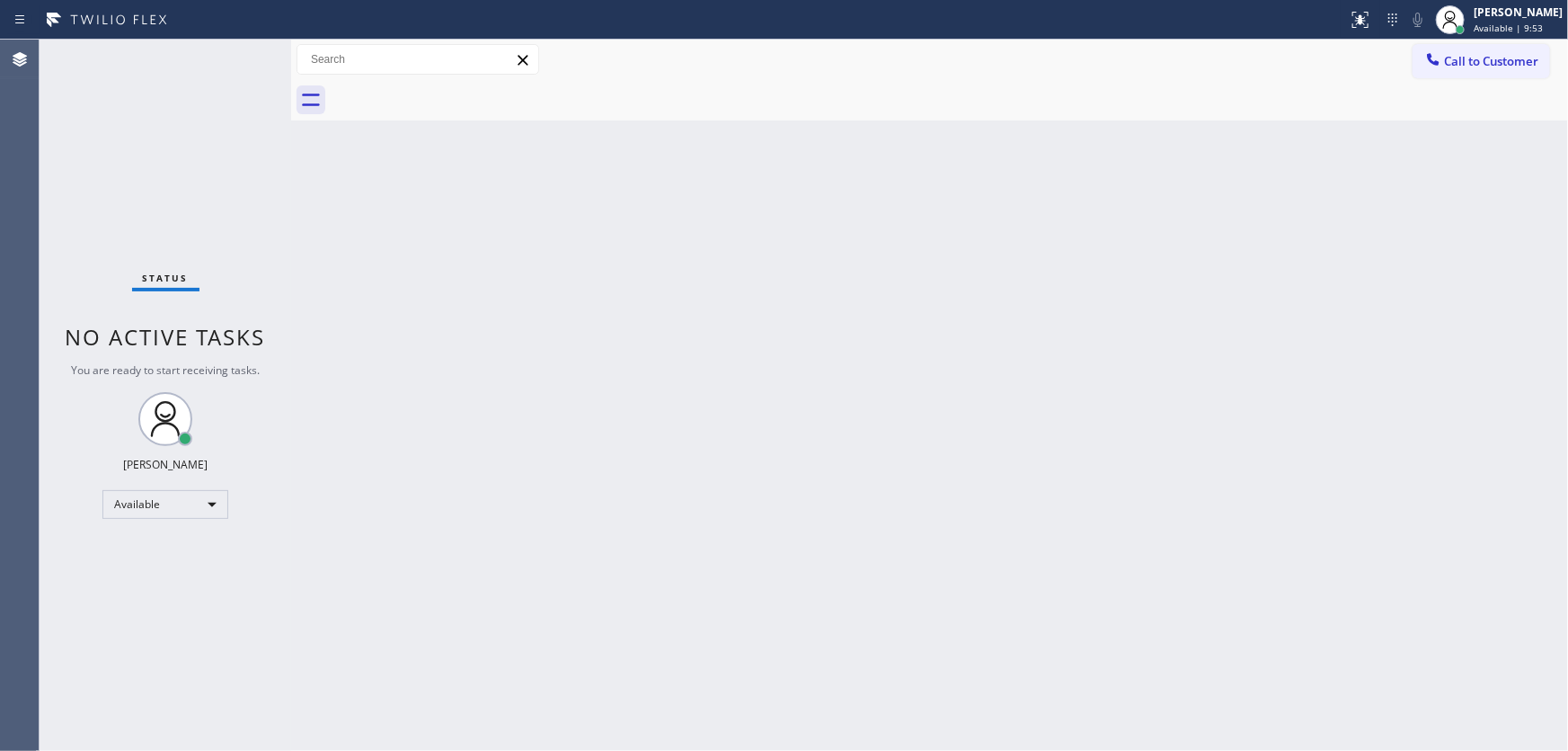
drag, startPoint x: 717, startPoint y: 450, endPoint x: 655, endPoint y: 492, distance: 74.9
click at [655, 492] on div "Back to Dashboard Change Sender ID Customers Technicians Select a contact Outbo…" at bounding box center [930, 395] width 1277 height 711
drag, startPoint x: 717, startPoint y: 451, endPoint x: 793, endPoint y: 359, distance: 119.3
click at [793, 359] on div "Back to Dashboard Change Sender ID Customers Technicians Select a contact Outbo…" at bounding box center [930, 395] width 1277 height 711
drag, startPoint x: 795, startPoint y: 357, endPoint x: 721, endPoint y: 450, distance: 118.8
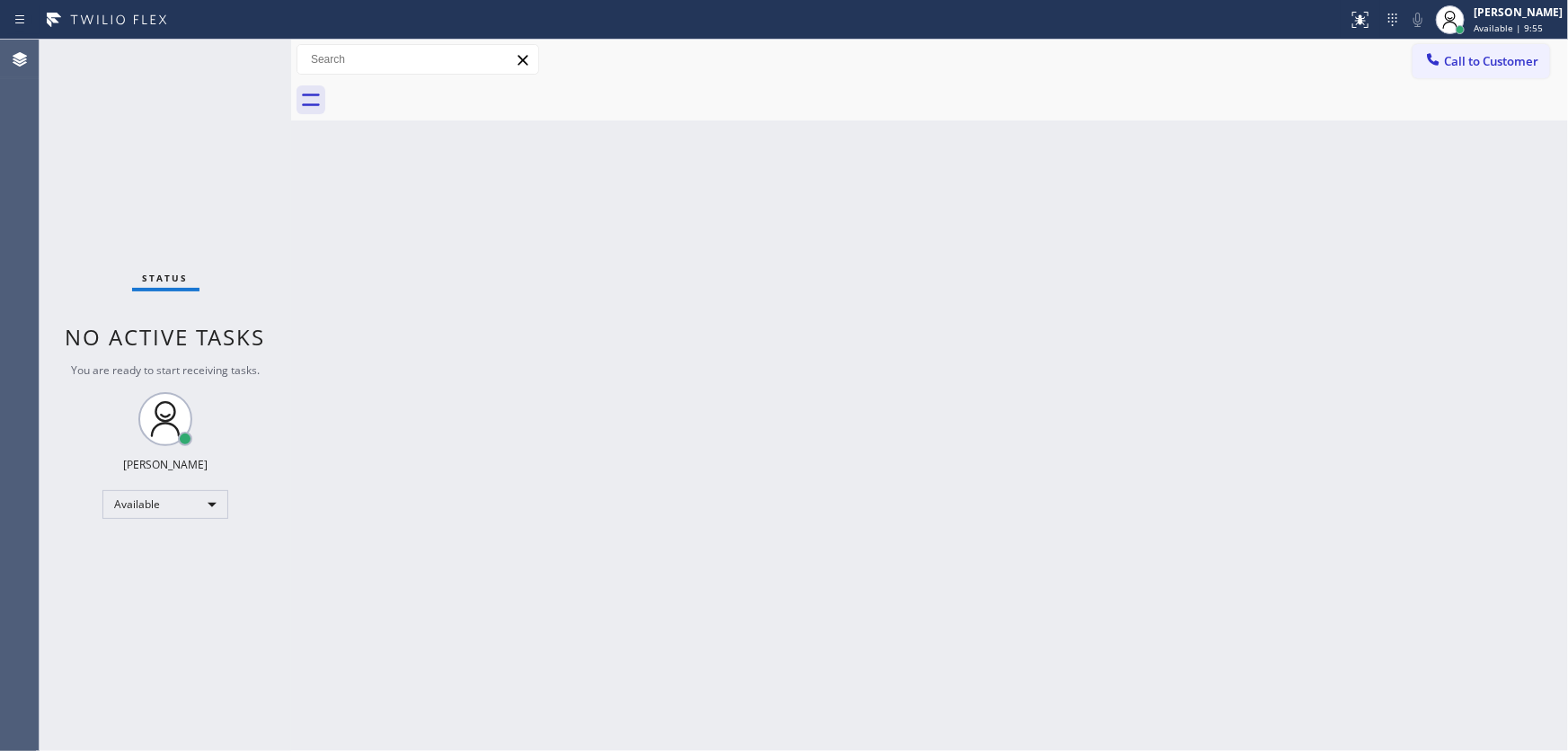
click at [721, 450] on div "Back to Dashboard Change Sender ID Customers Technicians Select a contact Outbo…" at bounding box center [930, 395] width 1277 height 711
click at [235, 55] on div "Status No active tasks You are ready to start receiving tasks. Michael Javier A…" at bounding box center [166, 395] width 252 height 711
click at [243, 46] on div "Status No active tasks You are ready to start receiving tasks. Michael Javier A…" at bounding box center [166, 395] width 252 height 711
click at [243, 50] on div "Status No active tasks You are ready to start receiving tasks. Michael Javier A…" at bounding box center [166, 395] width 252 height 711
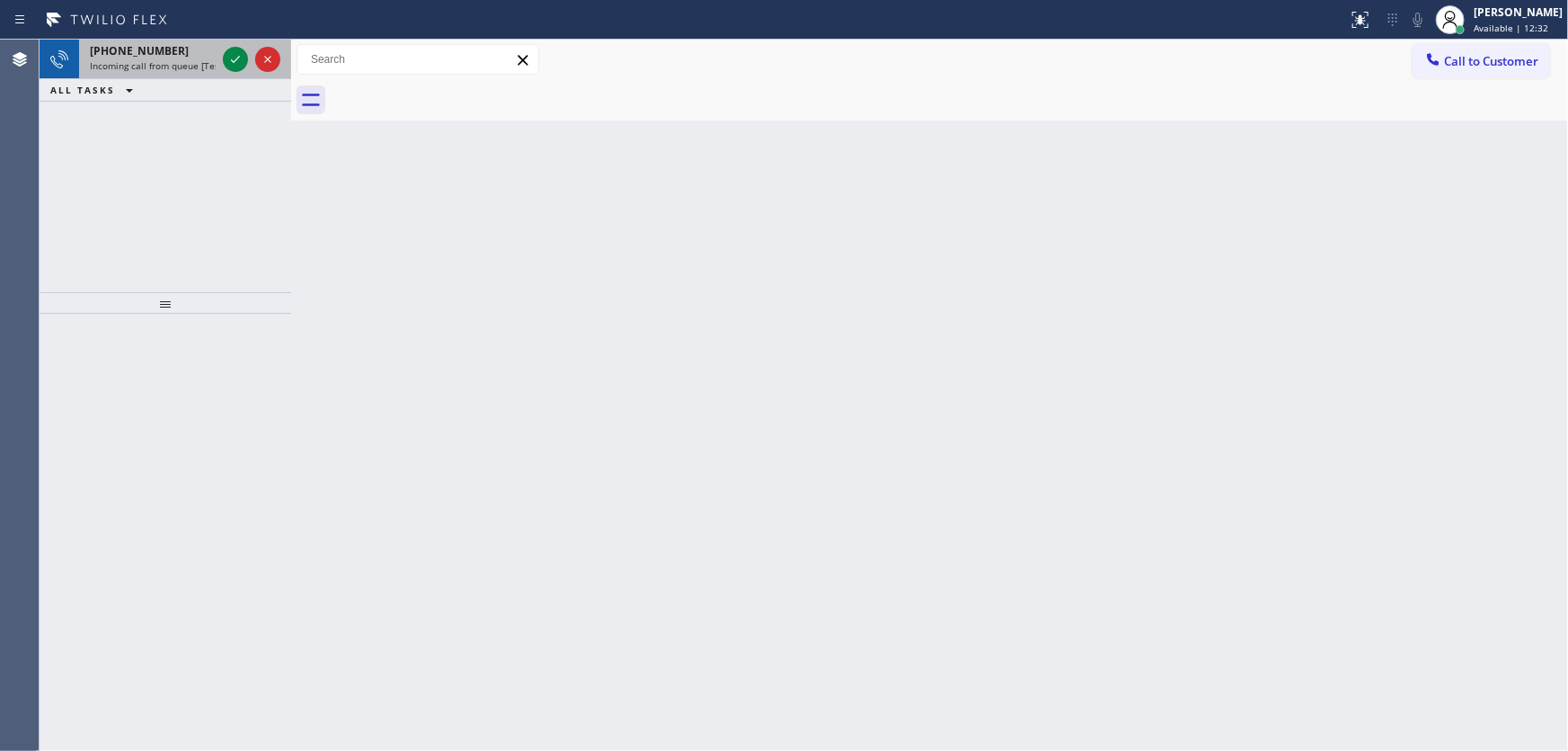
click at [231, 44] on div at bounding box center [252, 60] width 64 height 40
click at [229, 58] on icon at bounding box center [235, 59] width 22 height 22
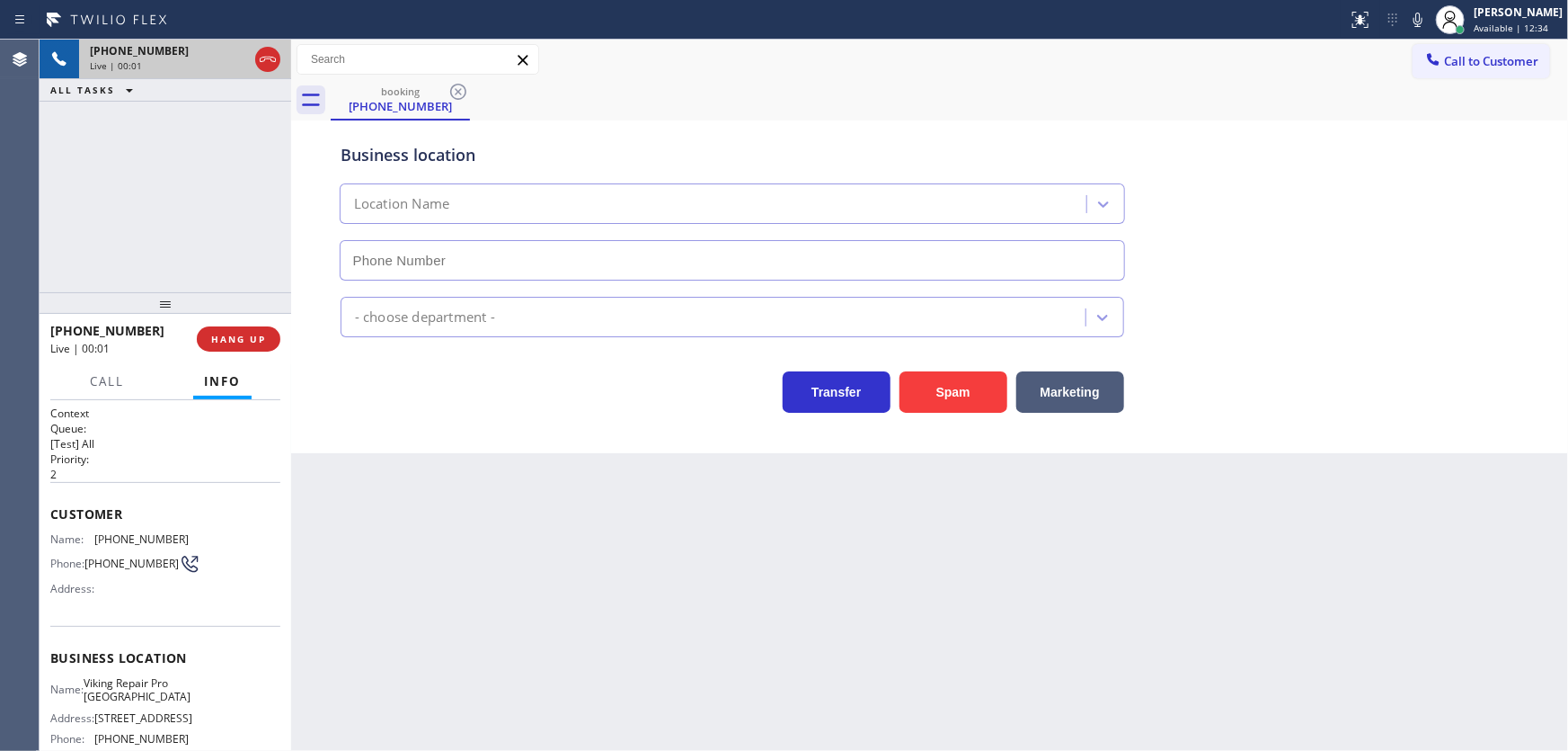
type input "(551) 295-7992"
click at [932, 382] on button "Spam" at bounding box center [953, 392] width 108 height 42
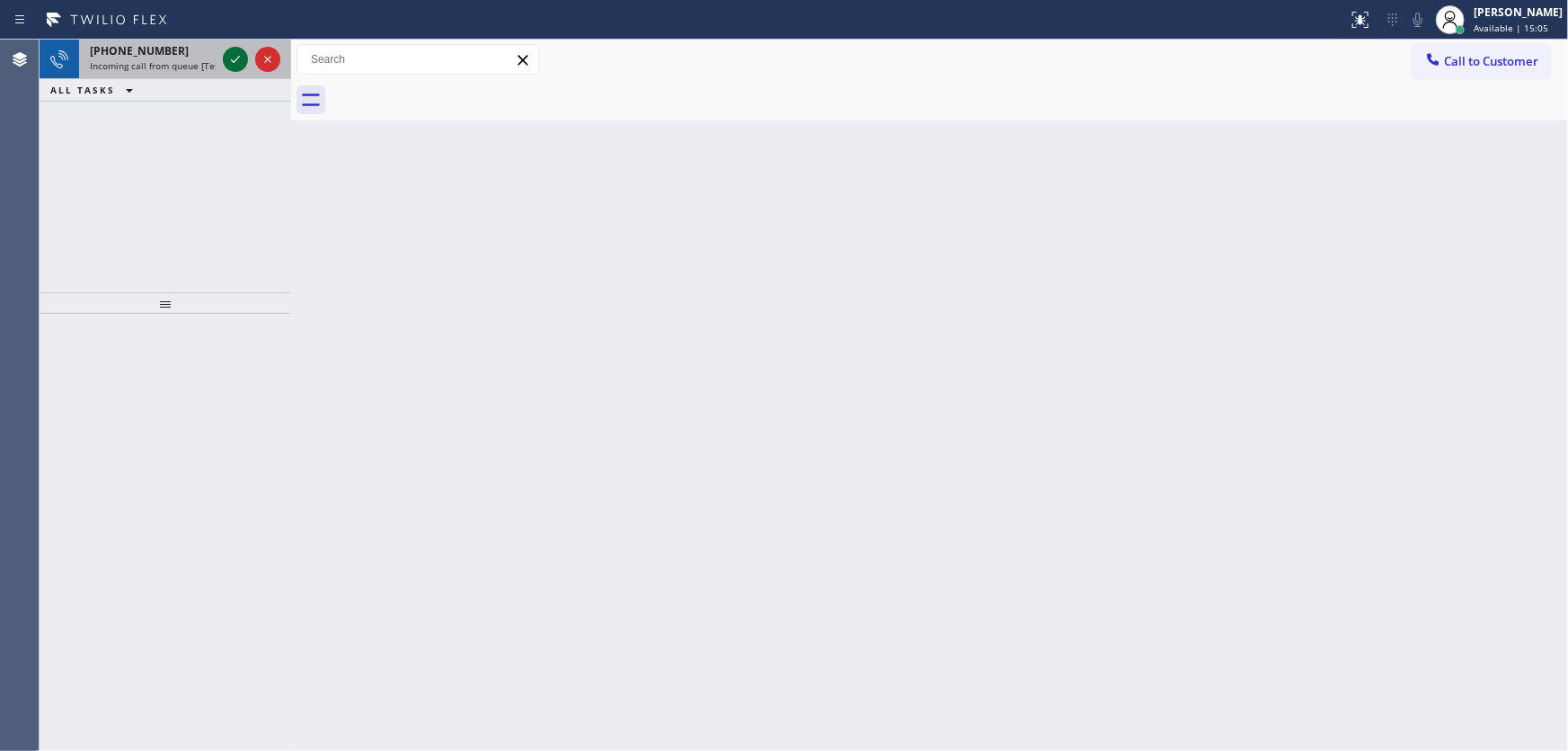
click at [229, 49] on icon at bounding box center [235, 59] width 22 height 22
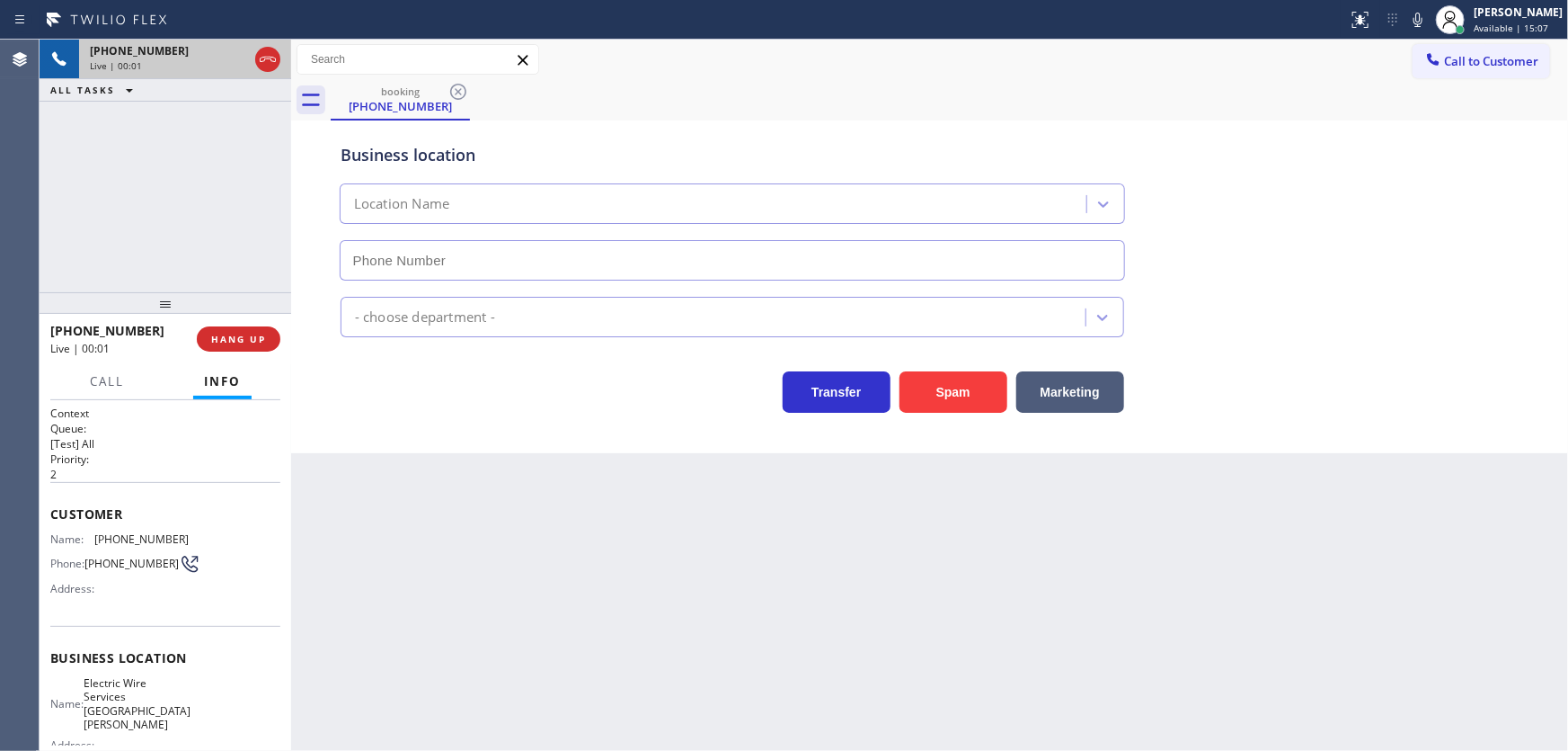
type input "(714) 707-6834"
click at [47, 194] on div "+17143926841 Live | 00:13 ALL TASKS ALL TASKS ACTIVE TASKS TASKS IN WRAP UP" at bounding box center [166, 166] width 252 height 253
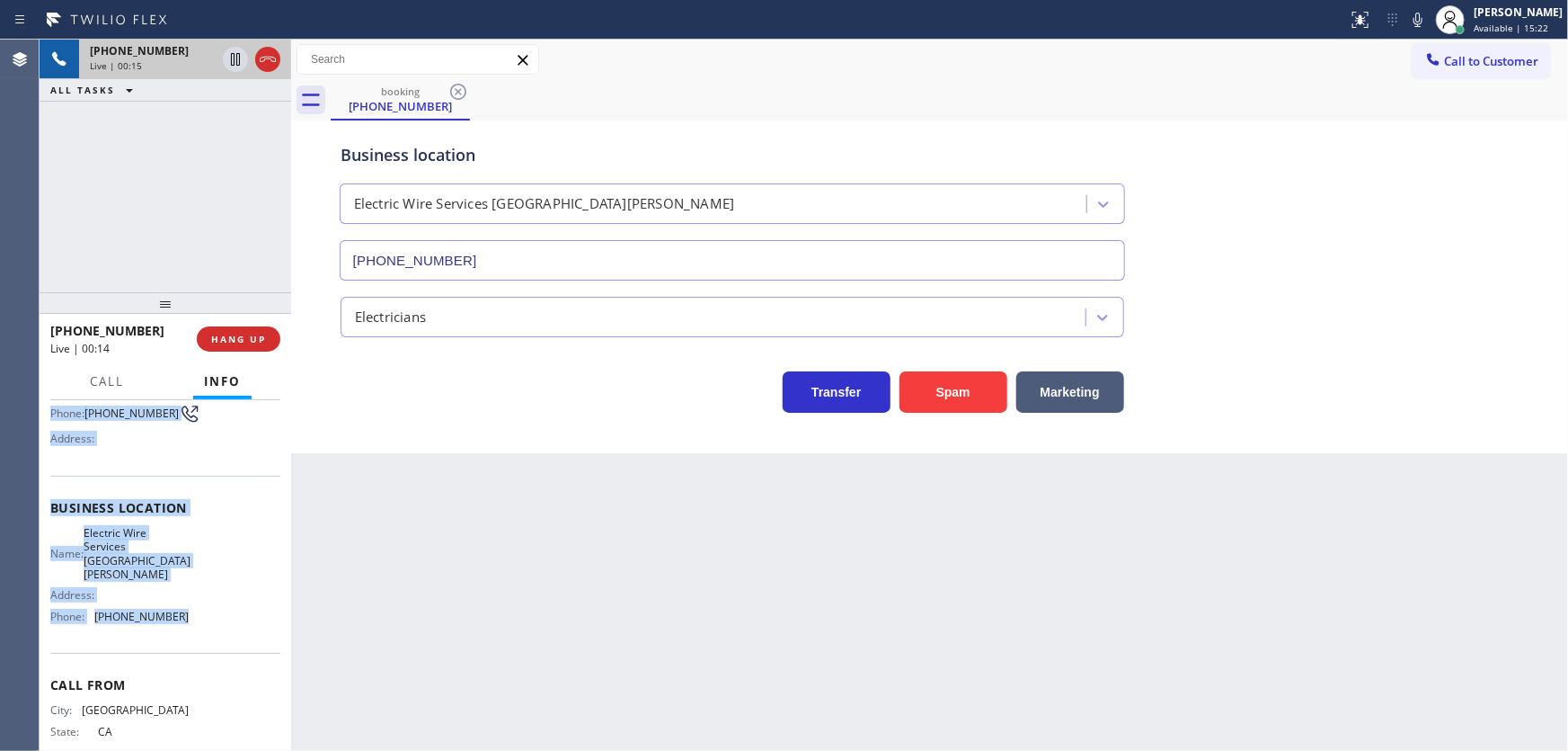
scroll to position [183, 0]
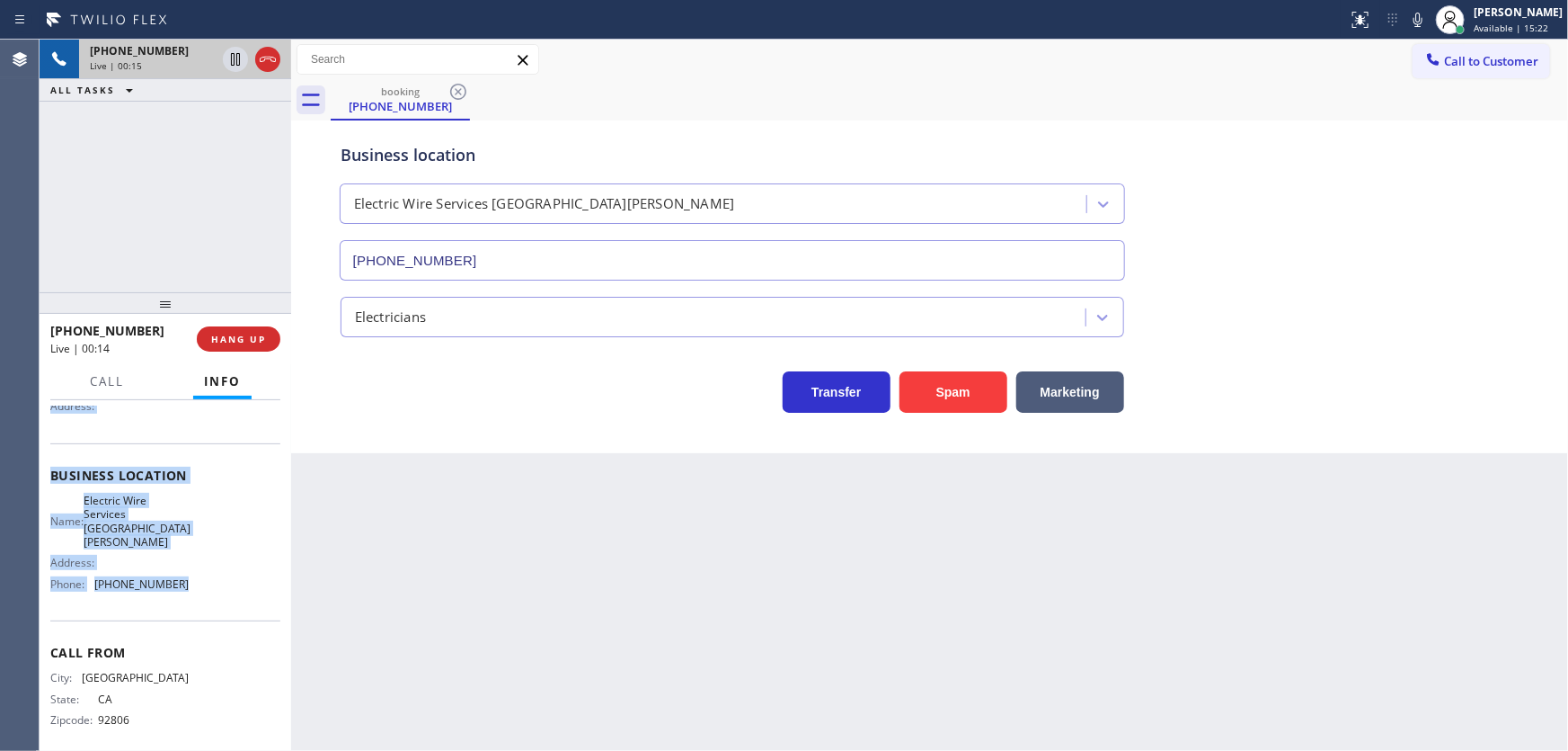
drag, startPoint x: 53, startPoint y: 509, endPoint x: 209, endPoint y: 588, distance: 174.9
click at [209, 588] on div "Context Queue: [Test] All Priority: 2 Customer Name: (714) 392-6841 Phone: (714…" at bounding box center [165, 490] width 230 height 533
copy div "Customer Name: (714) 392-6841 Phone: (714) 392-6841 Address: Business location …"
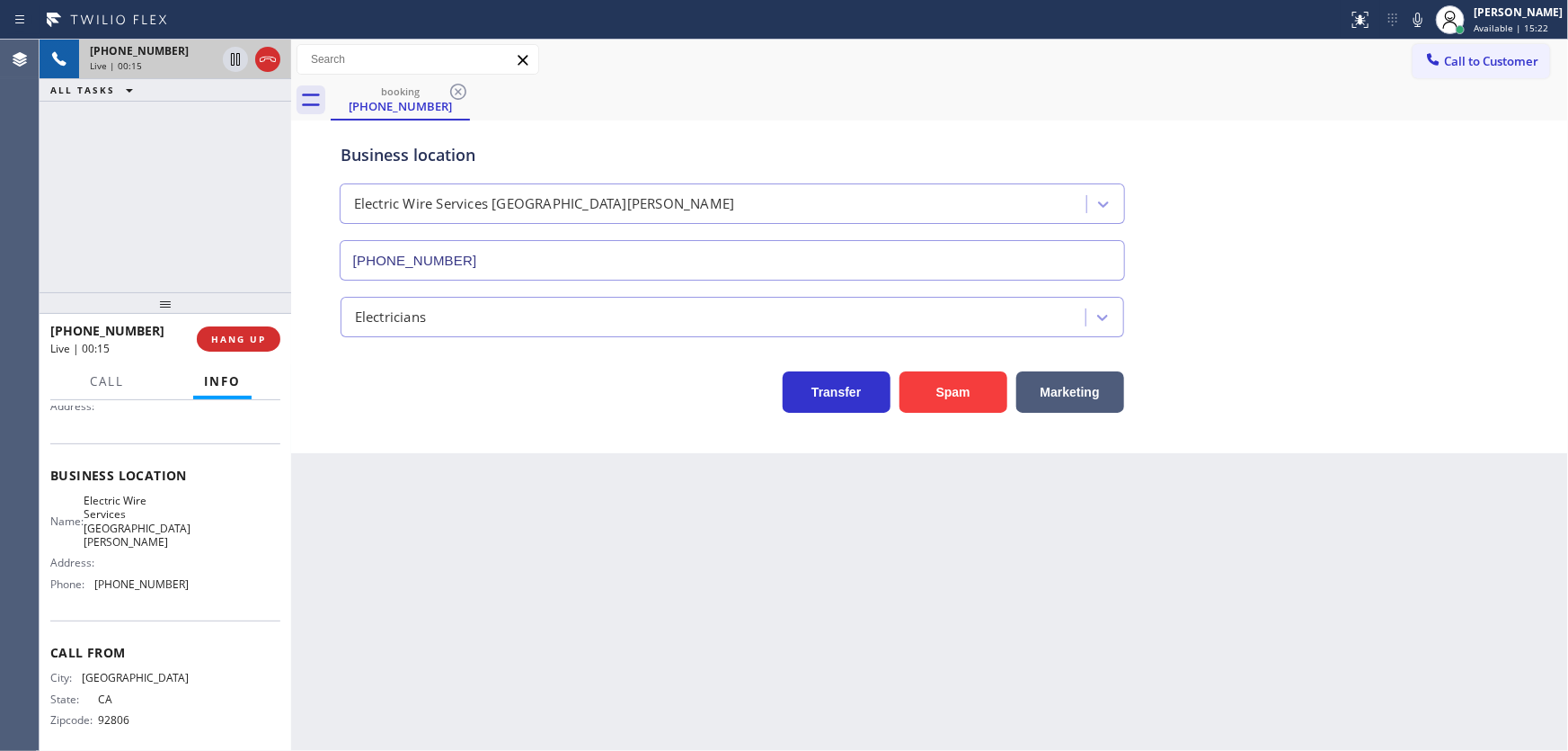
click at [173, 262] on div "+17143926841 Live | 00:15 ALL TASKS ALL TASKS ACTIVE TASKS TASKS IN WRAP UP" at bounding box center [166, 166] width 252 height 253
click at [115, 269] on div "+17143926841 Live | 00:48 ALL TASKS ALL TASKS ACTIVE TASKS TASKS IN WRAP UP" at bounding box center [166, 166] width 252 height 253
click at [109, 219] on div "+17143926841 Live | 07:57 ALL TASKS ALL TASKS ACTIVE TASKS TASKS IN WRAP UP" at bounding box center [166, 166] width 252 height 253
click at [970, 66] on div "Call to Customer Outbound call Location Search location Your caller id phone nu…" at bounding box center [930, 60] width 1277 height 31
click at [1429, 17] on icon at bounding box center [1418, 20] width 22 height 22
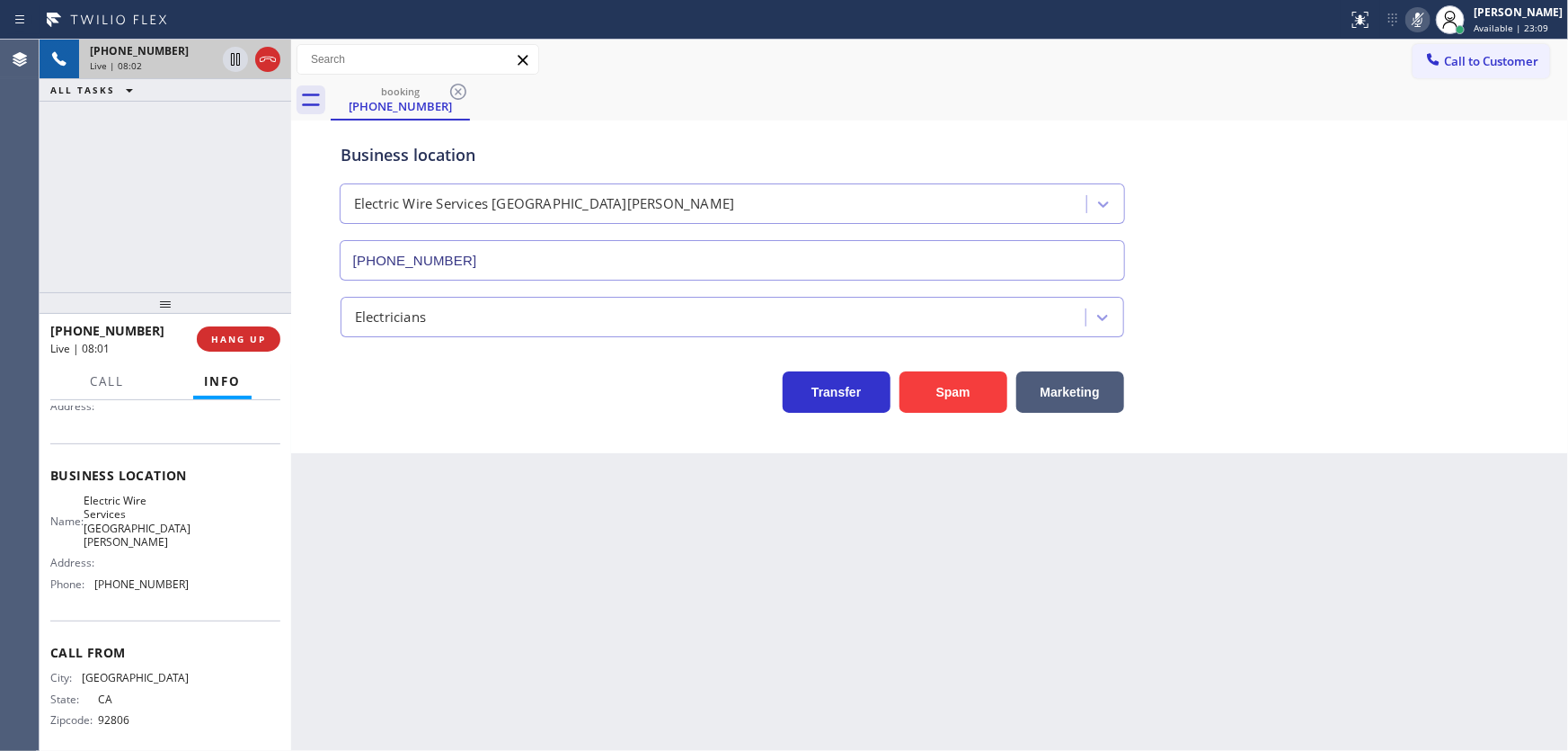
click at [1429, 18] on icon at bounding box center [1418, 20] width 22 height 22
click at [130, 195] on div "+17143926841 Live | 08:07 ALL TASKS ALL TASKS ACTIVE TASKS TASKS IN WRAP UP" at bounding box center [166, 166] width 252 height 253
click at [237, 58] on icon at bounding box center [235, 59] width 22 height 22
click at [1426, 18] on icon at bounding box center [1418, 20] width 22 height 22
click at [98, 155] on div "+17143926841 Live | 08:13 ALL TASKS ALL TASKS ACTIVE TASKS TASKS IN WRAP UP" at bounding box center [166, 166] width 252 height 253
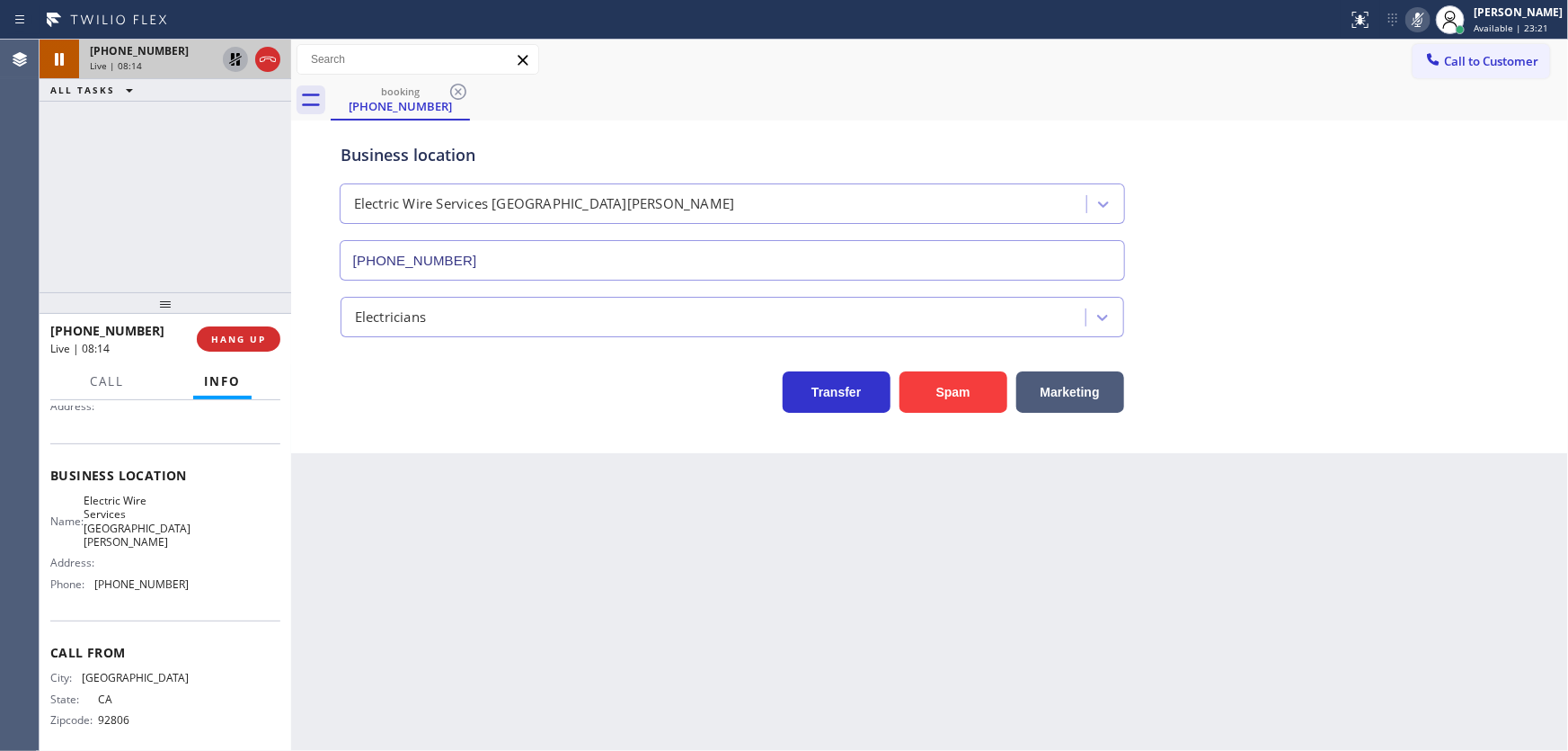
click at [230, 61] on icon at bounding box center [235, 59] width 22 height 22
click at [1422, 16] on icon at bounding box center [1418, 20] width 22 height 22
click at [201, 163] on div "+17143926841 Live | 08:16 ALL TASKS ALL TASKS ACTIVE TASKS TASKS IN WRAP UP" at bounding box center [166, 166] width 252 height 253
click at [257, 337] on span "HANG UP" at bounding box center [238, 339] width 55 height 12
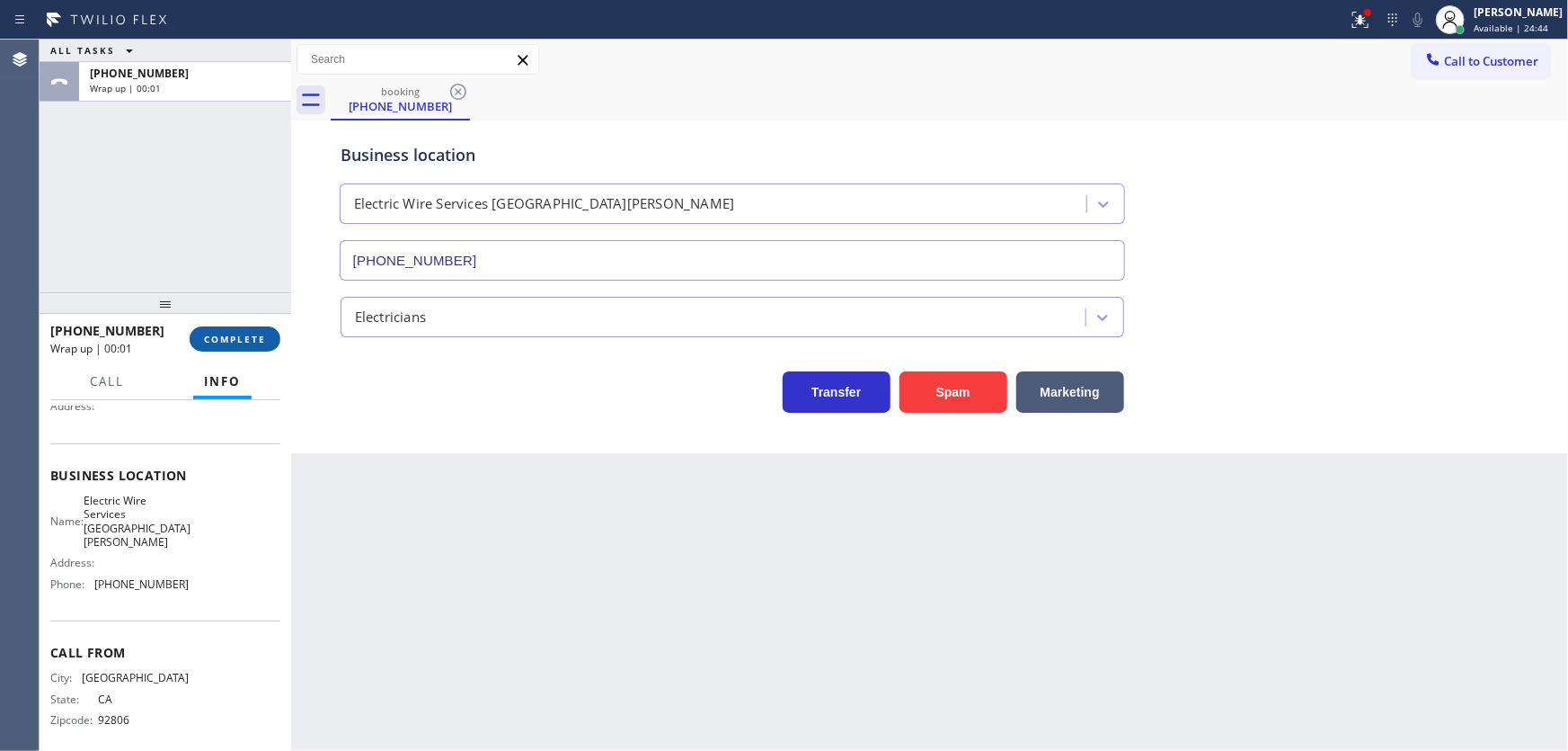
click at [246, 340] on span "COMPLETE" at bounding box center [235, 339] width 62 height 12
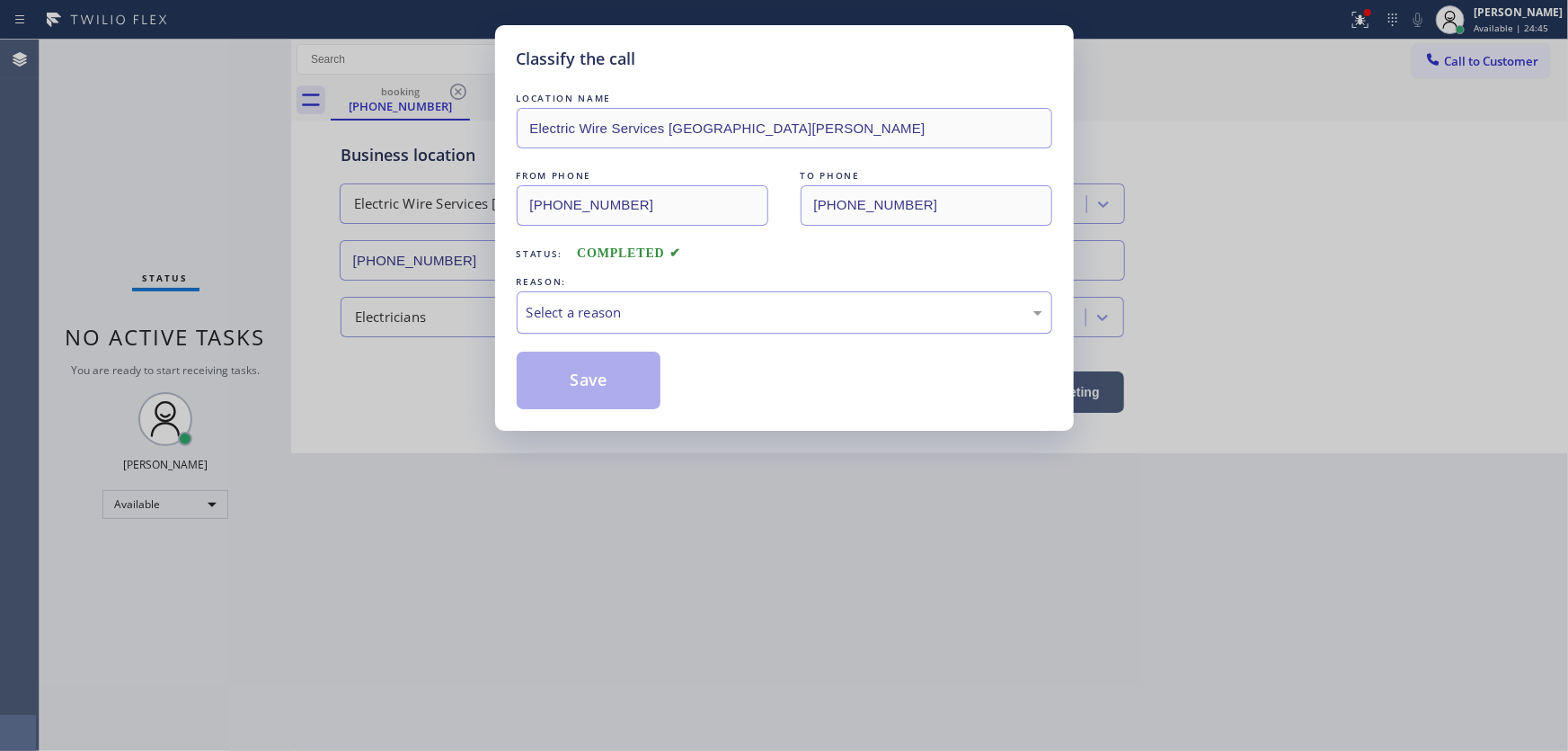
click at [549, 313] on div "Select a reason" at bounding box center [784, 312] width 515 height 21
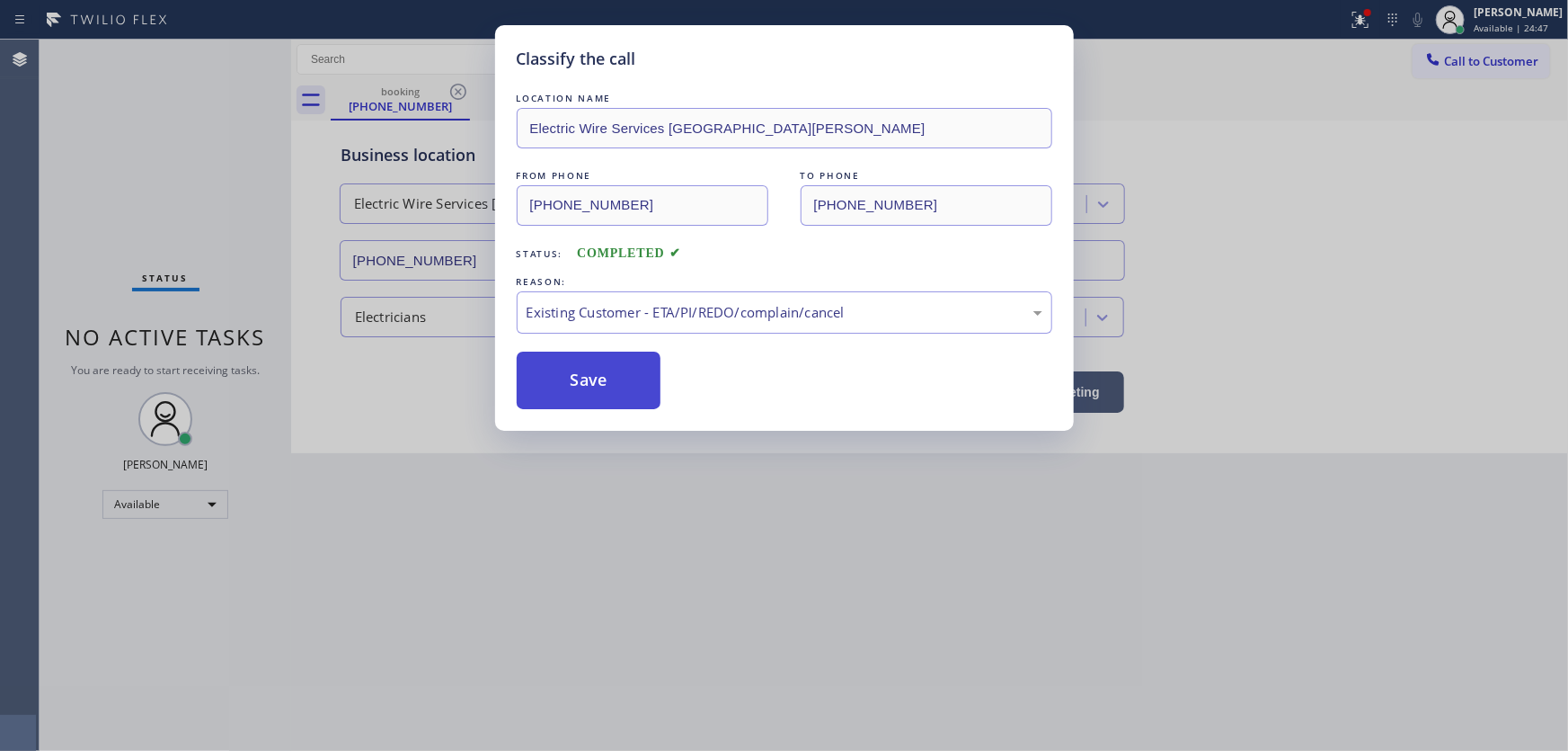
click at [580, 373] on button "Save" at bounding box center [588, 380] width 145 height 58
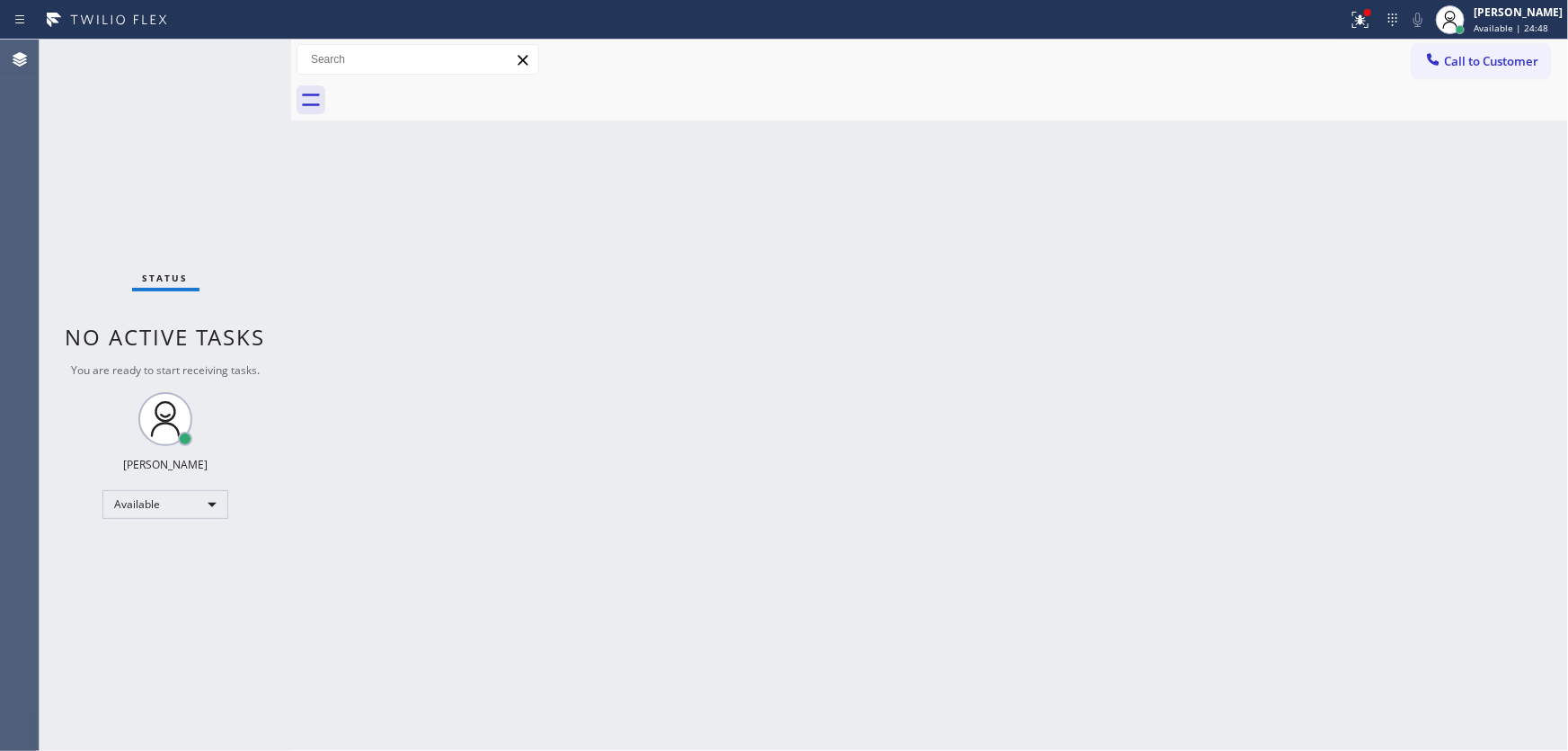
click at [1271, 136] on div "Back to Dashboard Change Sender ID Customers Technicians Select a contact Outbo…" at bounding box center [930, 395] width 1277 height 711
click at [1368, 24] on icon at bounding box center [1360, 19] width 16 height 16
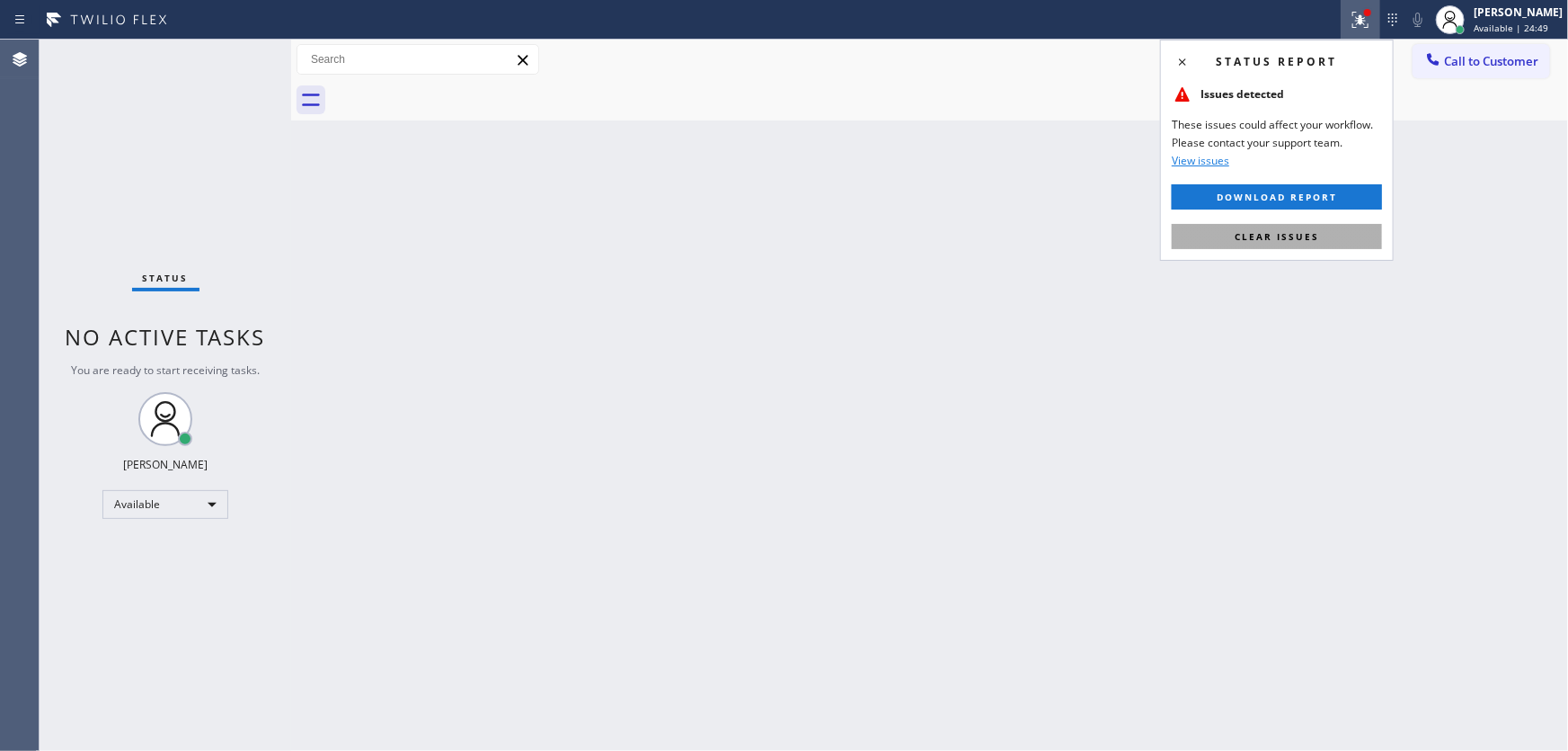
click at [1281, 231] on span "Clear issues" at bounding box center [1277, 236] width 84 height 12
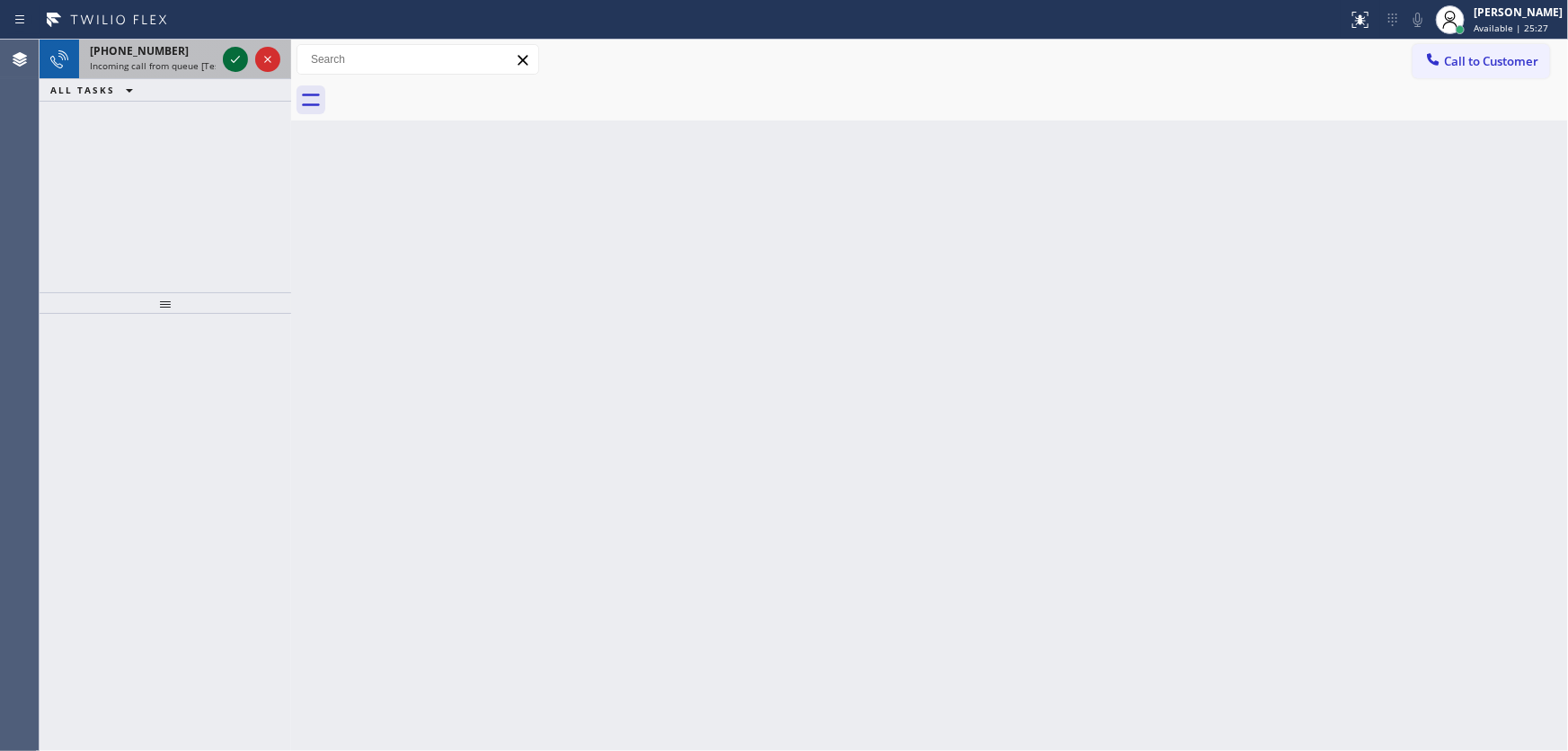
click at [230, 61] on icon at bounding box center [235, 59] width 22 height 22
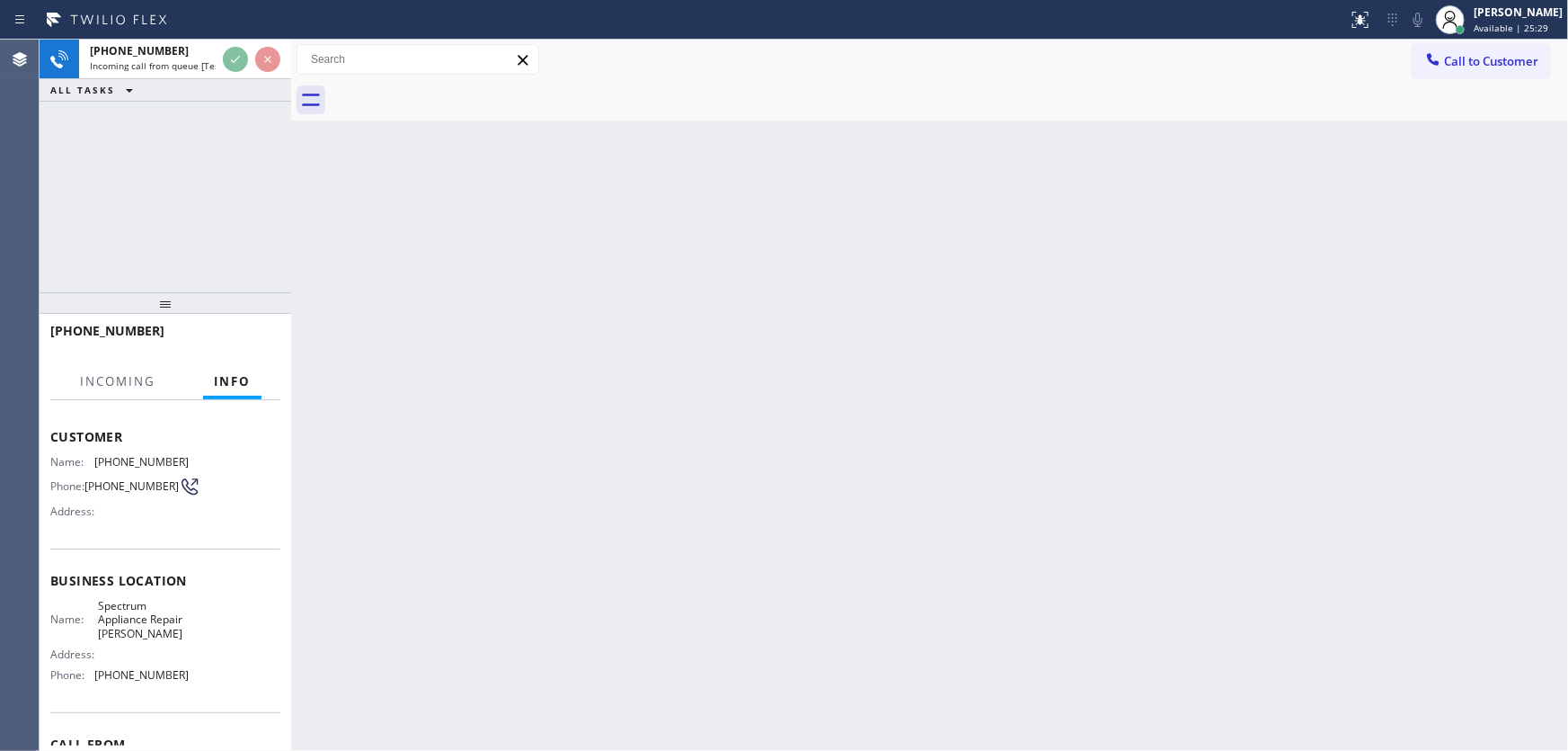
scroll to position [81, 0]
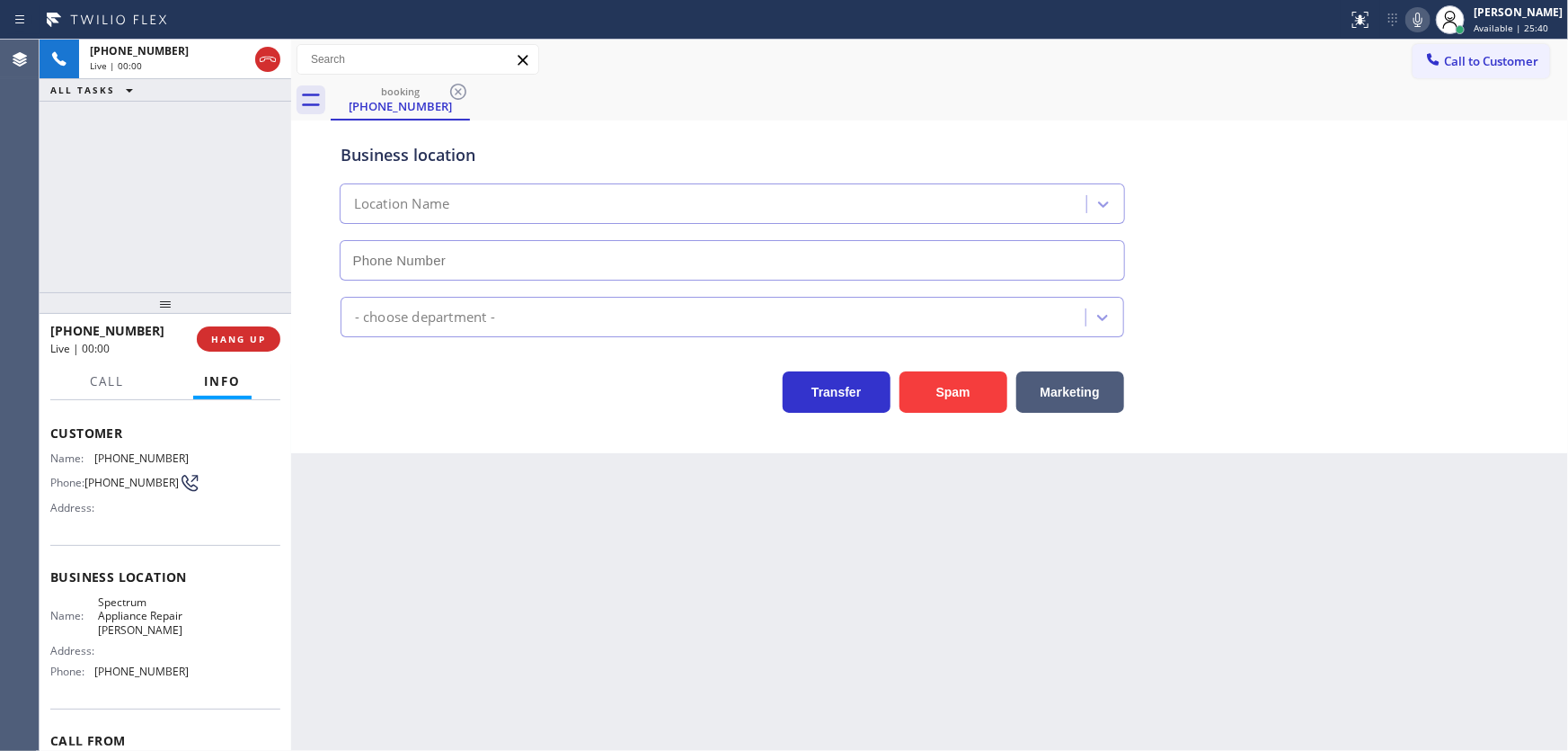
type input "(708) 616-1662"
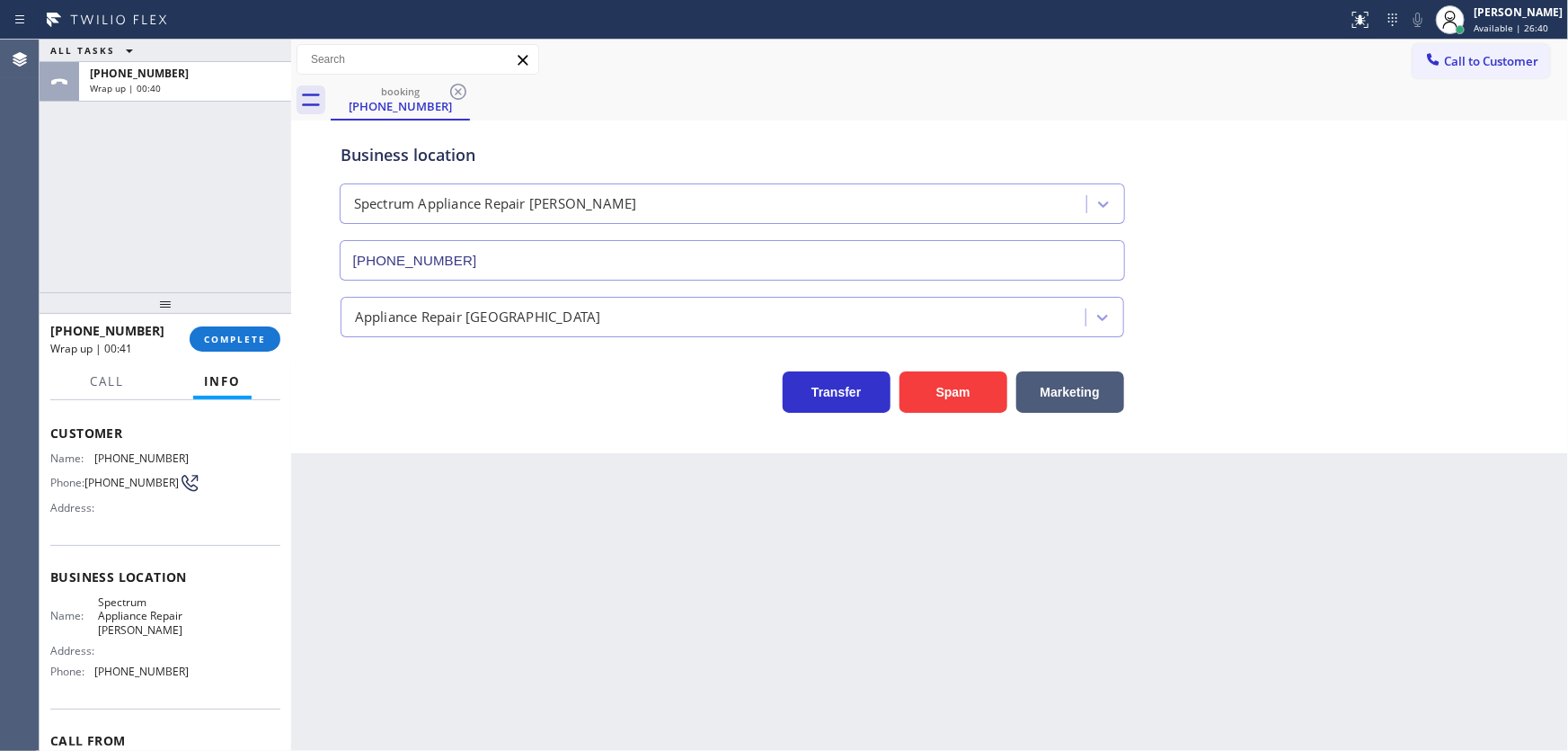
click at [66, 220] on div "ALL TASKS ALL TASKS ACTIVE TASKS TASKS IN WRAP UP +18028051778 Wrap up | 00:40" at bounding box center [166, 166] width 252 height 253
click at [243, 342] on span "COMPLETE" at bounding box center [235, 339] width 62 height 12
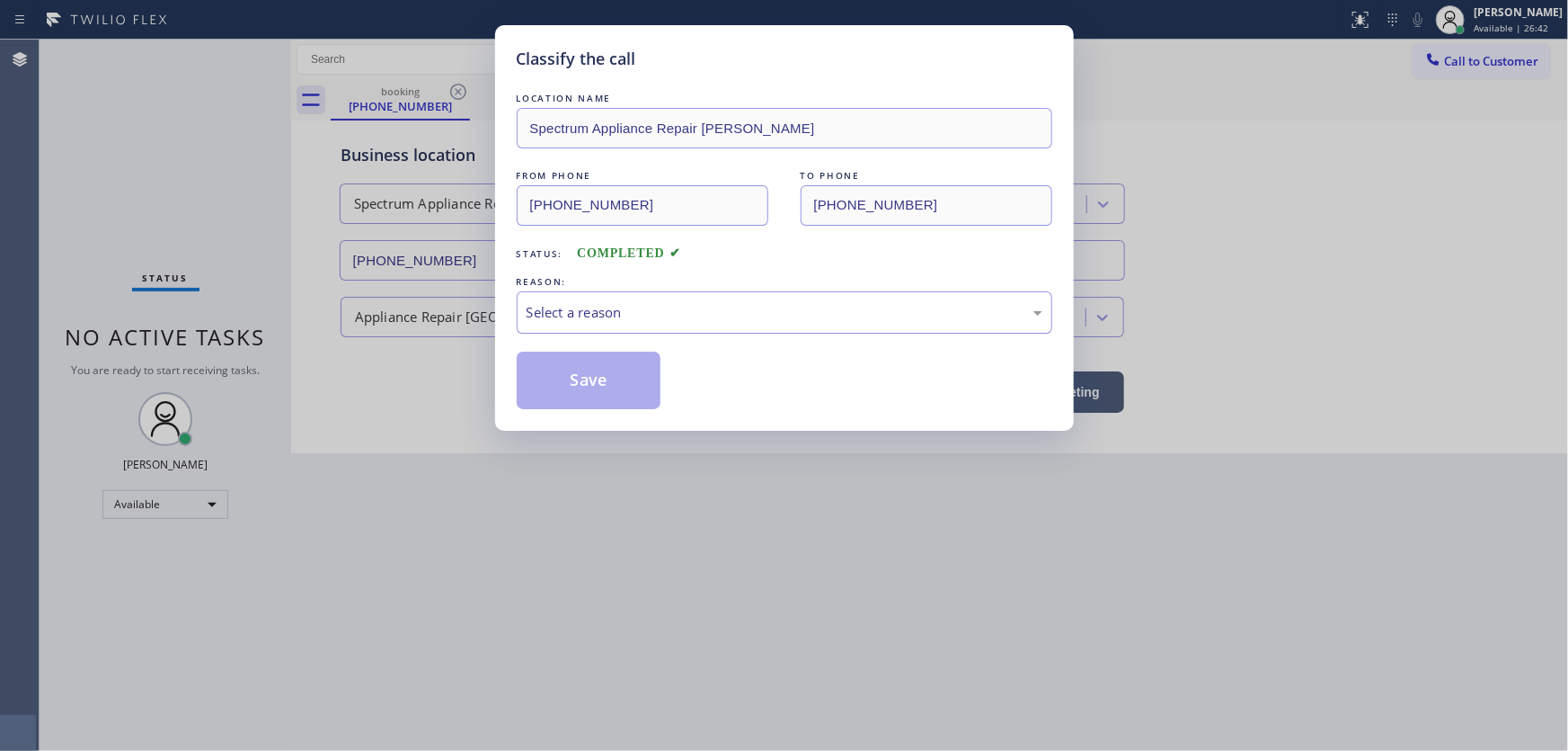
drag, startPoint x: 591, startPoint y: 315, endPoint x: 591, endPoint y: 328, distance: 13.0
click at [591, 317] on div "Select a reason" at bounding box center [784, 312] width 515 height 21
click at [620, 390] on button "Save" at bounding box center [588, 380] width 145 height 58
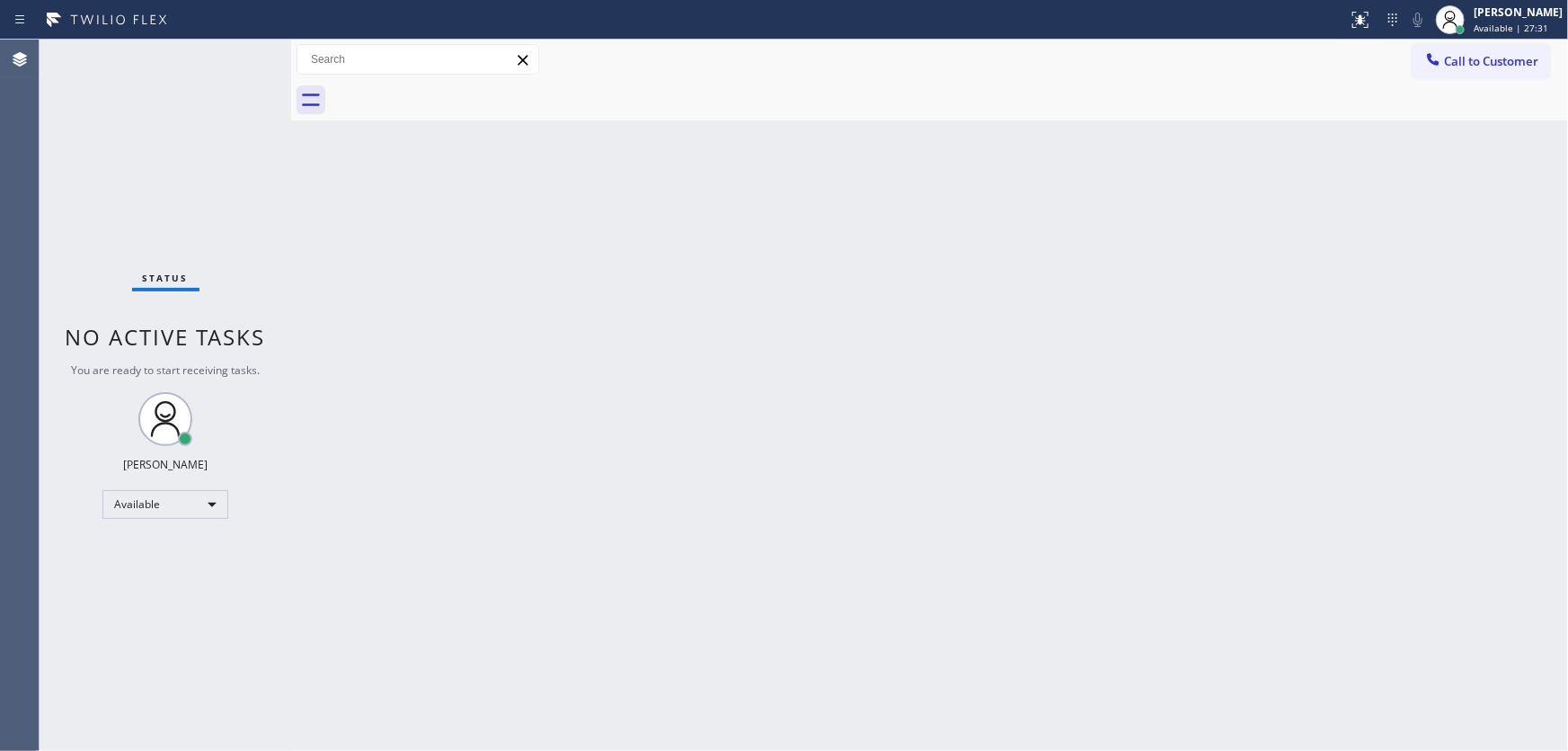
click at [230, 59] on div "Status No active tasks You are ready to start receiving tasks. Michael Javier A…" at bounding box center [166, 395] width 252 height 711
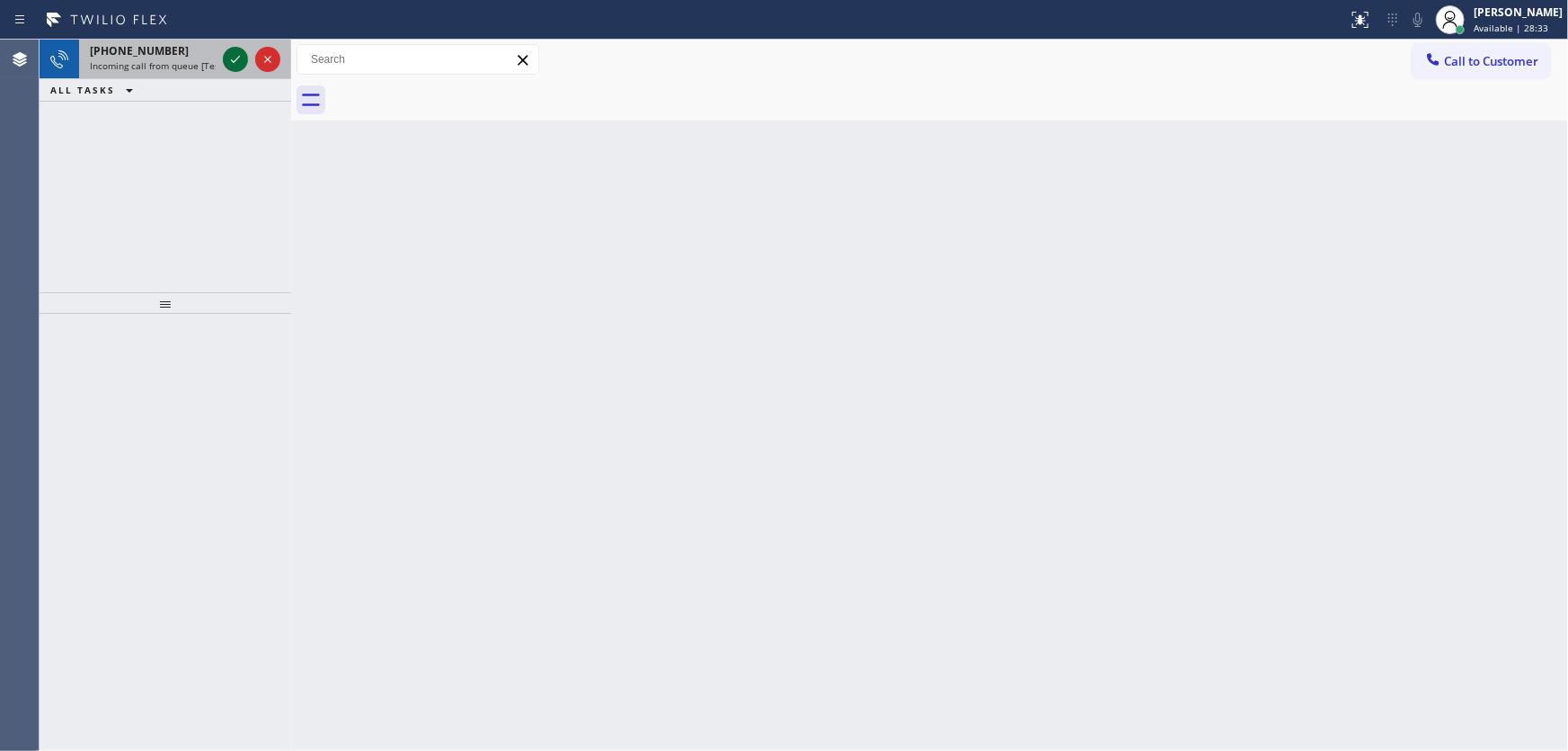
click at [240, 63] on icon at bounding box center [235, 59] width 22 height 22
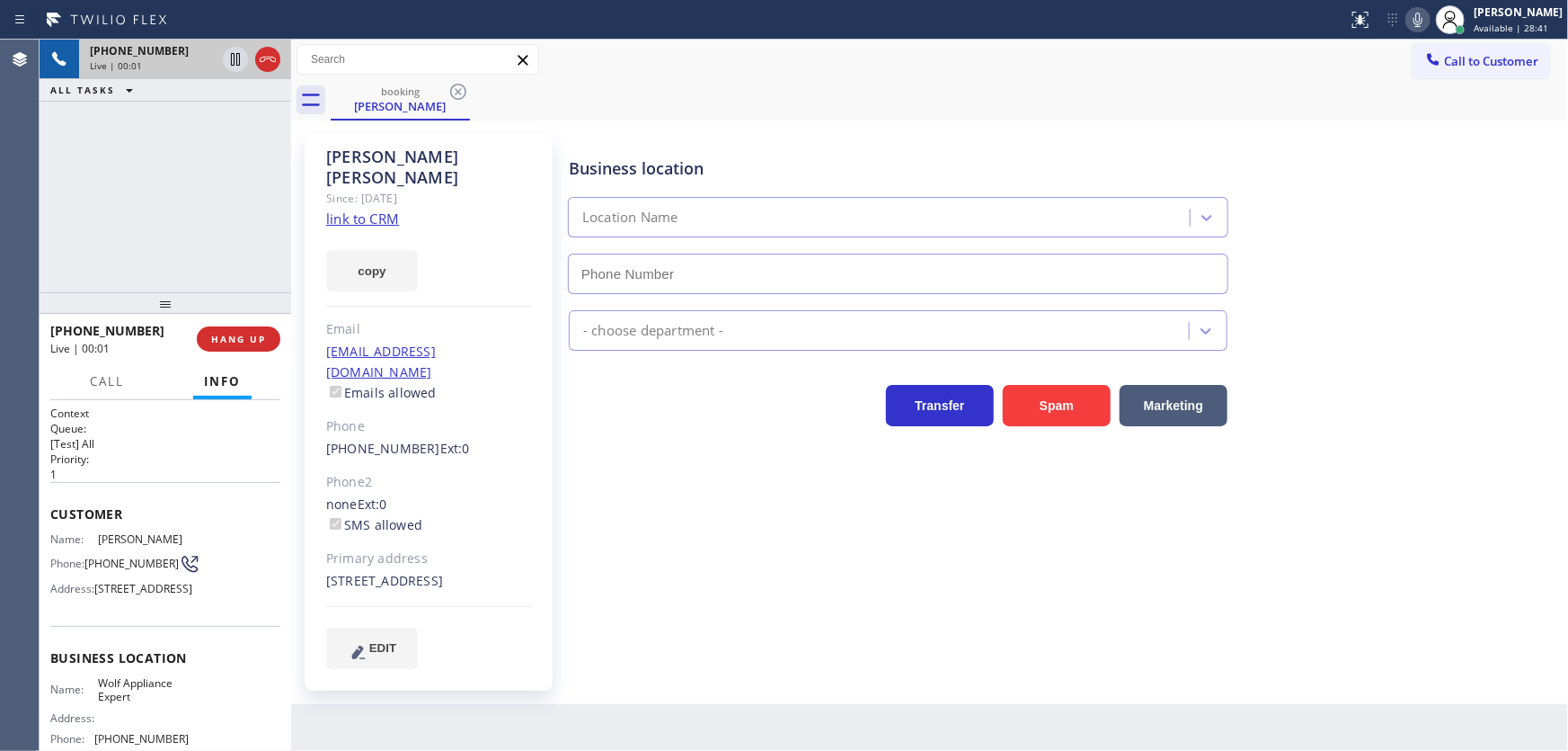
type input "(949) 536-9698"
click at [124, 262] on div "+17074945732 Live | 00:01 ALL TASKS ALL TASKS ACTIVE TASKS TASKS IN WRAP UP" at bounding box center [166, 166] width 252 height 253
click at [363, 209] on link "link to CRM" at bounding box center [362, 218] width 73 height 18
click at [147, 162] on div "+17074945732 Live | 00:45 ALL TASKS ALL TASKS ACTIVE TASKS TASKS IN WRAP UP" at bounding box center [166, 166] width 252 height 253
click at [130, 196] on div "+17074945732 Live | 00:53 ALL TASKS ALL TASKS ACTIVE TASKS TASKS IN WRAP UP" at bounding box center [166, 166] width 252 height 253
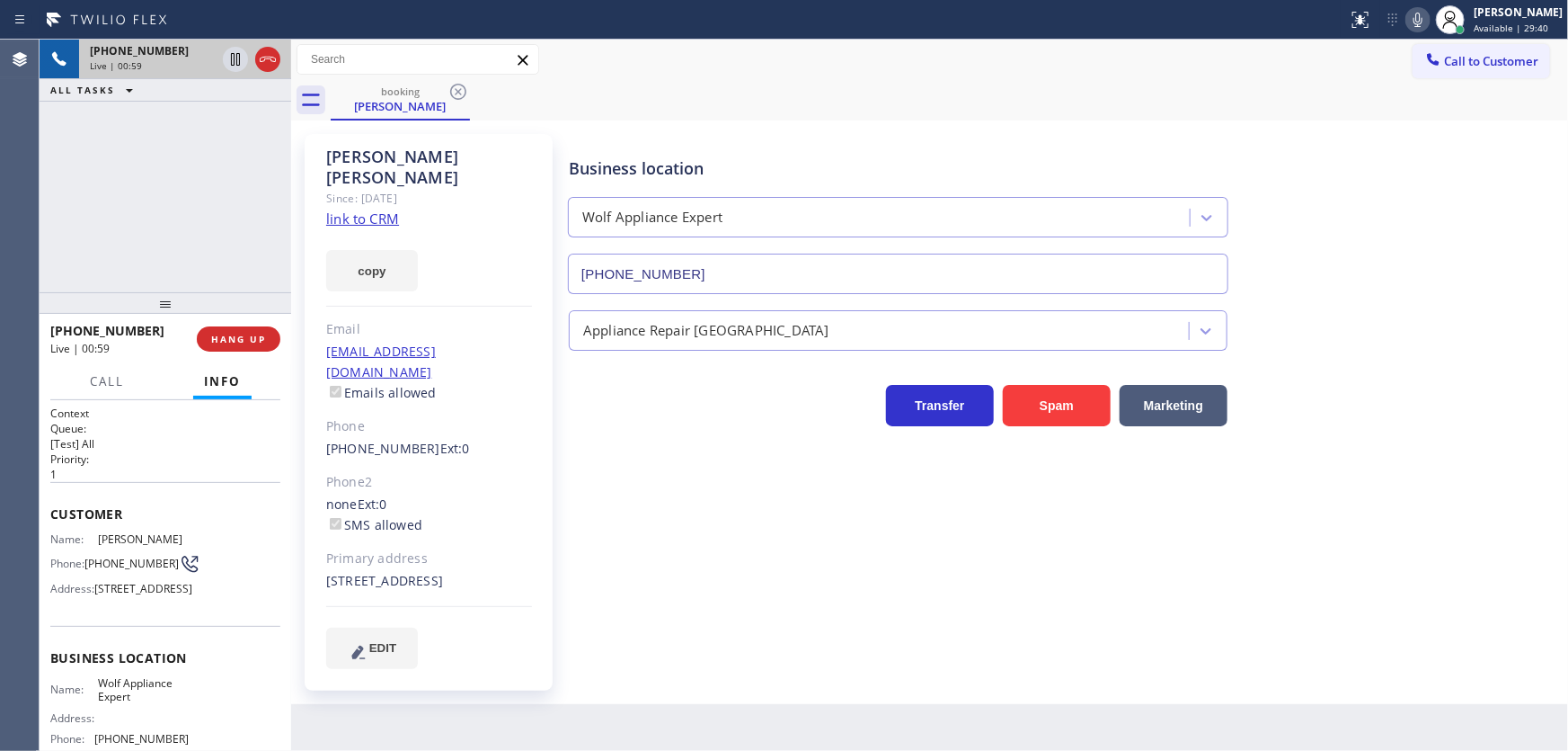
click at [97, 270] on div "+17074945732 Live | 00:59 ALL TASKS ALL TASKS ACTIVE TASKS TASKS IN WRAP UP" at bounding box center [166, 166] width 252 height 253
click at [1422, 25] on icon at bounding box center [1419, 19] width 9 height 14
click at [232, 65] on icon at bounding box center [235, 59] width 22 height 22
click at [115, 233] on div "+17074945732 Live | 04:46 ALL TASKS ALL TASKS ACTIVE TASKS TASKS IN WRAP UP" at bounding box center [166, 166] width 252 height 253
click at [124, 228] on div "+17074945732 Live | 05:05 ALL TASKS ALL TASKS ACTIVE TASKS TASKS IN WRAP UP" at bounding box center [166, 166] width 252 height 253
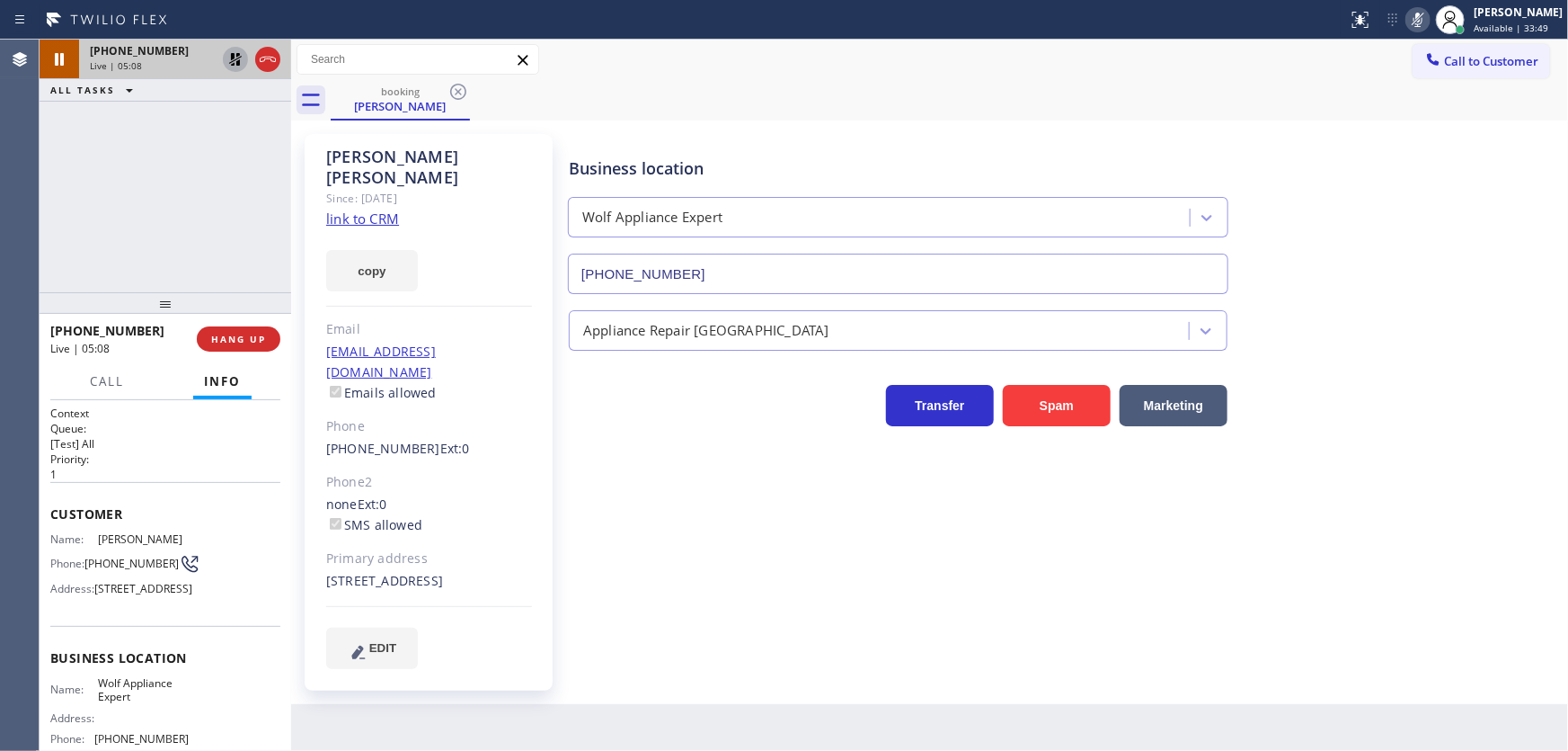
click at [175, 220] on div "+17074945732 Live | 05:08 ALL TASKS ALL TASKS ACTIVE TASKS TASKS IN WRAP UP" at bounding box center [166, 166] width 252 height 253
click at [235, 62] on icon at bounding box center [235, 59] width 22 height 22
click at [1429, 26] on icon at bounding box center [1418, 20] width 22 height 22
click at [1370, 81] on div "booking Amy Willits" at bounding box center [950, 100] width 1238 height 41
click at [83, 183] on div "+17074945732 Live | 06:11 ALL TASKS ALL TASKS ACTIVE TASKS TASKS IN WRAP UP" at bounding box center [166, 166] width 252 height 253
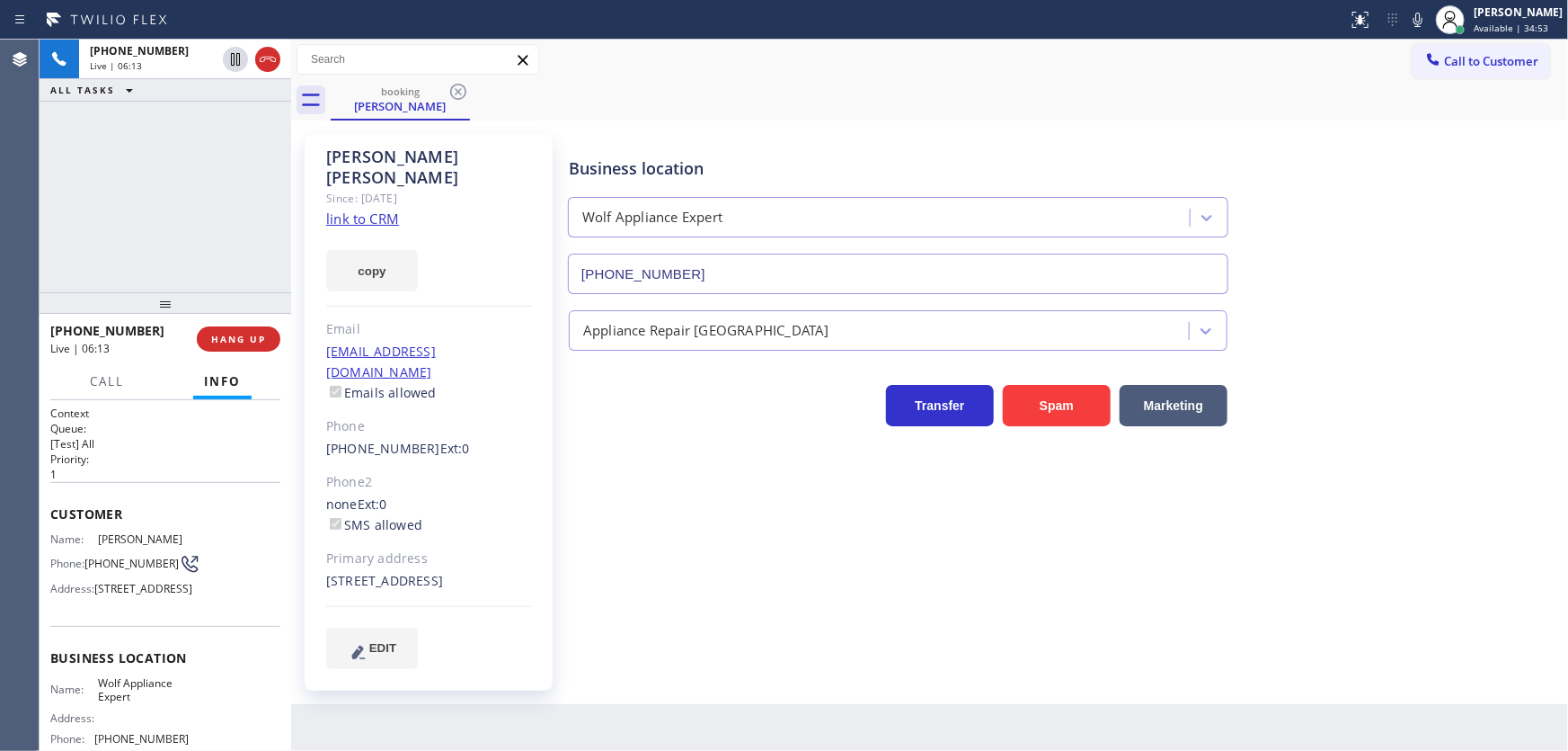
click at [161, 180] on div "+17074945732 Live | 06:13 ALL TASKS ALL TASKS ACTIVE TASKS TASKS IN WRAP UP" at bounding box center [166, 166] width 252 height 253
click at [180, 187] on div "+17074945732 Live | 06:16 ALL TASKS ALL TASKS ACTIVE TASKS TASKS IN WRAP UP" at bounding box center [166, 166] width 252 height 253
click at [1162, 64] on div "Call to Customer Outbound call Location Search location Your caller id phone nu…" at bounding box center [930, 60] width 1277 height 31
click at [1429, 16] on icon at bounding box center [1418, 20] width 22 height 22
click at [256, 129] on div "+17074945732 Live | 06:26 ALL TASKS ALL TASKS ACTIVE TASKS TASKS IN WRAP UP" at bounding box center [166, 166] width 252 height 253
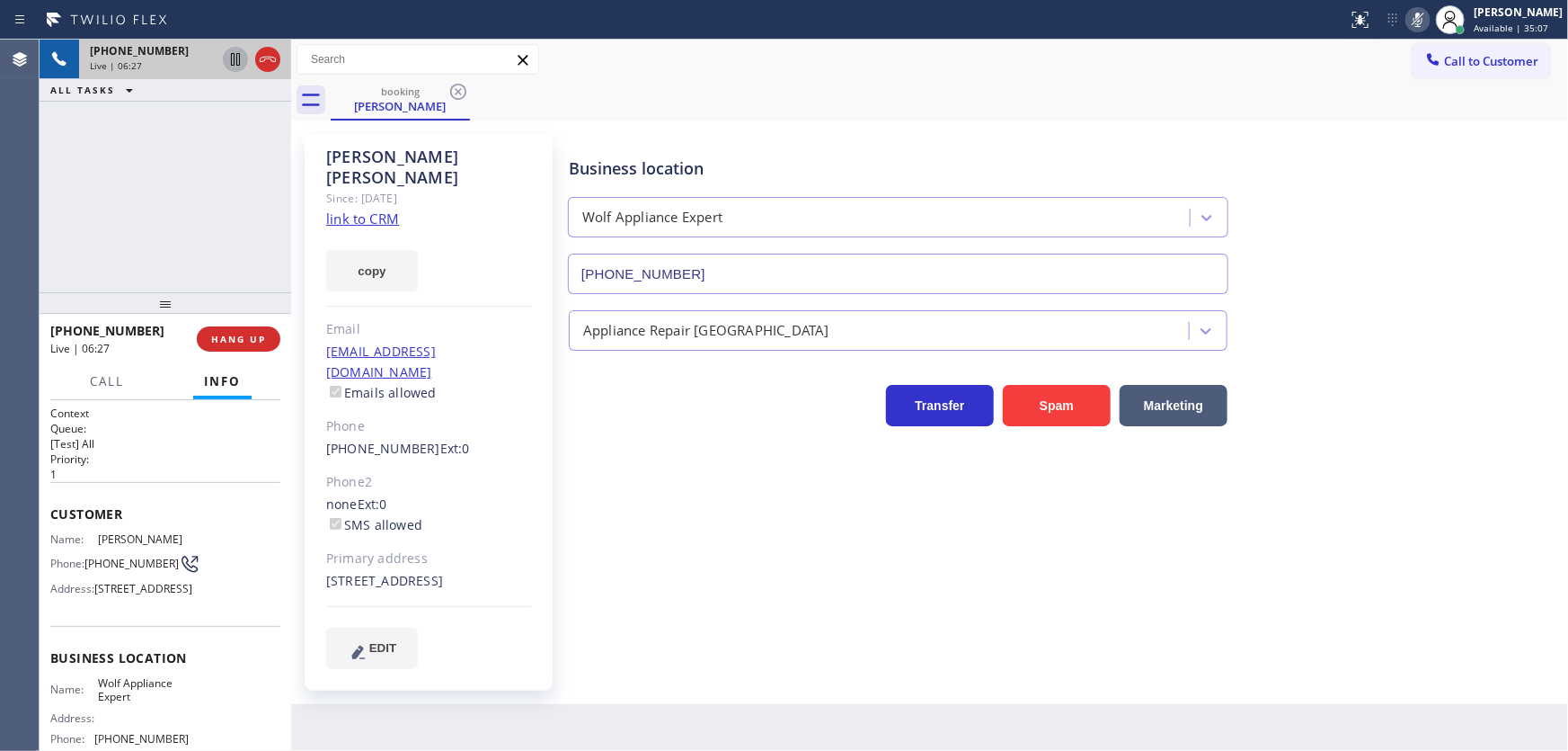
click at [230, 57] on icon at bounding box center [235, 59] width 22 height 22
click at [94, 215] on div "+17074945732 Live | 06:34 ALL TASKS ALL TASKS ACTIVE TASKS TASKS IN WRAP UP" at bounding box center [166, 166] width 252 height 253
drag, startPoint x: 94, startPoint y: 215, endPoint x: 144, endPoint y: 185, distance: 58.3
click at [123, 159] on div "+17074945732 Live | 07:04 ALL TASKS ALL TASKS ACTIVE TASKS TASKS IN WRAP UP" at bounding box center [166, 166] width 252 height 253
click at [59, 226] on div "+17074945732 Live | 09:53 ALL TASKS ALL TASKS ACTIVE TASKS TASKS IN WRAP UP (31…" at bounding box center [166, 166] width 252 height 253
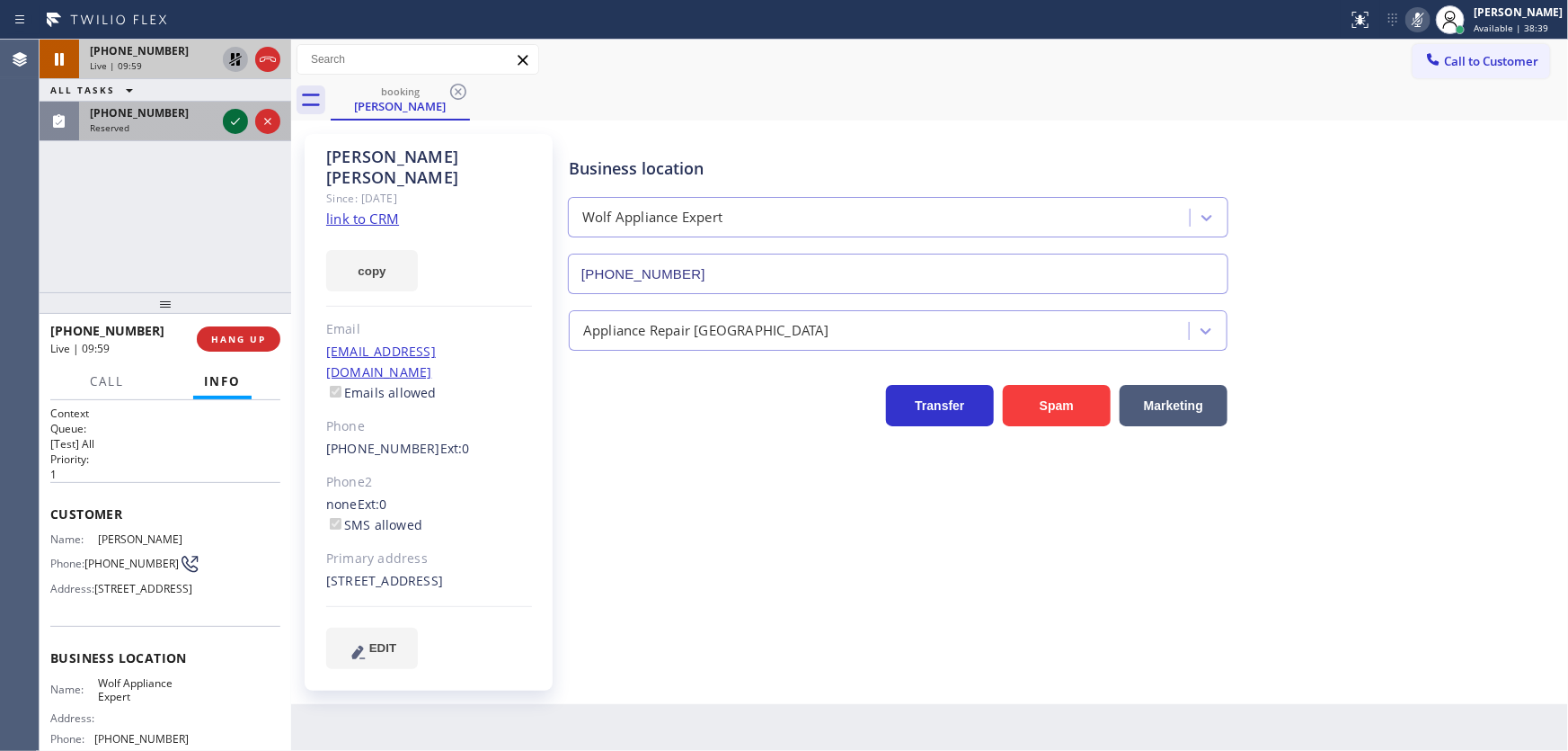
click at [234, 119] on icon at bounding box center [235, 121] width 22 height 22
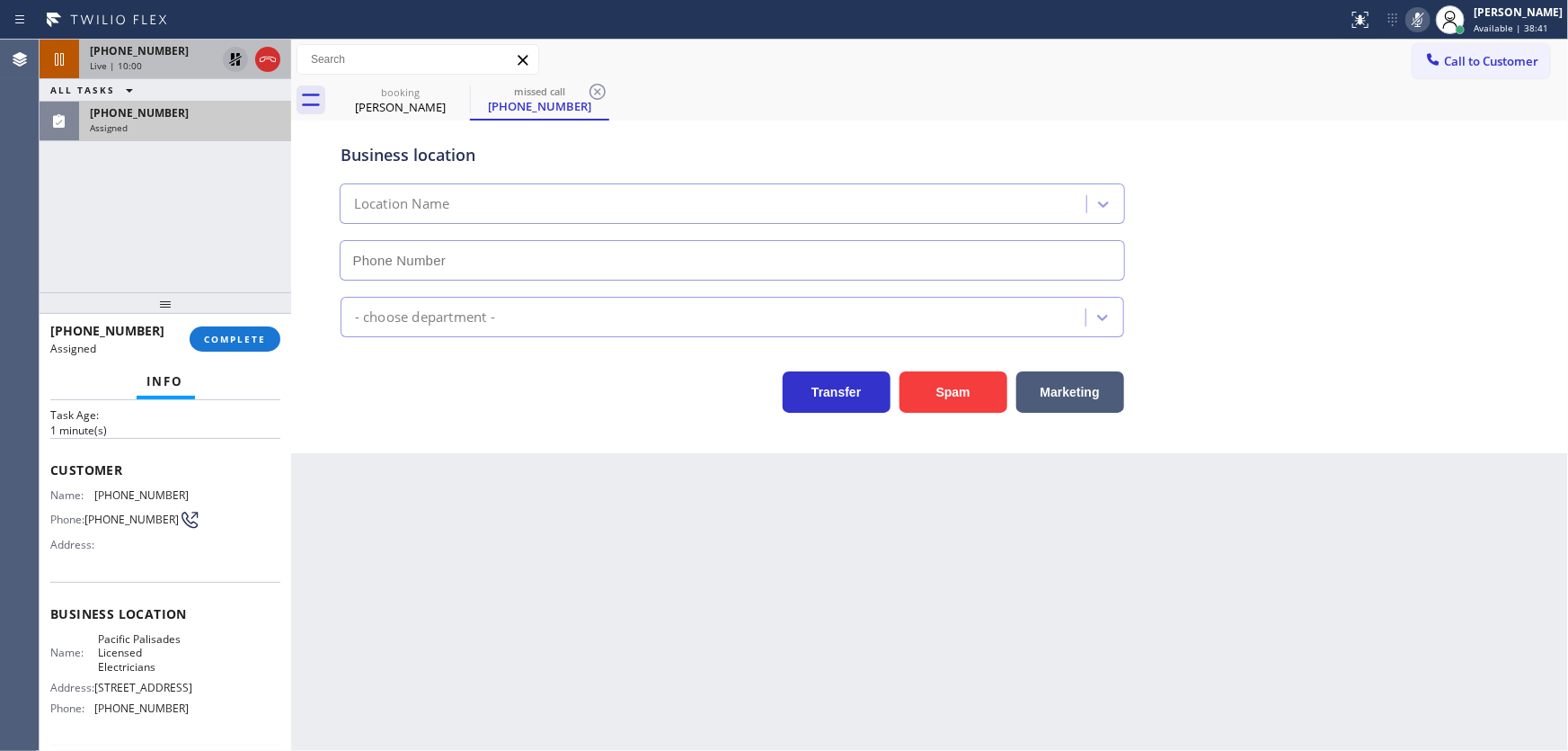
scroll to position [81, 0]
type input "(424) 365-9544"
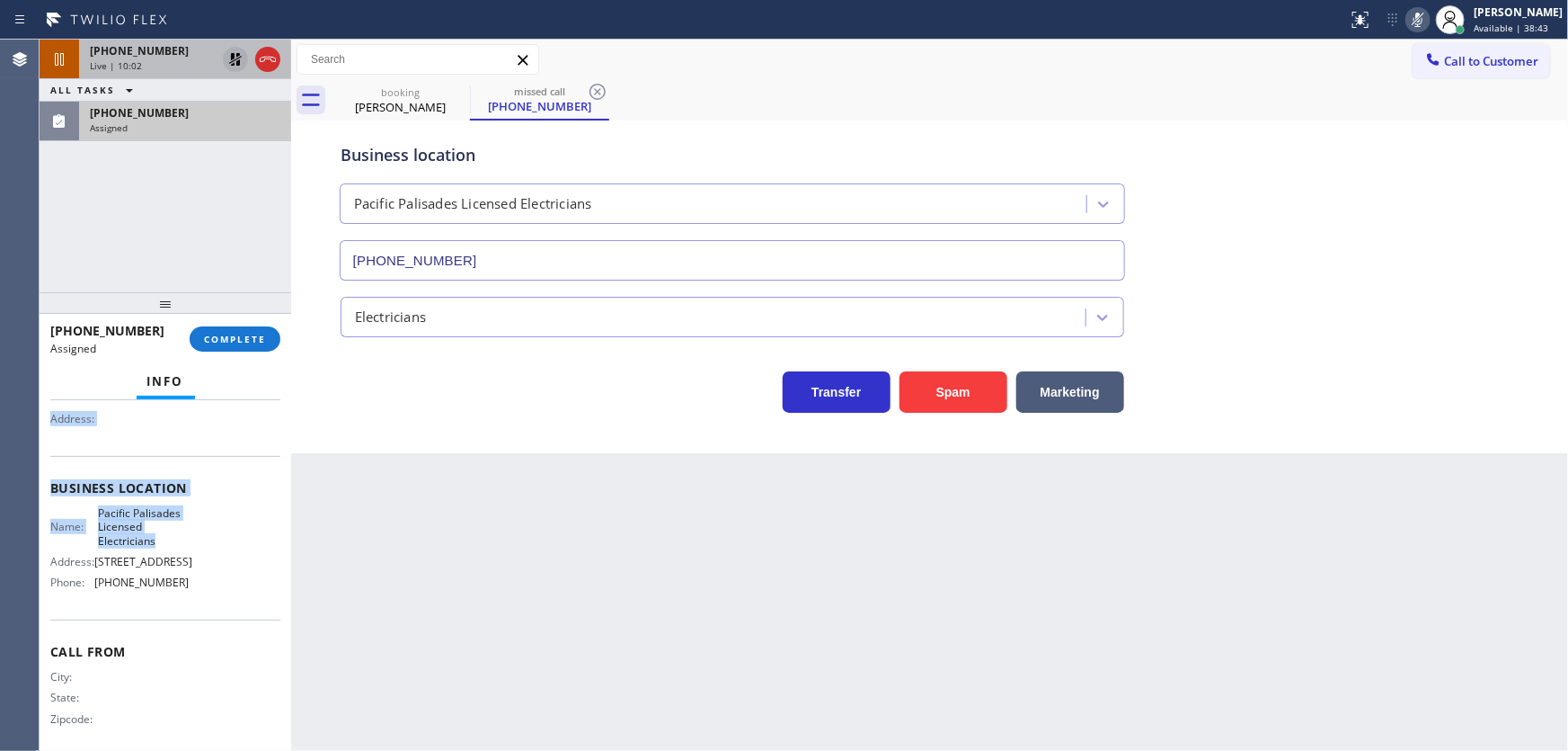
scroll to position [226, 0]
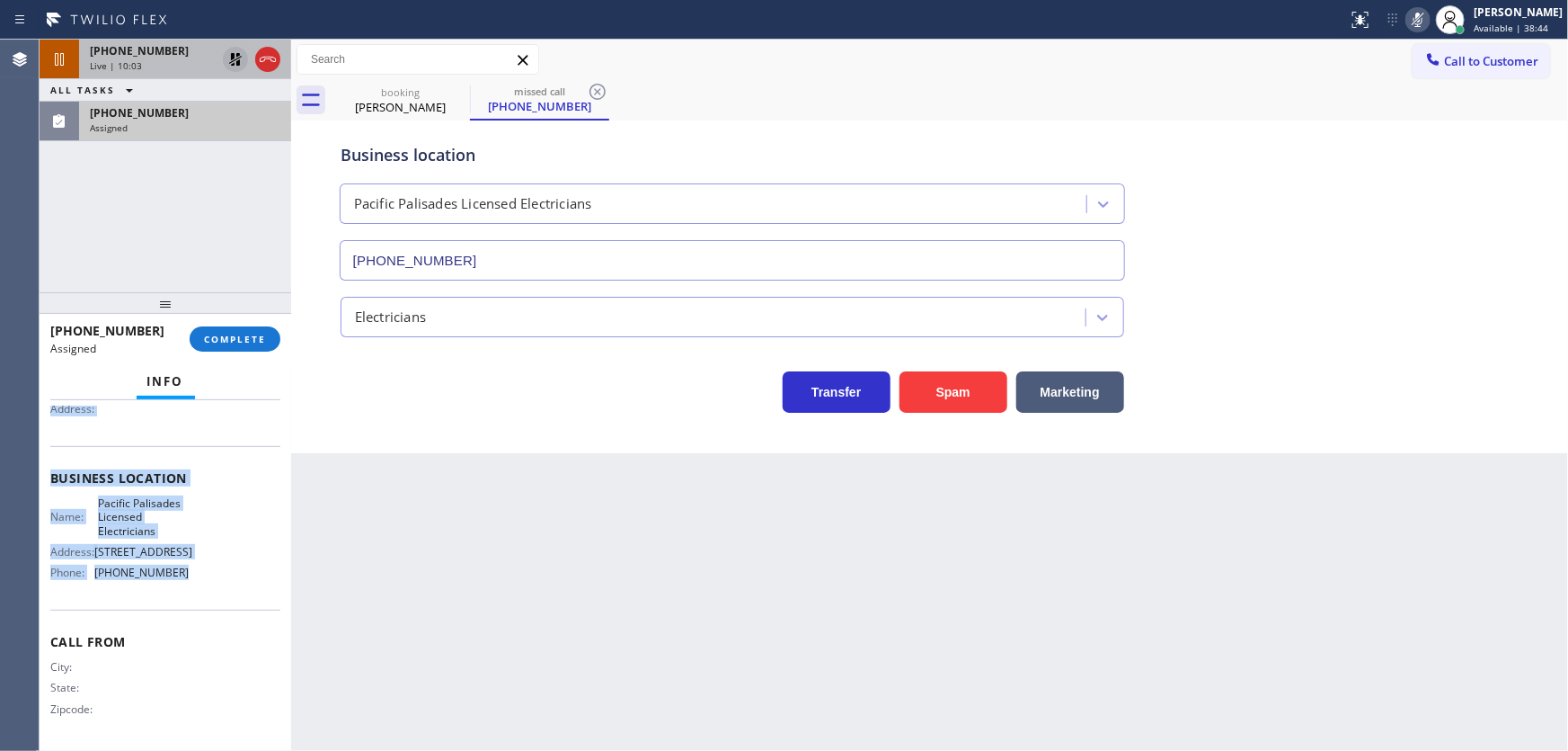
drag, startPoint x: 50, startPoint y: 453, endPoint x: 189, endPoint y: 572, distance: 183.0
click at [189, 572] on div "Context Queue: Electrical Priority: 0 Task Age: 1 minute(s) Customer Name: (310…" at bounding box center [165, 470] width 230 height 551
copy div "Customer Name: (310) 367-1980 Phone: (310) 367-1980 Address: Business location …"
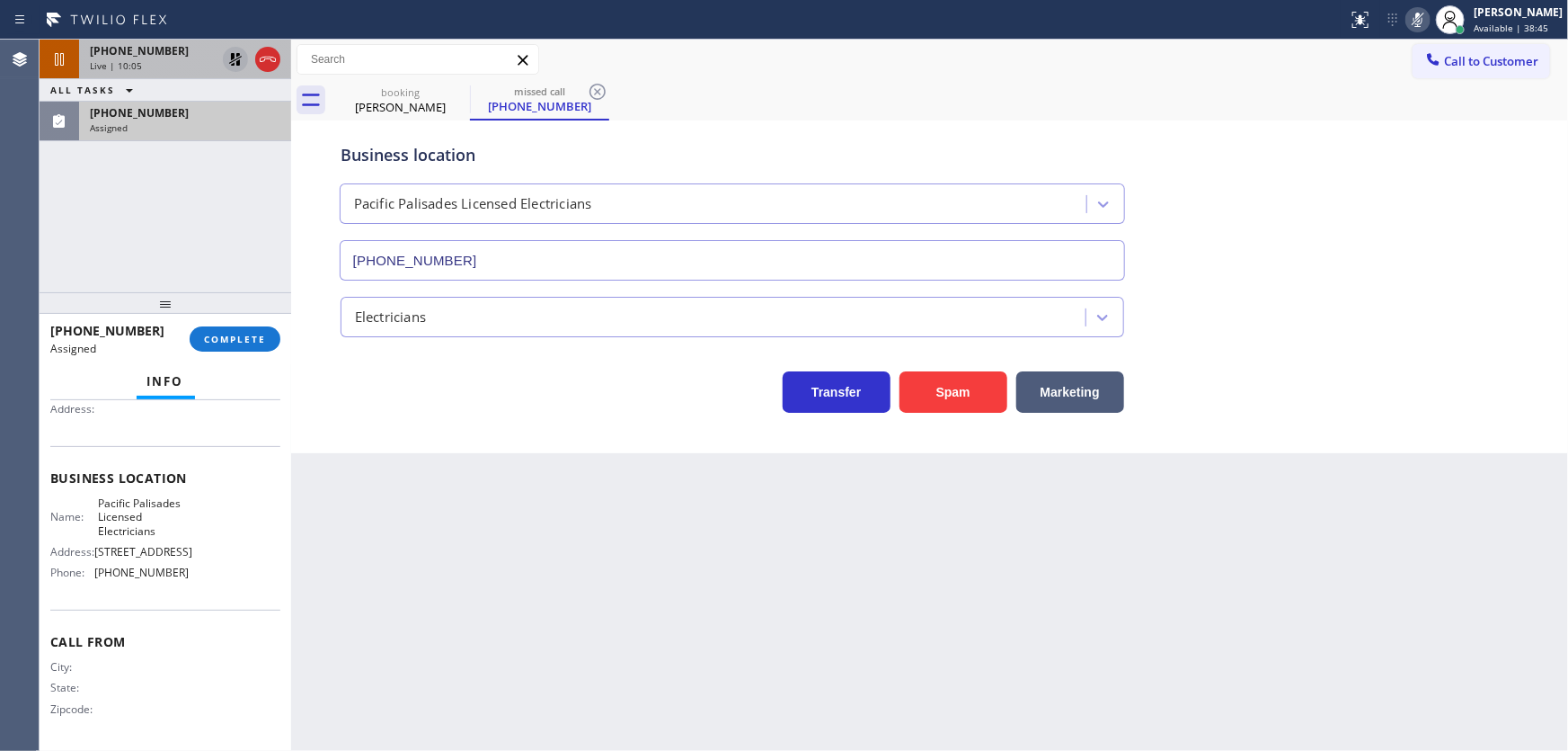
click at [200, 277] on div "+17074945732 Live | 10:05 ALL TASKS ALL TASKS ACTIVE TASKS TASKS IN WRAP UP (31…" at bounding box center [166, 166] width 252 height 253
click at [253, 333] on span "COMPLETE" at bounding box center [235, 339] width 62 height 12
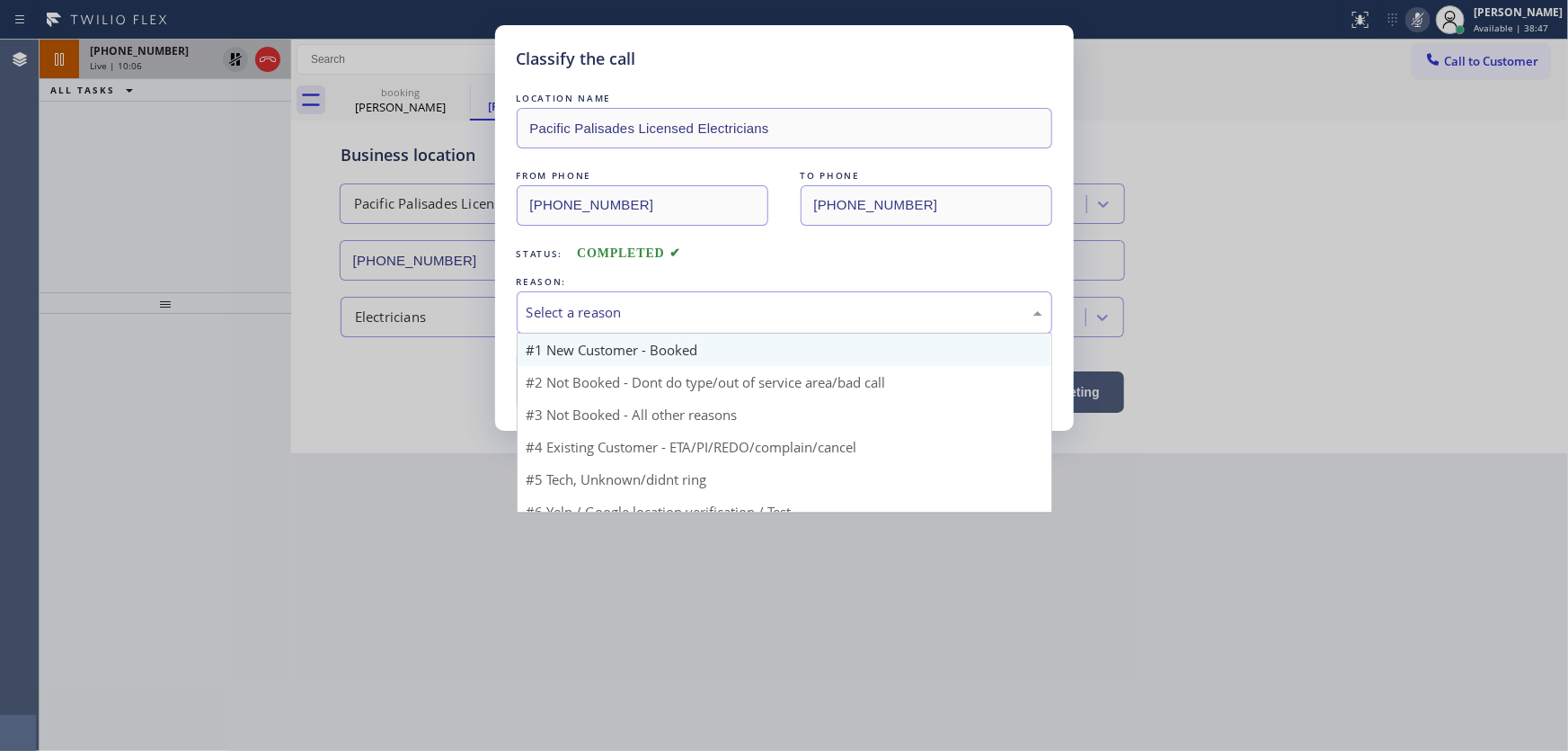
drag, startPoint x: 593, startPoint y: 316, endPoint x: 597, endPoint y: 333, distance: 17.5
click at [593, 316] on div "Select a reason" at bounding box center [784, 312] width 515 height 21
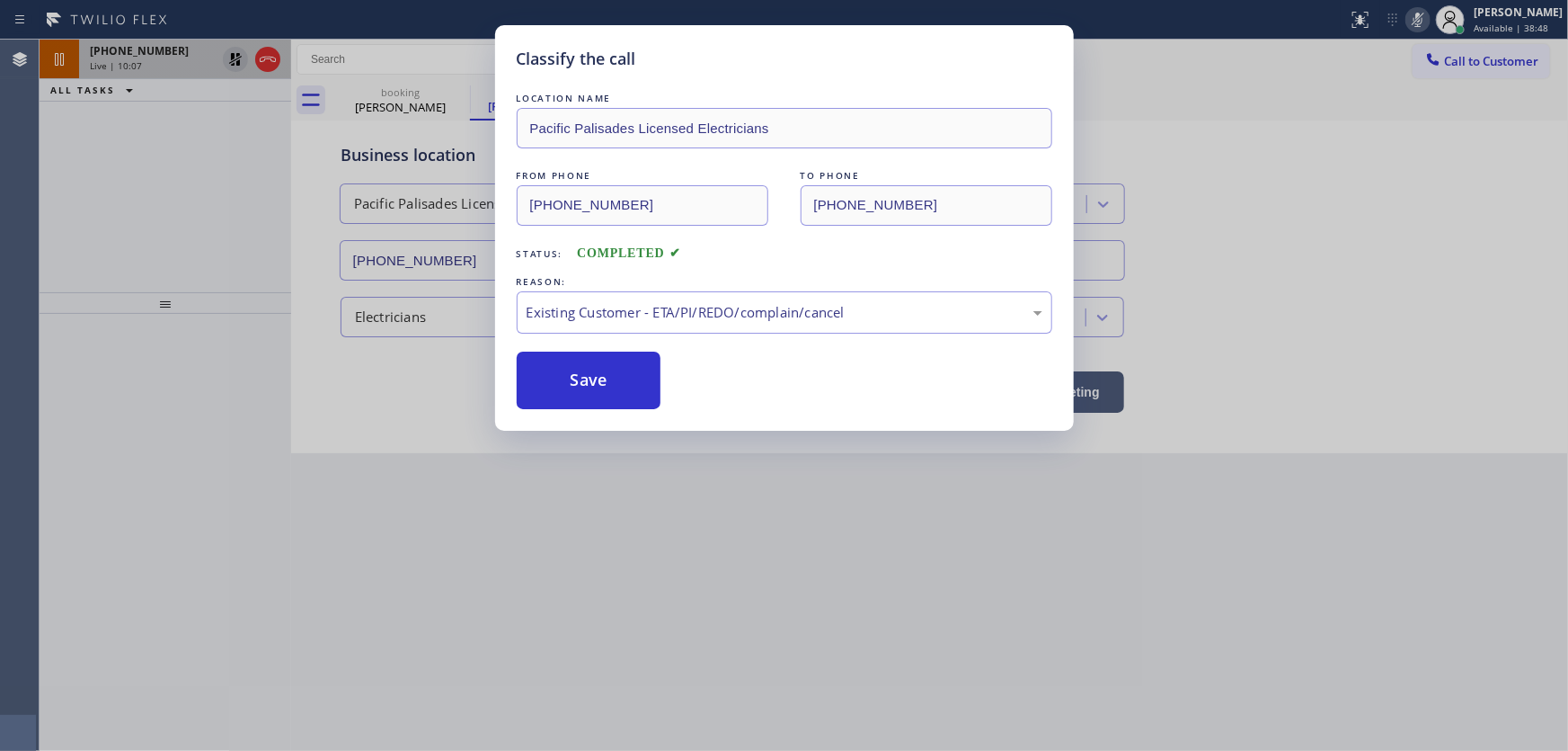
drag, startPoint x: 593, startPoint y: 423, endPoint x: 779, endPoint y: 361, distance: 196.1
click at [727, 313] on div "Existing Customer - ETA/PI/REDO/complain/cancel" at bounding box center [784, 312] width 515 height 21
click at [590, 383] on button "Save" at bounding box center [588, 380] width 145 height 58
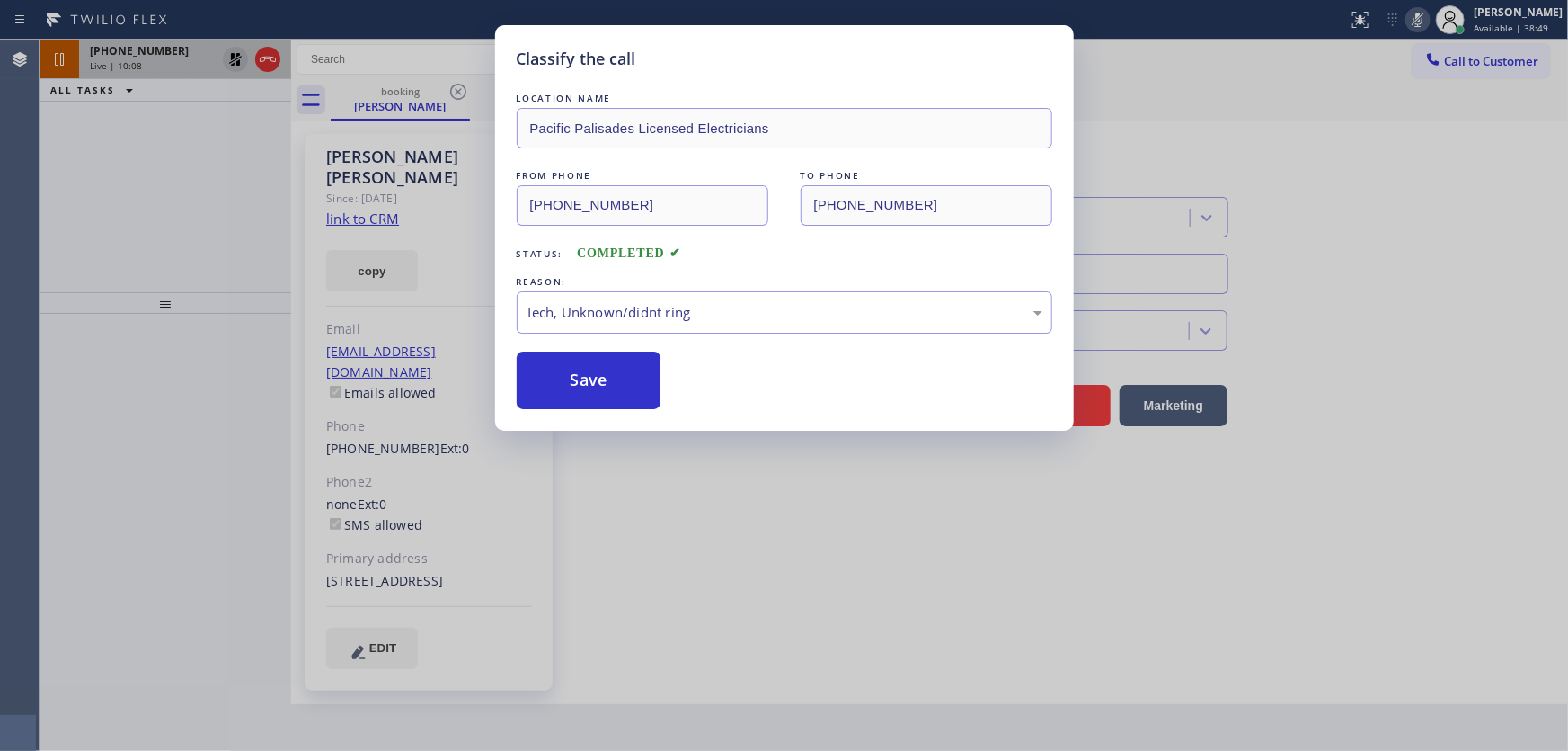
click at [44, 161] on div "Classify the call LOCATION NAME Pacific Palisades Licensed Electricians FROM PH…" at bounding box center [784, 376] width 1568 height 751
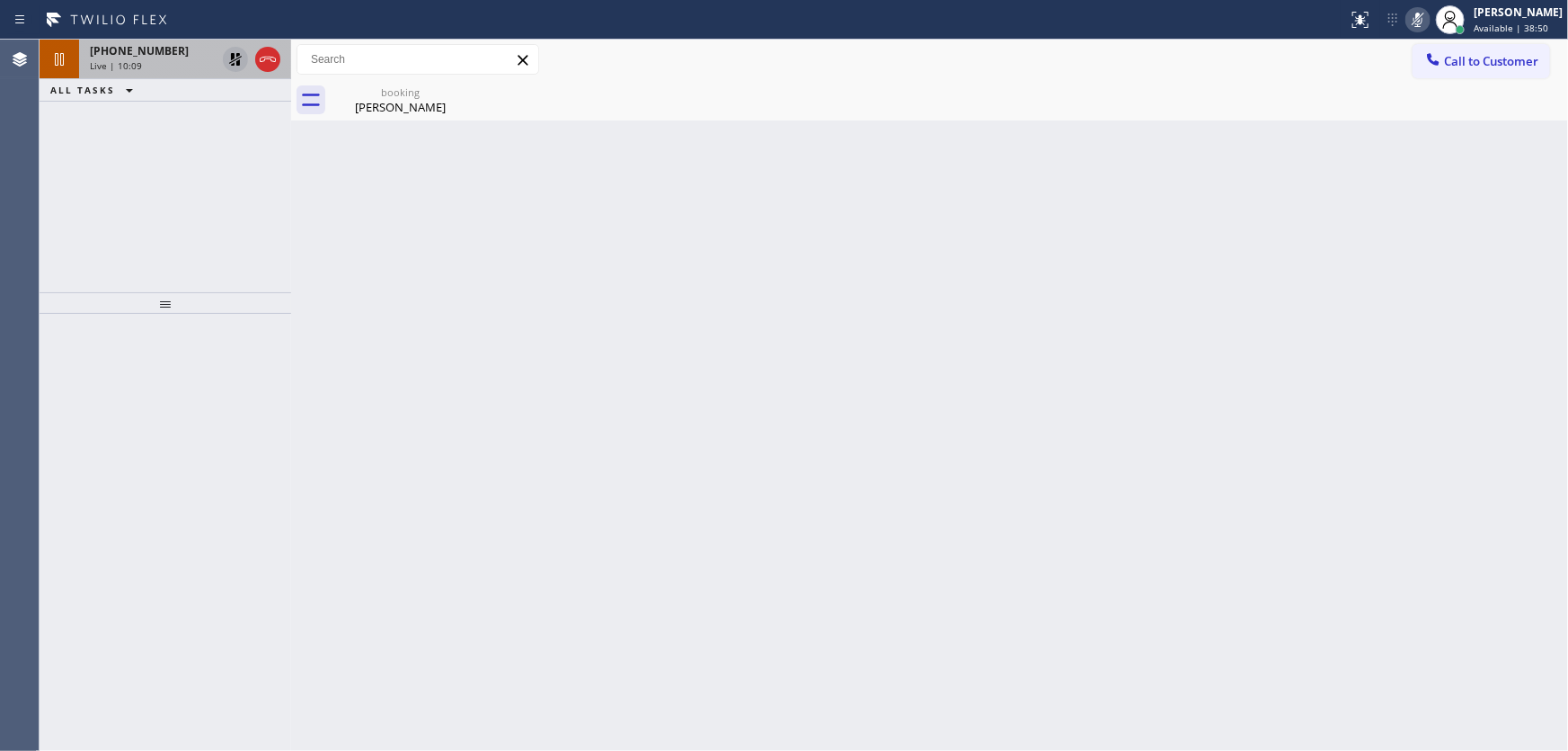
click at [226, 126] on div "+17074945732 Live | 10:09 ALL TASKS ALL TASKS ACTIVE TASKS TASKS IN WRAP UP" at bounding box center [166, 166] width 252 height 253
click at [226, 61] on icon at bounding box center [235, 59] width 22 height 22
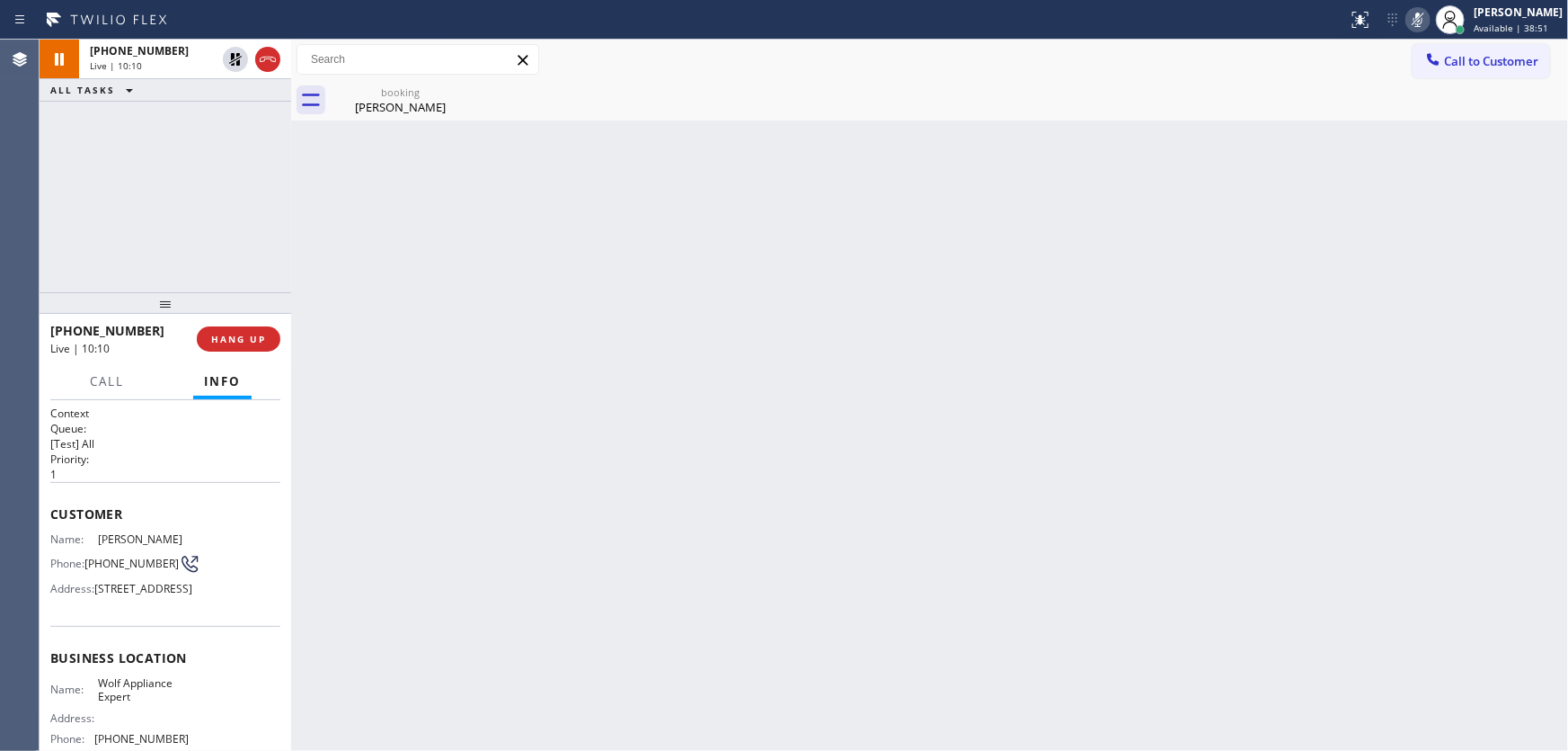
click at [1429, 20] on icon at bounding box center [1418, 20] width 22 height 22
click at [1387, 99] on div "booking Amy Willits" at bounding box center [950, 100] width 1238 height 41
click at [63, 206] on div "+17074945732 Live | 10:15 ALL TASKS ALL TASKS ACTIVE TASKS TASKS IN WRAP UP" at bounding box center [166, 166] width 252 height 253
drag, startPoint x: 115, startPoint y: 567, endPoint x: 97, endPoint y: 539, distance: 33.3
click at [97, 539] on div "Name: Amy Willits Phone: (707) 494-5732 Address: 6 Moonlight Isle, Ladera Ranch…" at bounding box center [119, 568] width 138 height 71
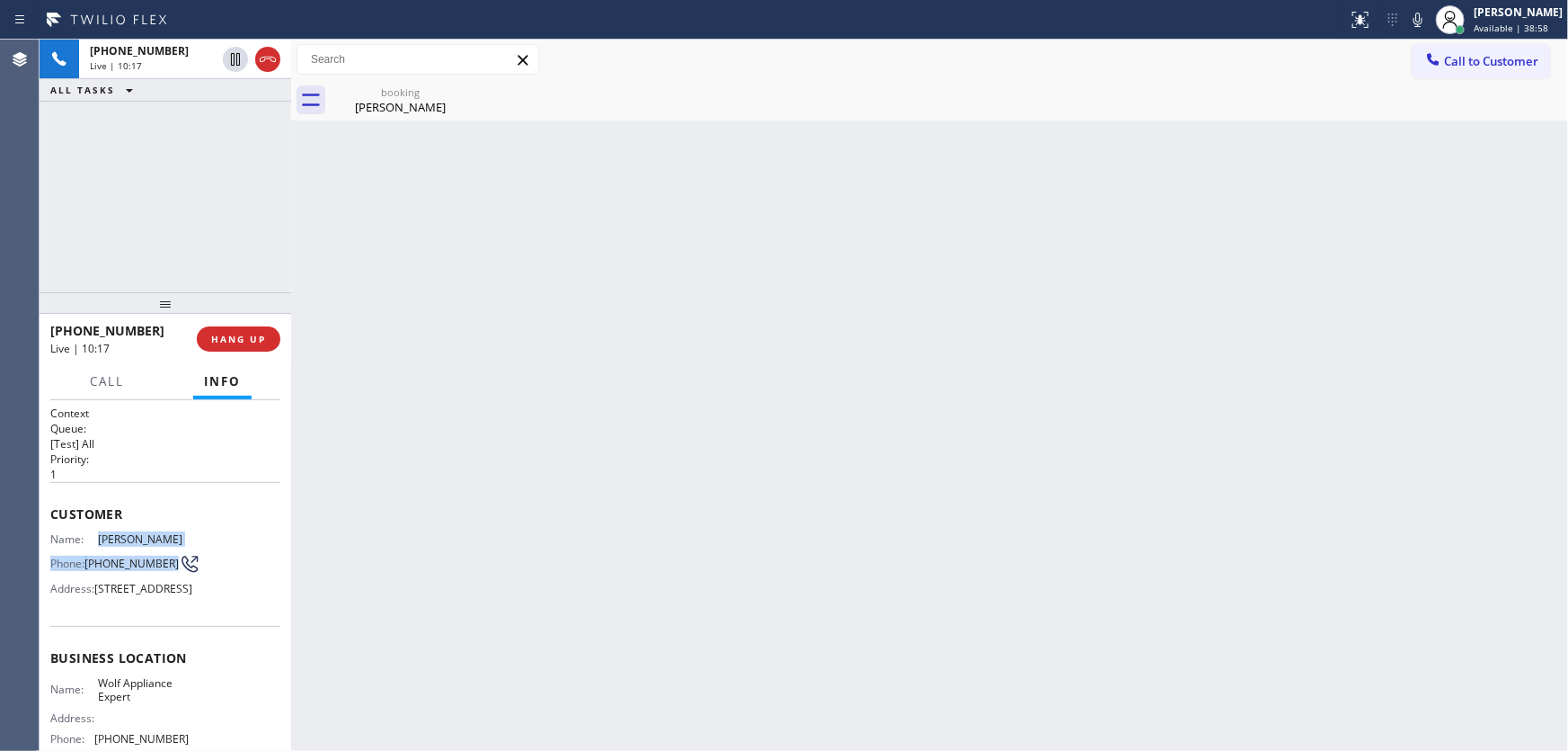
copy div "Amy Willits Phone: (707) 494-5732"
click at [150, 249] on div "+17074945732 Live | 10:26 ALL TASKS ALL TASKS ACTIVE TASKS TASKS IN WRAP UP" at bounding box center [166, 166] width 252 height 253
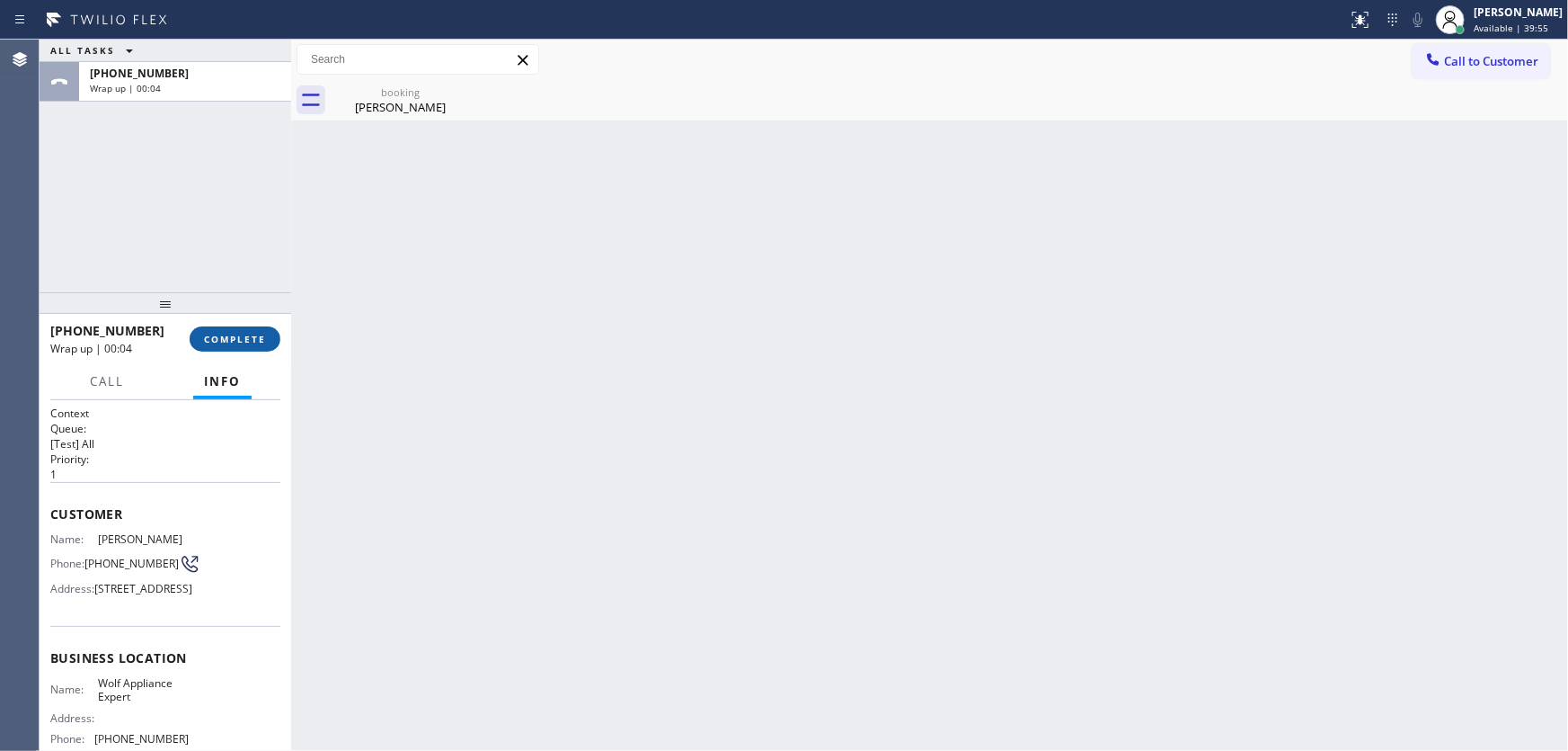
click at [262, 334] on span "COMPLETE" at bounding box center [235, 339] width 62 height 12
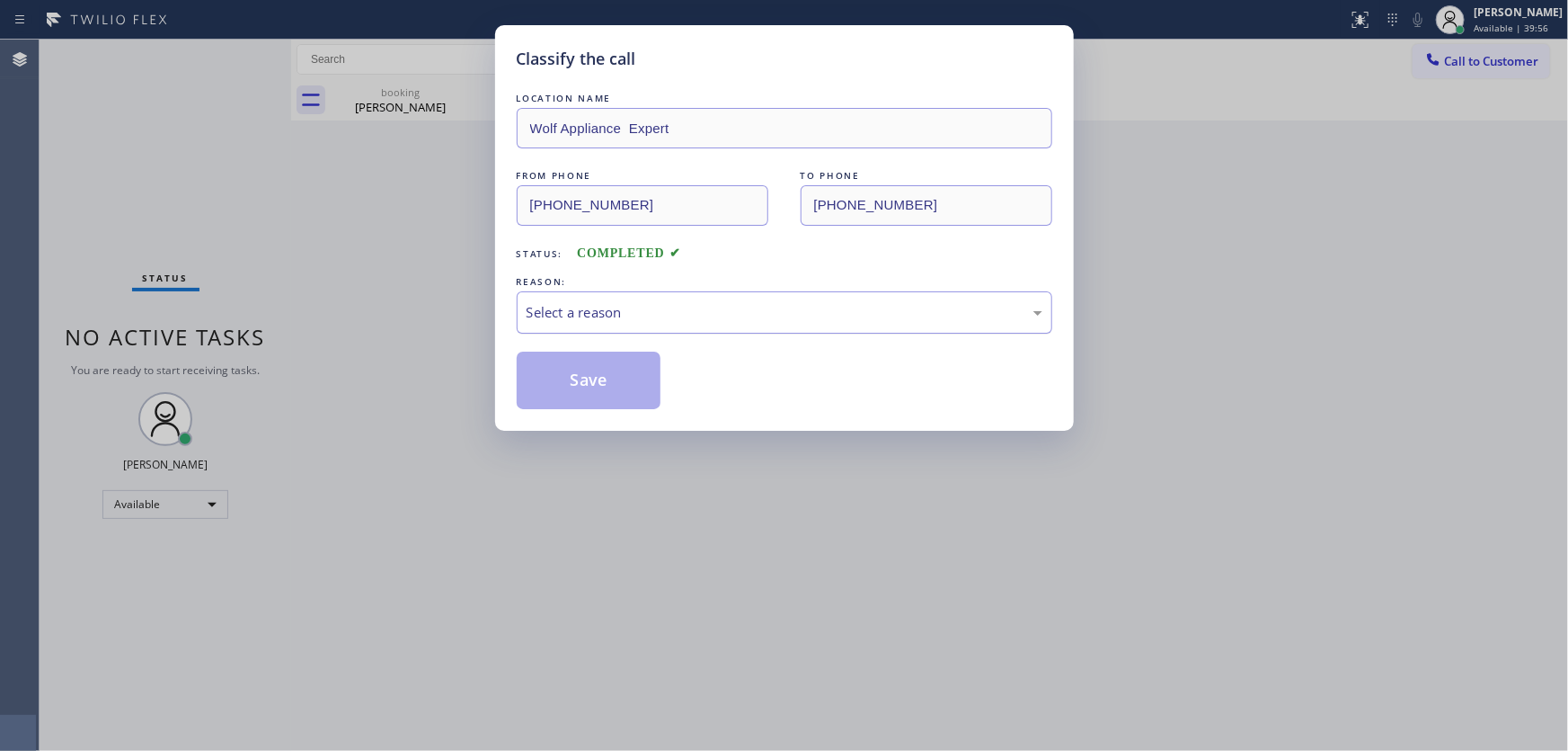
click at [602, 322] on div "Select a reason" at bounding box center [784, 312] width 535 height 43
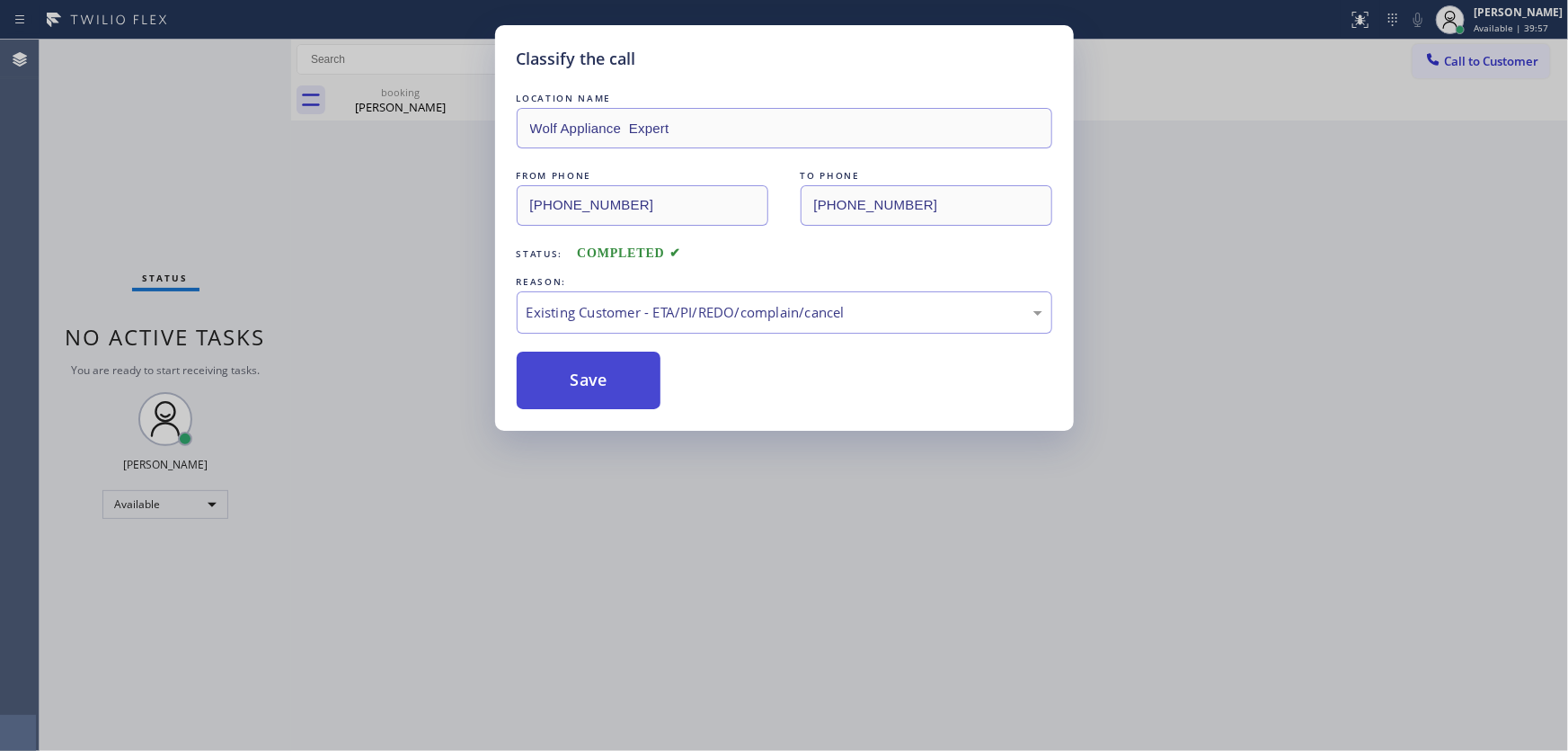
click at [598, 378] on button "Save" at bounding box center [588, 380] width 145 height 58
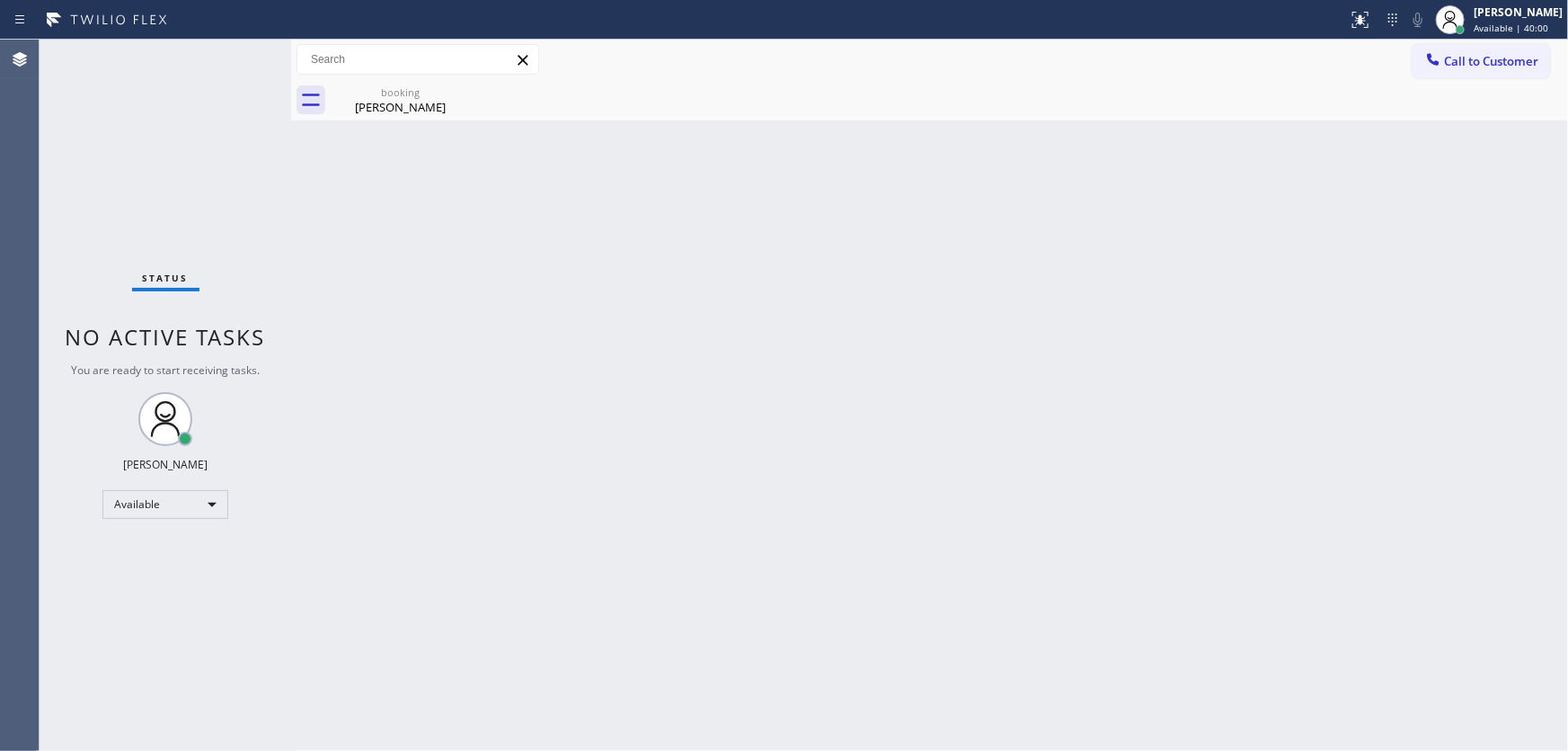
click at [1465, 58] on span "Call to Customer" at bounding box center [1491, 61] width 95 height 16
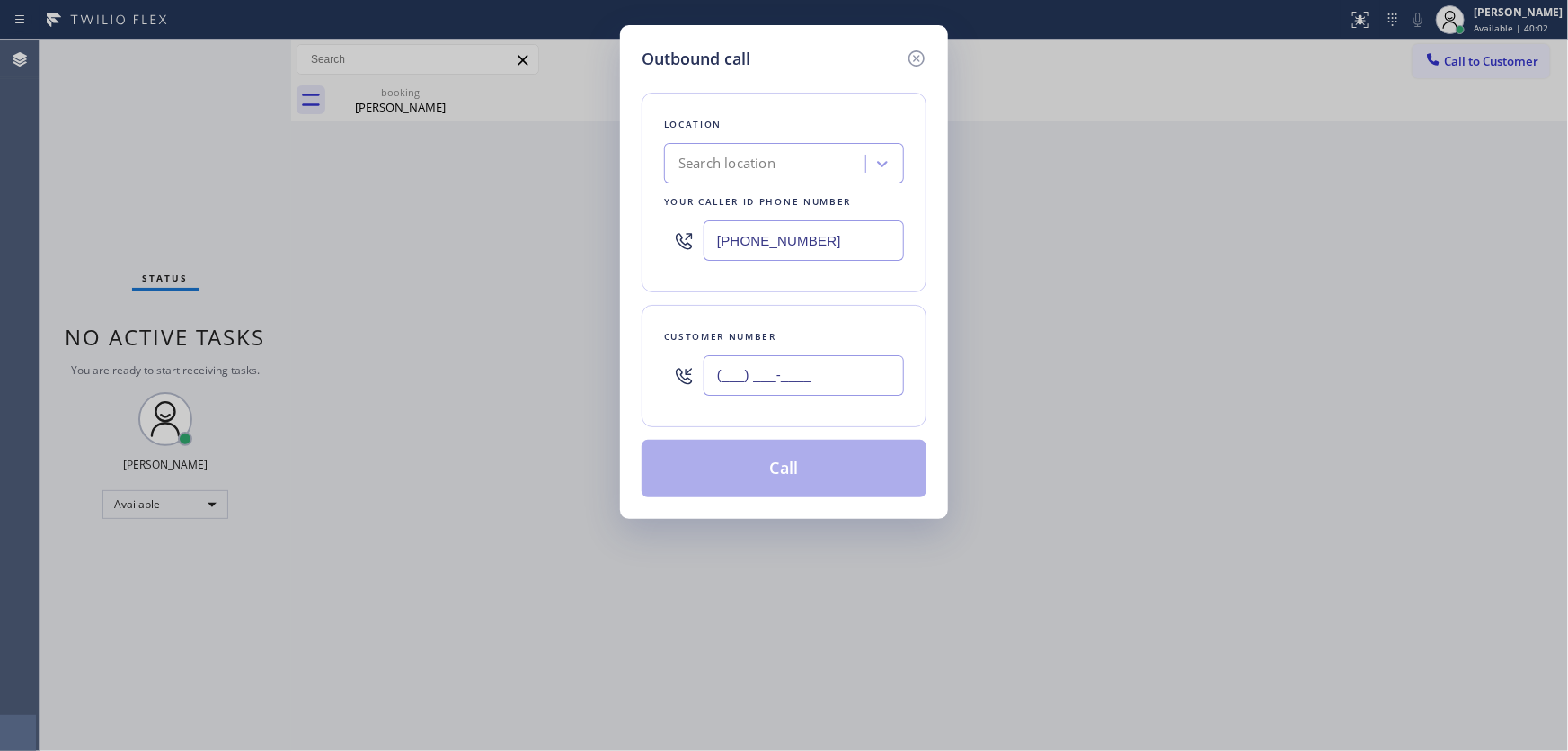
click at [772, 369] on input "(___) ___-____" at bounding box center [804, 375] width 200 height 41
paste input "310) 367-1980"
type input "(310) 367-1980"
click at [833, 241] on input "(323) 639-7360" at bounding box center [804, 240] width 200 height 41
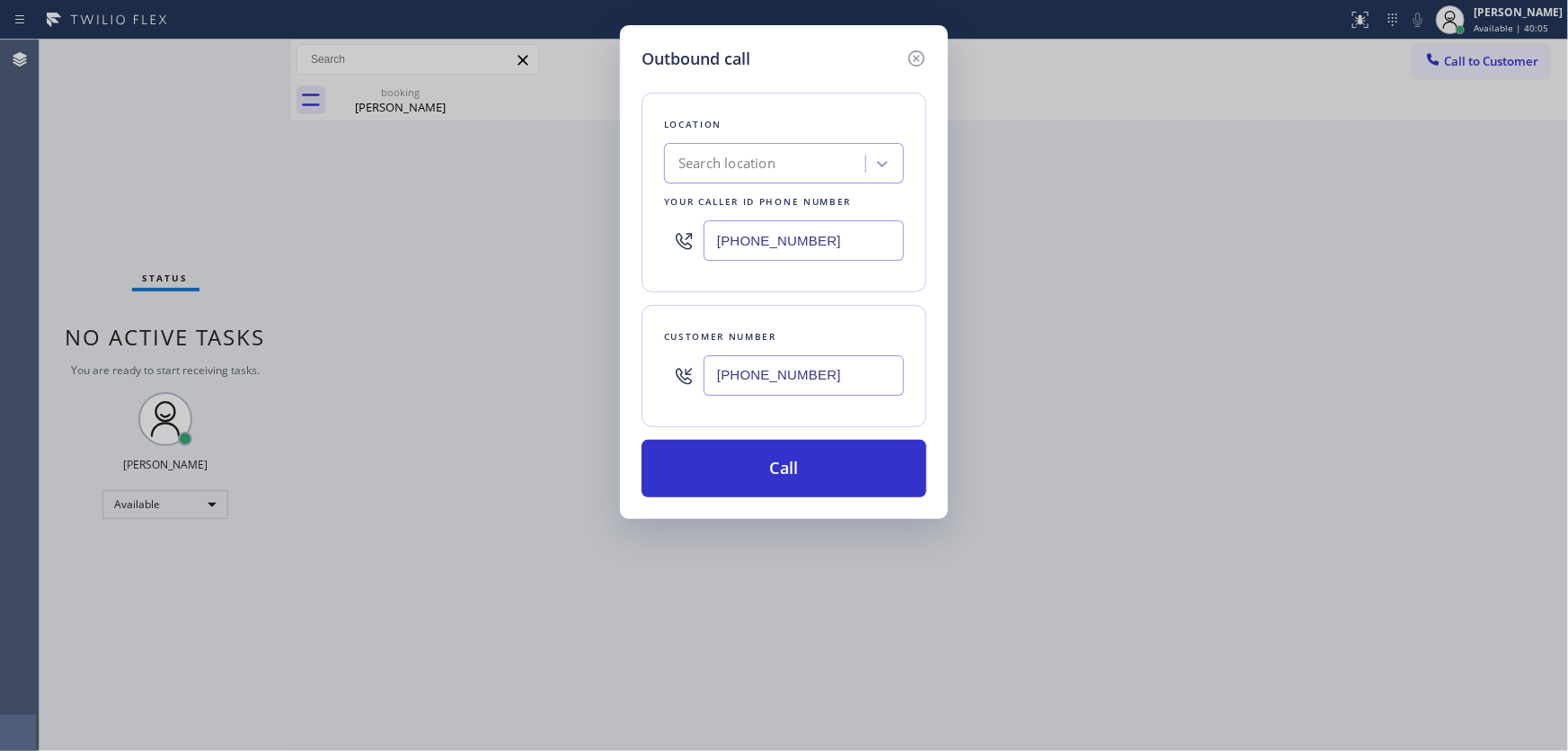
paste input "424) 365-9544"
type input "(424) 365-9544"
click at [670, 350] on div at bounding box center [684, 376] width 40 height 59
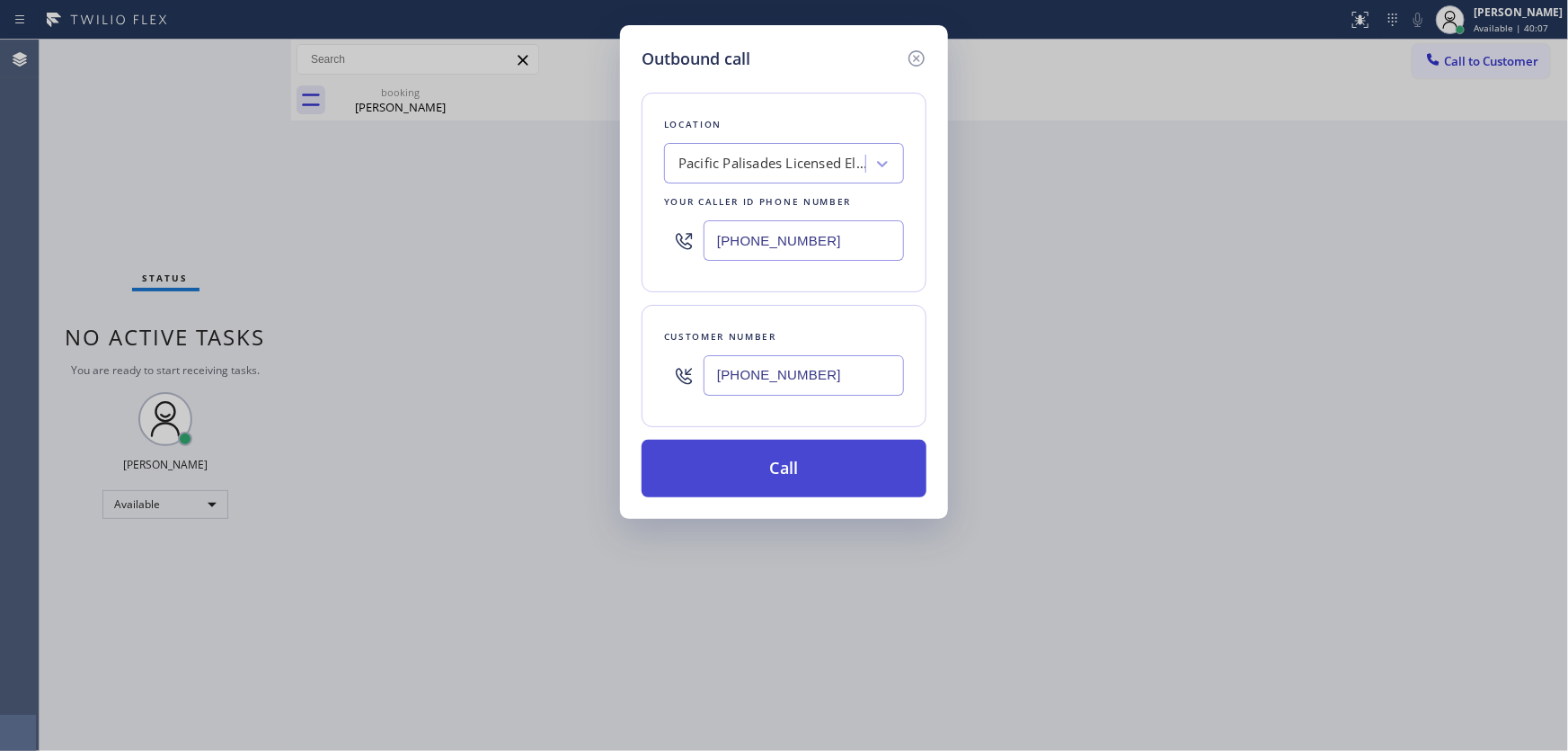
click at [744, 471] on button "Call" at bounding box center [784, 468] width 285 height 58
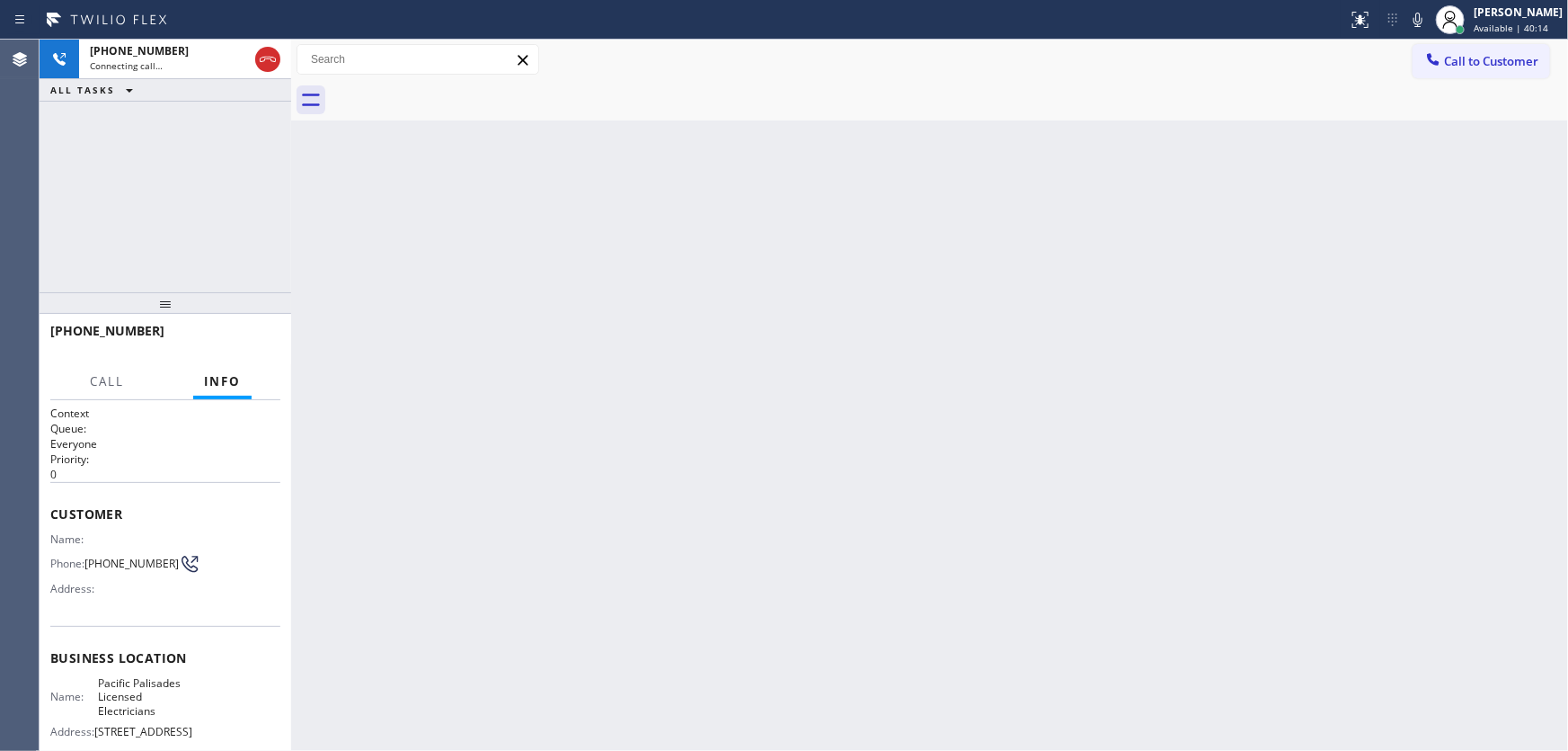
click at [74, 142] on div "+13103671980 Connecting call… ALL TASKS ALL TASKS ACTIVE TASKS TASKS IN WRAP UP" at bounding box center [166, 166] width 252 height 253
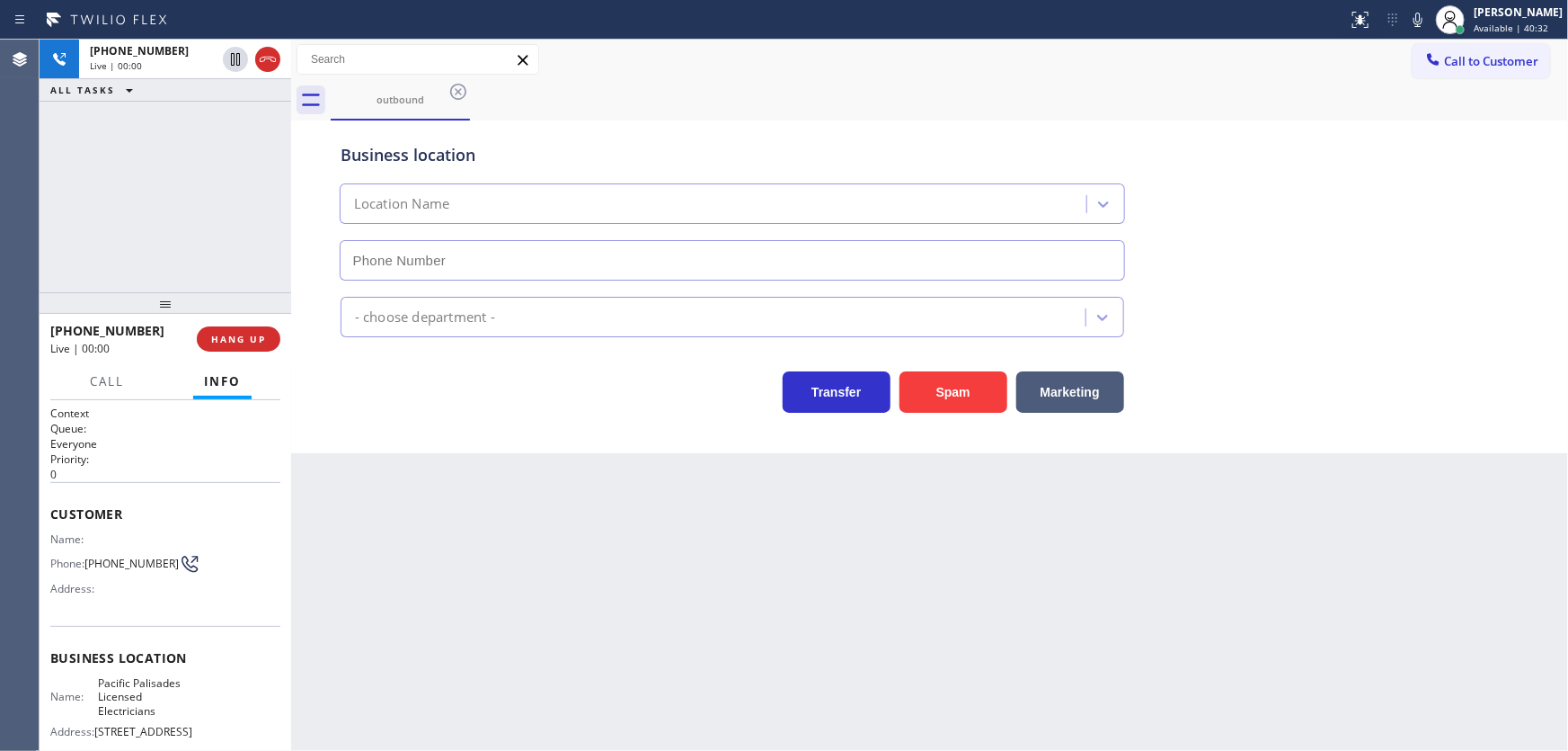
type input "(424) 365-9544"
click at [137, 218] on div "+13103671980 Live | 00:52 ALL TASKS ALL TASKS ACTIVE TASKS TASKS IN WRAP UP" at bounding box center [166, 166] width 252 height 253
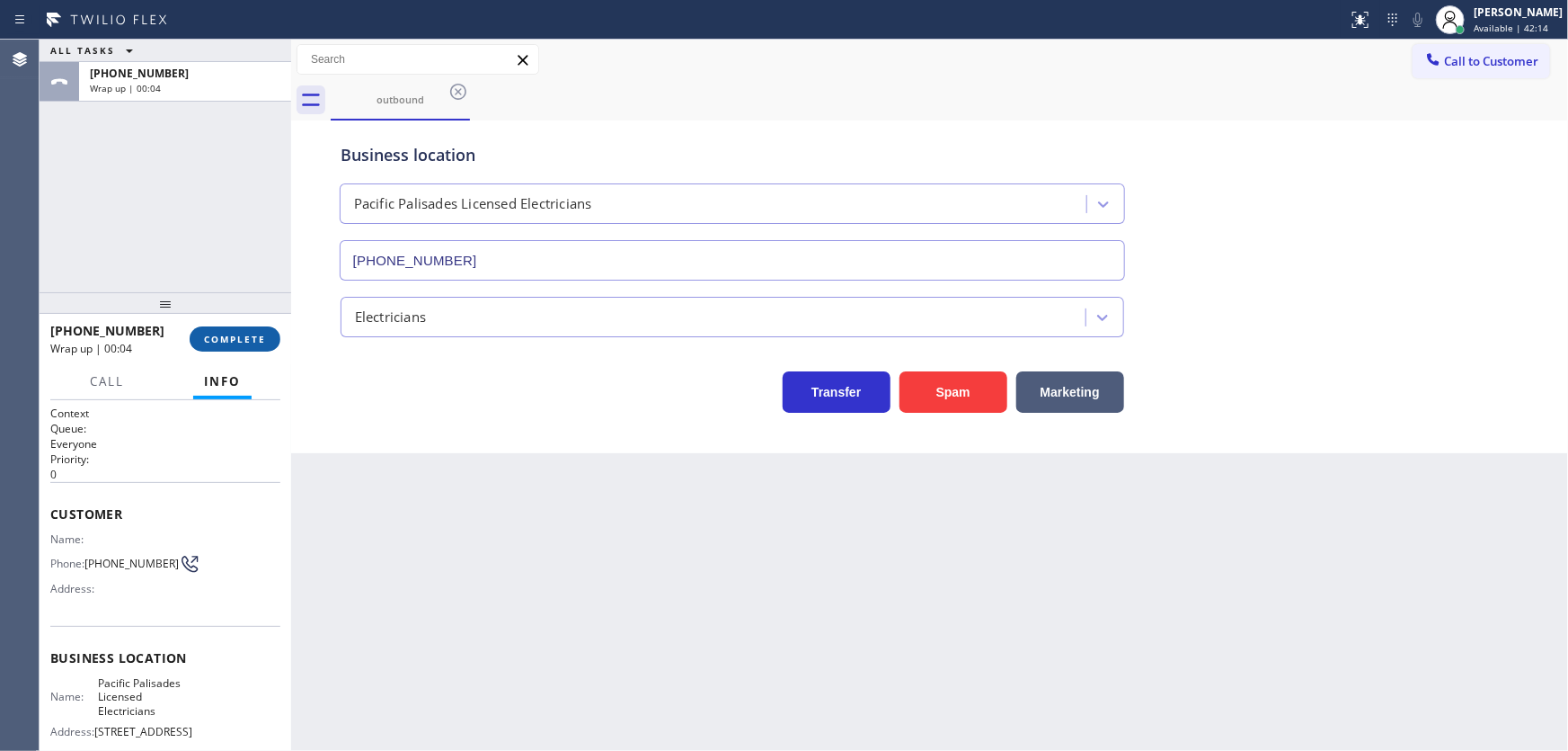
click at [242, 337] on span "COMPLETE" at bounding box center [235, 339] width 62 height 12
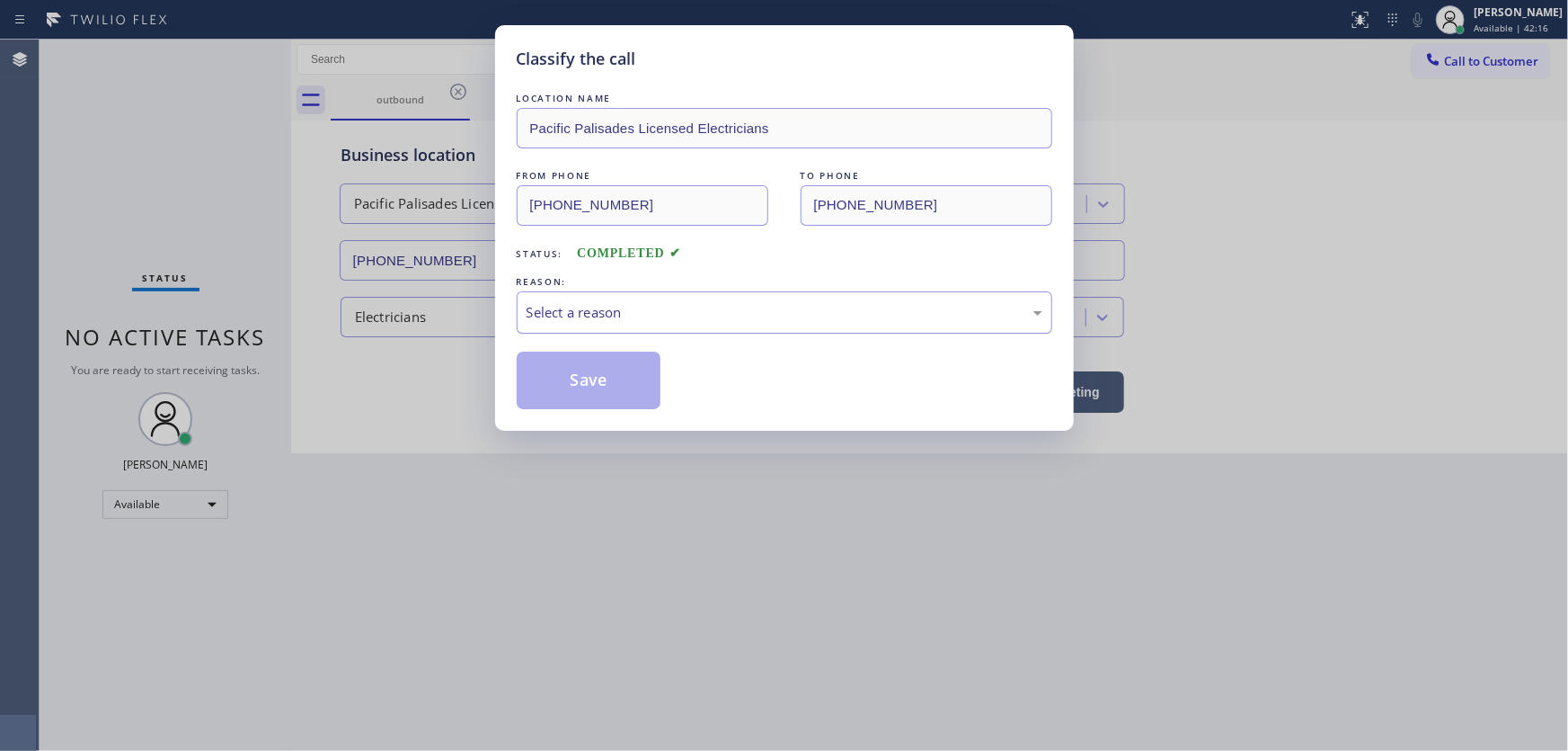
drag, startPoint x: 575, startPoint y: 310, endPoint x: 584, endPoint y: 329, distance: 21.0
click at [576, 311] on div "Select a reason" at bounding box center [784, 312] width 515 height 21
click at [604, 376] on button "Save" at bounding box center [588, 380] width 145 height 58
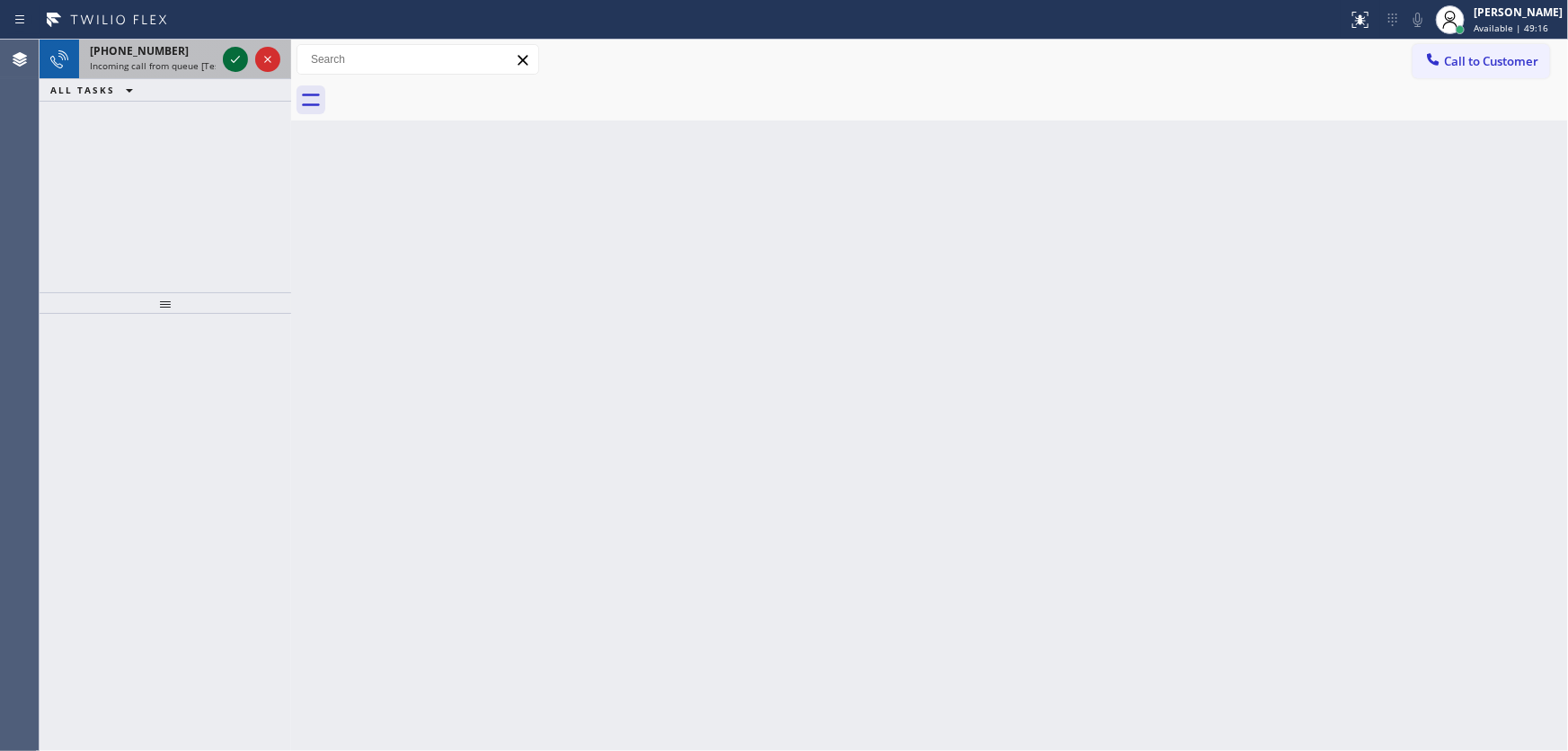
click at [232, 57] on icon at bounding box center [235, 59] width 22 height 22
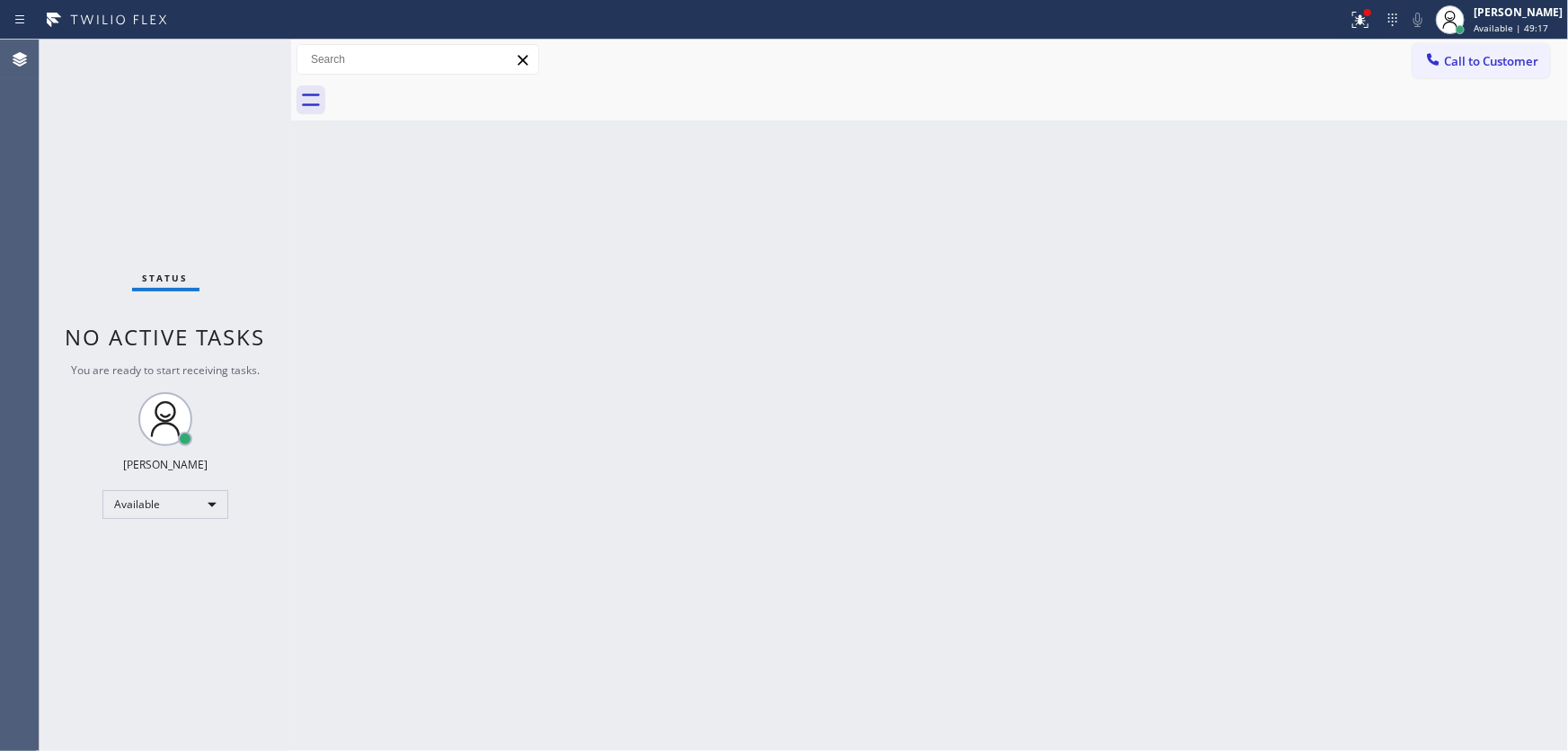
click at [232, 57] on div "Status No active tasks You are ready to start receiving tasks. Michael Javier A…" at bounding box center [166, 395] width 252 height 711
click at [1367, 16] on icon at bounding box center [1360, 20] width 22 height 22
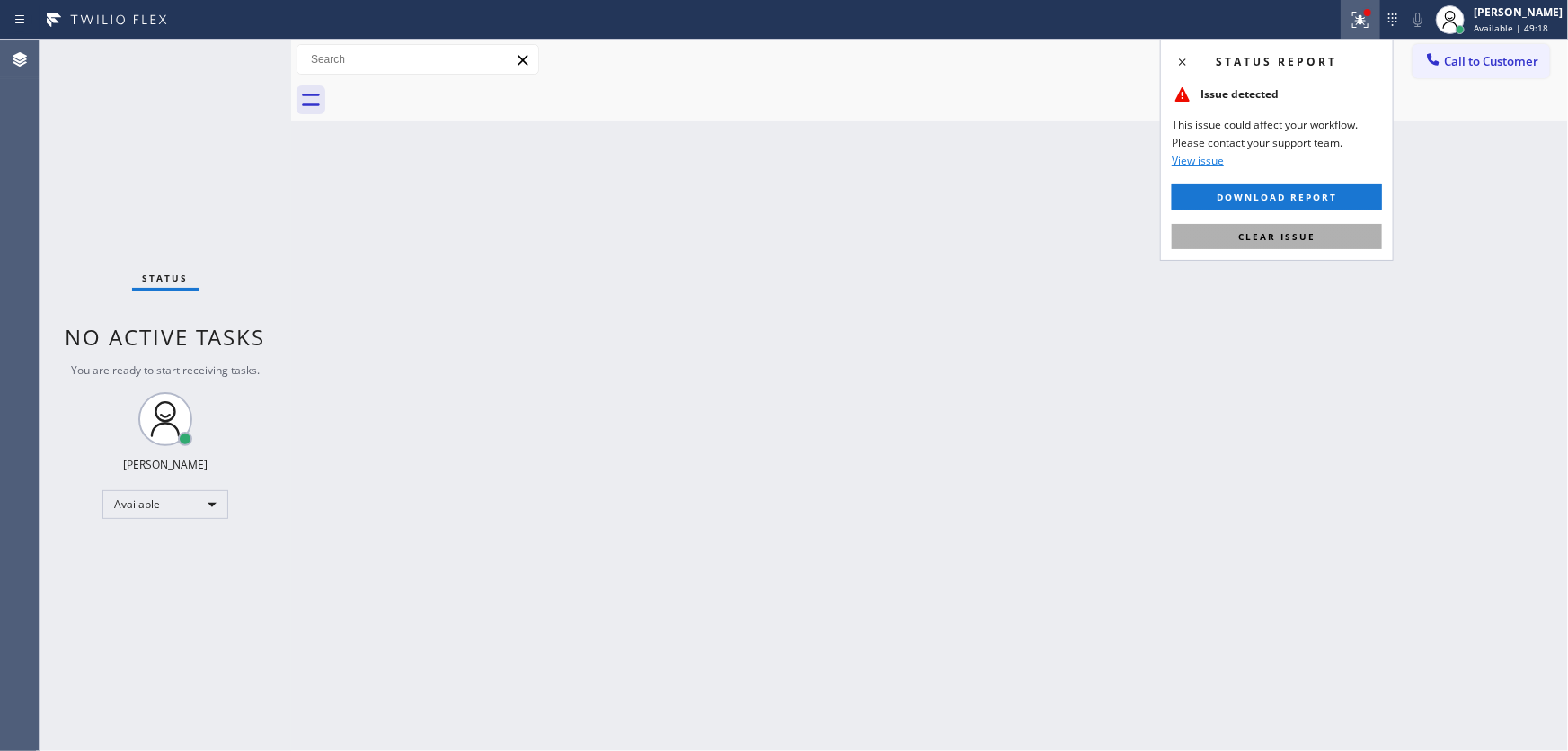
click at [1303, 233] on span "Clear issue" at bounding box center [1278, 236] width 78 height 12
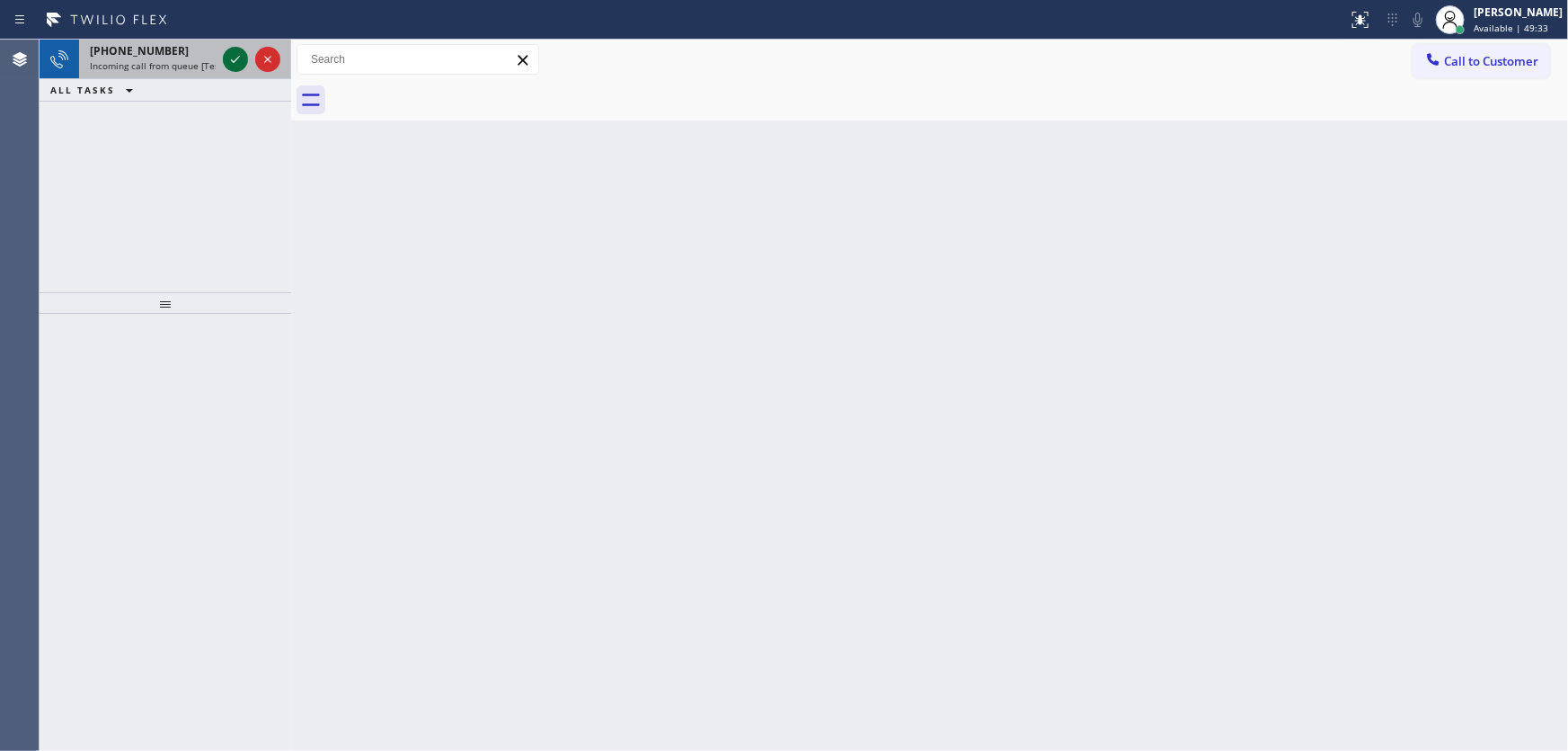
click at [242, 55] on icon at bounding box center [235, 59] width 22 height 22
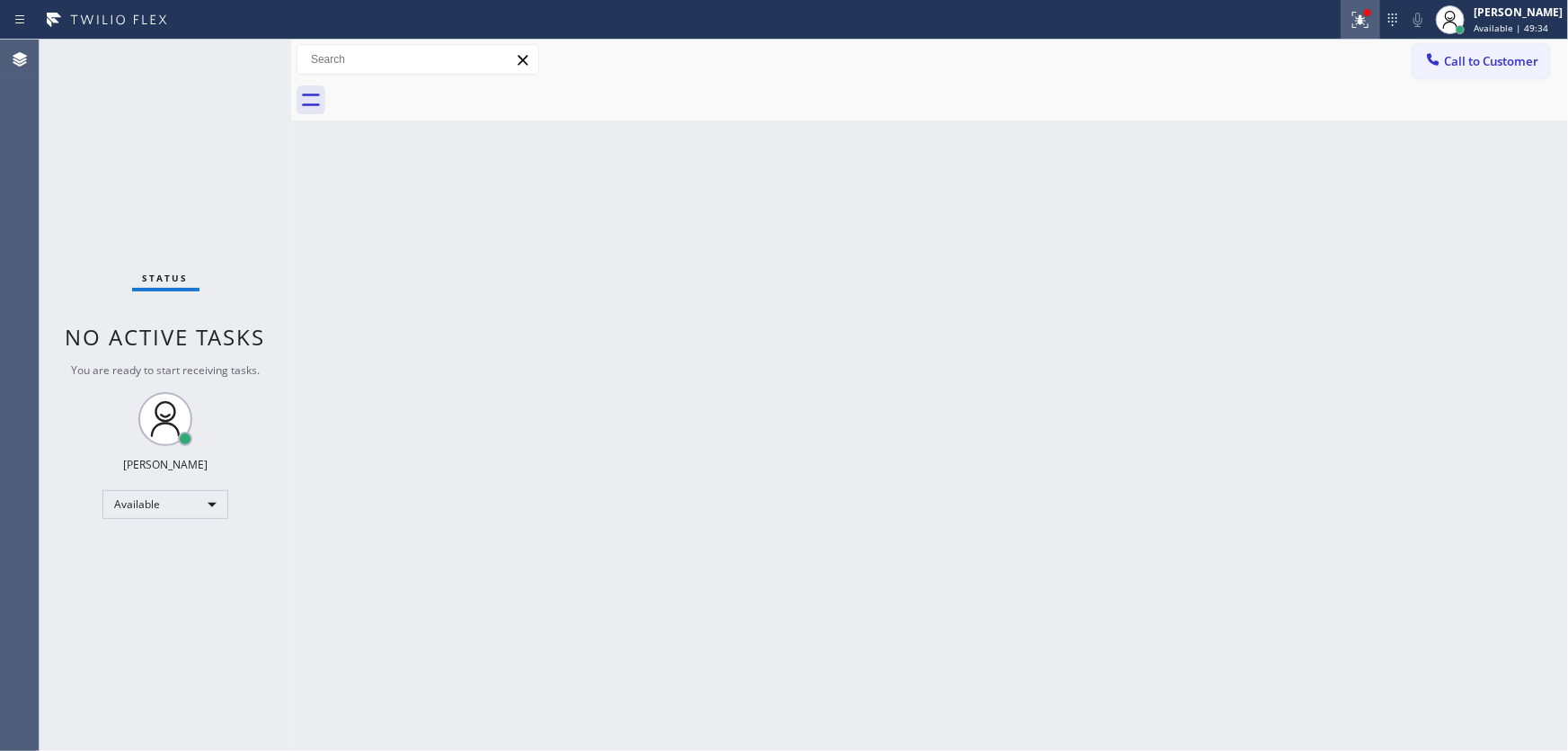
click at [1370, 12] on icon at bounding box center [1360, 20] width 22 height 22
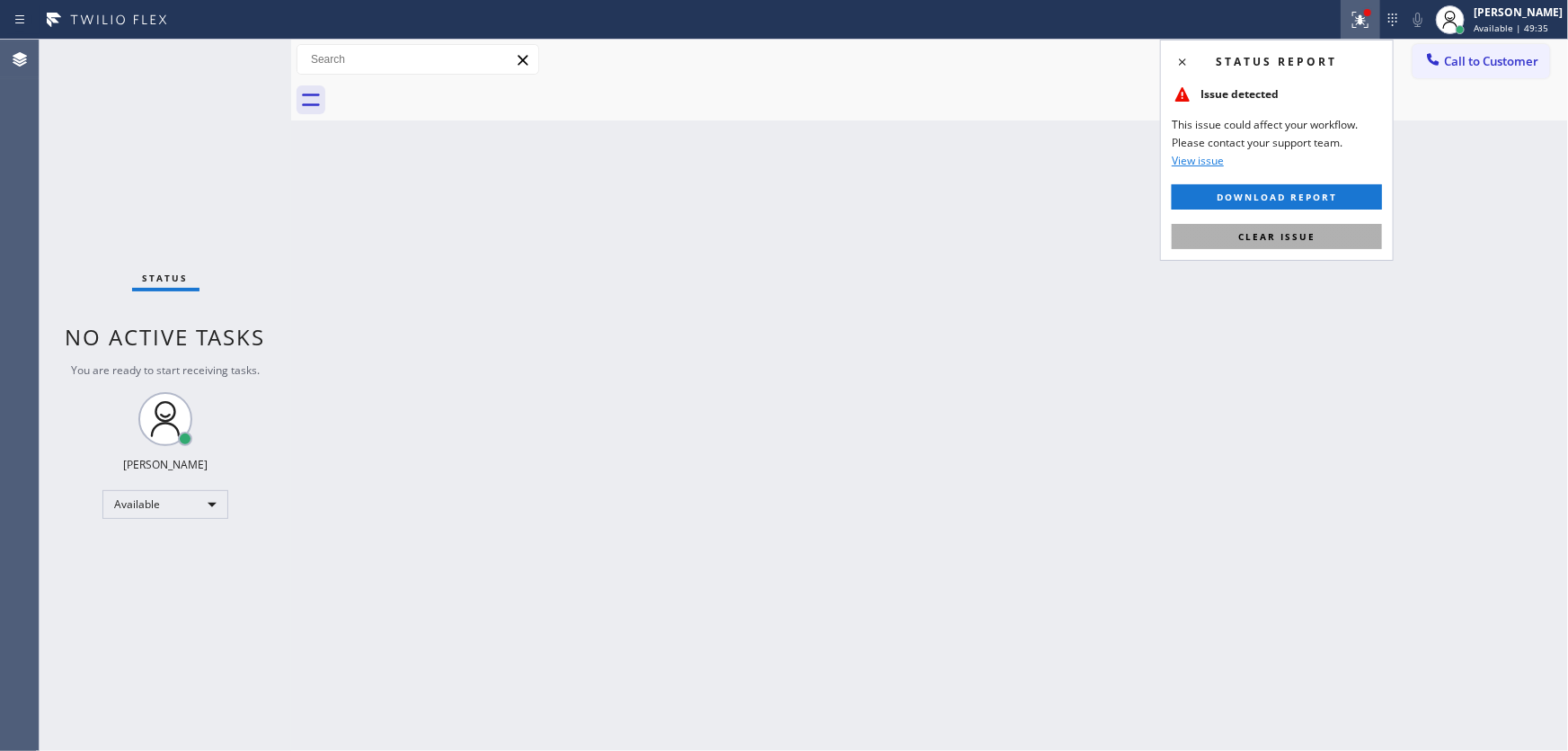
click at [1277, 231] on span "Clear issue" at bounding box center [1278, 236] width 78 height 12
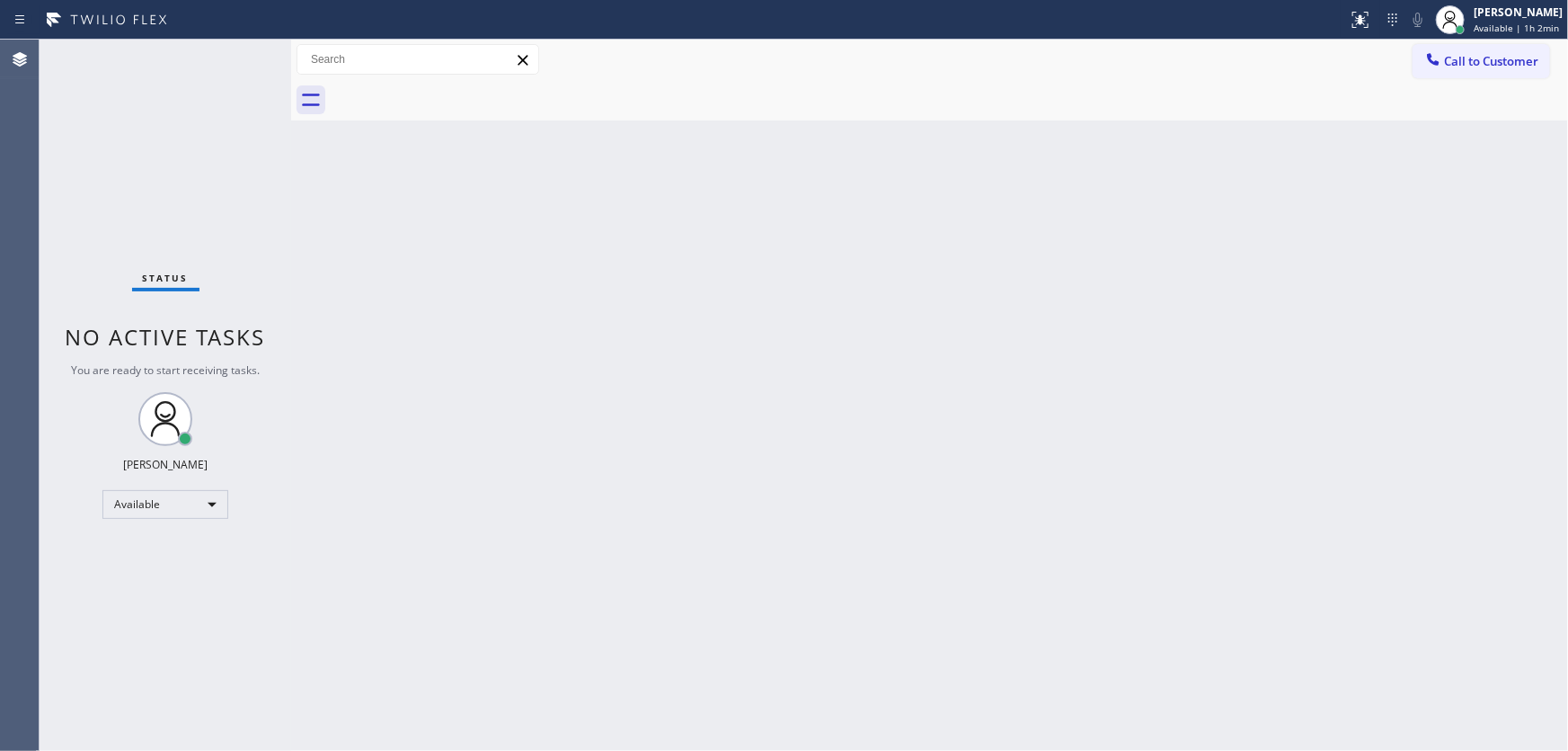
drag, startPoint x: 229, startPoint y: 45, endPoint x: 232, endPoint y: 63, distance: 18.2
click at [229, 47] on div "Status No active tasks You are ready to start receiving tasks. Michael Javier A…" at bounding box center [166, 395] width 252 height 711
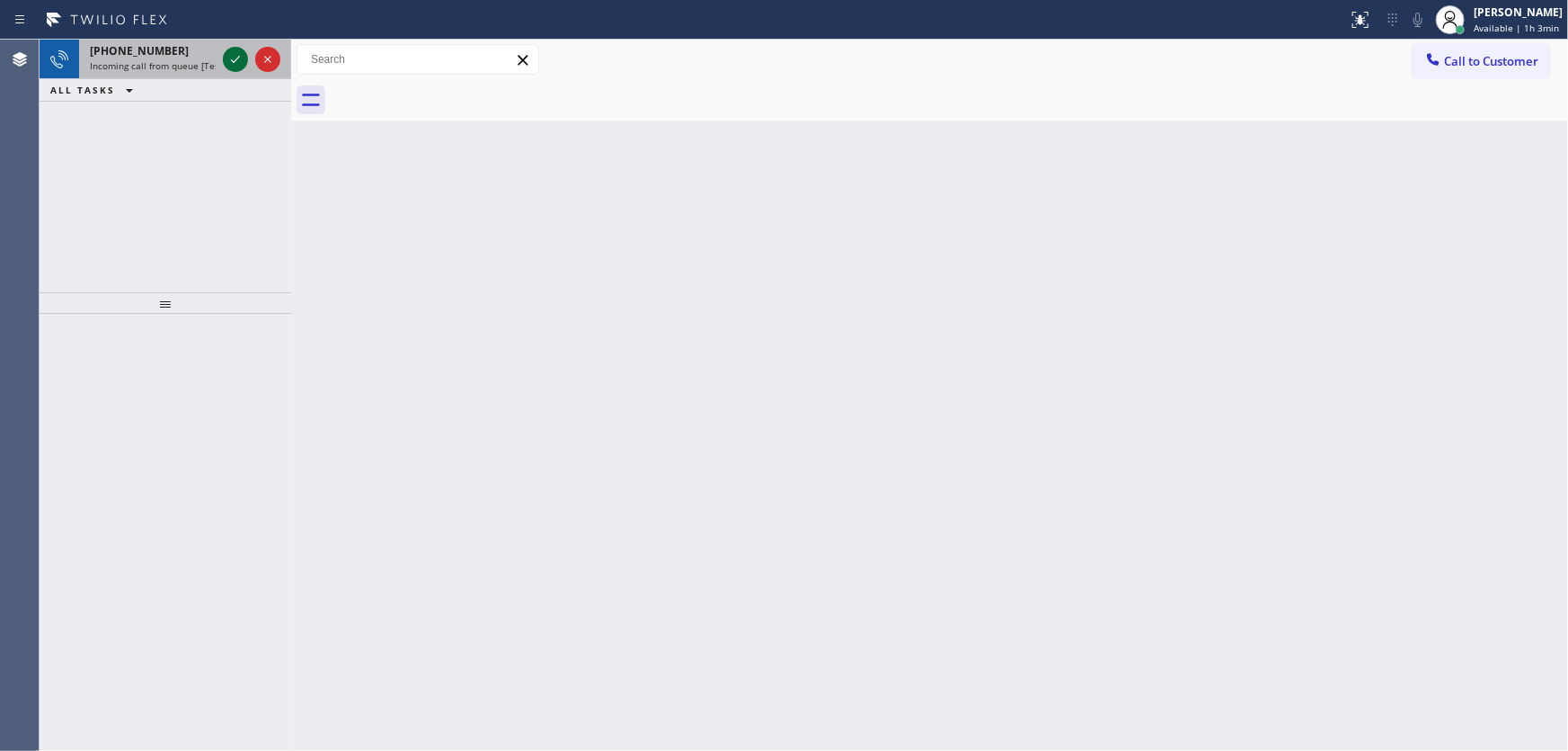
click at [228, 66] on icon at bounding box center [235, 59] width 22 height 22
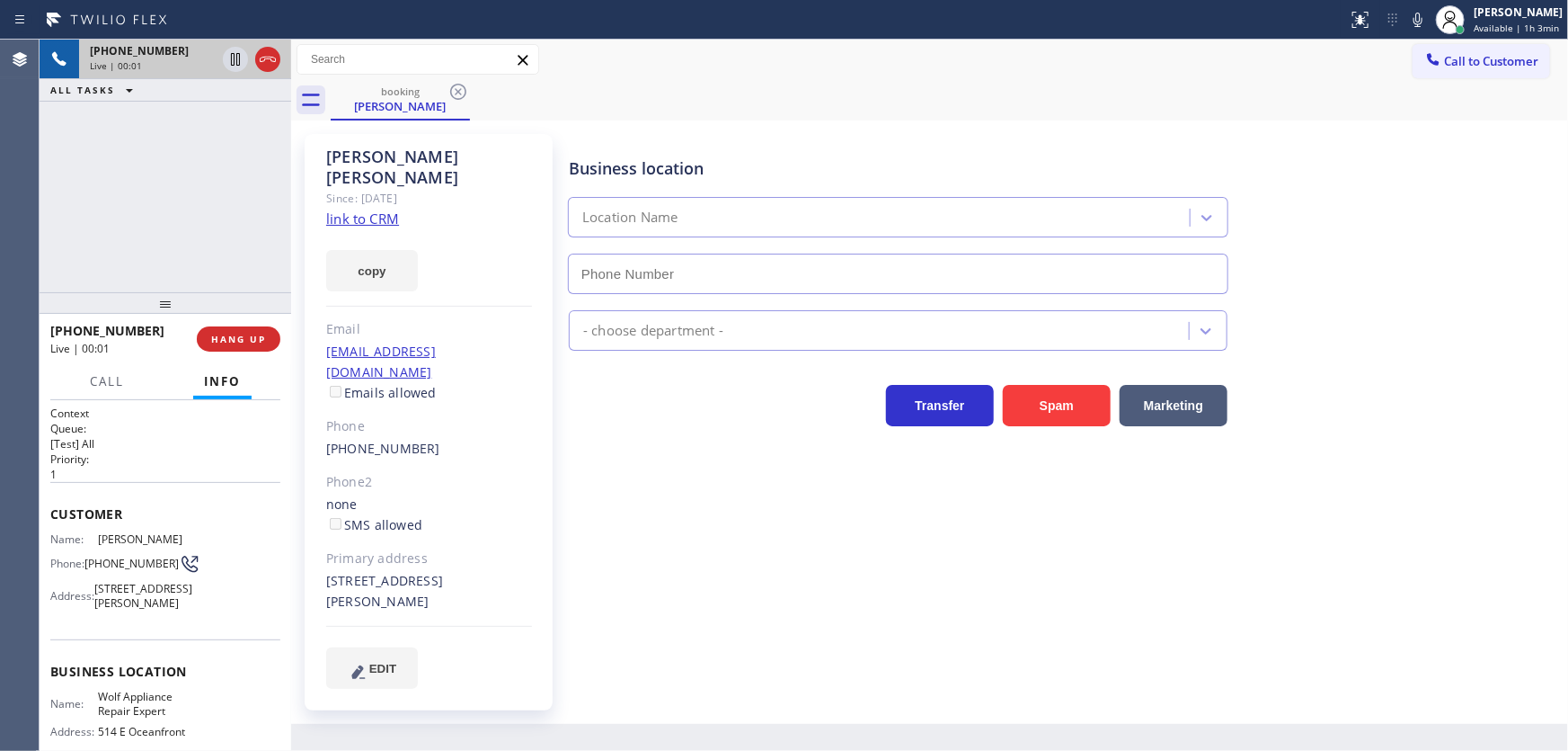
type input "(949) 536-9445"
click at [385, 209] on link "link to CRM" at bounding box center [362, 218] width 73 height 18
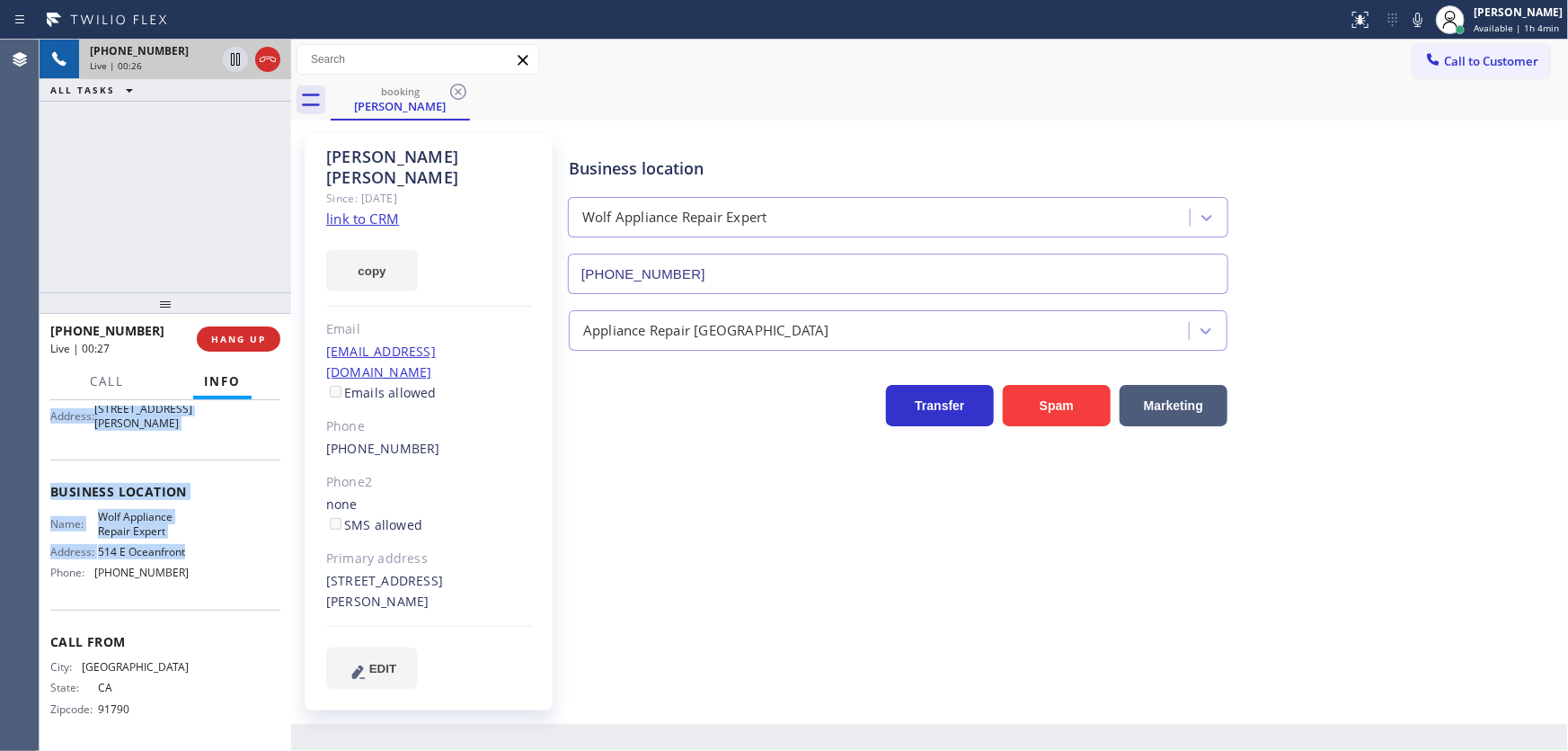
scroll to position [197, 0]
drag, startPoint x: 72, startPoint y: 526, endPoint x: 200, endPoint y: 583, distance: 140.1
click at [200, 584] on div "Context Queue: [Test] All Priority: 1 Customer Name: Terry Kohl Phone: (626) 89…" at bounding box center [165, 486] width 230 height 520
copy div "Customer Name: Terry Kohl Phone: (626) 893-7466 Address: 800 Holladay Rd, Pasad…"
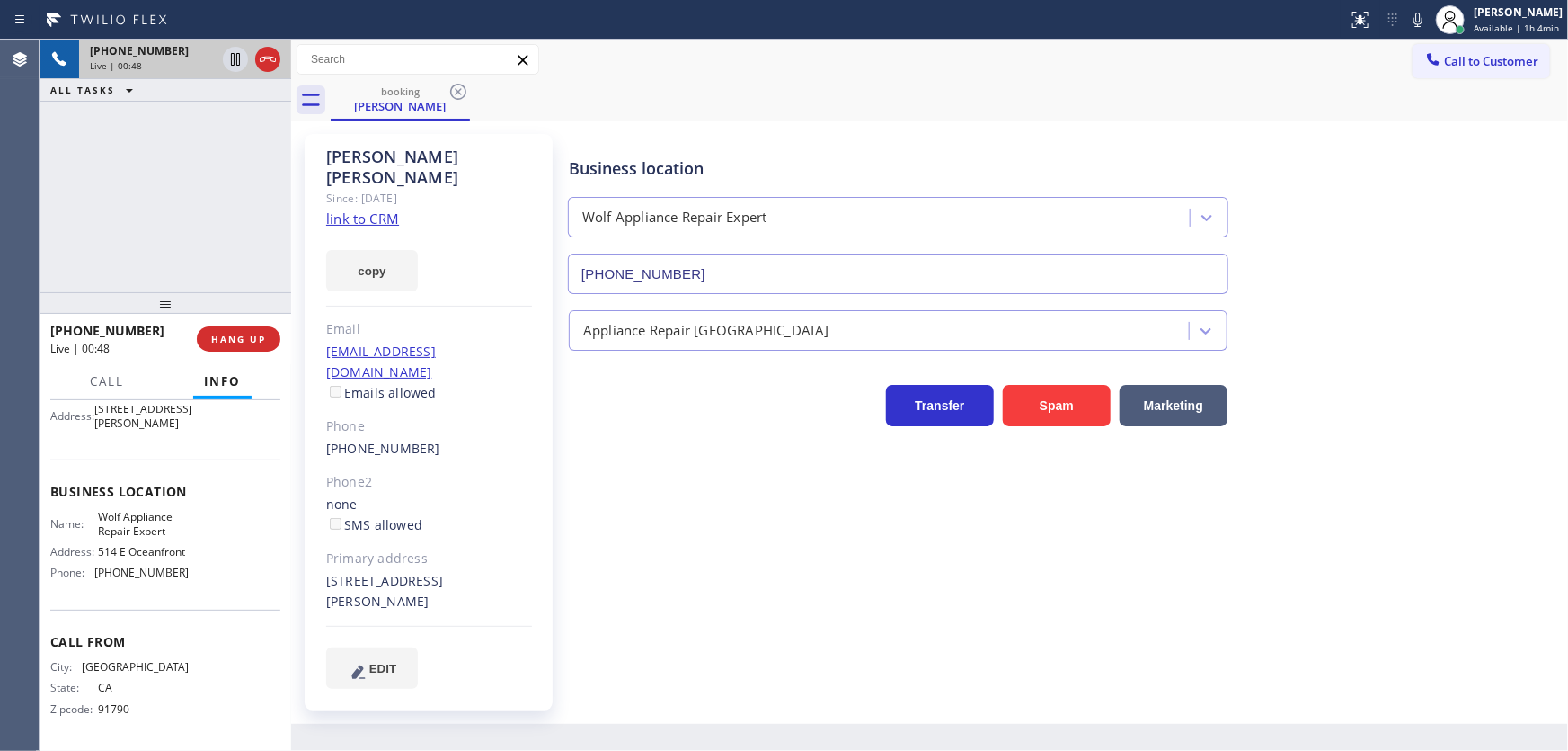
click at [200, 193] on div "+16268937466 Live | 00:48 ALL TASKS ALL TASKS ACTIVE TASKS TASKS IN WRAP UP" at bounding box center [166, 166] width 252 height 253
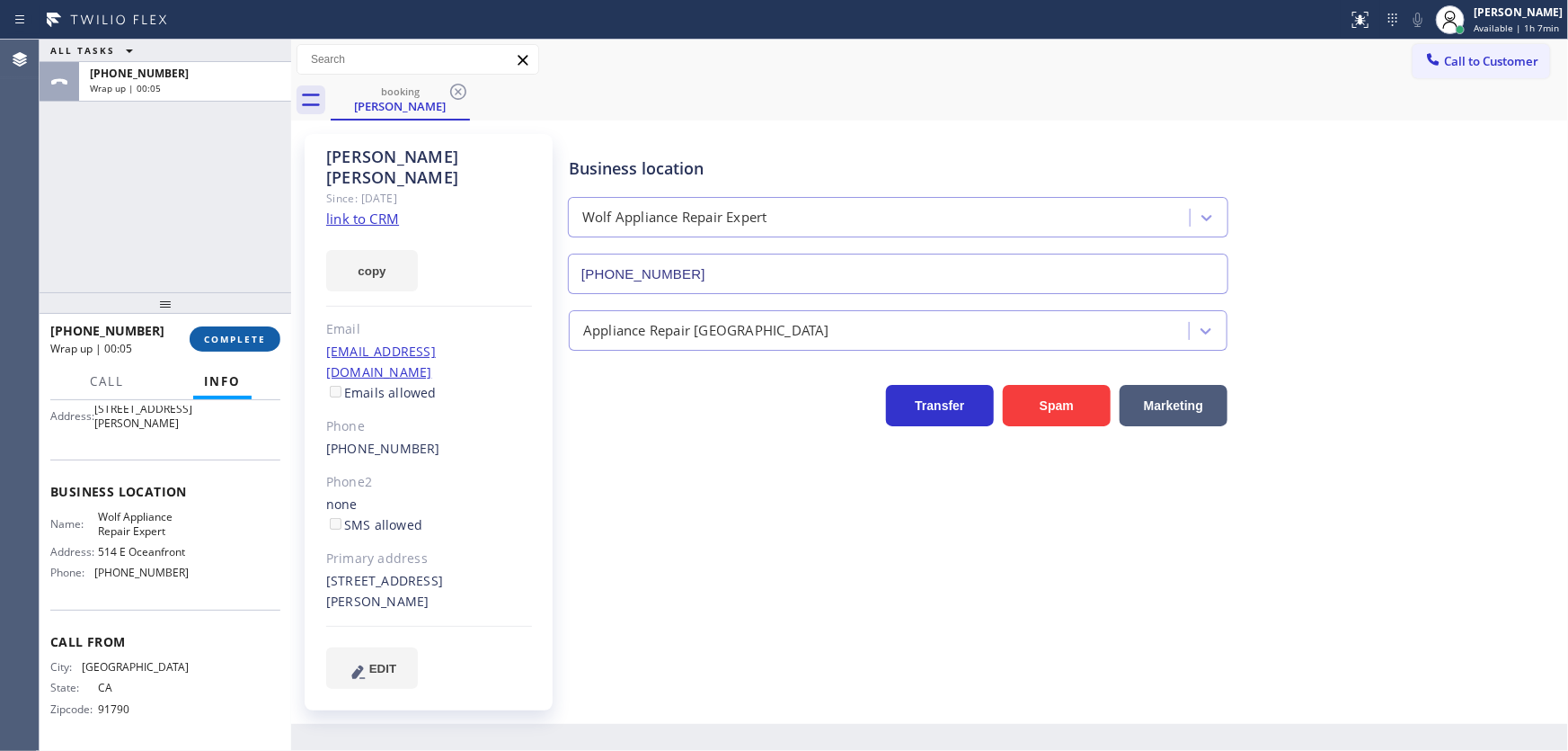
click at [258, 344] on span "COMPLETE" at bounding box center [235, 339] width 62 height 12
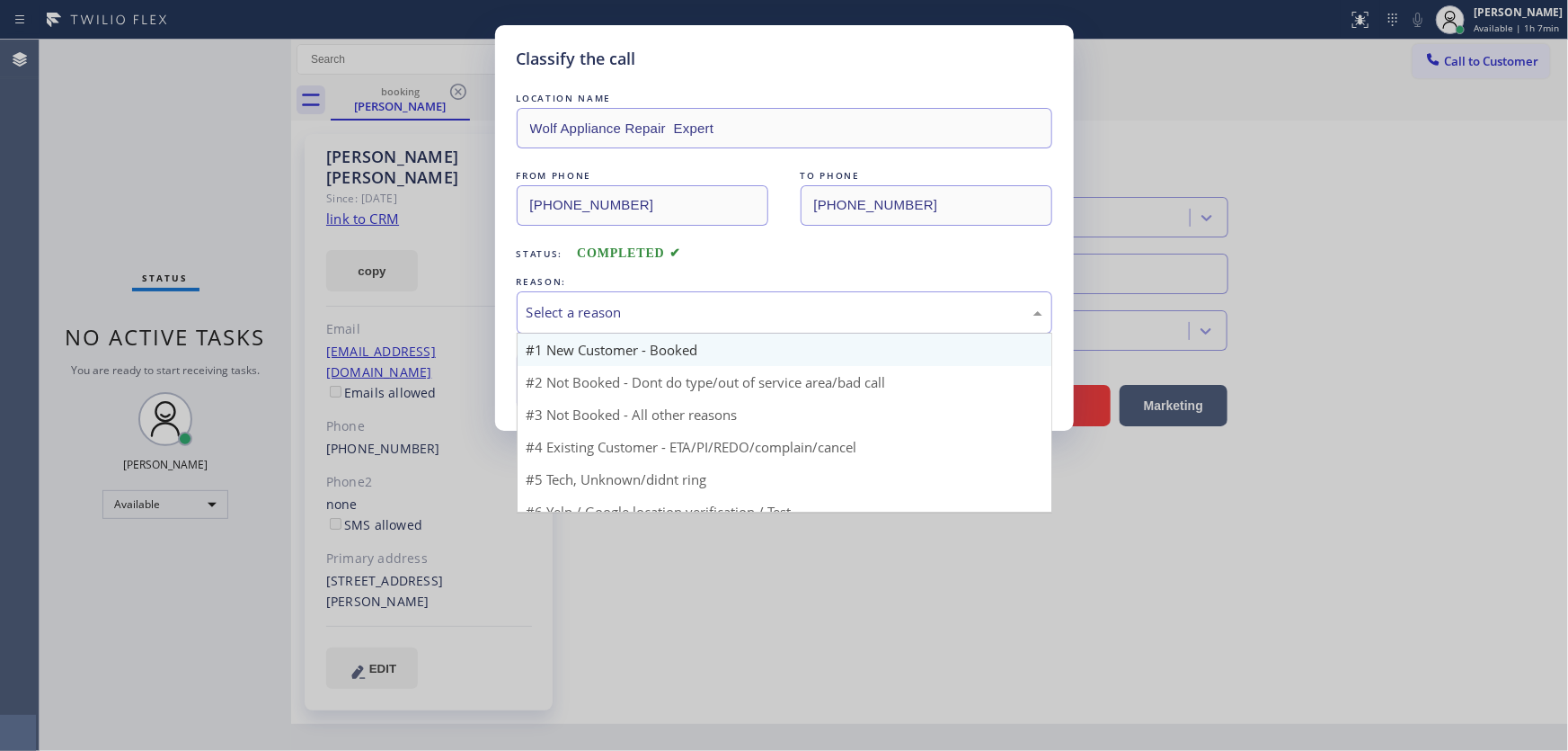
drag, startPoint x: 581, startPoint y: 315, endPoint x: 586, endPoint y: 348, distance: 33.4
click at [582, 317] on div "Select a reason" at bounding box center [784, 312] width 515 height 21
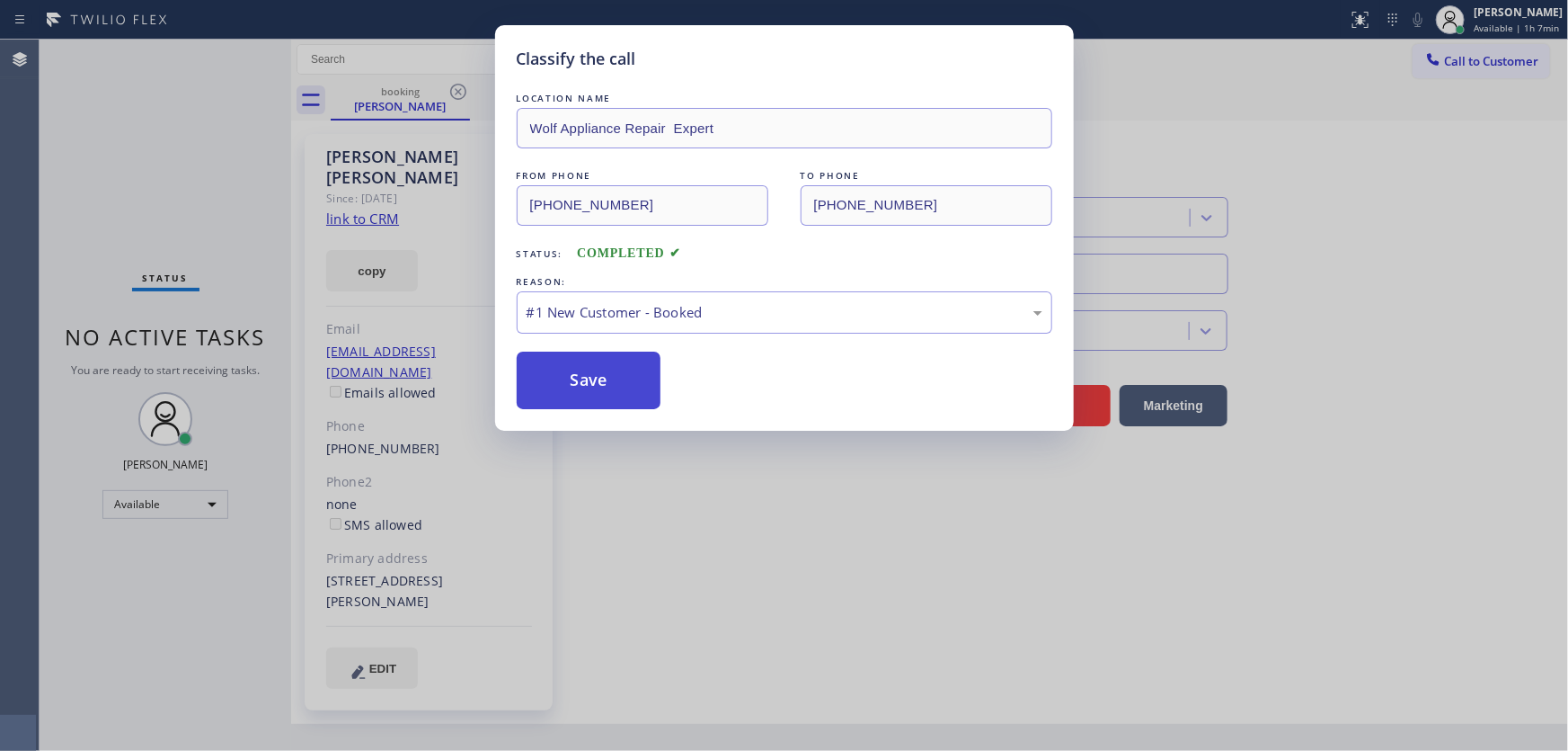
click at [585, 375] on button "Save" at bounding box center [588, 380] width 145 height 58
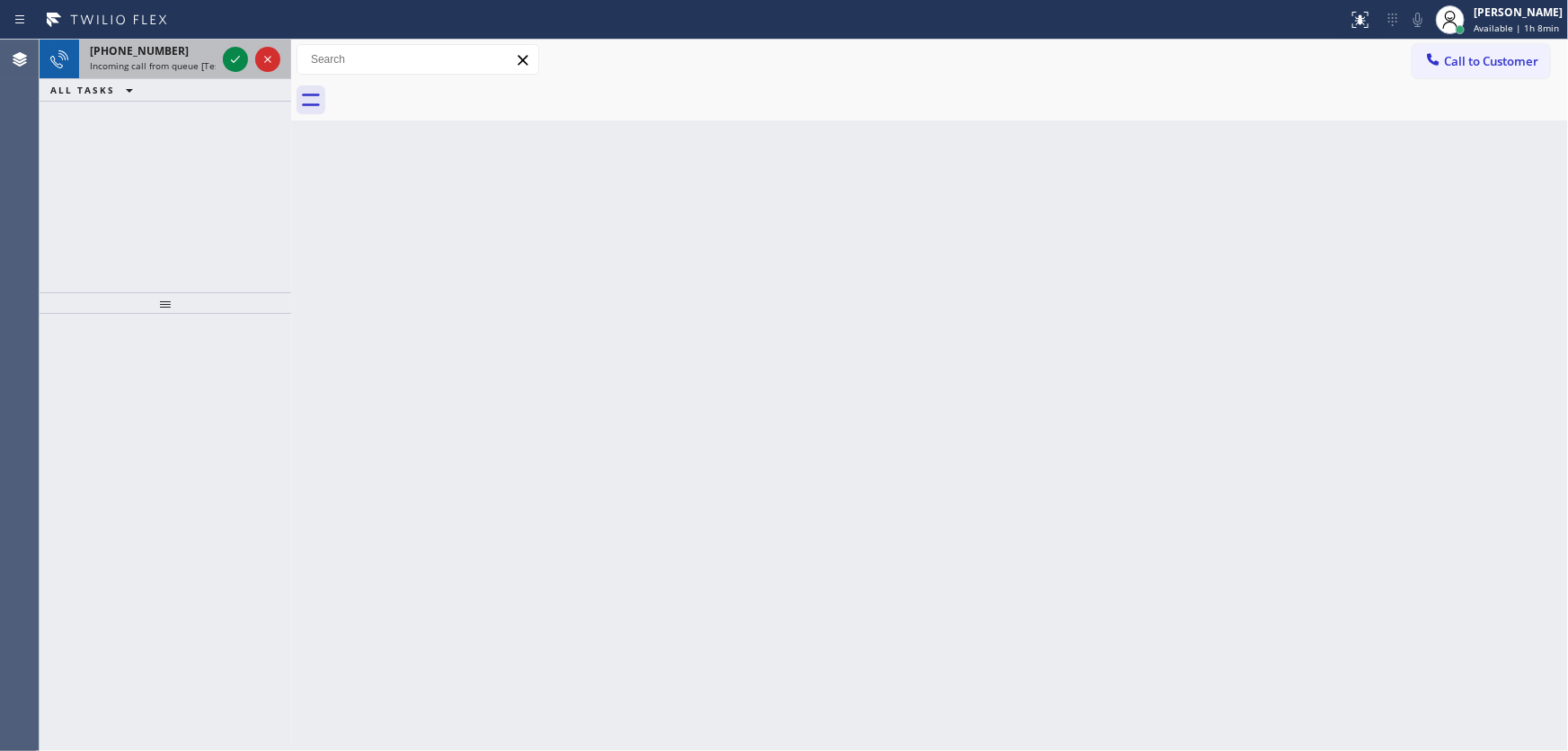
click at [182, 55] on div "+12032466862" at bounding box center [152, 51] width 126 height 15
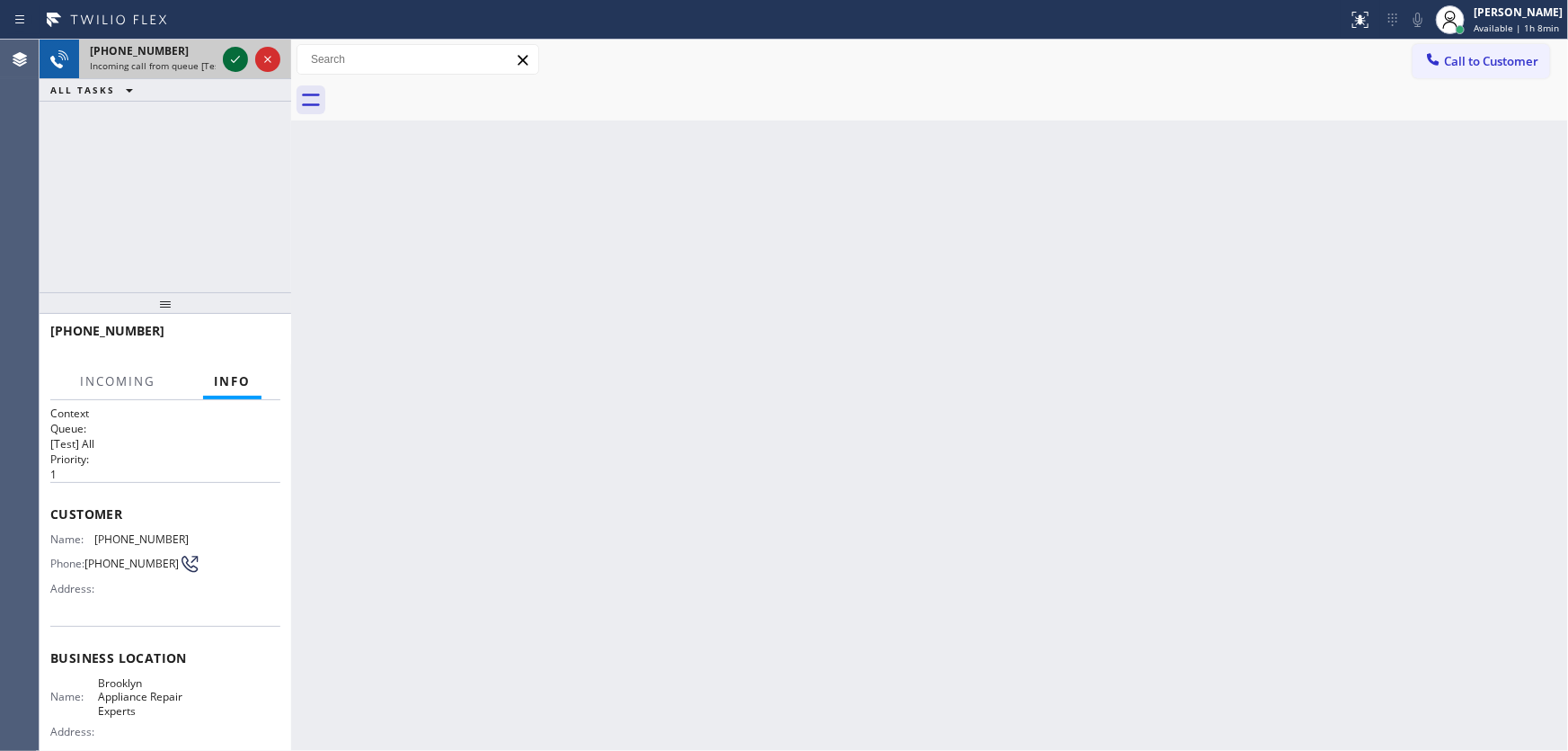
click at [231, 57] on icon at bounding box center [235, 59] width 22 height 22
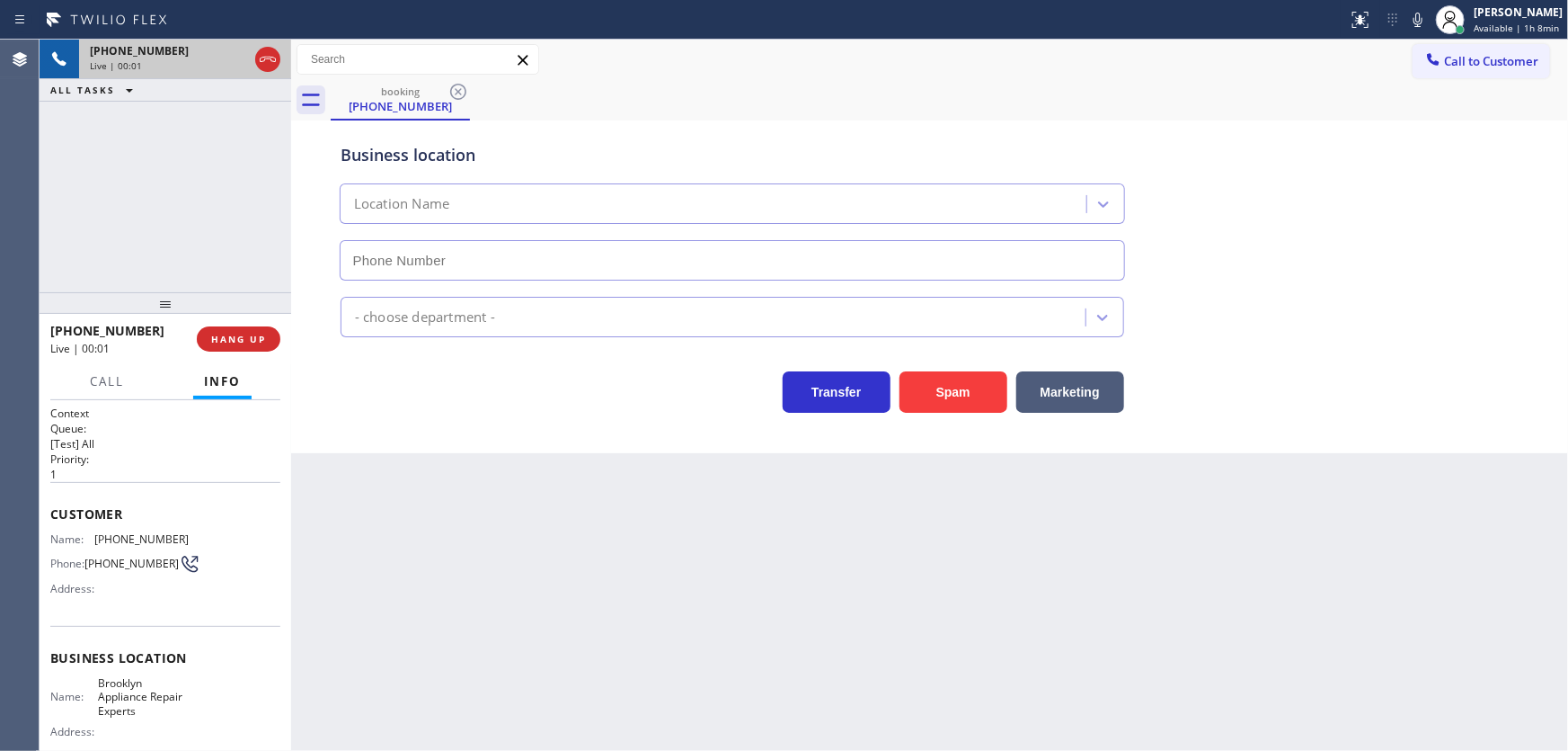
type input "(347) 757-4373"
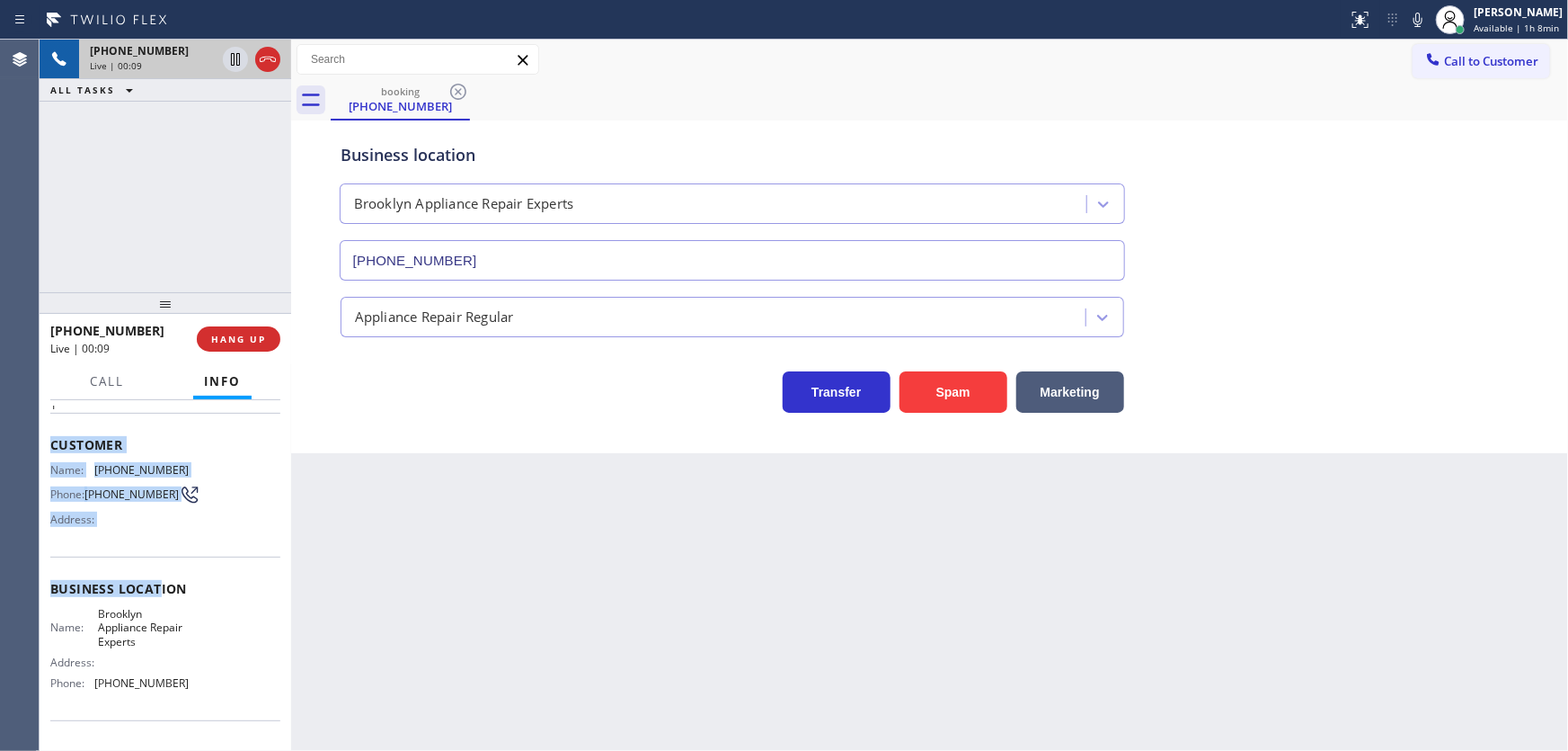
scroll to position [81, 0]
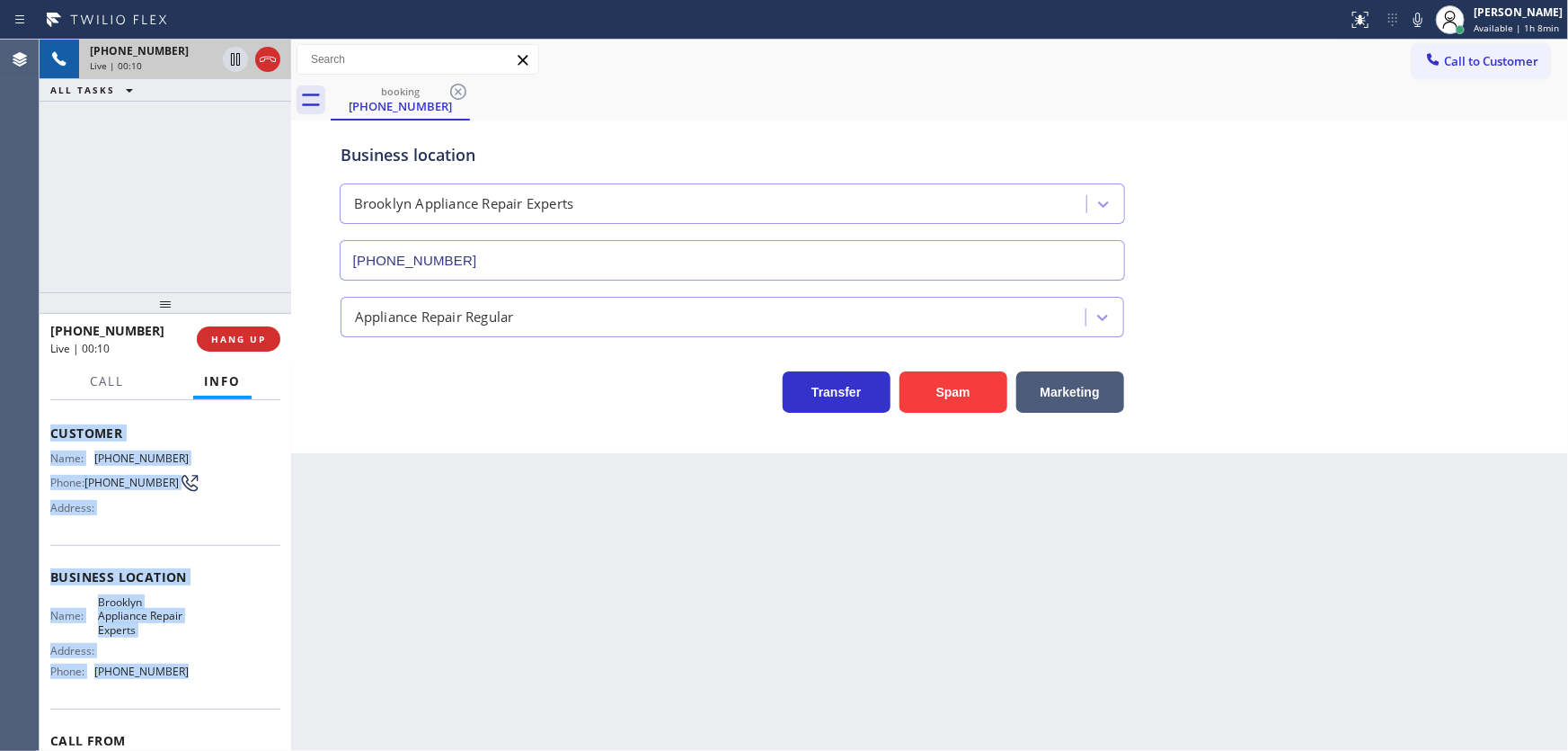
drag, startPoint x: 48, startPoint y: 504, endPoint x: 189, endPoint y: 667, distance: 215.5
click at [189, 667] on div "Context Queue: [Test] All Priority: 1 Customer Name: (203) 246-6862 Phone: (203…" at bounding box center [166, 576] width 252 height 352
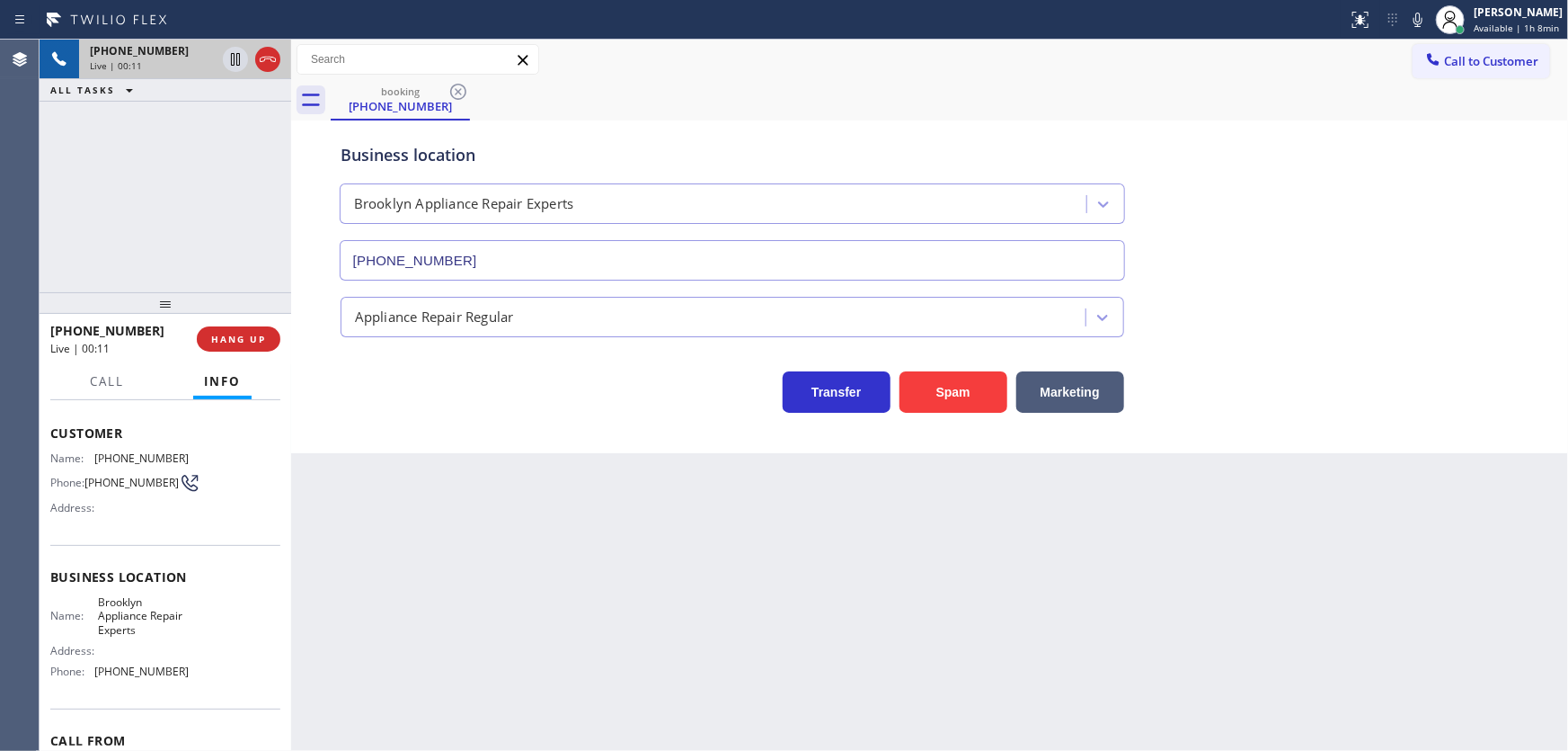
click at [200, 244] on div "+12032466862 Live | 00:11 ALL TASKS ALL TASKS ACTIVE TASKS TASKS IN WRAP UP" at bounding box center [166, 166] width 252 height 253
click at [201, 244] on div "+12032466862 Live | 00:31 ALL TASKS ALL TASKS ACTIVE TASKS TASKS IN WRAP UP" at bounding box center [166, 166] width 252 height 253
click at [262, 328] on button "HANG UP" at bounding box center [238, 339] width 83 height 26
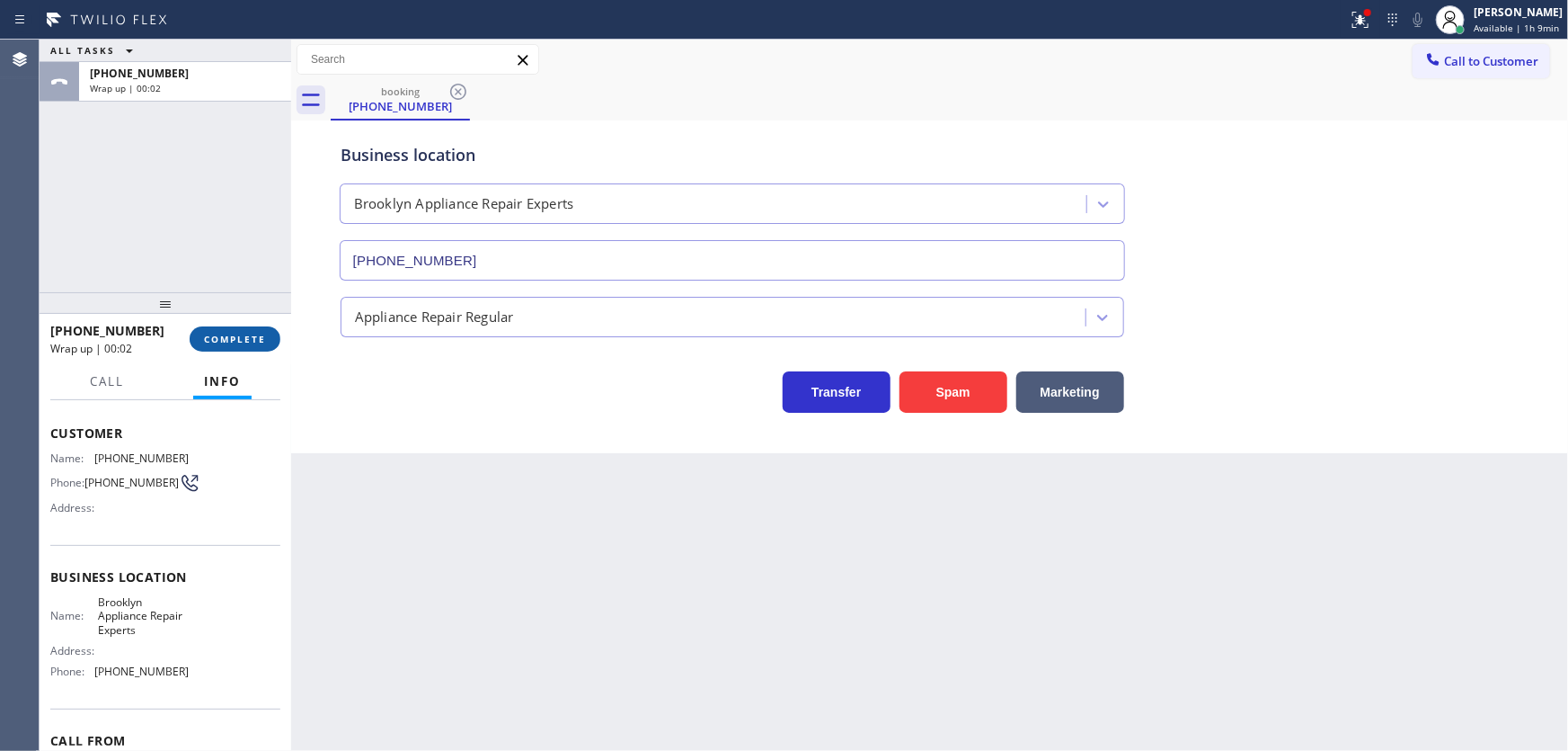
click at [232, 341] on span "COMPLETE" at bounding box center [235, 339] width 62 height 12
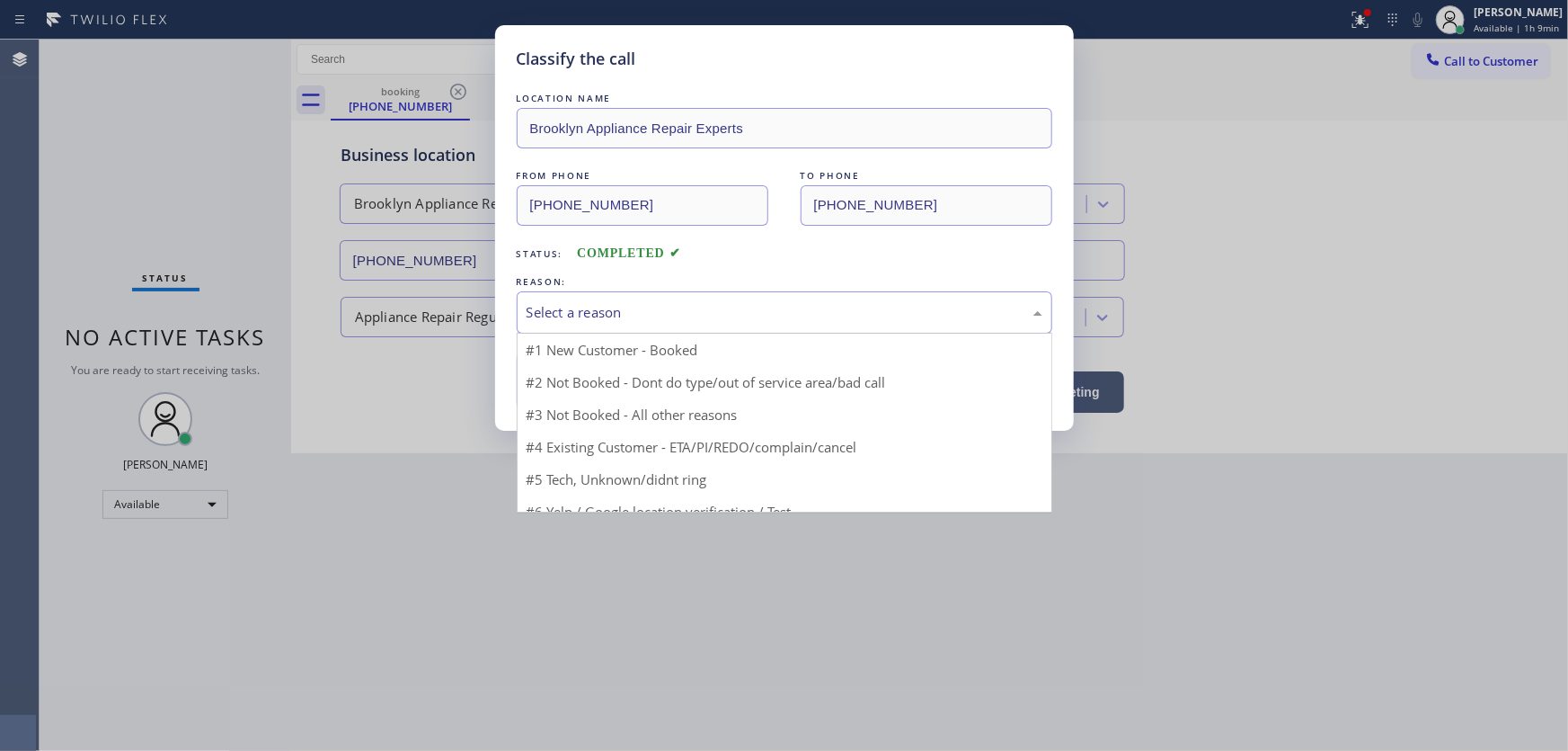
drag, startPoint x: 578, startPoint y: 315, endPoint x: 597, endPoint y: 389, distance: 76.4
click at [578, 315] on div "Select a reason" at bounding box center [784, 312] width 515 height 21
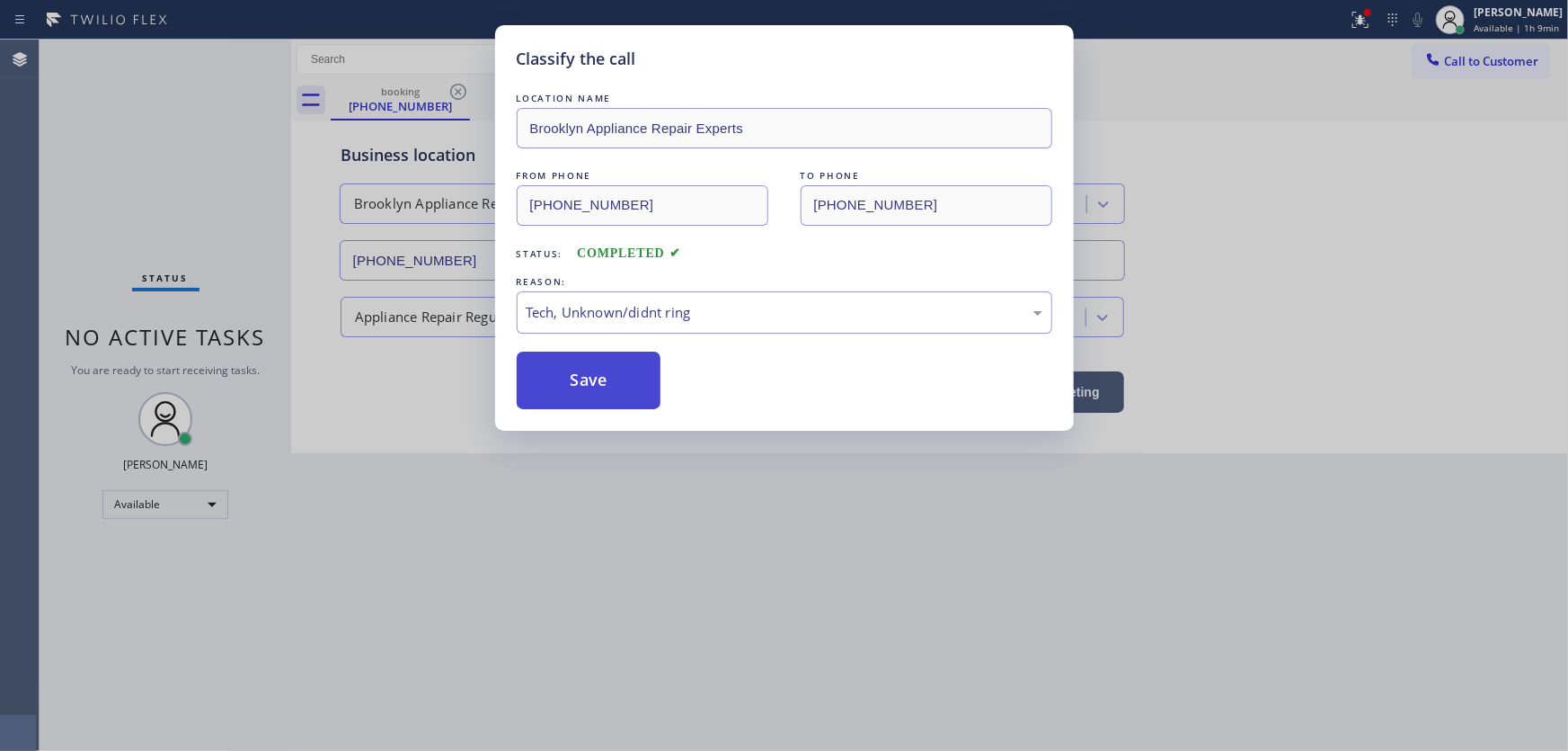
click at [585, 387] on button "Save" at bounding box center [588, 380] width 145 height 58
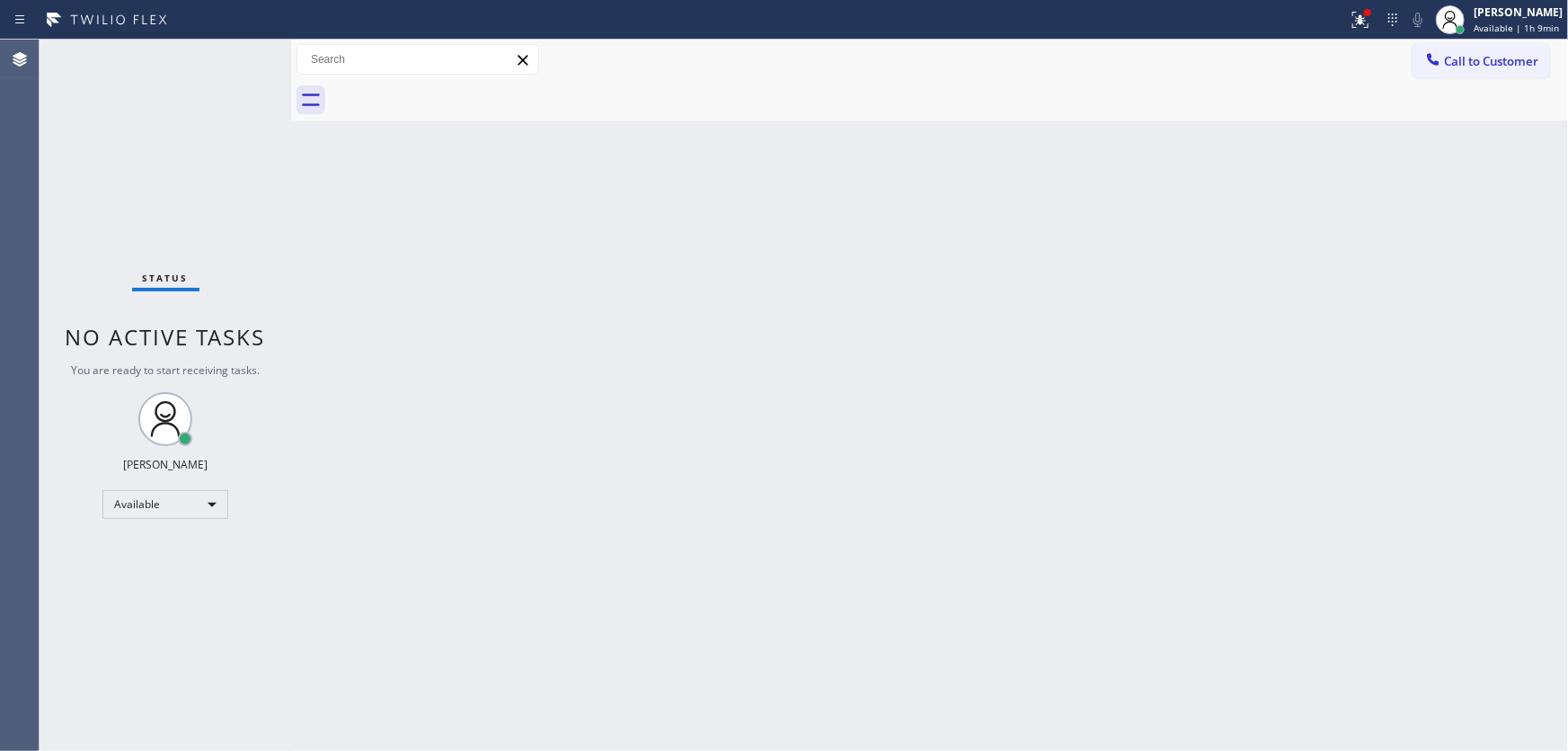
click at [135, 197] on div "Status No active tasks You are ready to start receiving tasks. Michael Javier A…" at bounding box center [166, 395] width 252 height 711
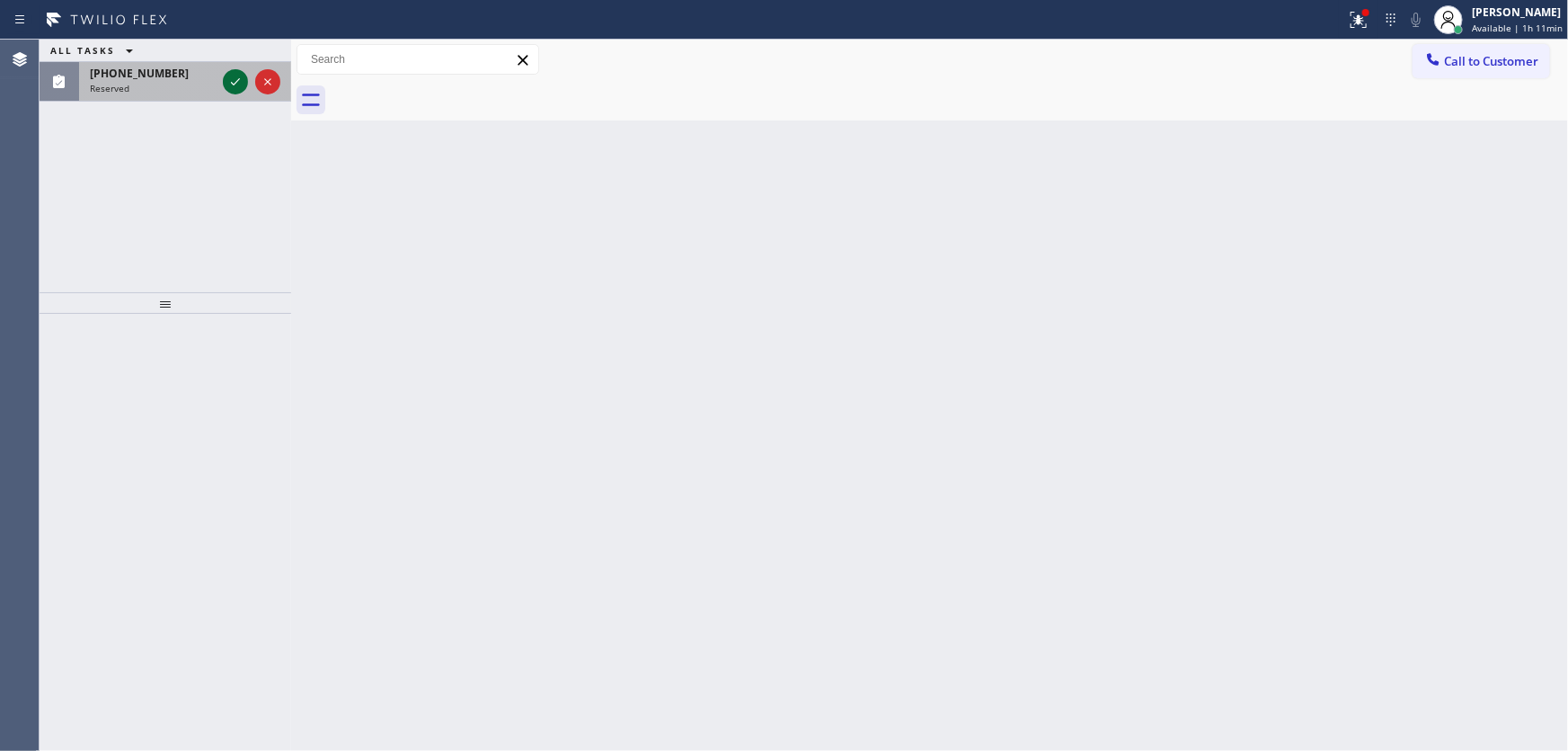
click at [231, 76] on icon at bounding box center [235, 81] width 22 height 22
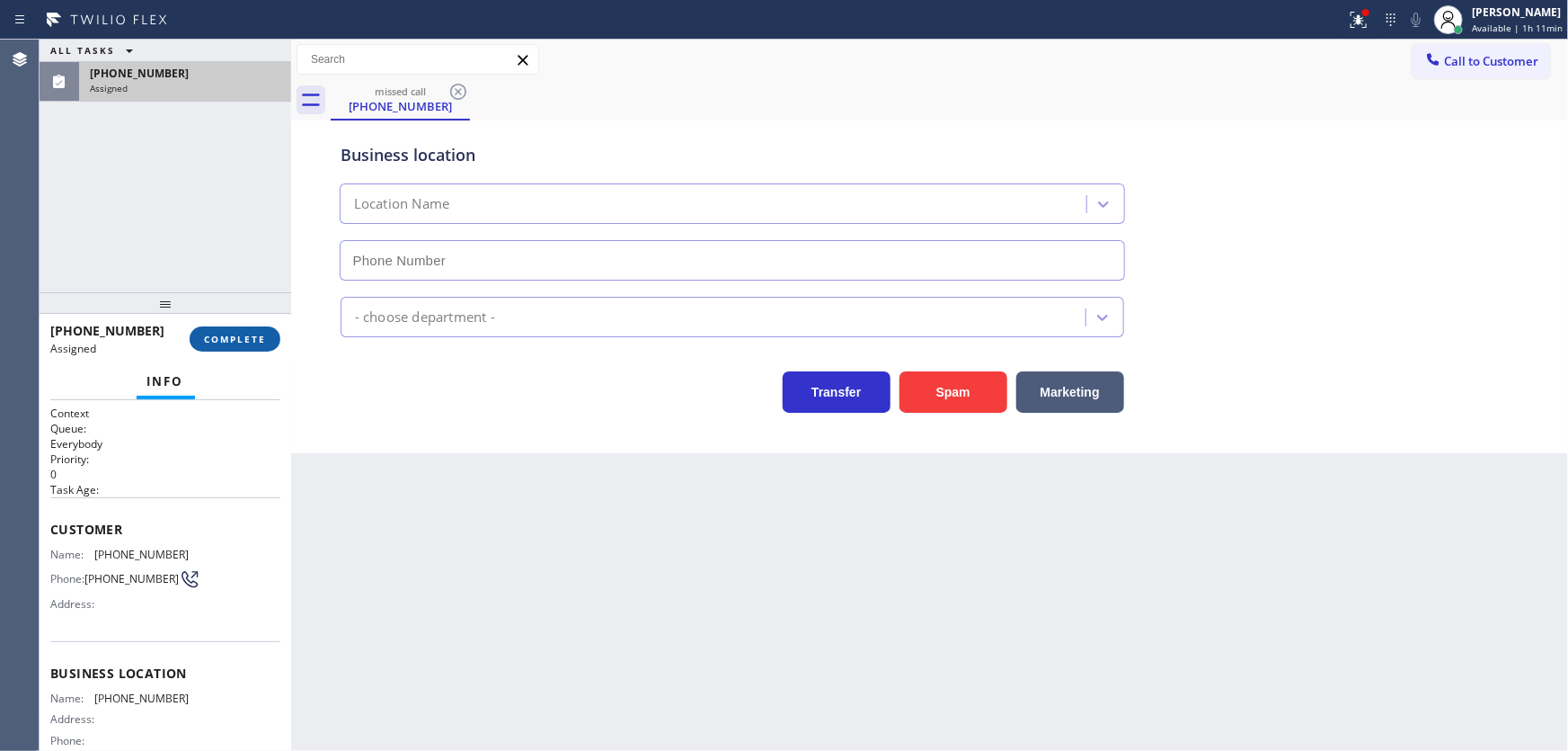
click at [224, 331] on button "COMPLETE" at bounding box center [235, 339] width 91 height 26
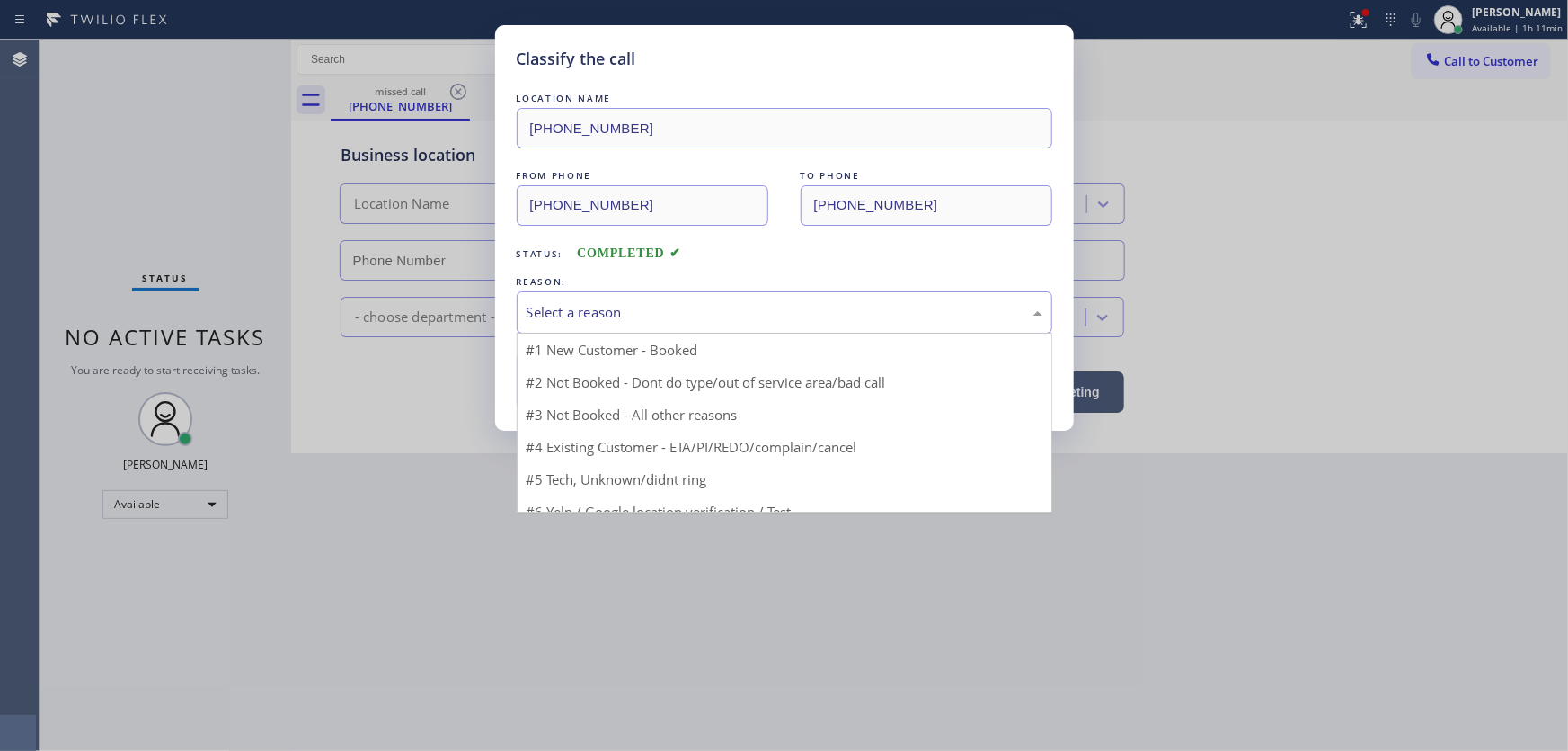
click at [568, 309] on div "Select a reason" at bounding box center [784, 312] width 515 height 21
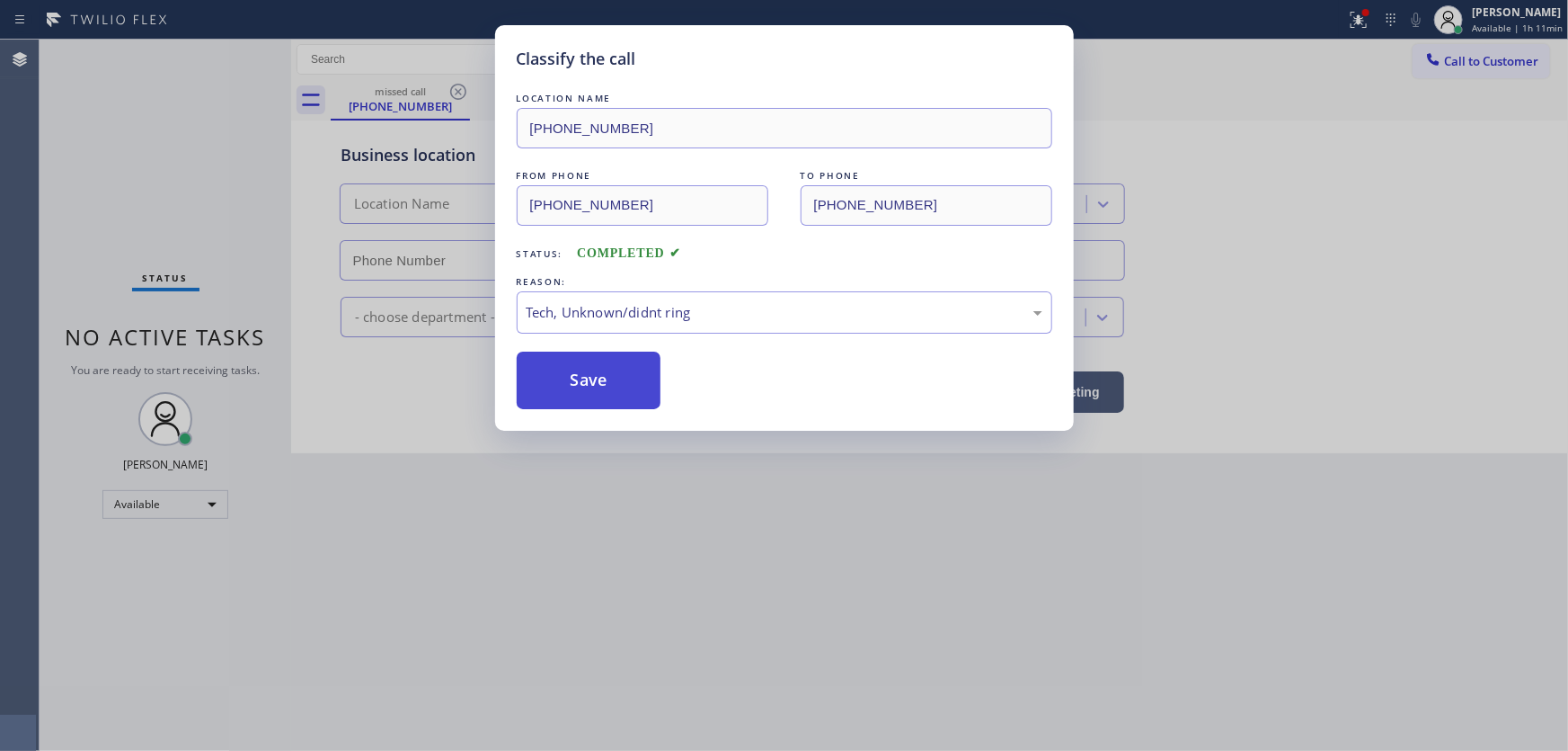
click at [584, 378] on button "Save" at bounding box center [588, 380] width 145 height 58
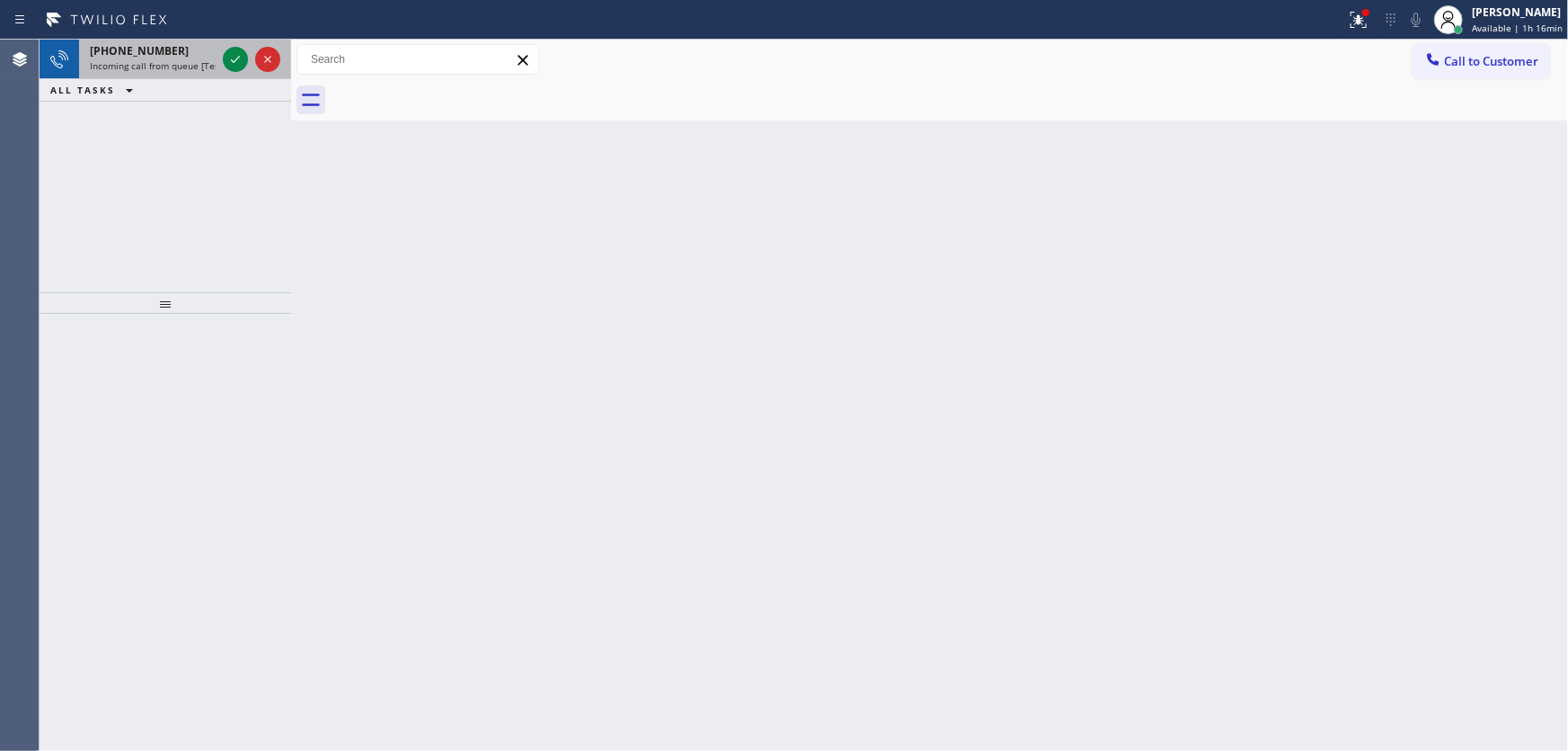
click at [154, 56] on span "+16268939871" at bounding box center [139, 51] width 99 height 15
click at [165, 53] on div "+19177420766" at bounding box center [152, 51] width 126 height 15
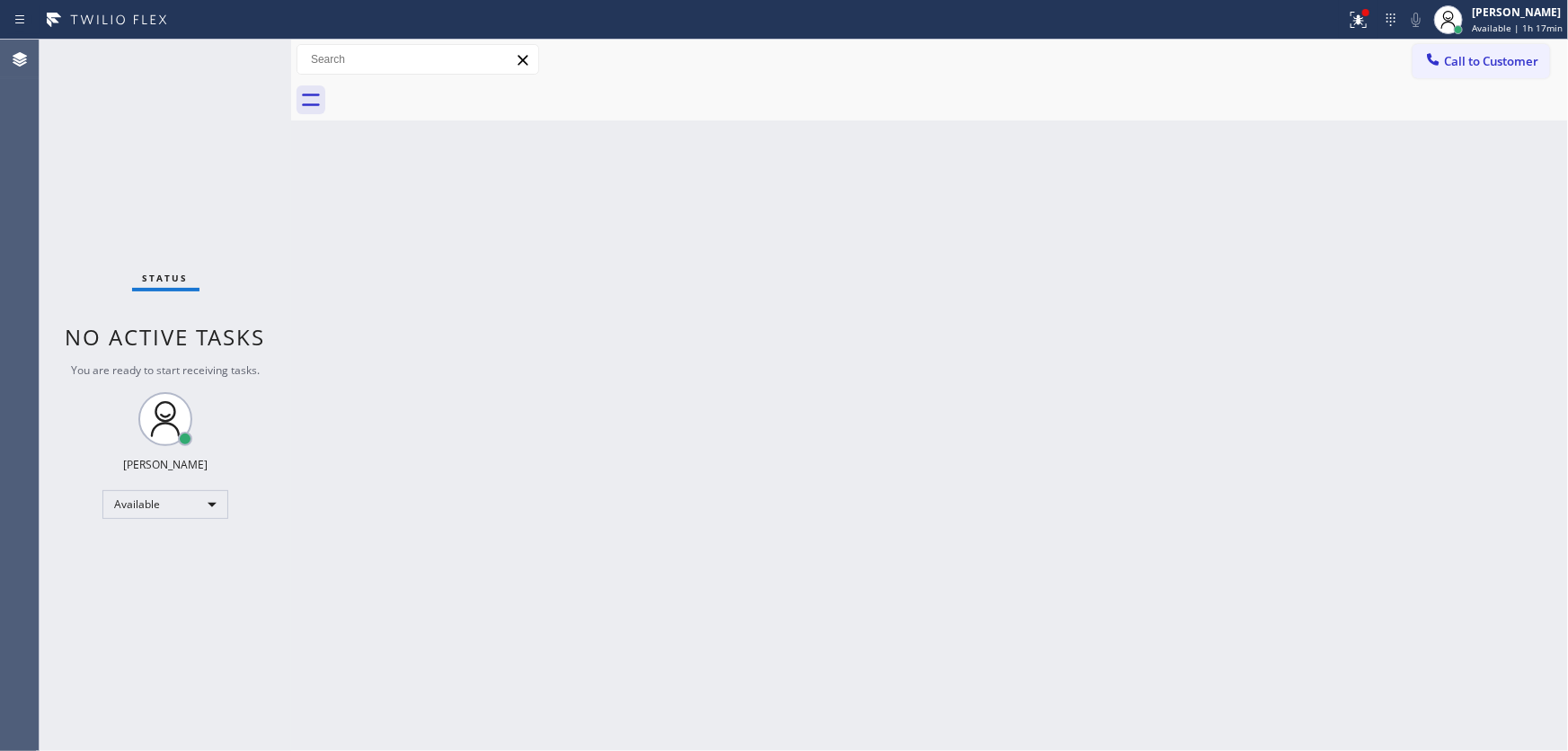
click at [227, 61] on div "Status No active tasks You are ready to start receiving tasks. Michael Javier A…" at bounding box center [166, 395] width 252 height 711
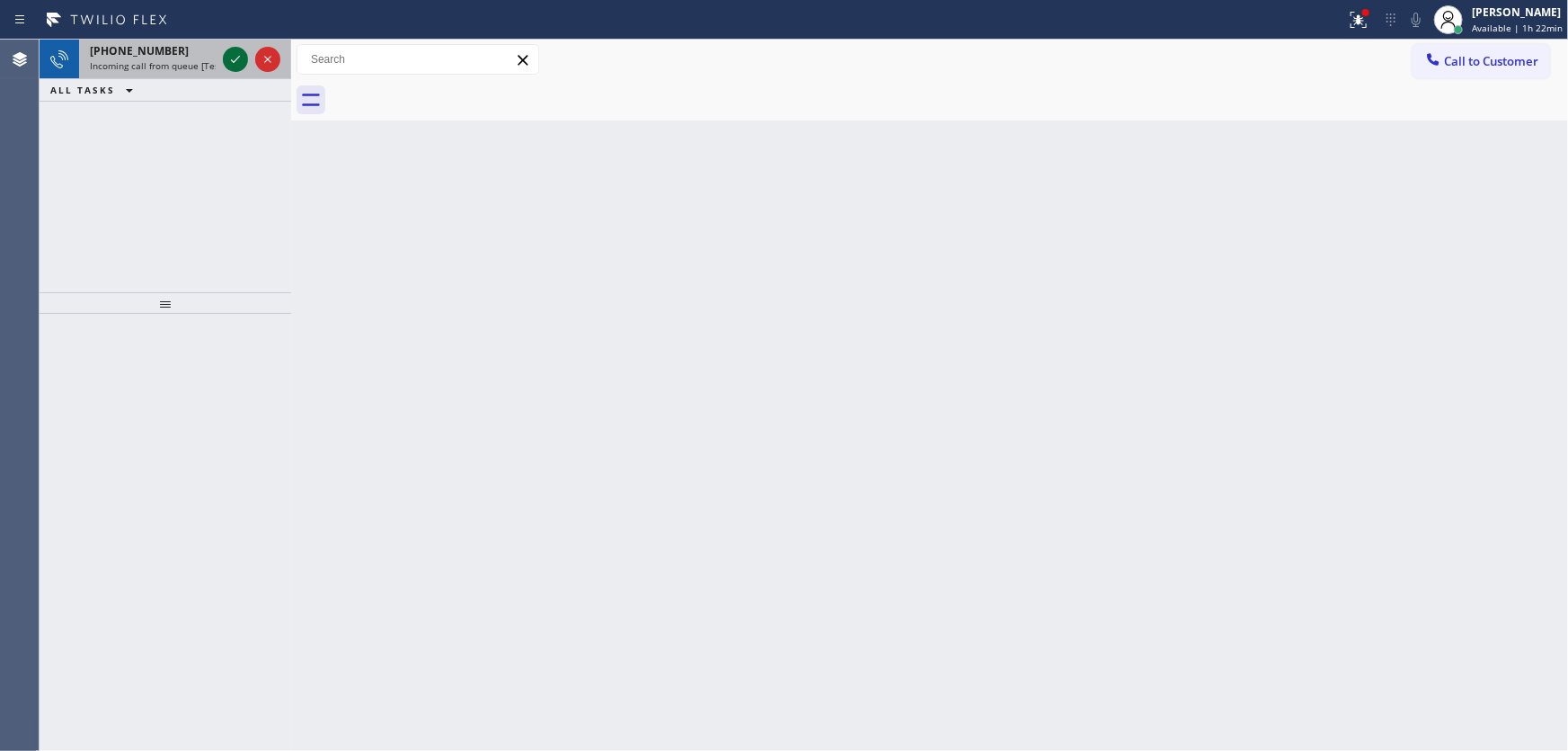
click at [243, 60] on icon at bounding box center [235, 59] width 22 height 22
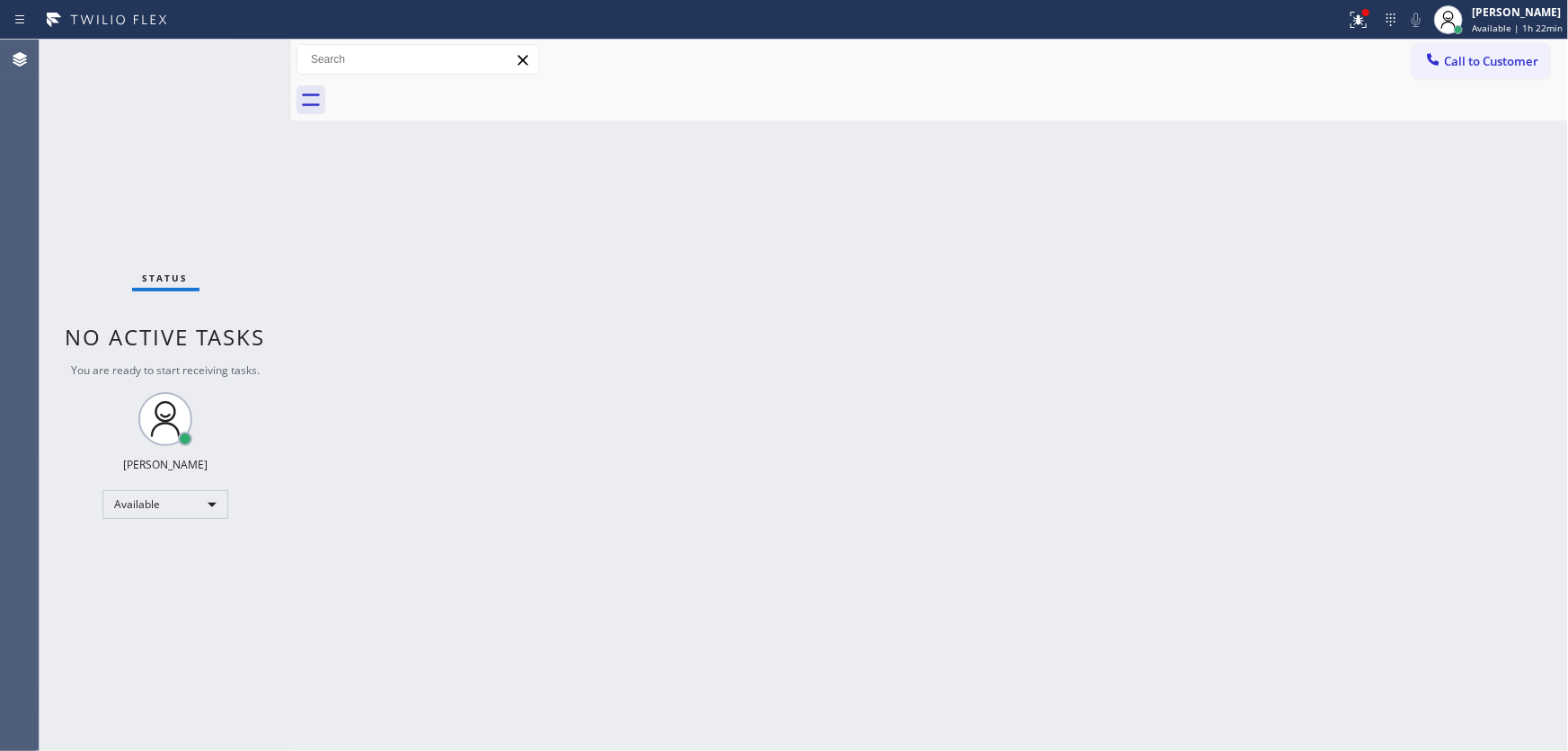
click at [231, 61] on div "Status No active tasks You are ready to start receiving tasks. Michael Javier A…" at bounding box center [166, 395] width 252 height 711
click at [231, 59] on div "Status No active tasks You are ready to start receiving tasks. Michael Javier A…" at bounding box center [166, 395] width 252 height 711
click at [1344, 22] on div "Status report Issues detected These issues could affect your workflow. Please c…" at bounding box center [784, 20] width 1568 height 40
click at [1349, 20] on div at bounding box center [1359, 20] width 40 height 22
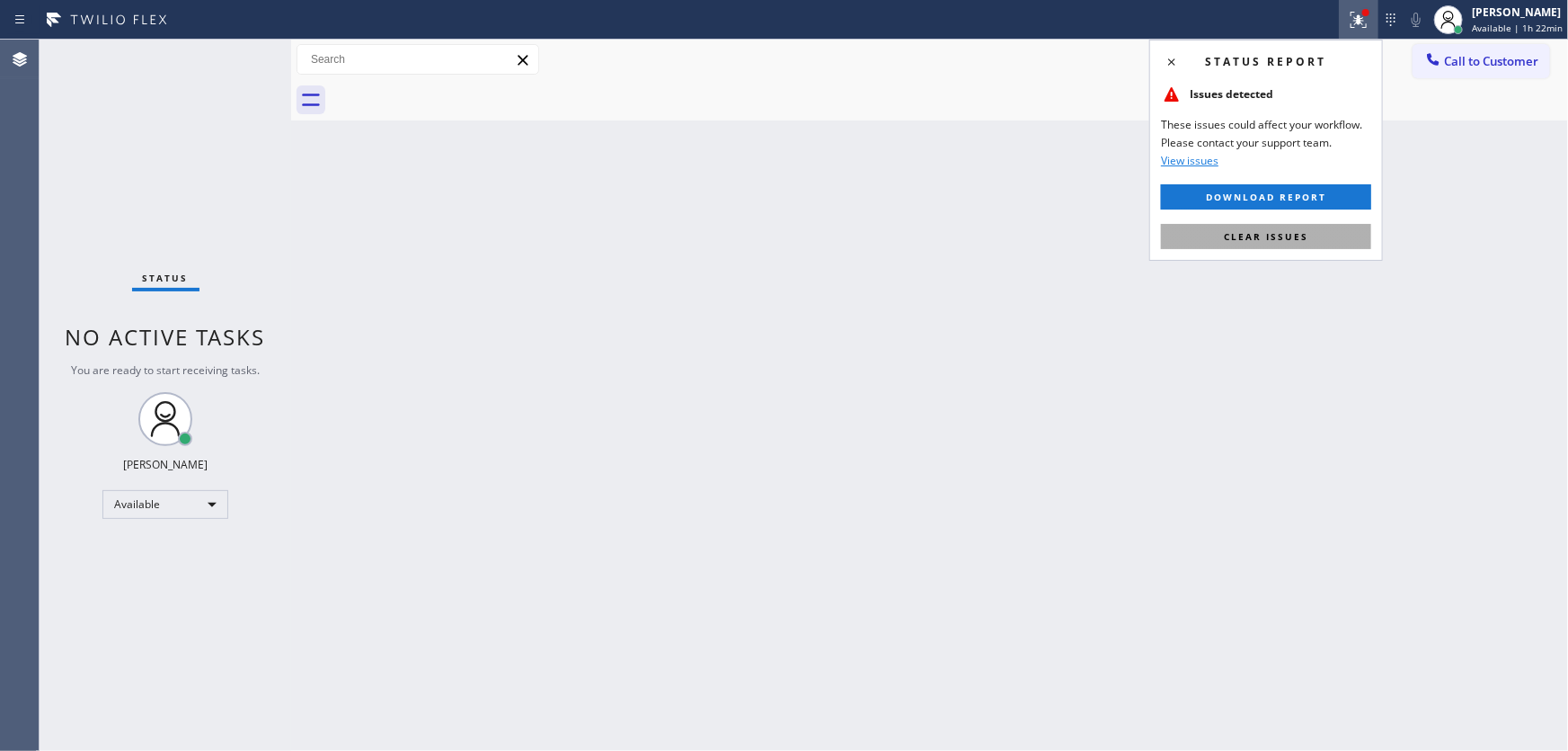
click at [1288, 233] on span "Clear issues" at bounding box center [1265, 236] width 84 height 12
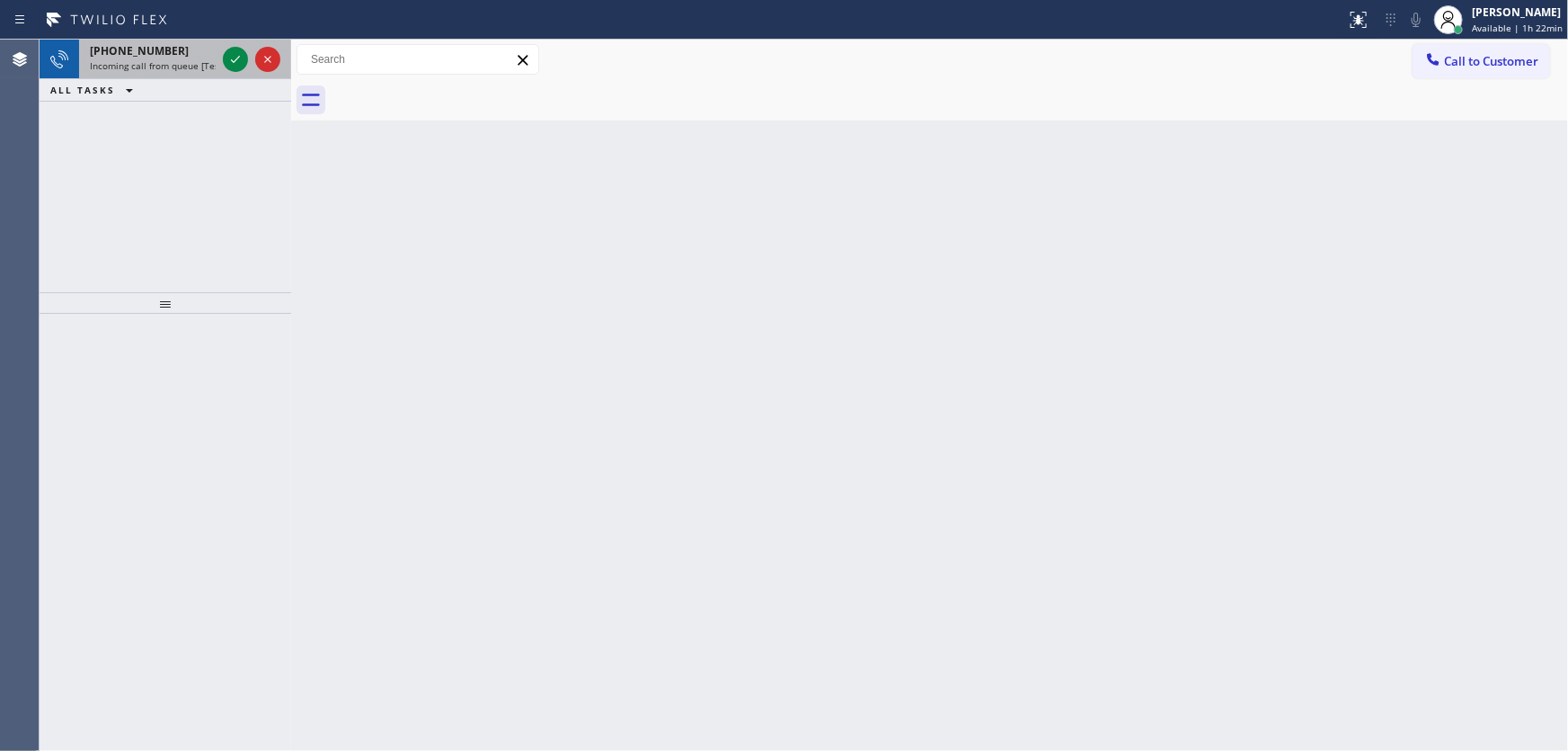
click at [183, 47] on div "+14088577529" at bounding box center [152, 51] width 126 height 15
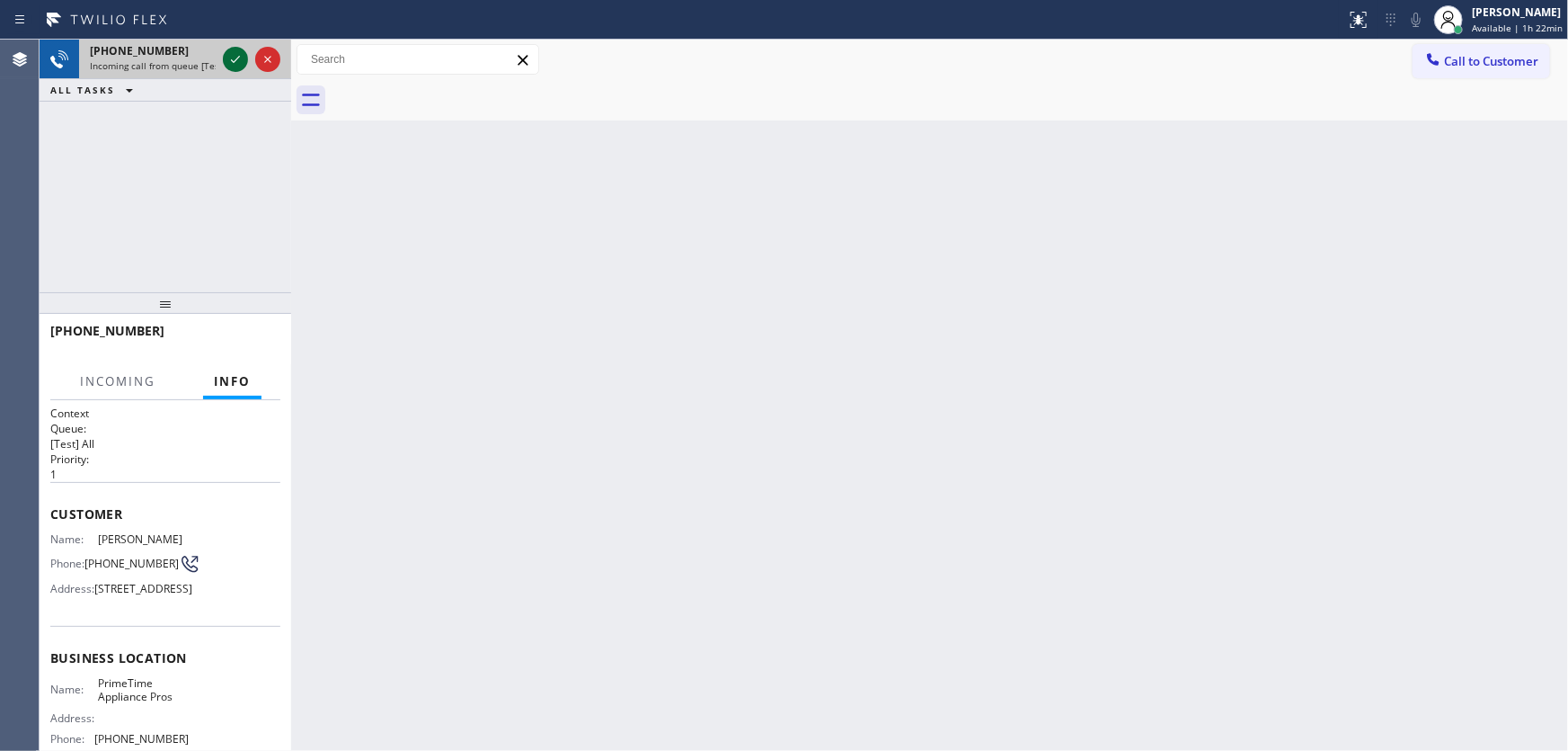
click at [234, 57] on icon at bounding box center [235, 59] width 22 height 22
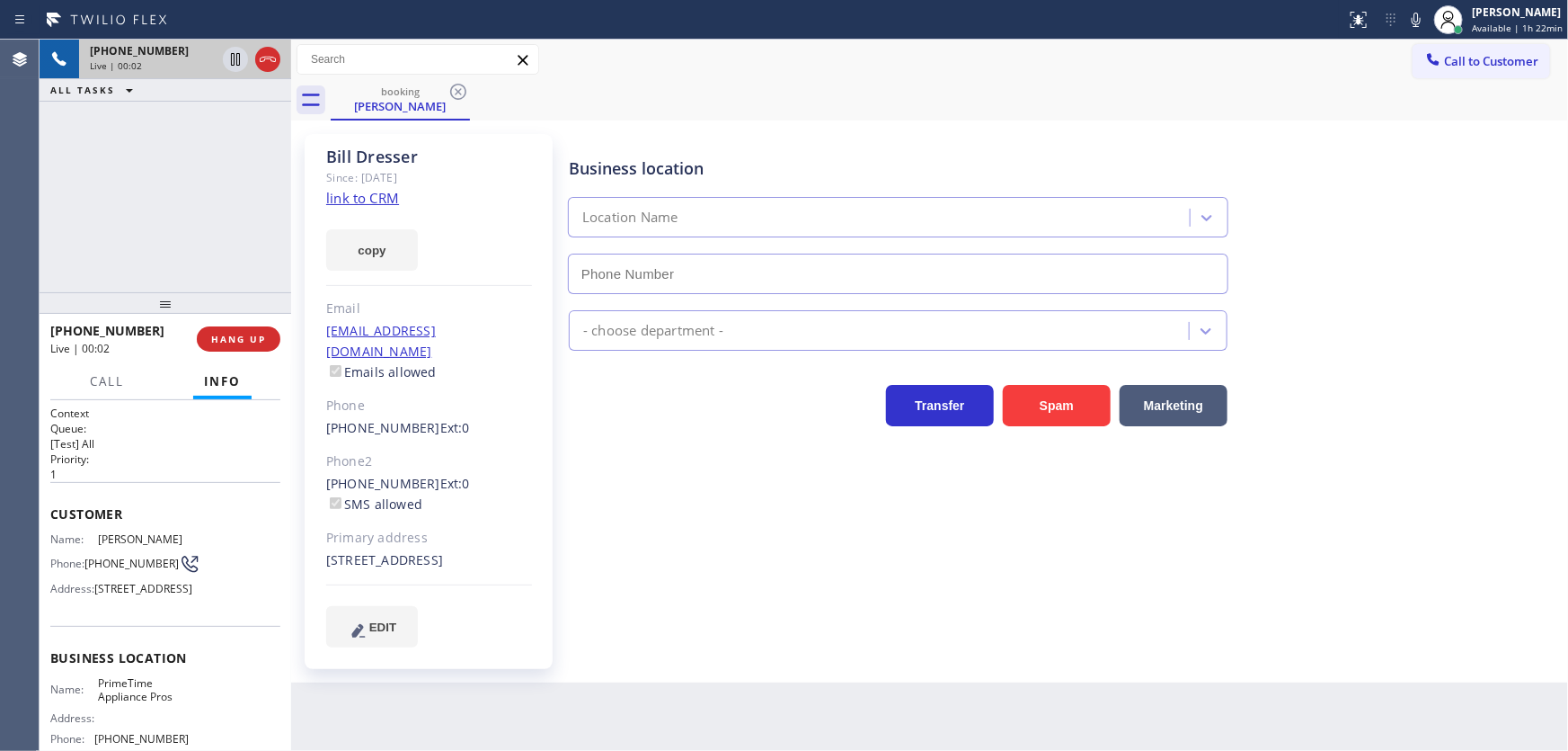
type input "(408) 752-5861"
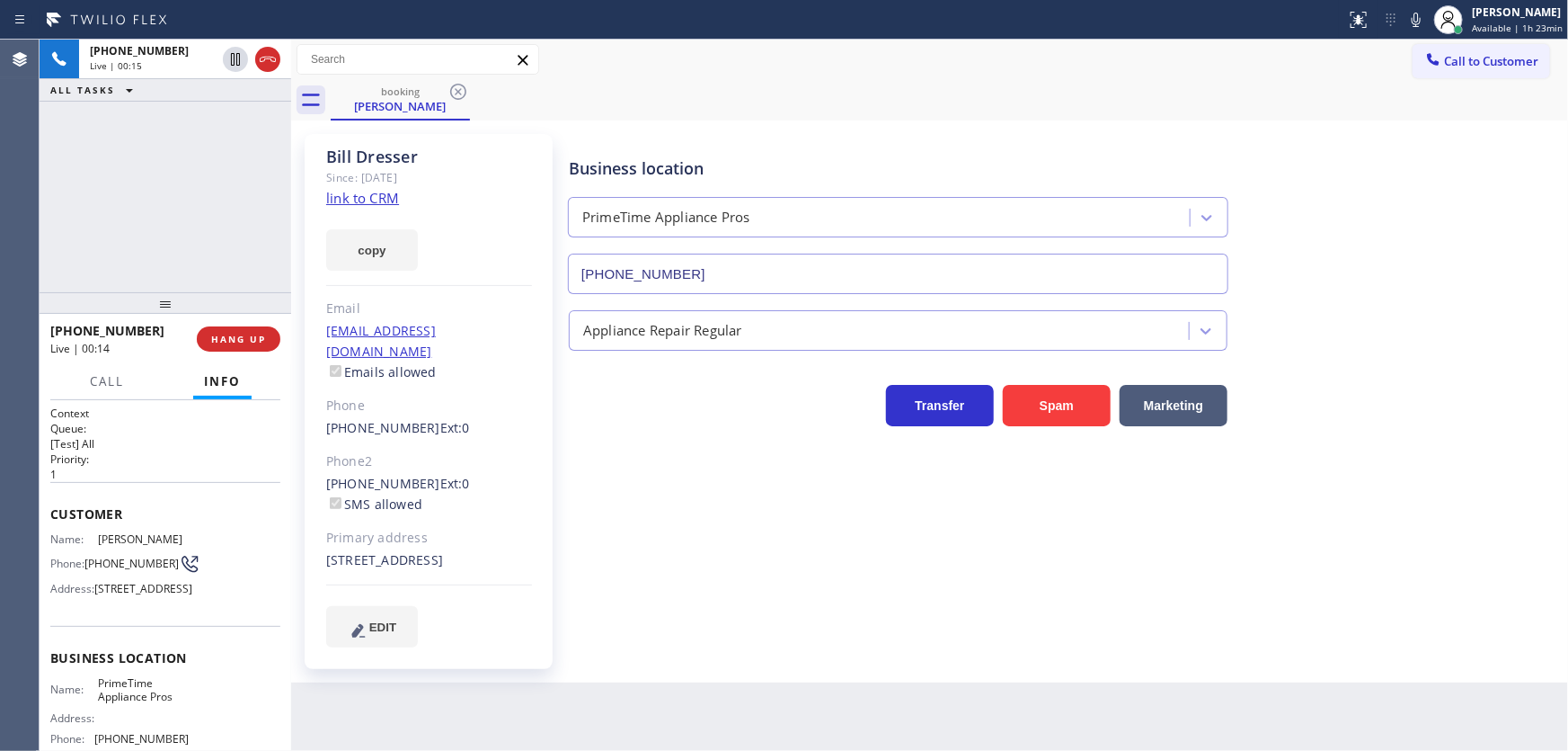
click at [355, 196] on link "link to CRM" at bounding box center [362, 198] width 73 height 18
click at [237, 61] on icon at bounding box center [235, 59] width 22 height 22
click at [1422, 25] on icon at bounding box center [1416, 20] width 22 height 22
click at [71, 204] on div "+14088577529 Live | 05:13 ALL TASKS ALL TASKS ACTIVE TASKS TASKS IN WRAP UP" at bounding box center [166, 166] width 252 height 253
click at [243, 61] on icon at bounding box center [235, 59] width 22 height 22
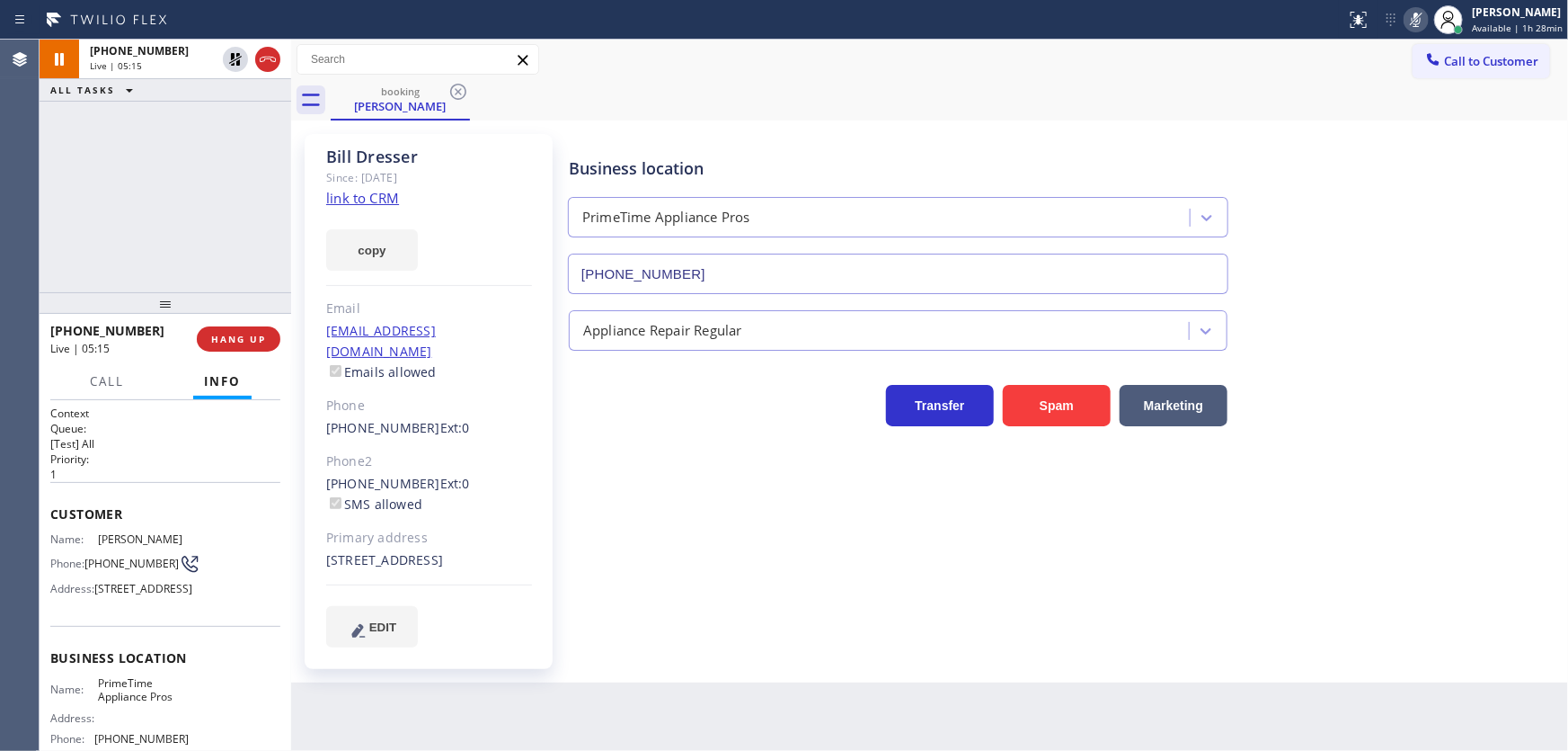
click at [1411, 22] on icon at bounding box center [1416, 20] width 22 height 22
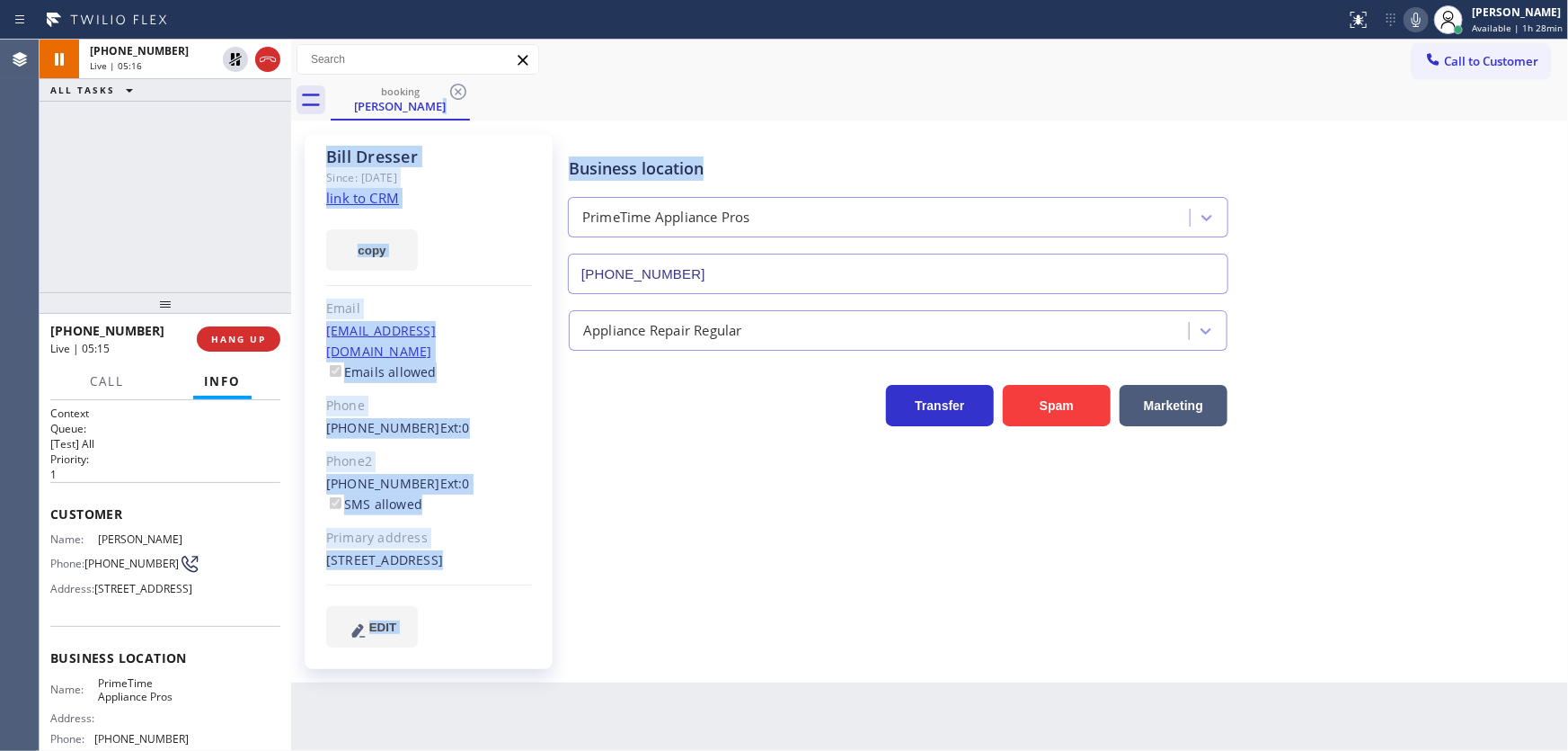
drag, startPoint x: 1394, startPoint y: 117, endPoint x: 1376, endPoint y: 116, distance: 18.0
click at [1391, 122] on div "booking Bill Dresser Call to Customer Outbound call Location Search location Yo…" at bounding box center [930, 360] width 1277 height 642
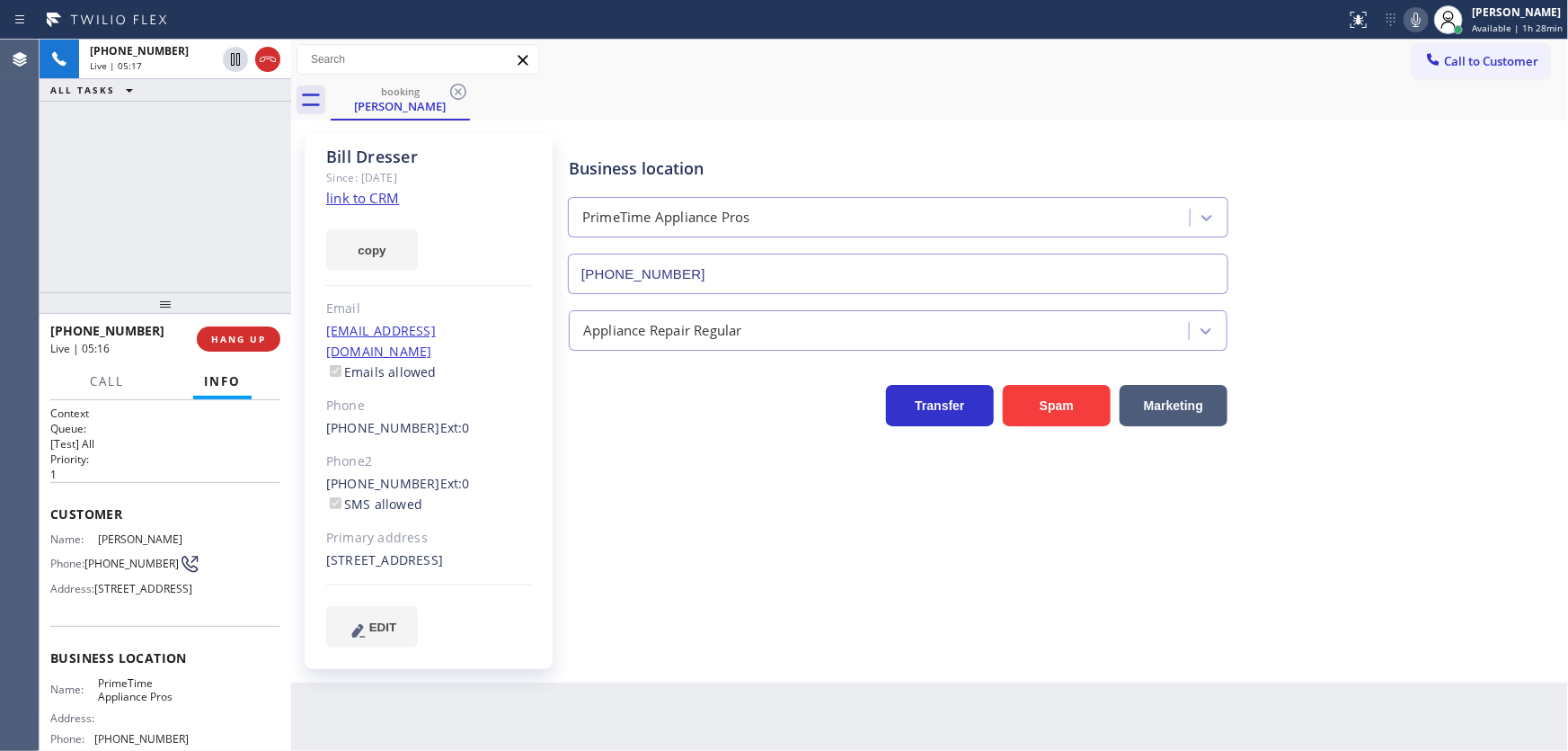
click at [190, 192] on div "+14088577529 Live | 05:17 ALL TASKS ALL TASKS ACTIVE TASKS TASKS IN WRAP UP" at bounding box center [166, 166] width 252 height 253
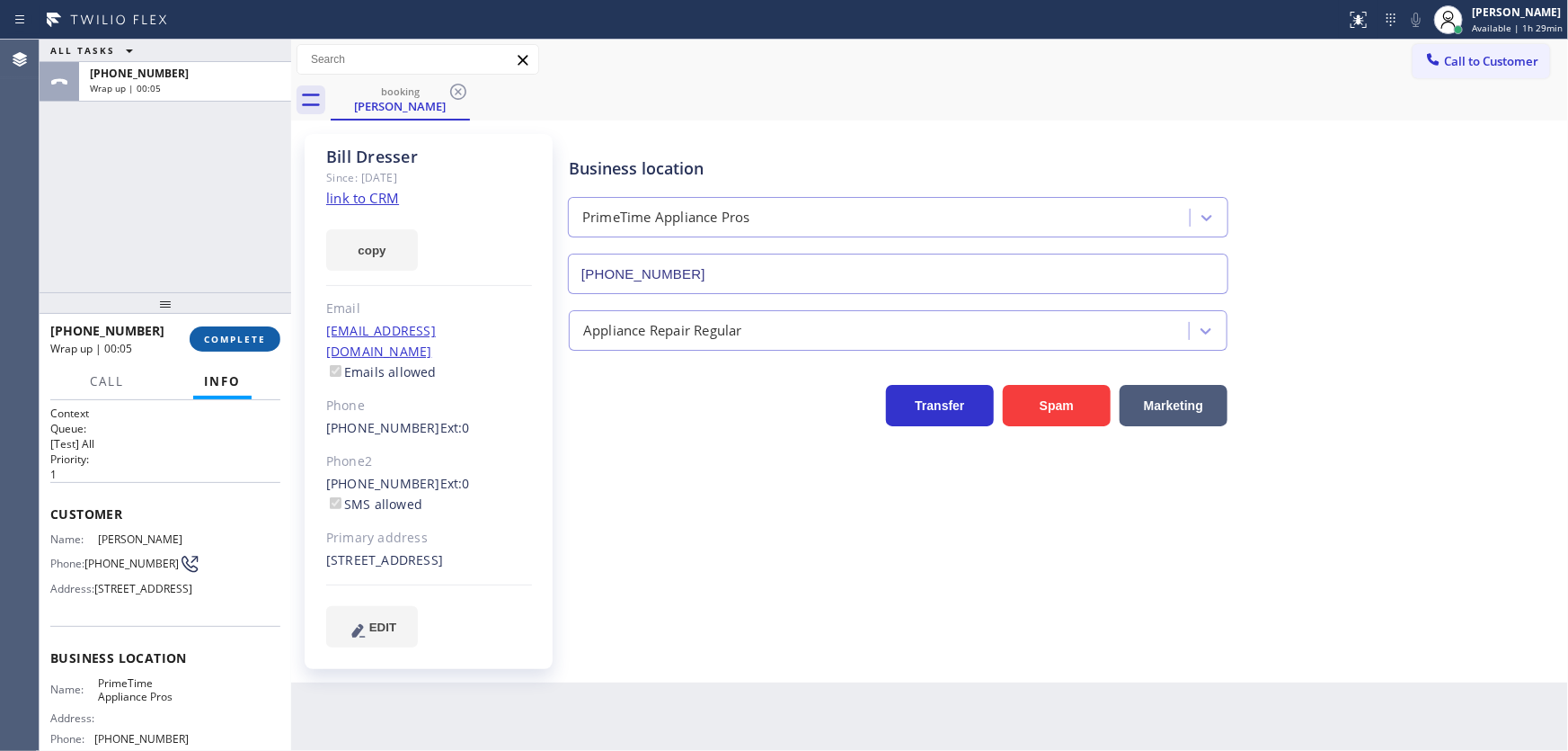
click at [253, 341] on span "COMPLETE" at bounding box center [235, 339] width 62 height 12
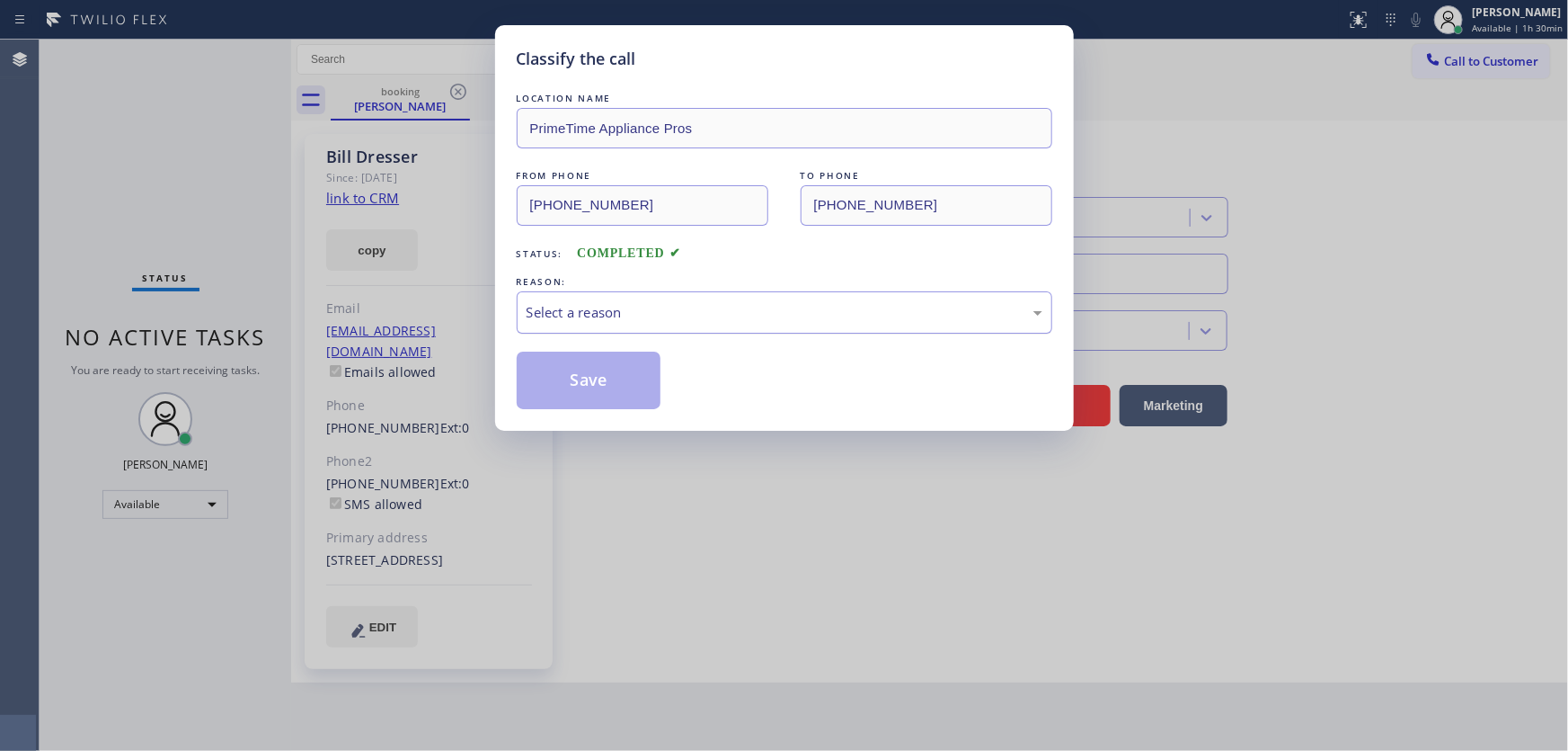
click at [593, 319] on div "Select a reason" at bounding box center [784, 312] width 515 height 21
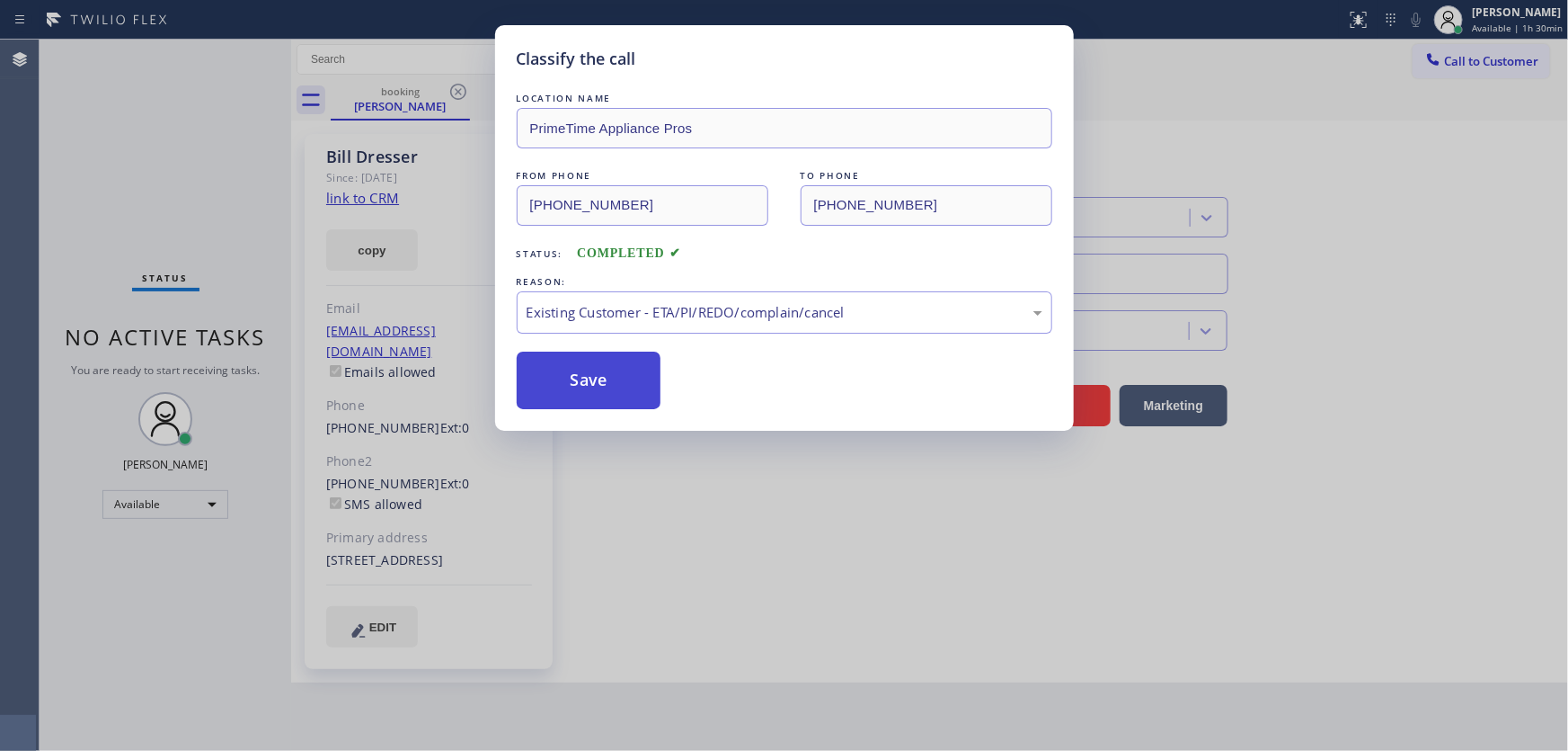
click at [622, 376] on button "Save" at bounding box center [588, 380] width 145 height 58
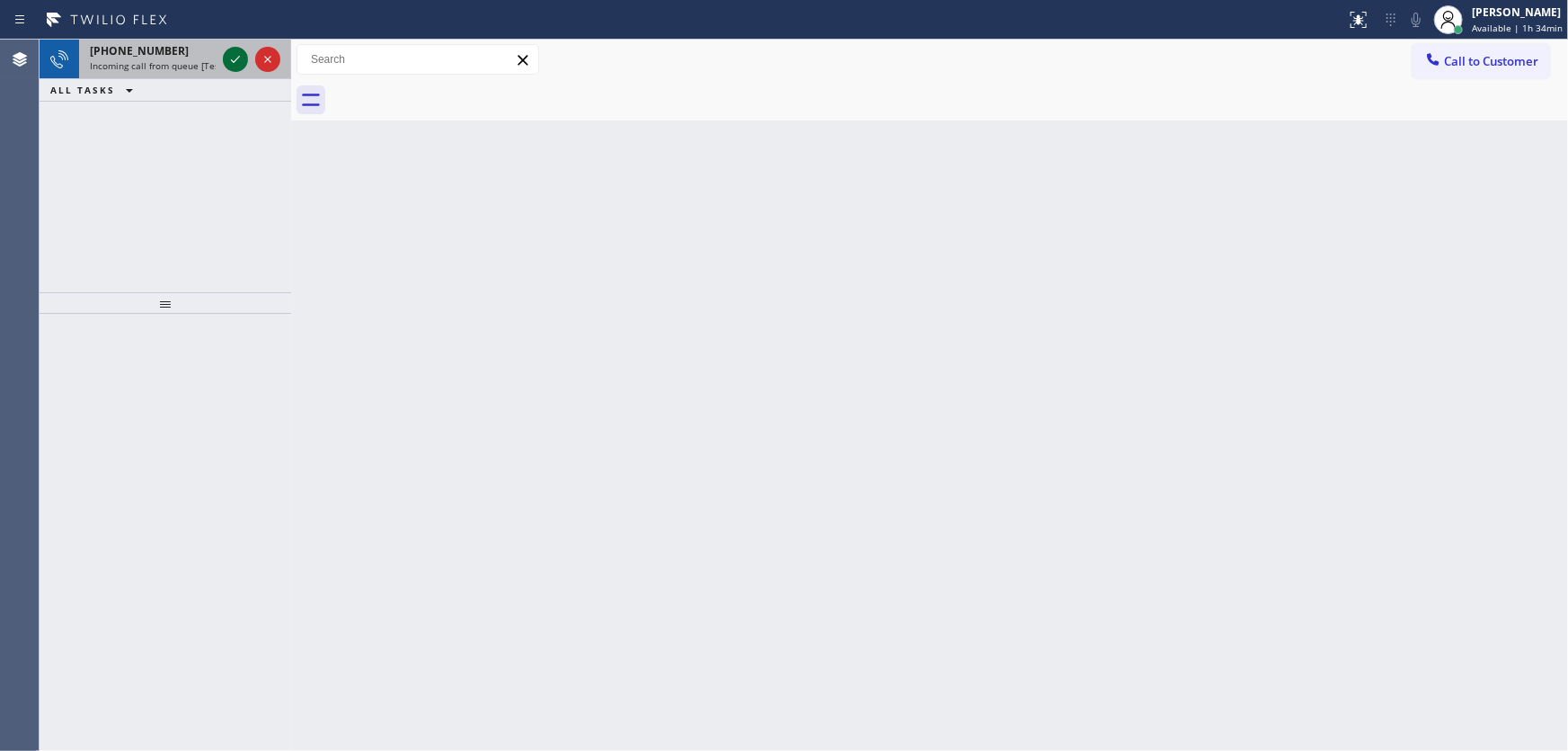
click at [230, 50] on icon at bounding box center [235, 59] width 22 height 22
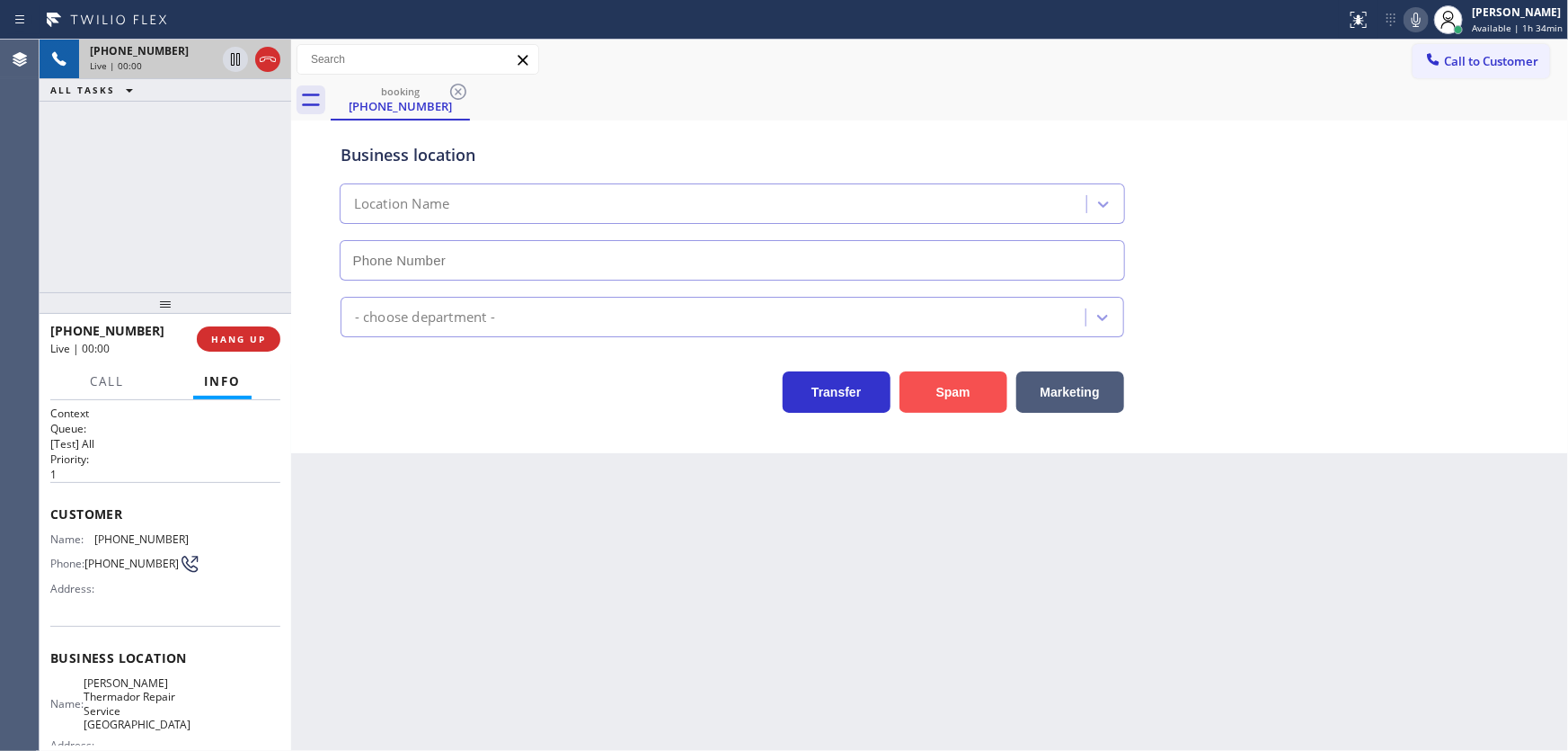
type input "(631) 201-5239"
click at [907, 395] on button "Spam" at bounding box center [953, 392] width 108 height 42
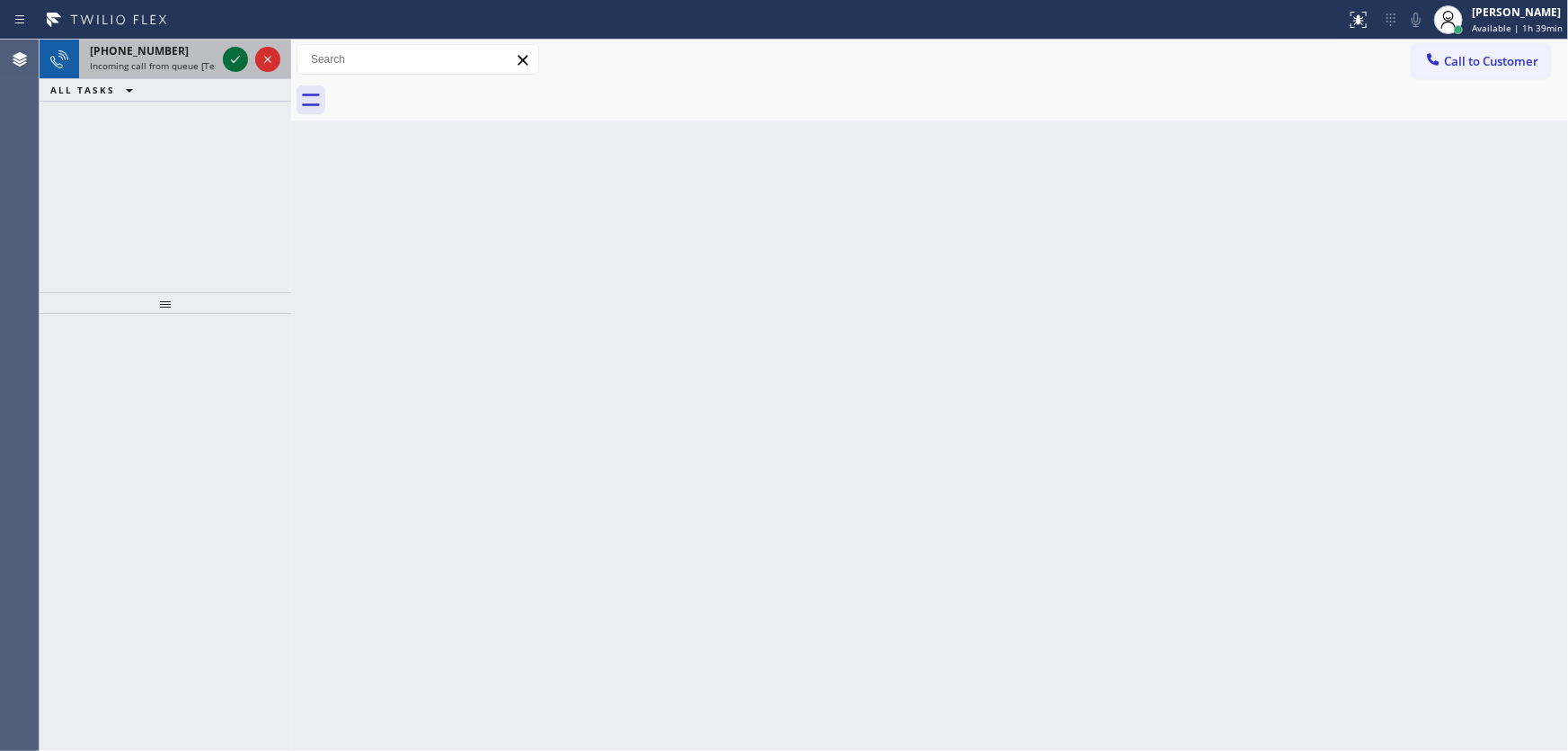
click at [232, 46] on button at bounding box center [235, 59] width 26 height 26
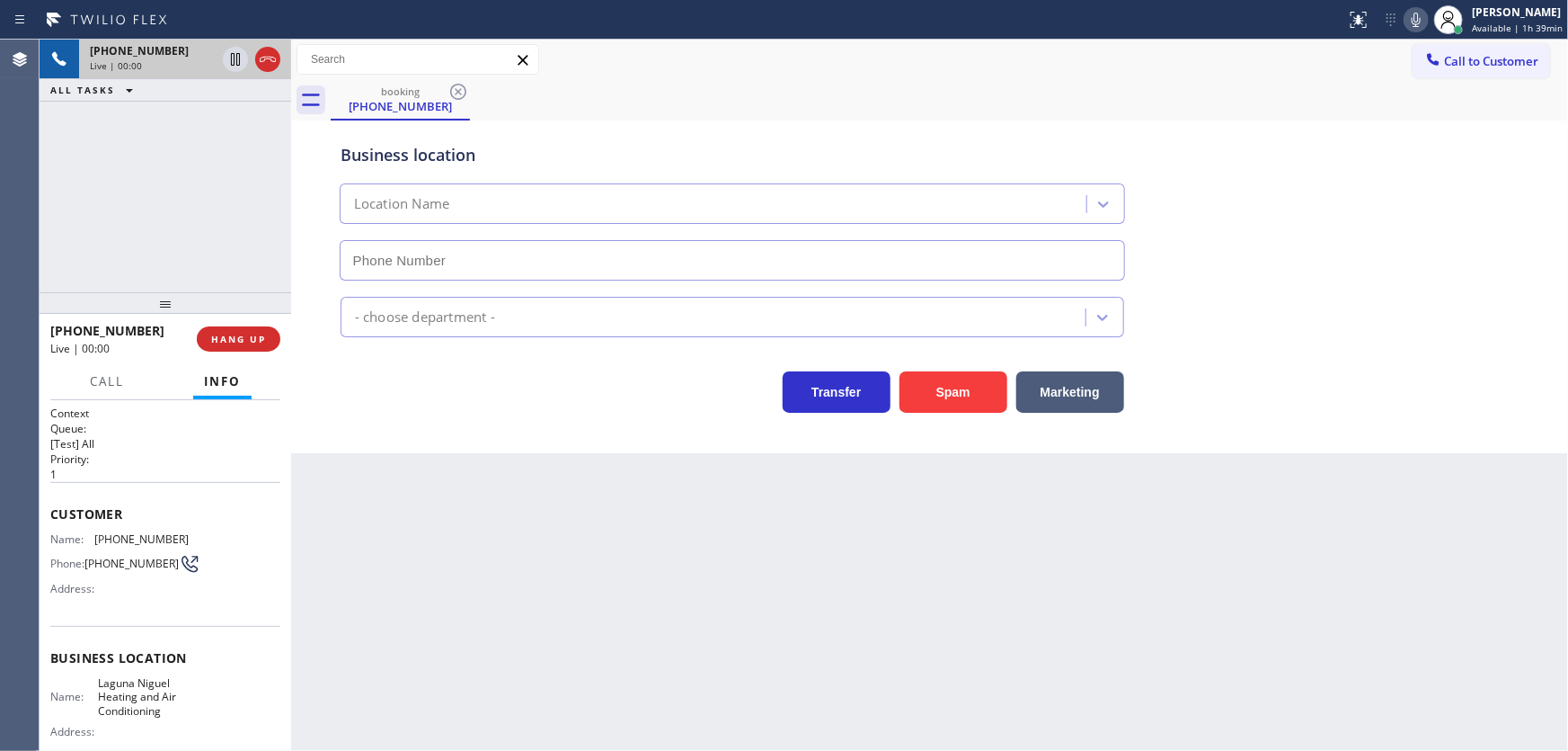
type input "(562) 280-2059"
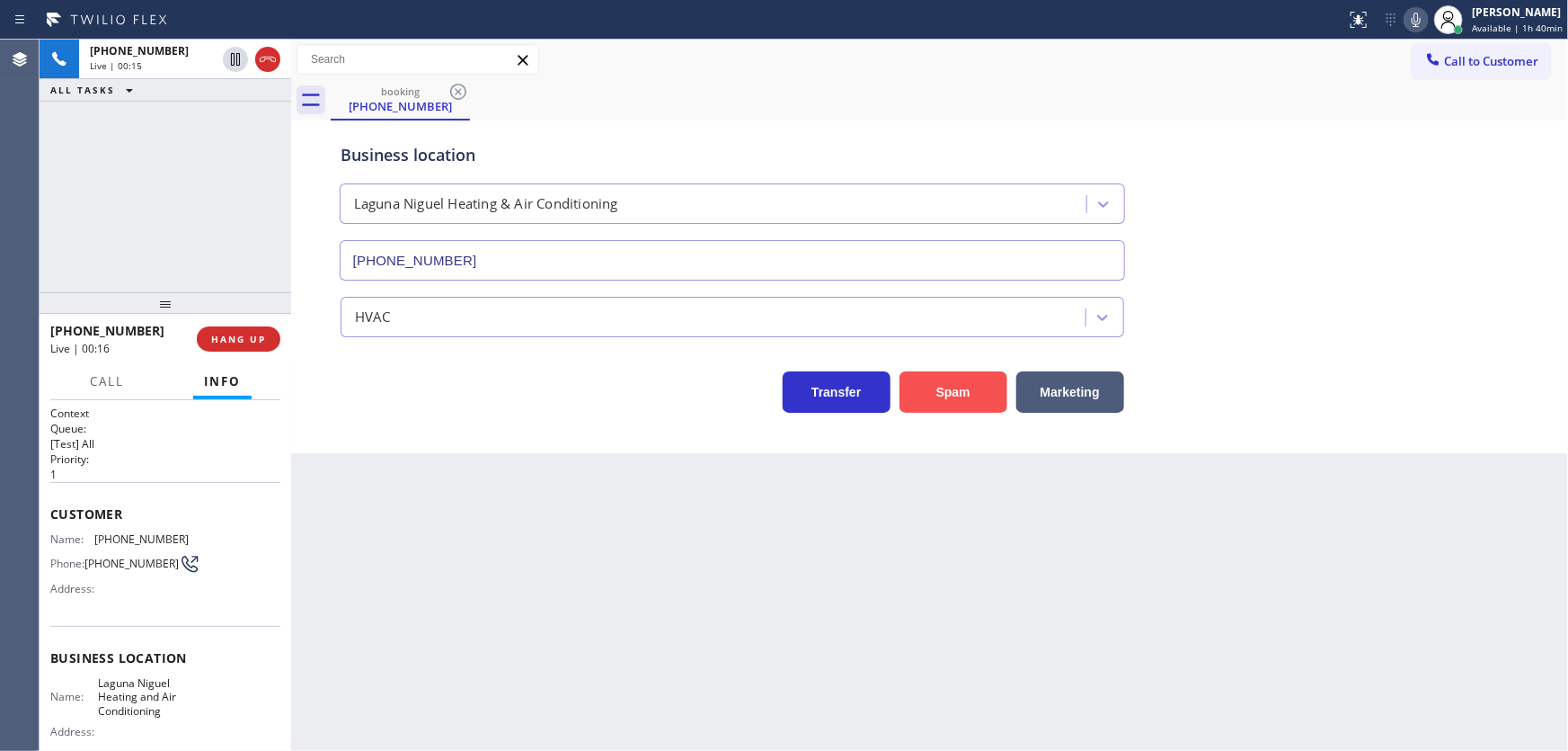
click at [950, 384] on button "Spam" at bounding box center [953, 392] width 108 height 42
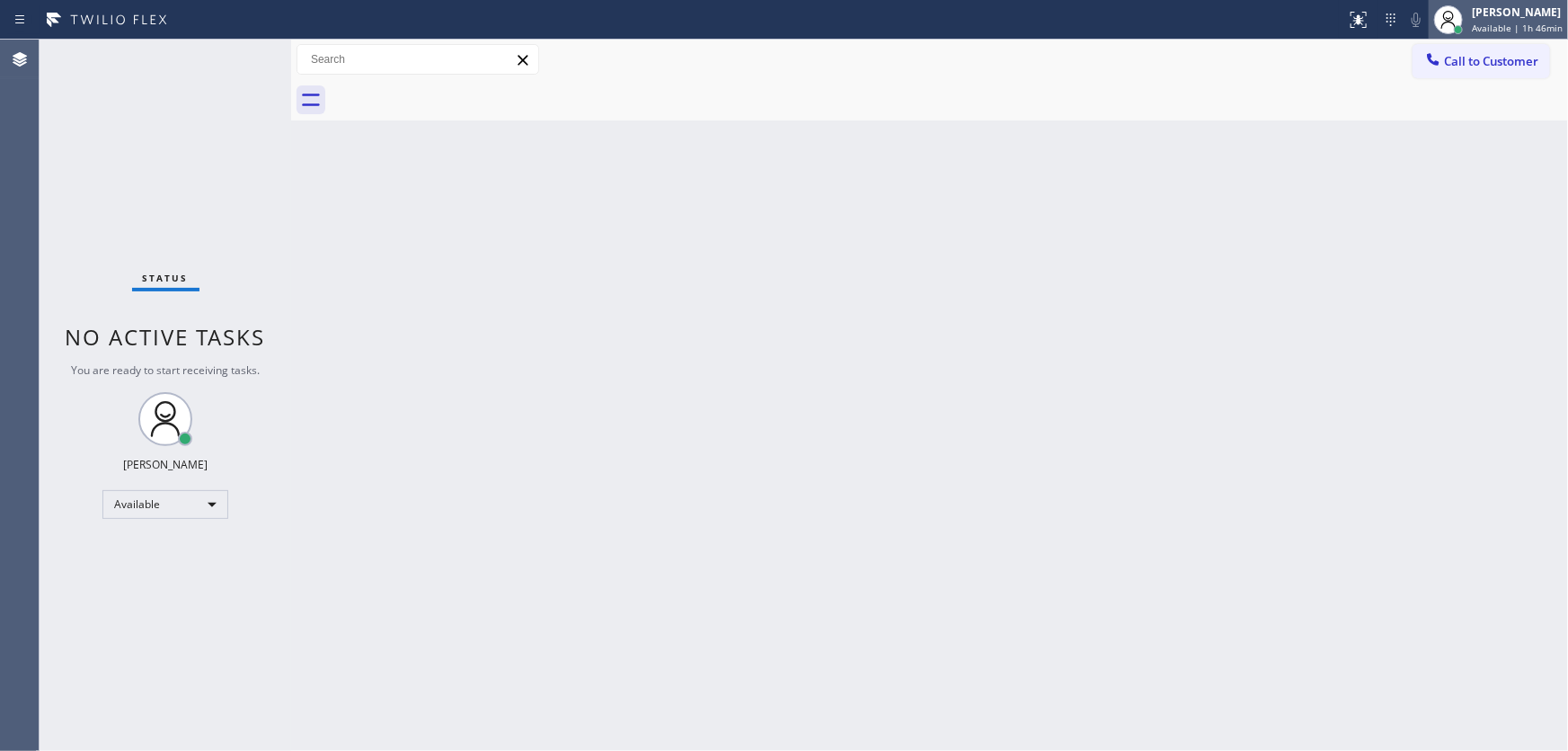
click at [1491, 24] on span "Available | 1h 46min" at bounding box center [1518, 27] width 91 height 12
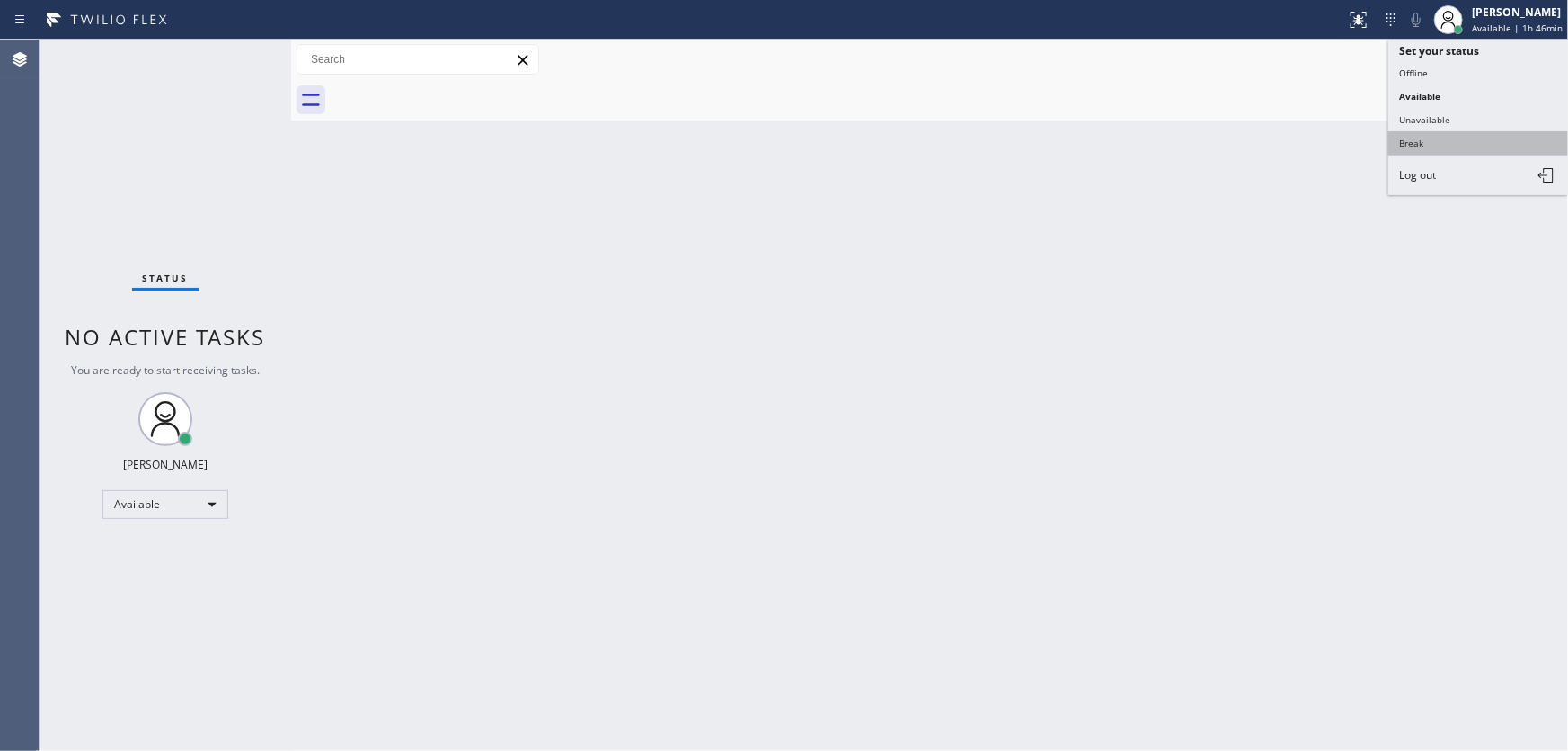
click at [1418, 150] on button "Break" at bounding box center [1478, 143] width 180 height 24
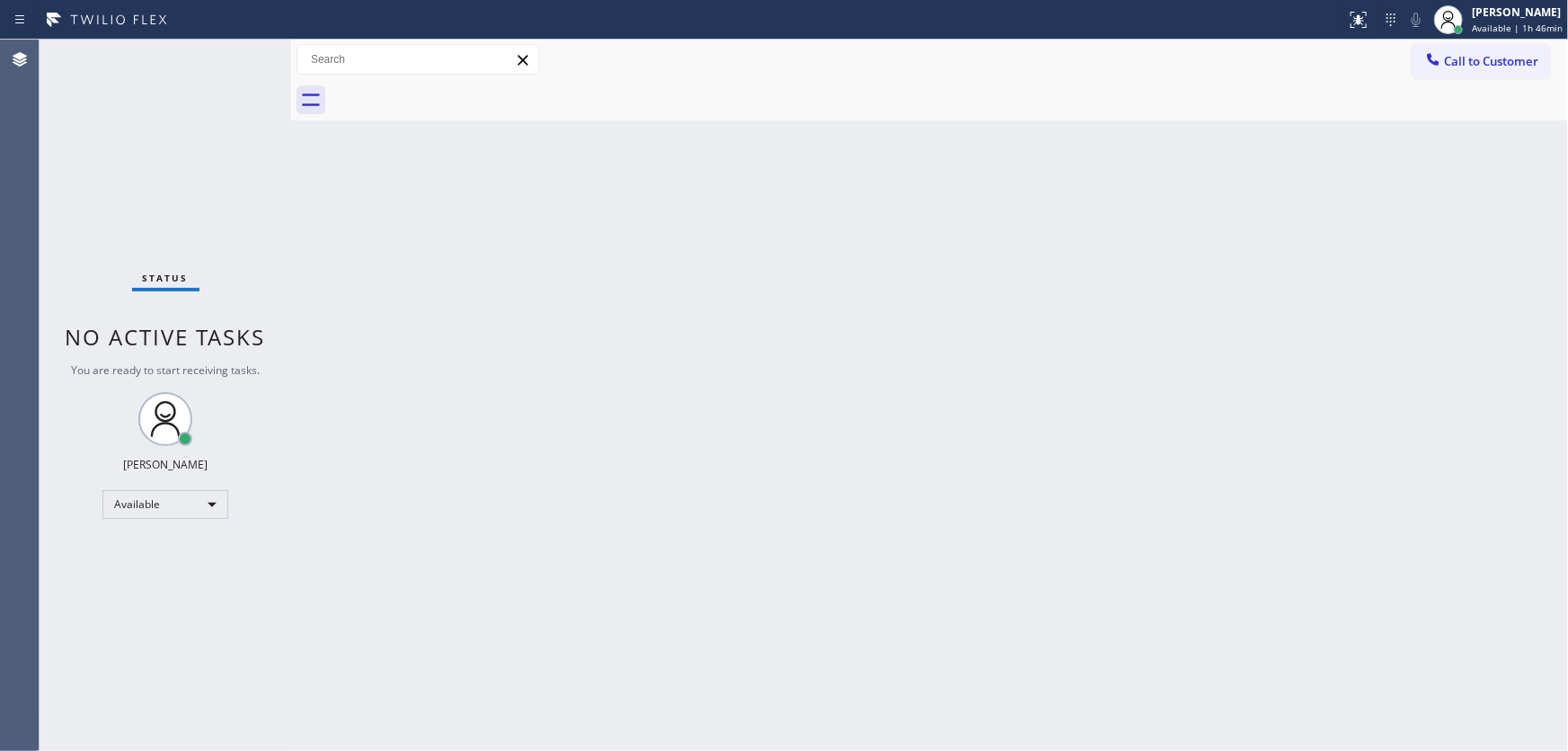
click at [1344, 165] on div "Back to Dashboard Change Sender ID Customers Technicians Select a contact Outbo…" at bounding box center [930, 395] width 1277 height 711
click at [185, 505] on div "Break" at bounding box center [165, 512] width 126 height 28
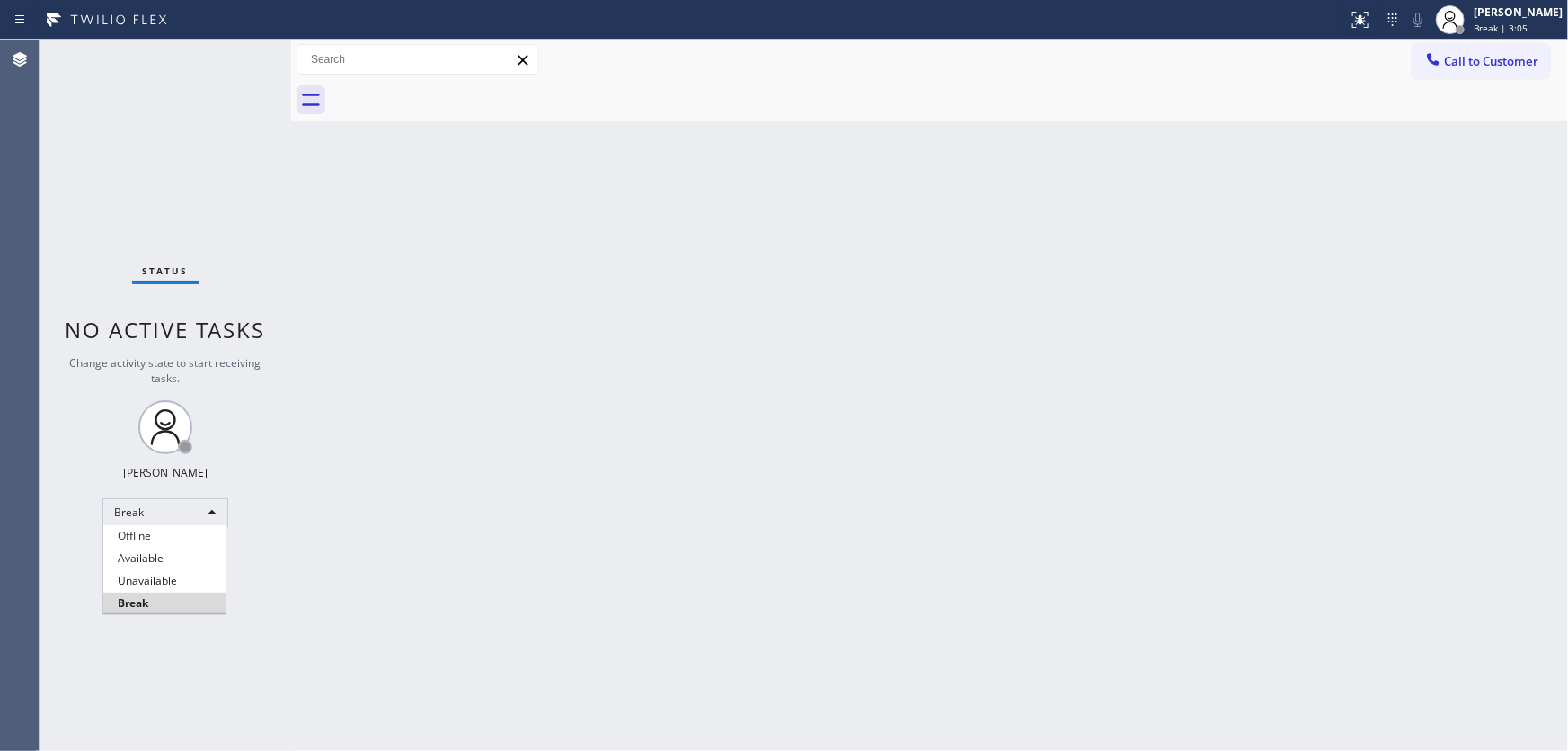
drag, startPoint x: 185, startPoint y: 505, endPoint x: 174, endPoint y: 560, distance: 56.1
click at [171, 560] on li "Available" at bounding box center [164, 558] width 122 height 22
drag, startPoint x: 482, startPoint y: 550, endPoint x: 495, endPoint y: 592, distance: 44.0
click at [484, 549] on div "Back to Dashboard Change Sender ID Customers Technicians Select a contact Outbo…" at bounding box center [930, 395] width 1277 height 711
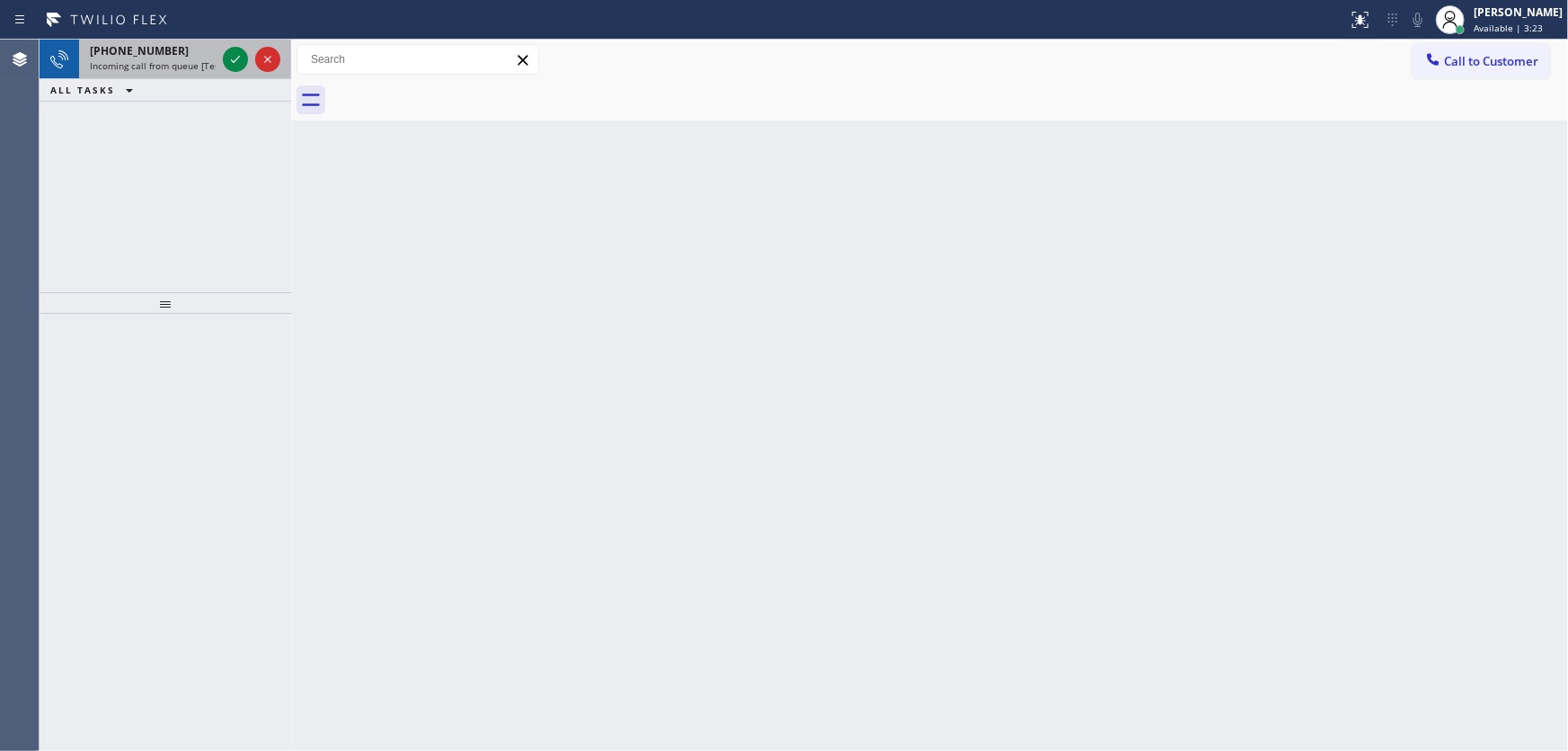
click at [113, 60] on span "Incoming call from queue [Test] All" at bounding box center [165, 65] width 149 height 12
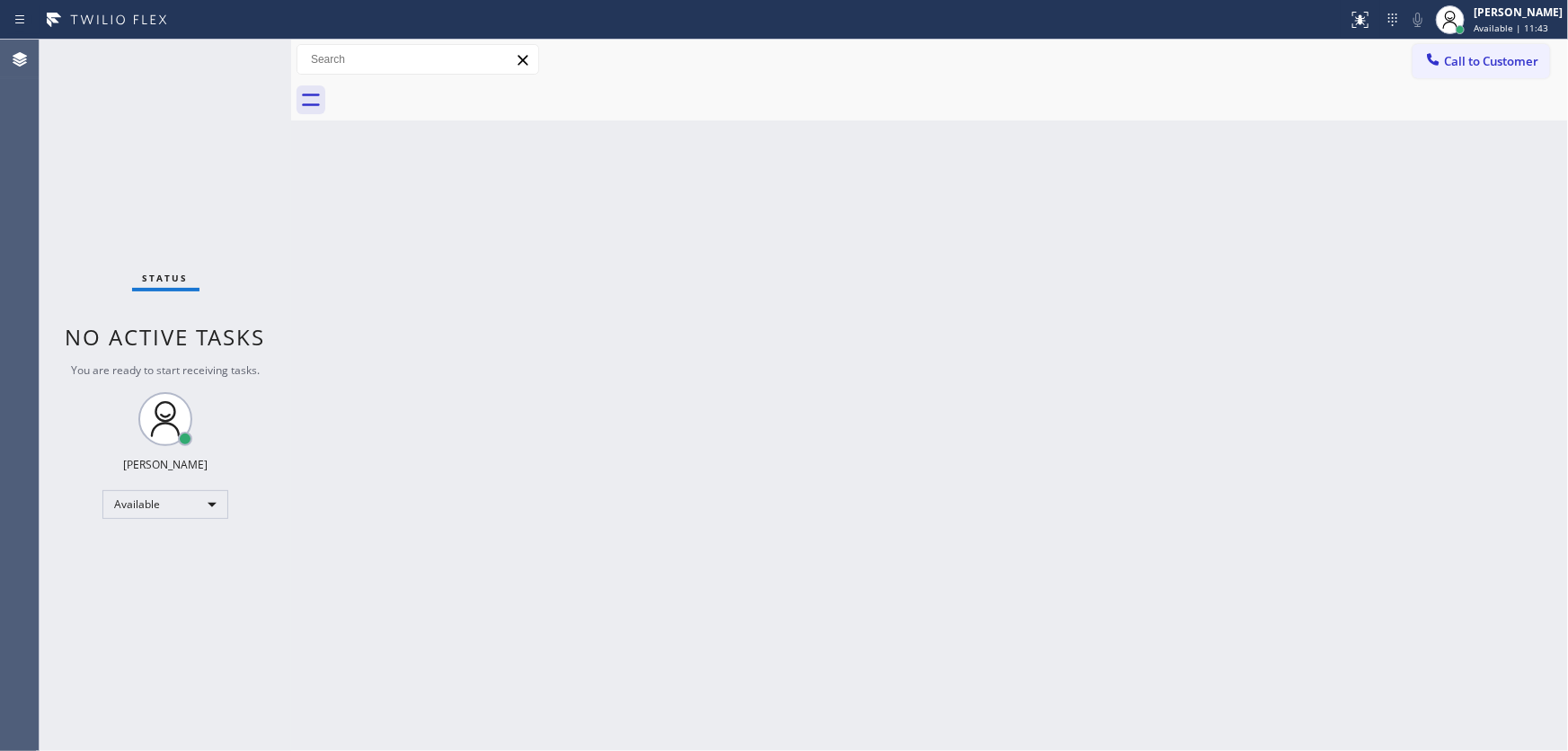
click at [315, 140] on div "Back to Dashboard Change Sender ID Customers Technicians Select a contact Outbo…" at bounding box center [930, 395] width 1277 height 711
click at [291, 190] on div at bounding box center [291, 395] width 0 height 711
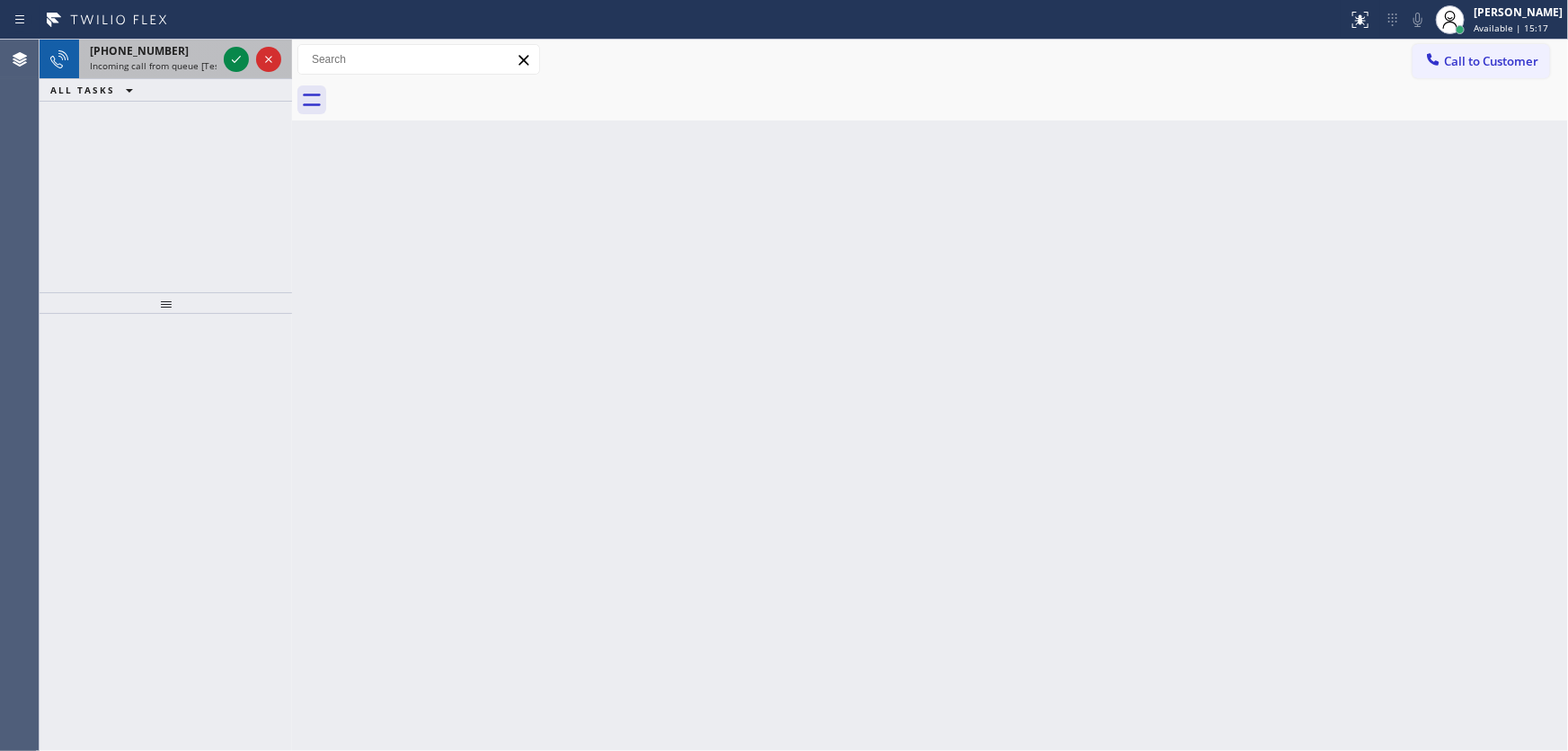
click at [138, 60] on span "Incoming call from queue [Test] All" at bounding box center [165, 65] width 149 height 12
click at [140, 57] on span "+14807383167" at bounding box center [139, 51] width 99 height 15
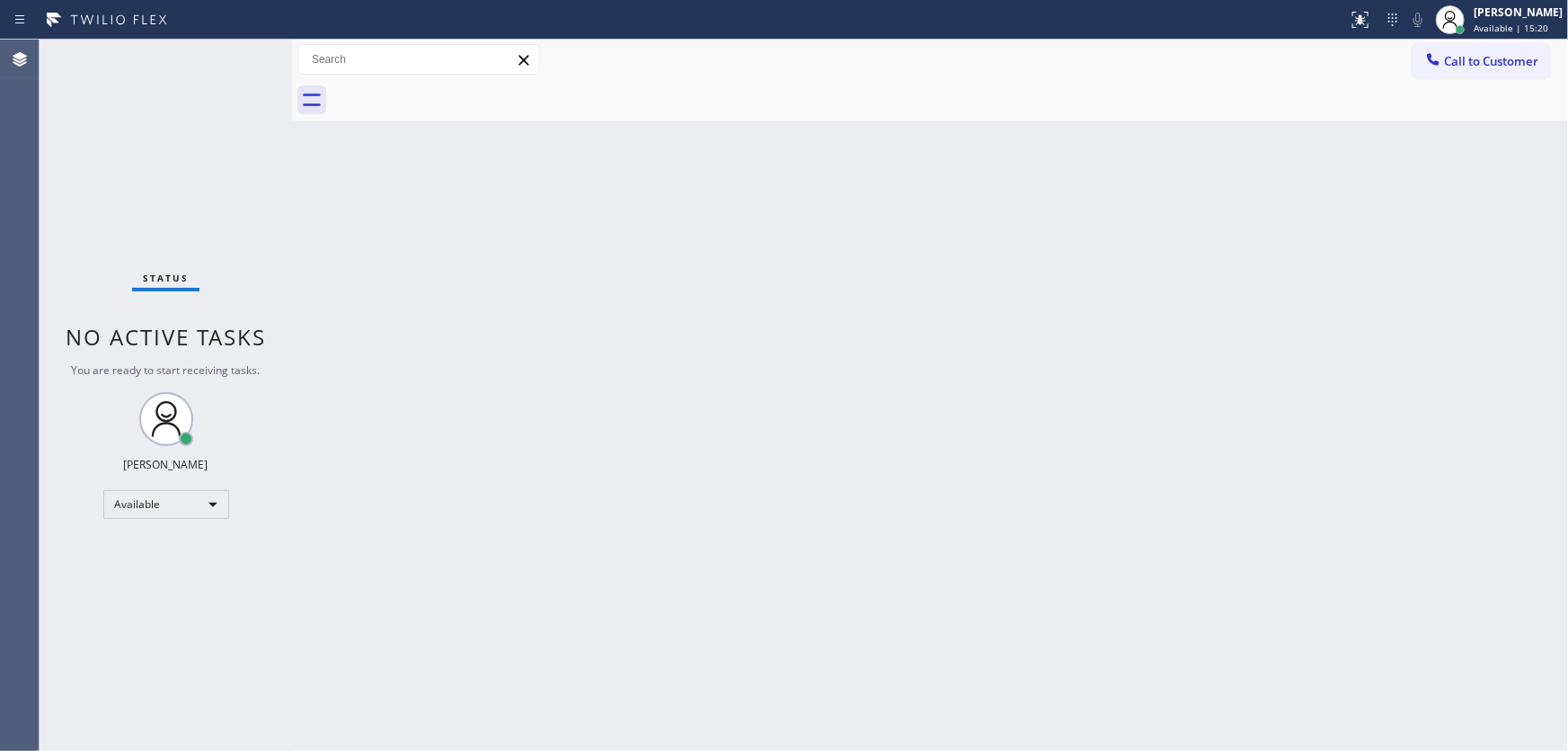
click at [165, 58] on div "Status No active tasks You are ready to start receiving tasks. Michael Javier A…" at bounding box center [166, 395] width 253 height 711
click at [1503, 22] on span "Available | 15:21" at bounding box center [1511, 27] width 75 height 12
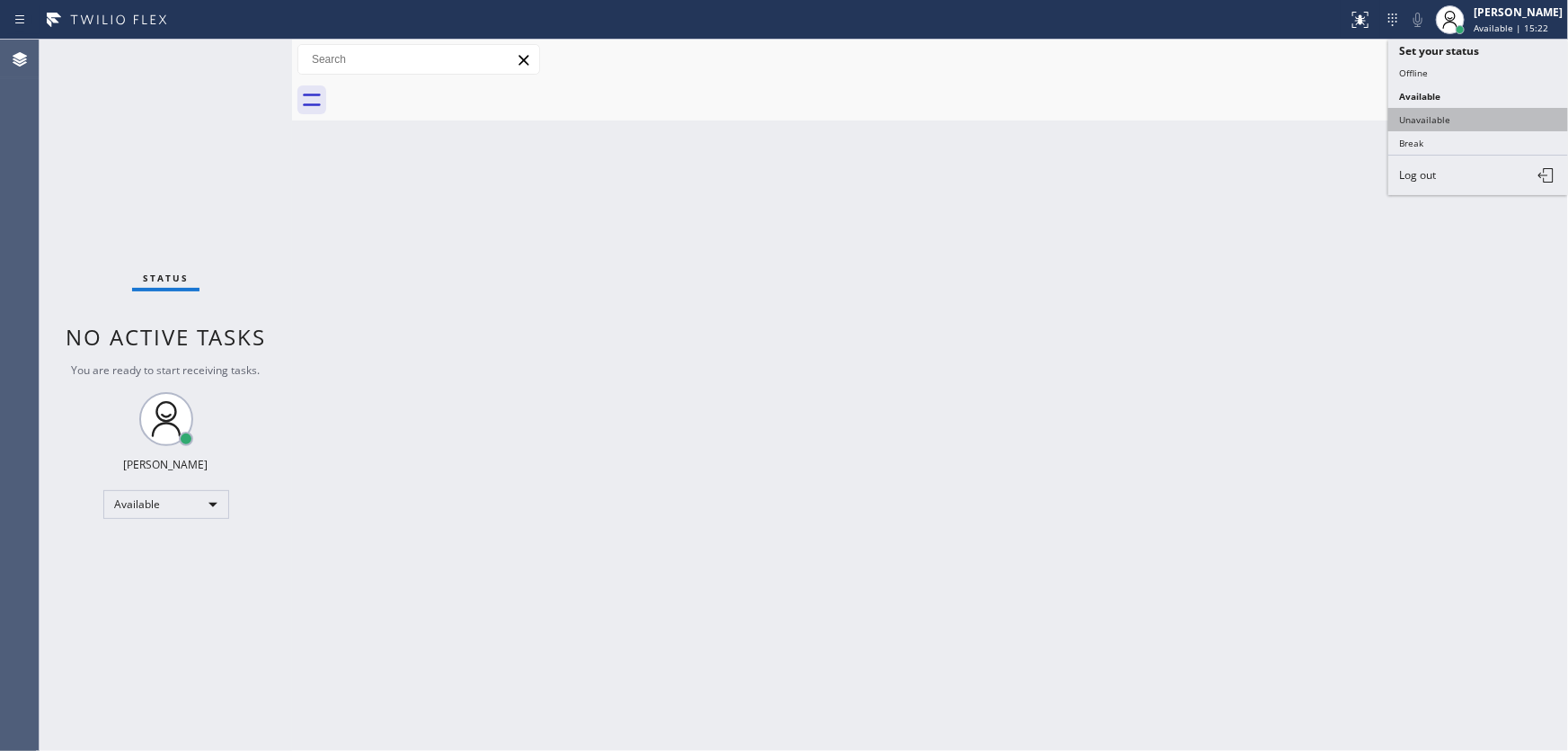
click at [1479, 108] on button "Unavailable" at bounding box center [1478, 119] width 180 height 24
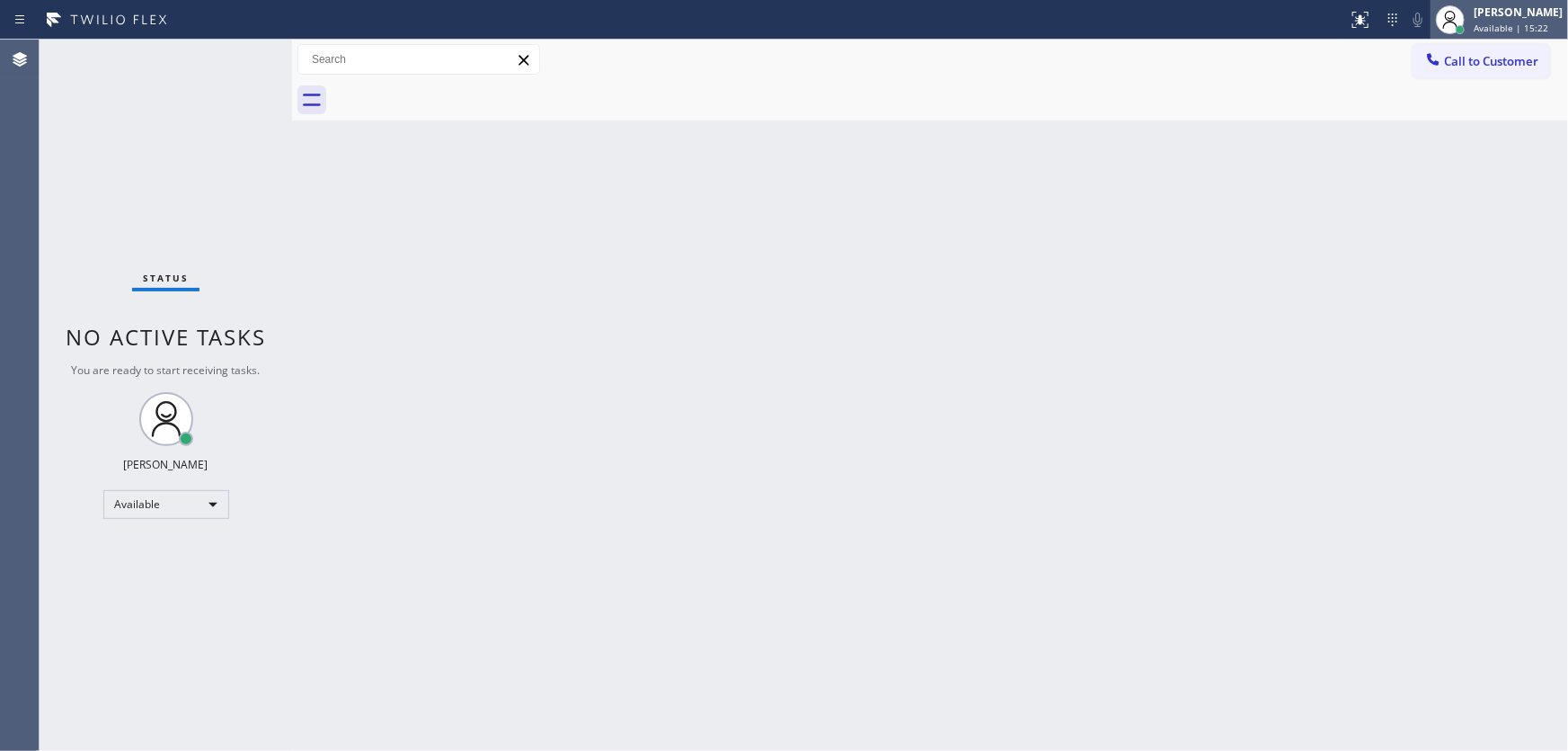
click at [1496, 20] on div "Michael Javier Available | 15:22" at bounding box center [1520, 19] width 98 height 31
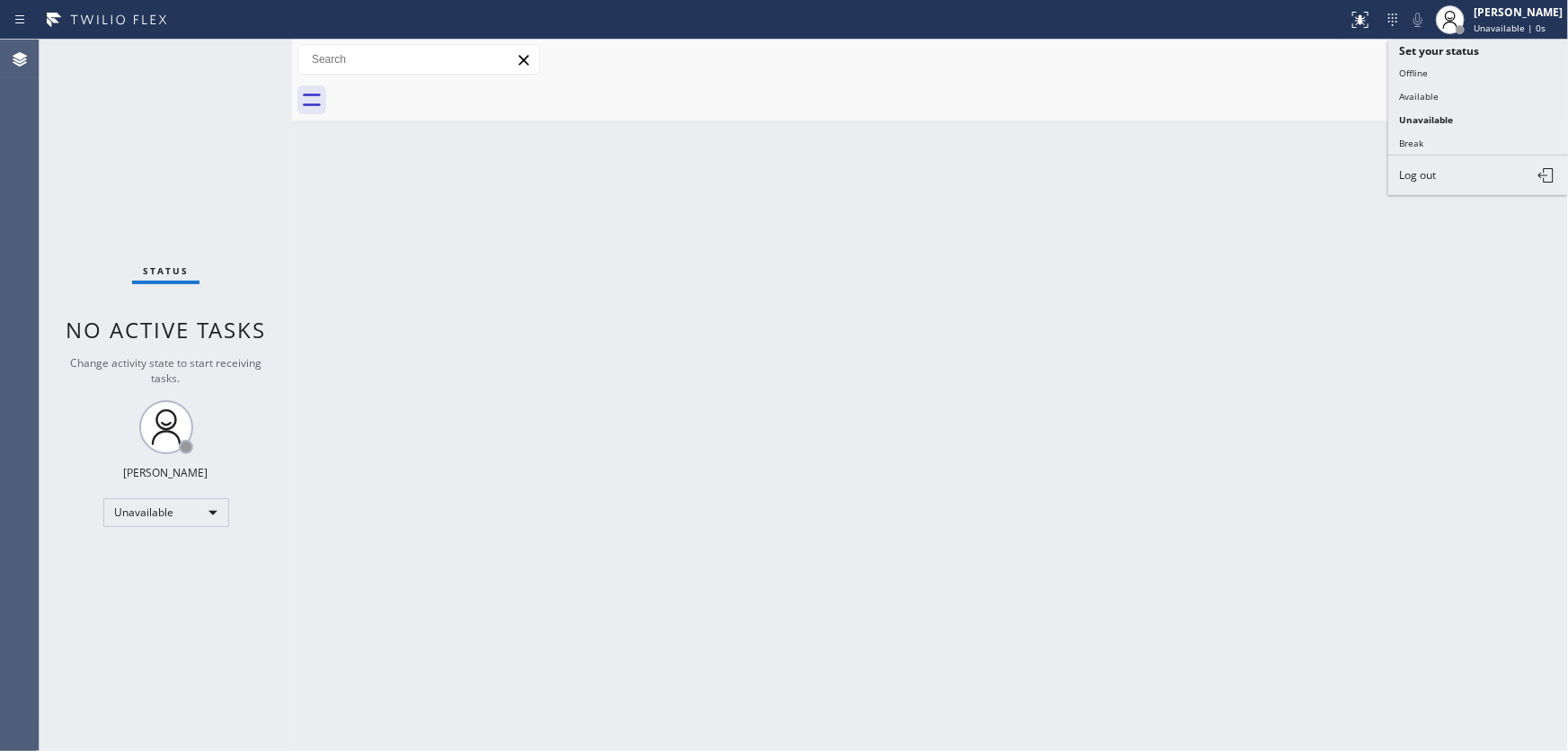
click at [1443, 65] on button "Offline" at bounding box center [1478, 73] width 180 height 24
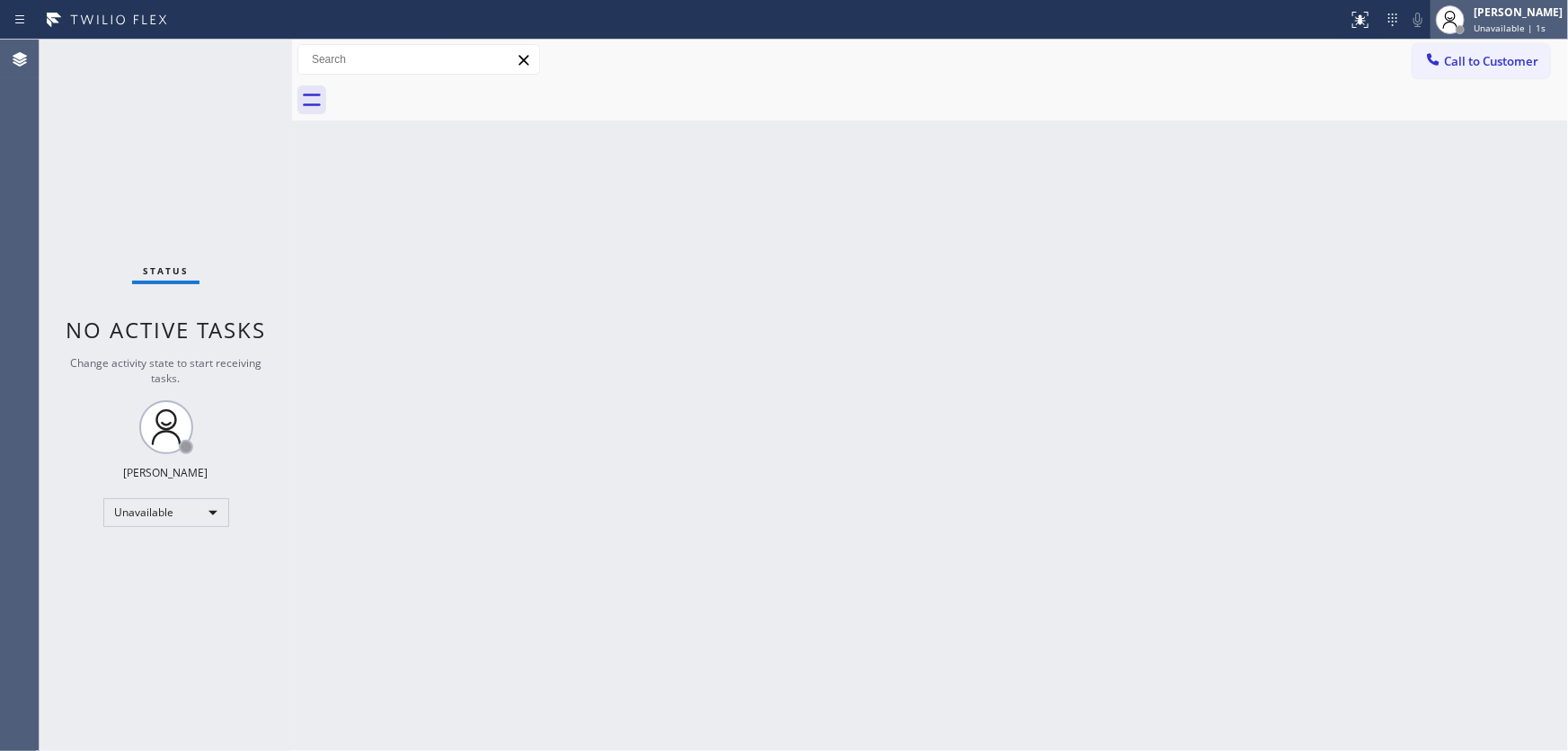
click at [1523, 27] on span "Unavailable | 1s" at bounding box center [1510, 27] width 72 height 12
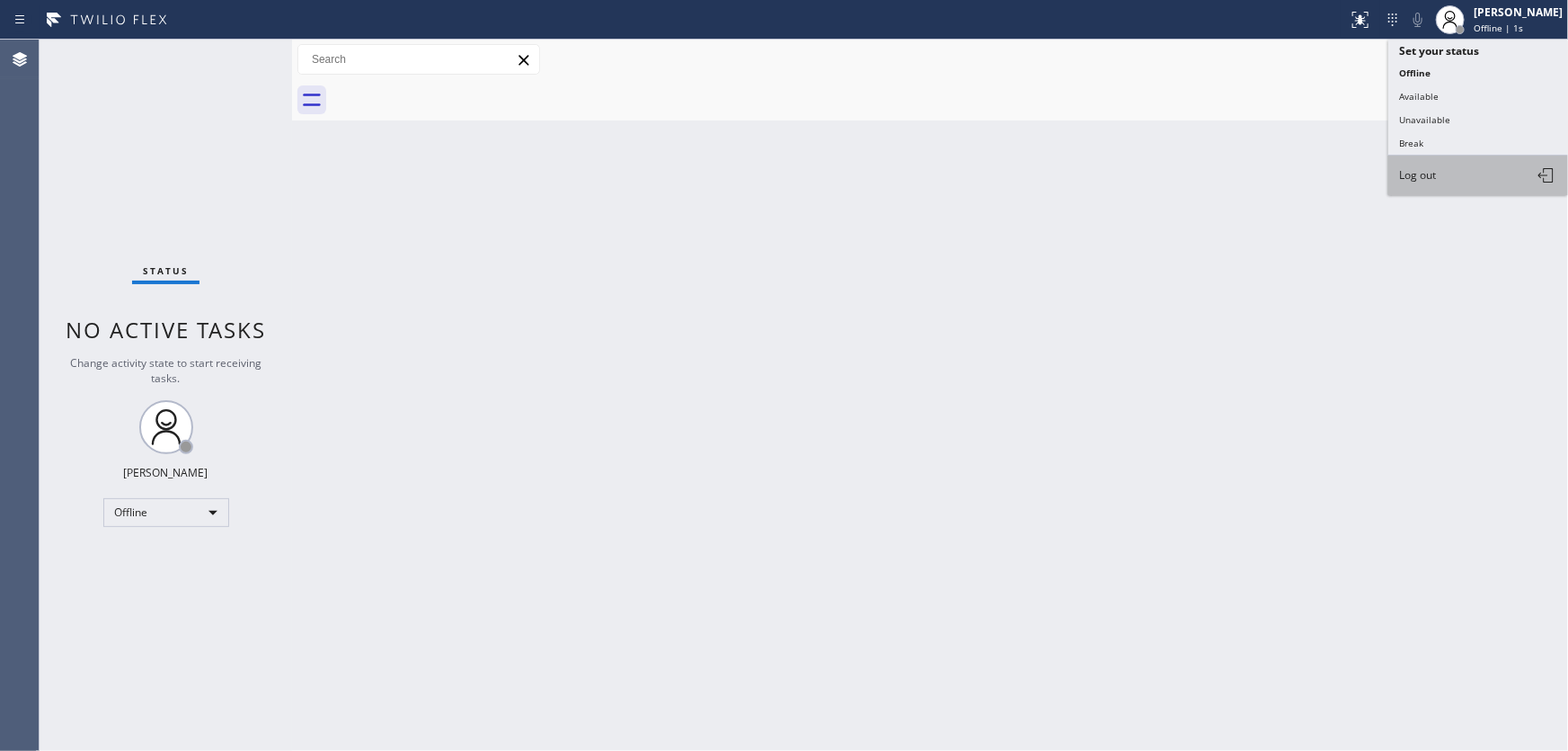
click at [1443, 179] on button "Log out" at bounding box center [1478, 175] width 180 height 40
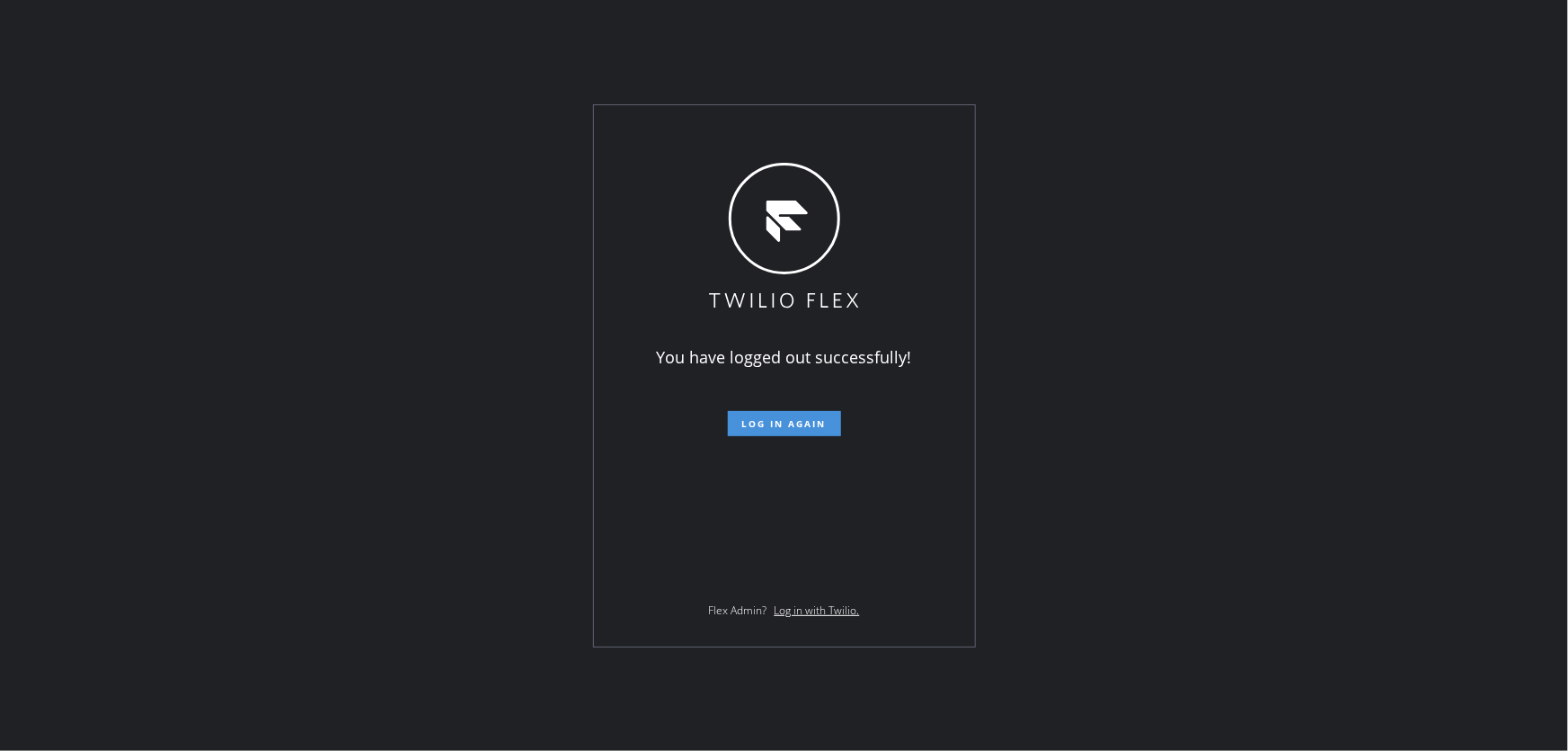
click at [741, 427] on button "Log in again" at bounding box center [785, 423] width 113 height 26
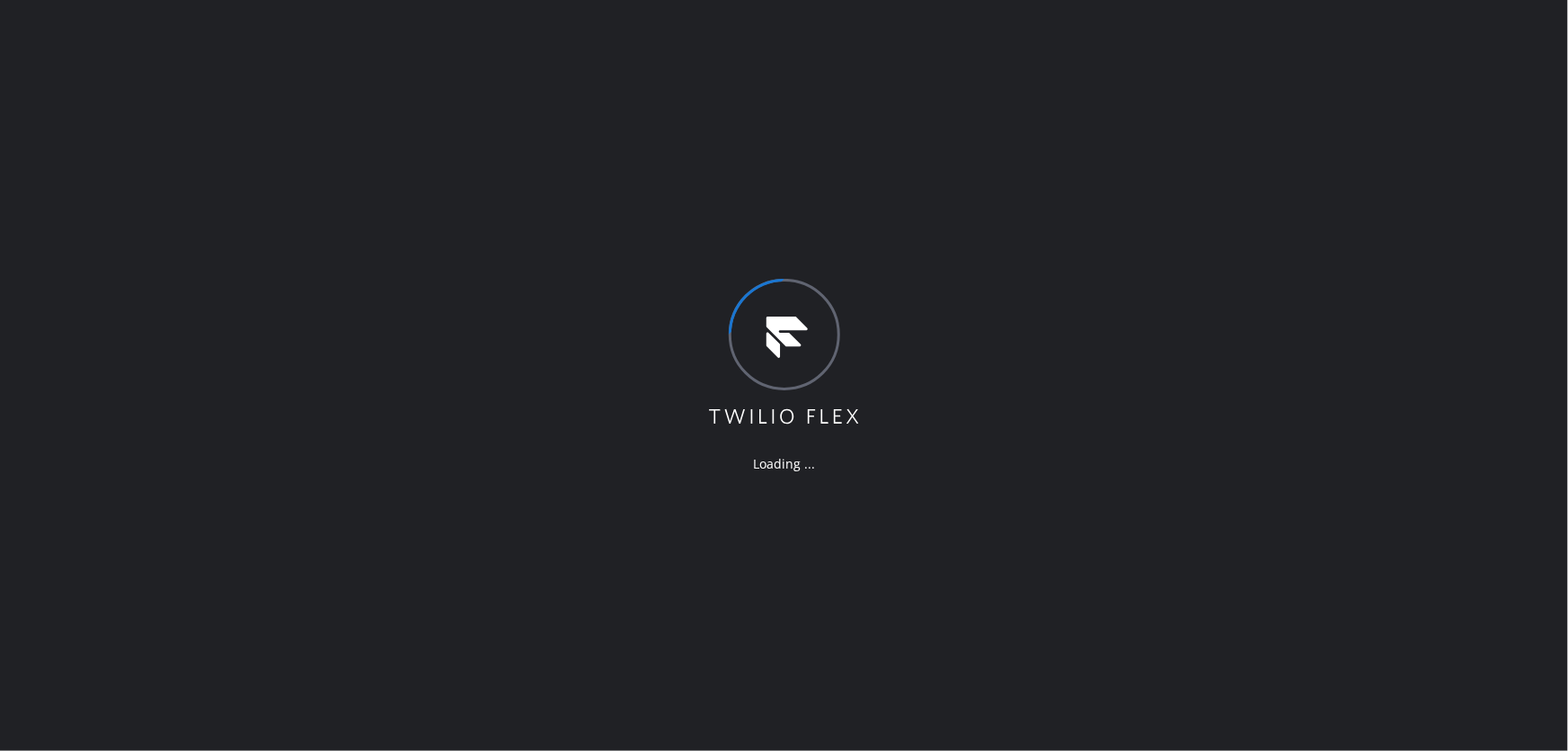
drag, startPoint x: 483, startPoint y: 44, endPoint x: 412, endPoint y: 0, distance: 83.5
click at [483, 44] on div "Loading ..." at bounding box center [784, 376] width 1568 height 751
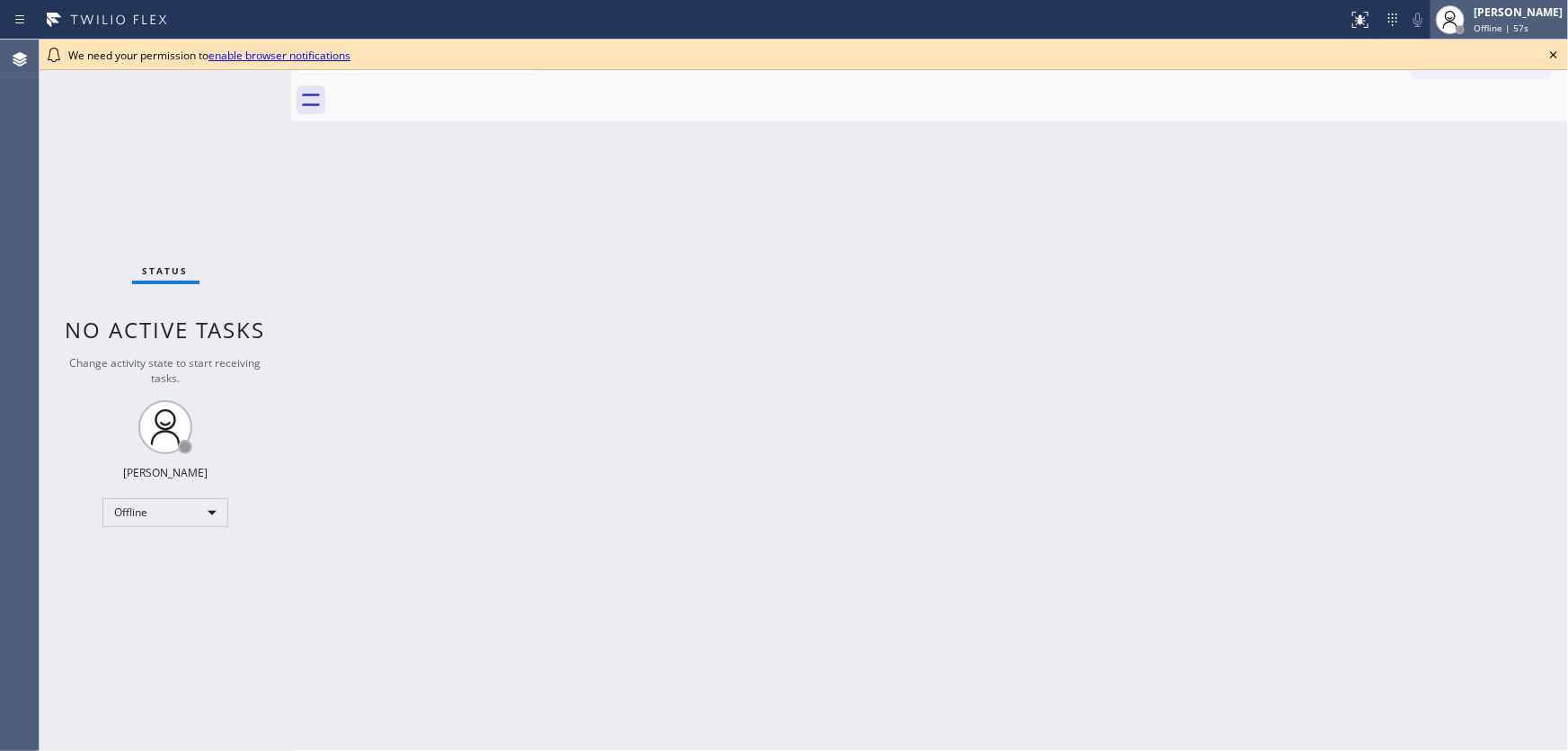
click at [1514, 34] on div "[PERSON_NAME] Offline | 57s" at bounding box center [1520, 19] width 98 height 31
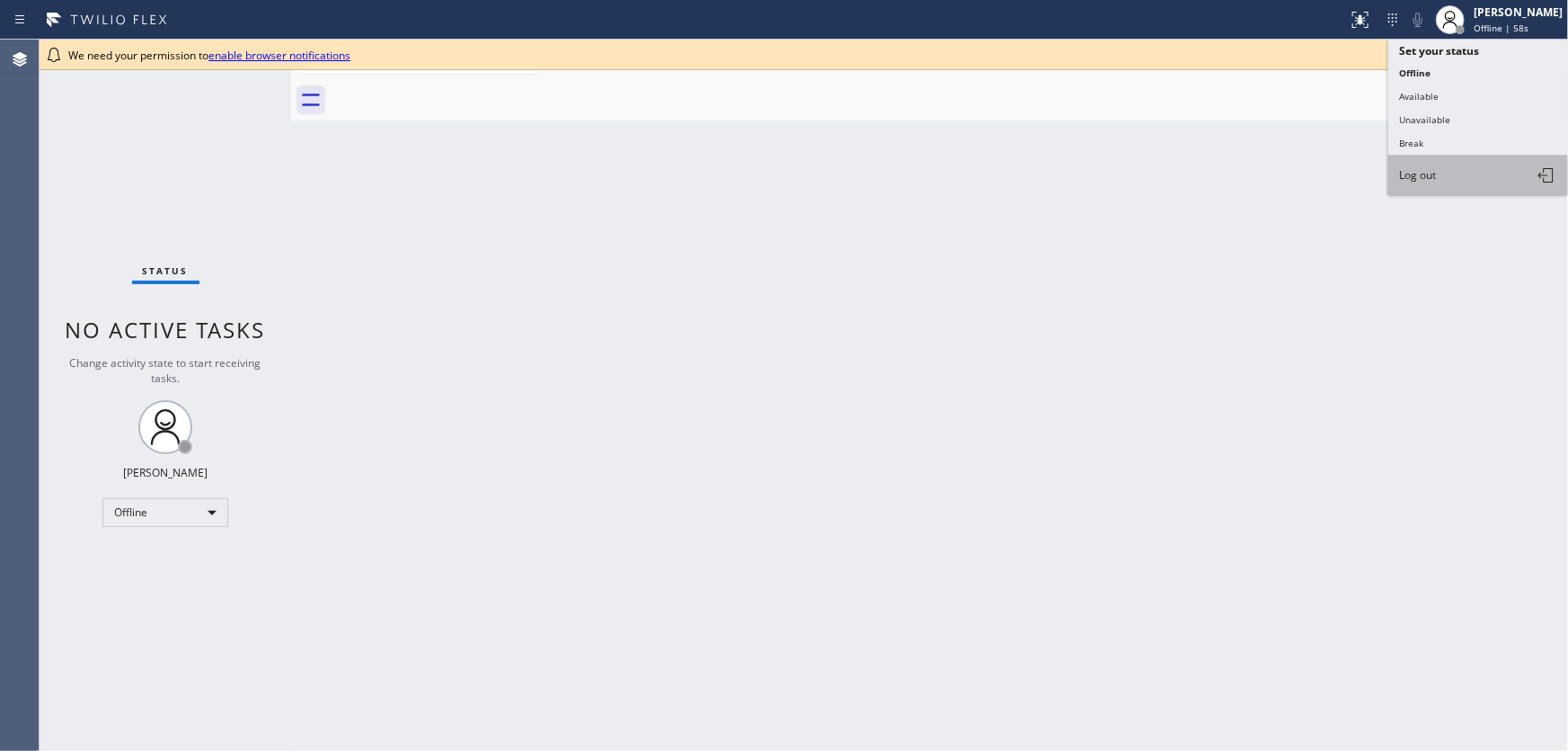
click at [1392, 167] on button "Log out" at bounding box center [1478, 175] width 180 height 40
